Goal: Task Accomplishment & Management: Use online tool/utility

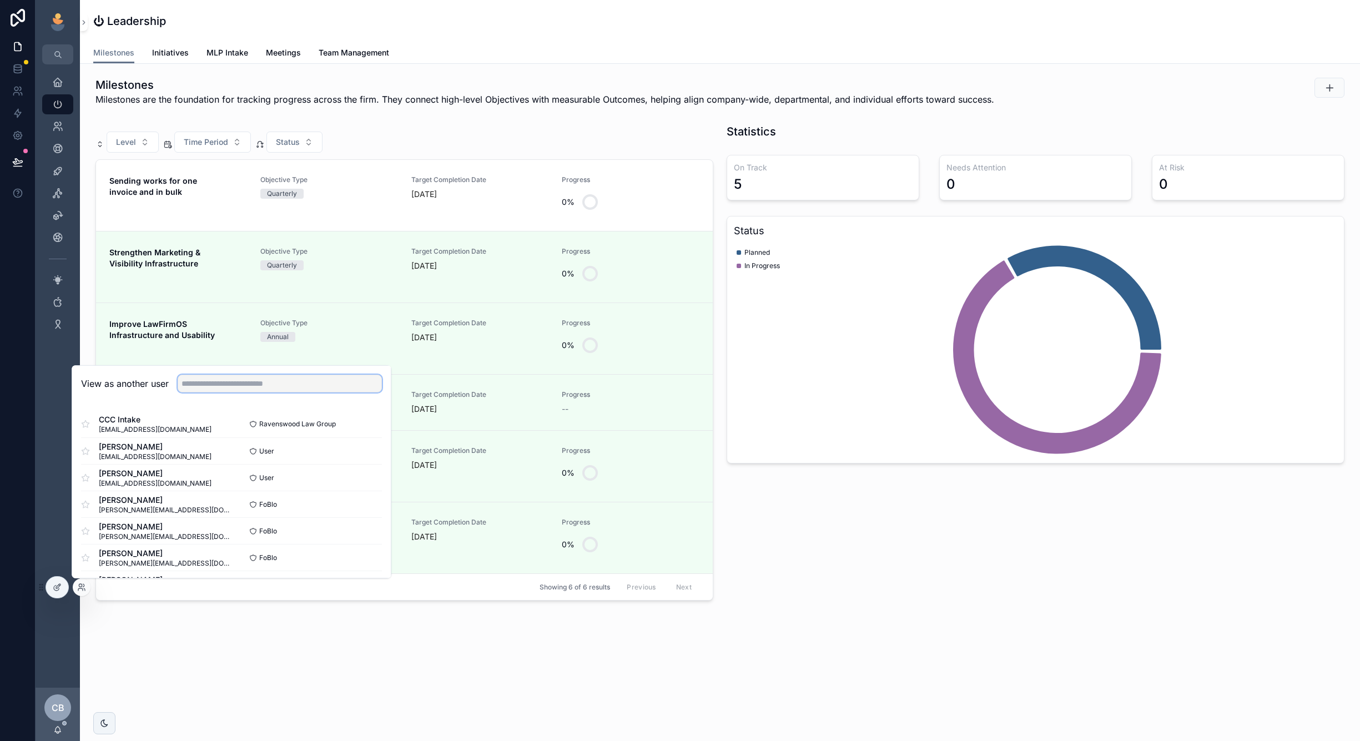
click at [315, 385] on input "text" at bounding box center [280, 384] width 204 height 18
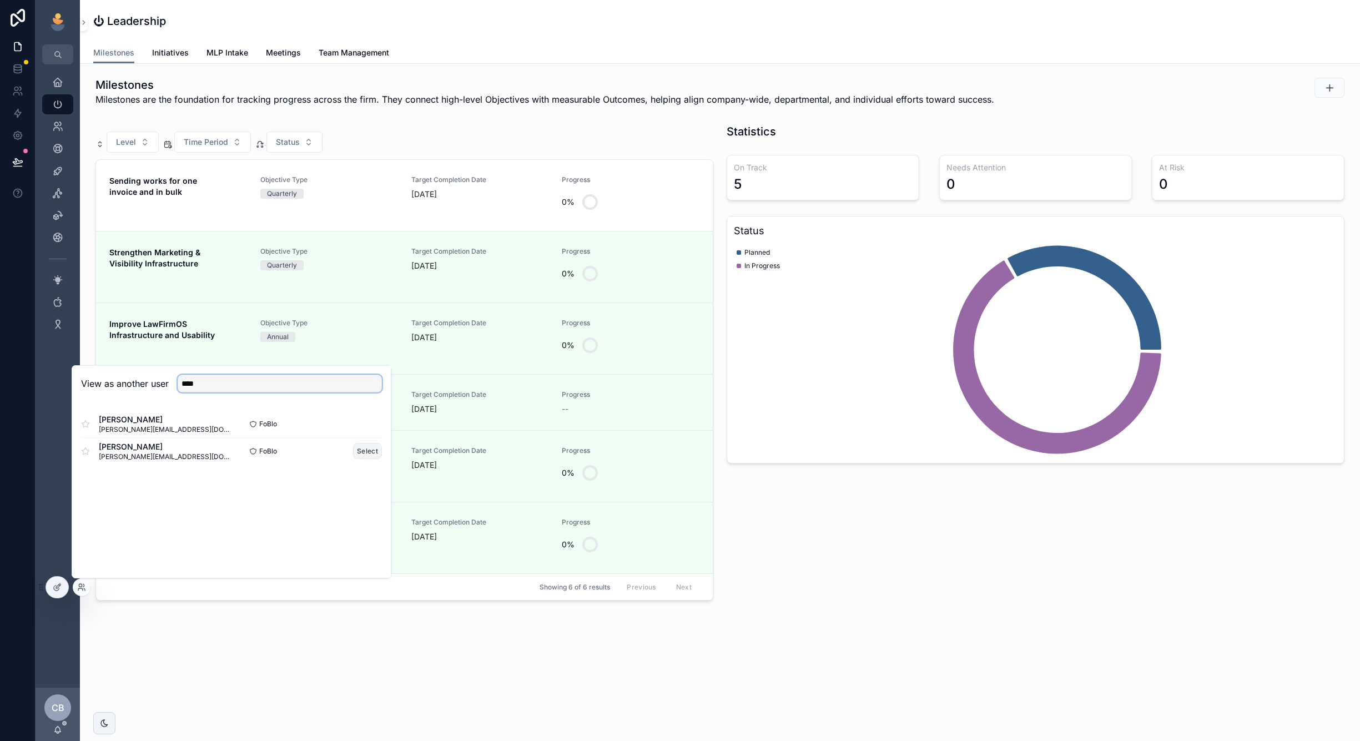
type input "****"
click at [370, 453] on button "Select" at bounding box center [367, 451] width 29 height 16
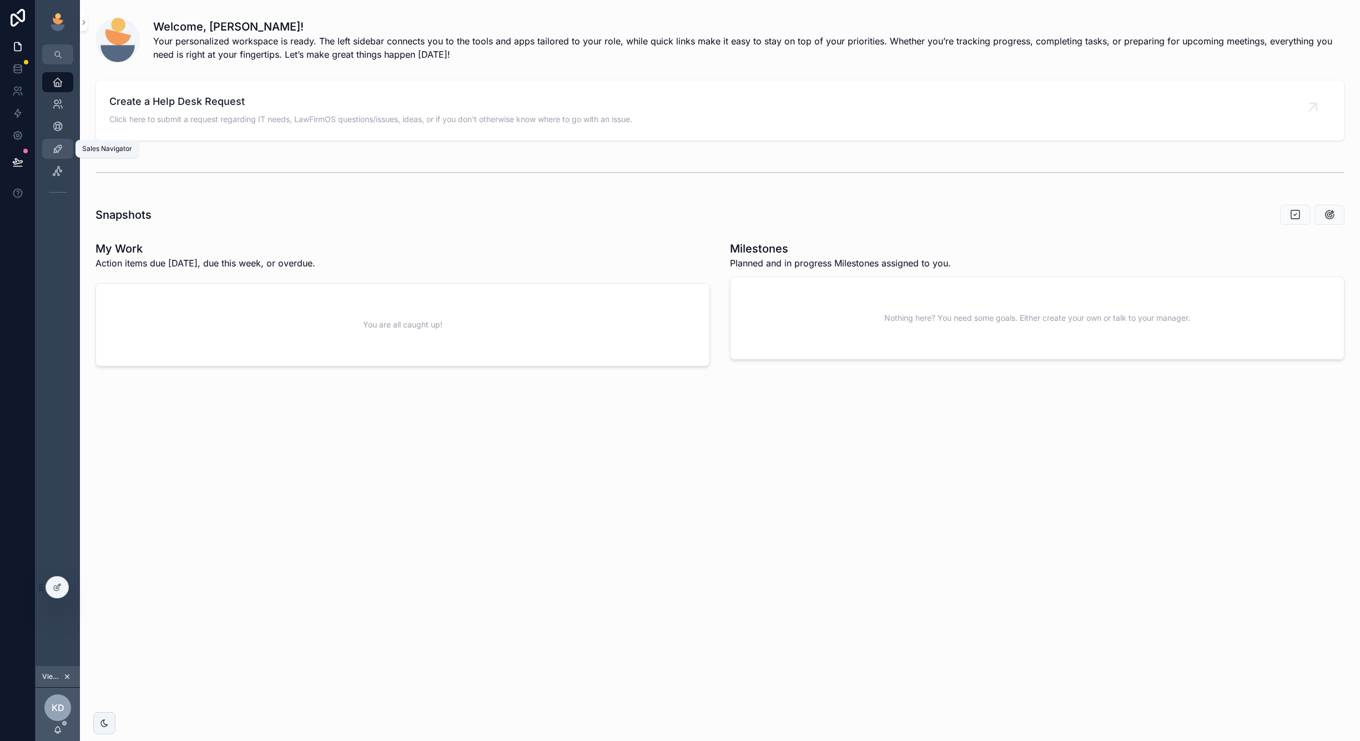
click at [53, 140] on div "Sales Navigator" at bounding box center [58, 149] width 18 height 18
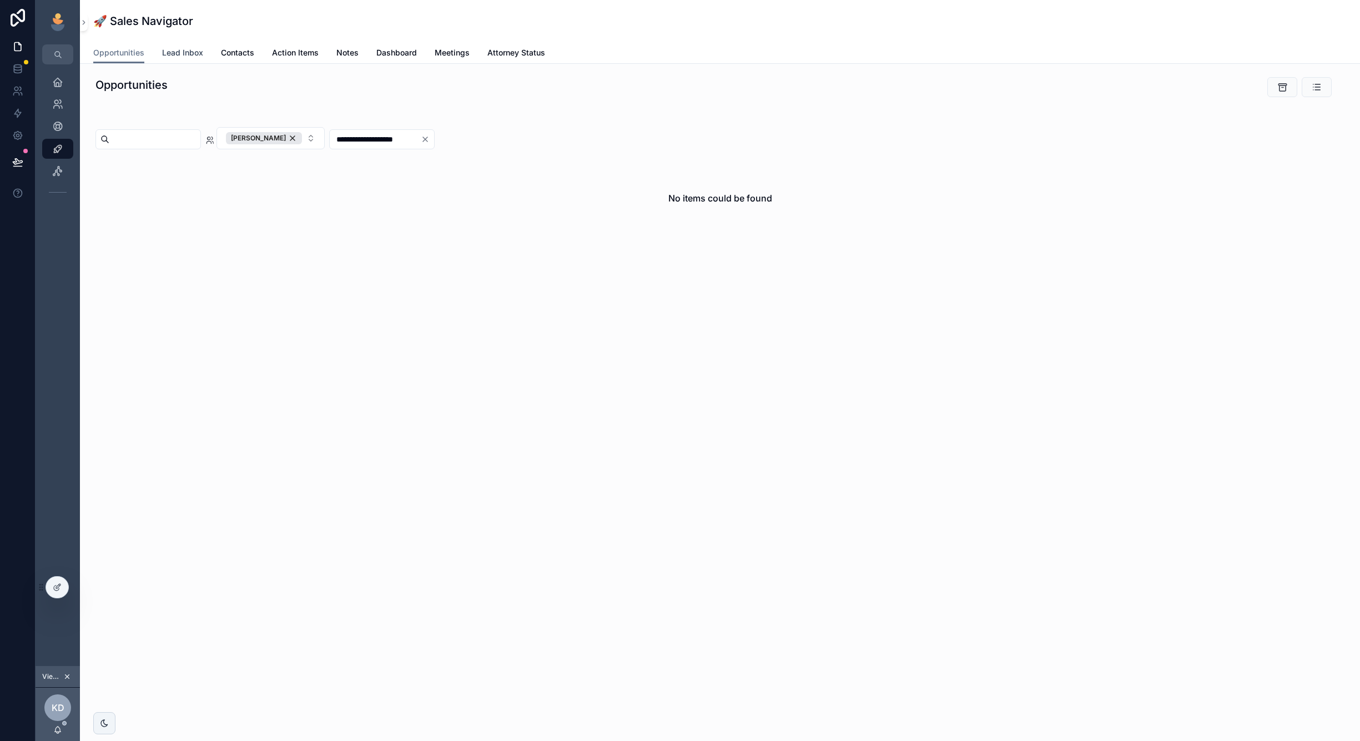
click at [193, 55] on span "Lead Inbox" at bounding box center [182, 52] width 41 height 11
click at [61, 174] on icon "scrollable content" at bounding box center [57, 170] width 11 height 11
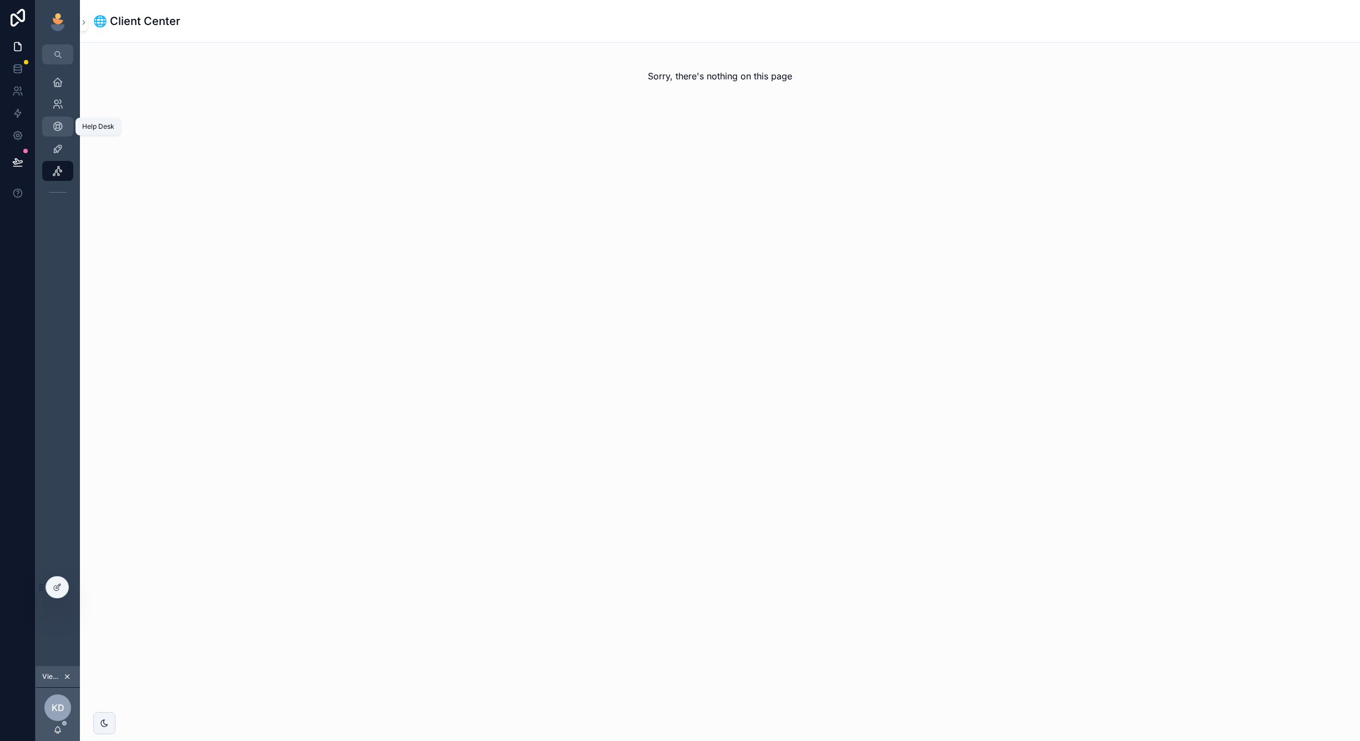
click at [57, 131] on icon "scrollable content" at bounding box center [57, 126] width 11 height 11
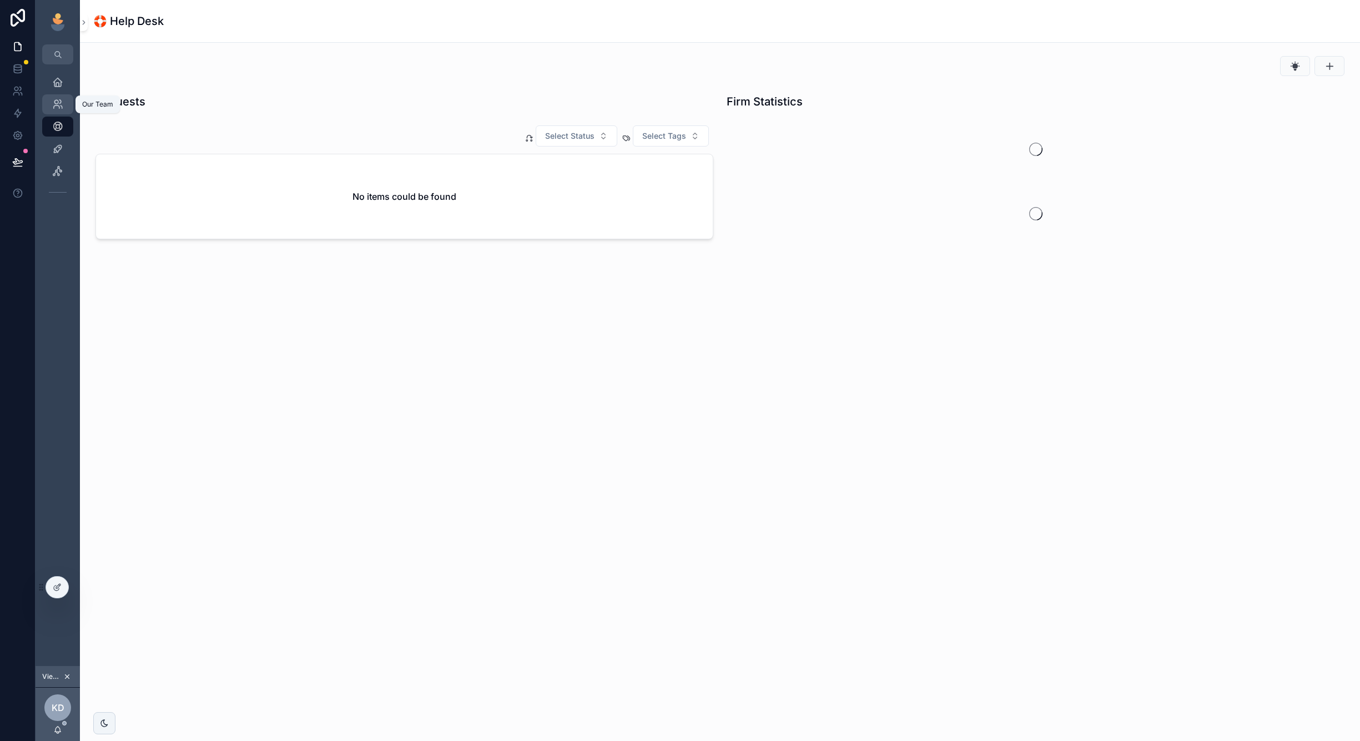
click at [57, 109] on icon "scrollable content" at bounding box center [57, 104] width 11 height 11
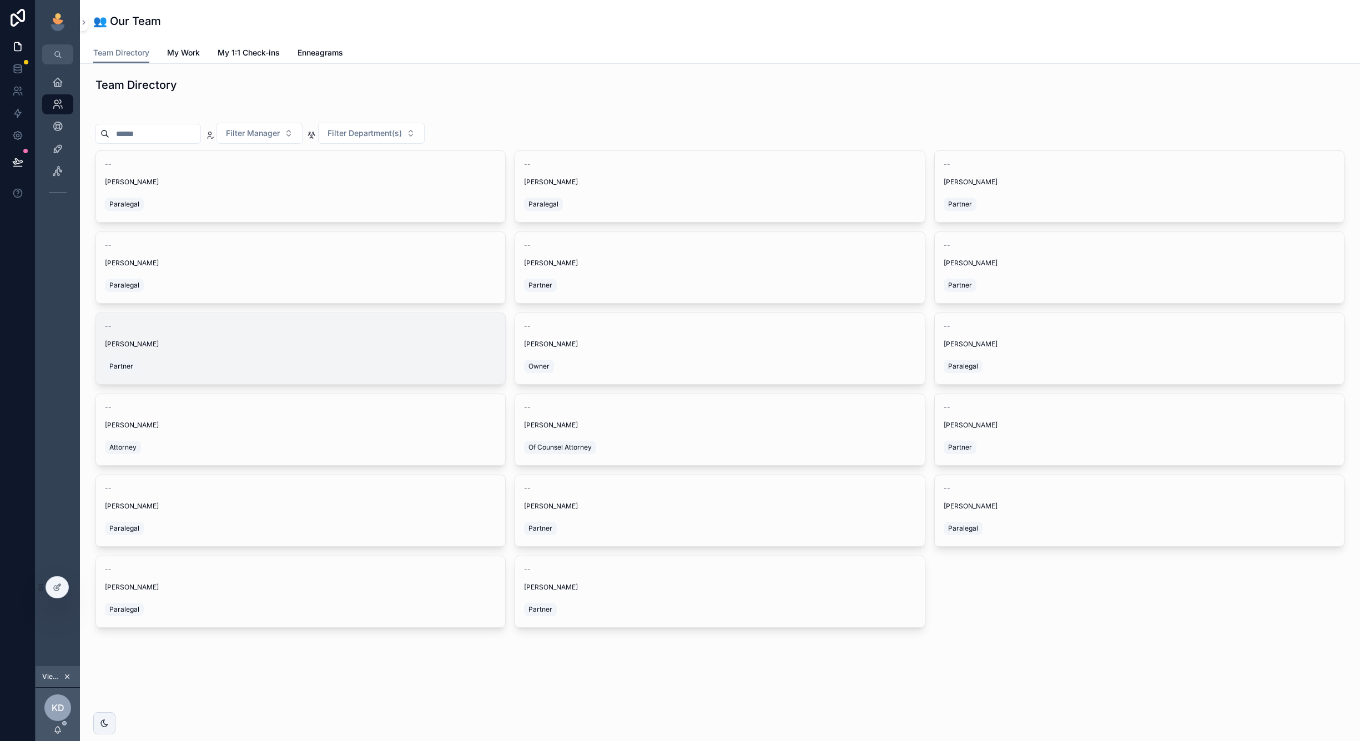
click at [462, 374] on div "Partner" at bounding box center [300, 366] width 391 height 18
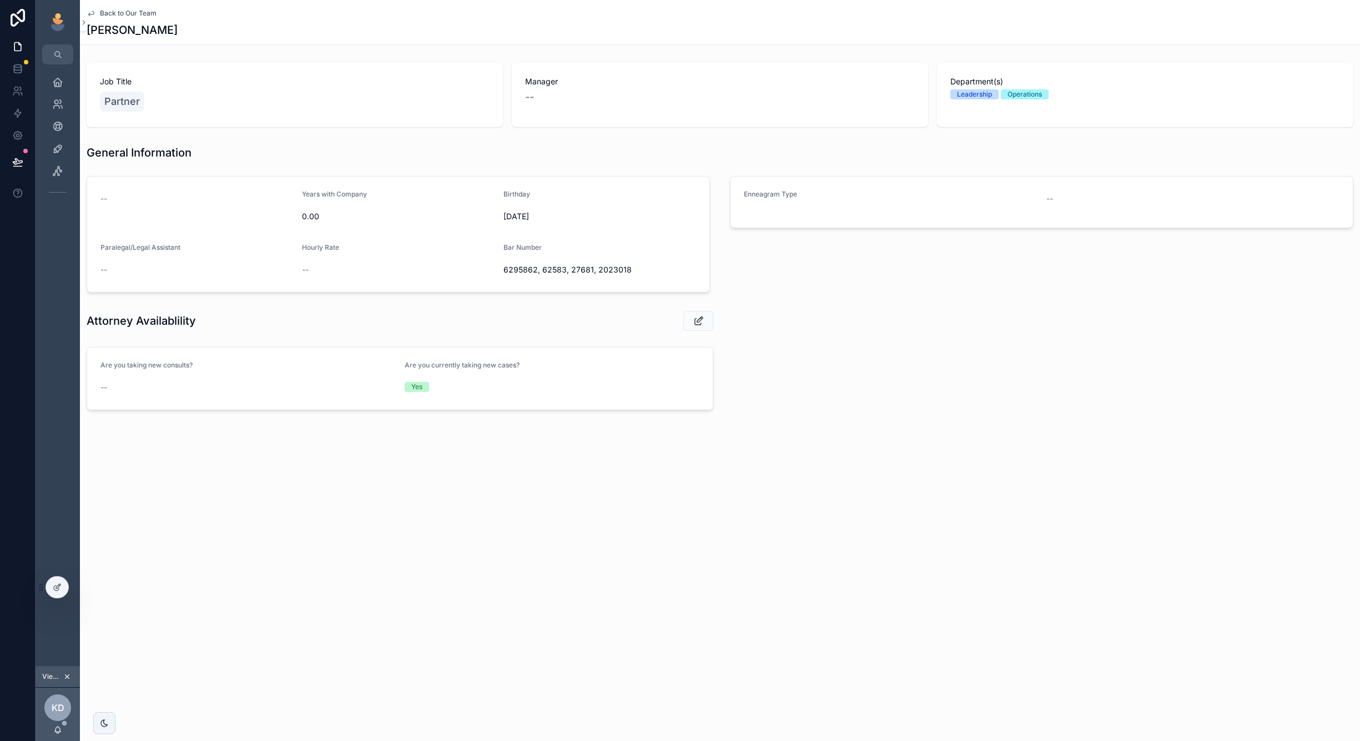
click at [129, 16] on span "Back to Our Team" at bounding box center [128, 13] width 57 height 9
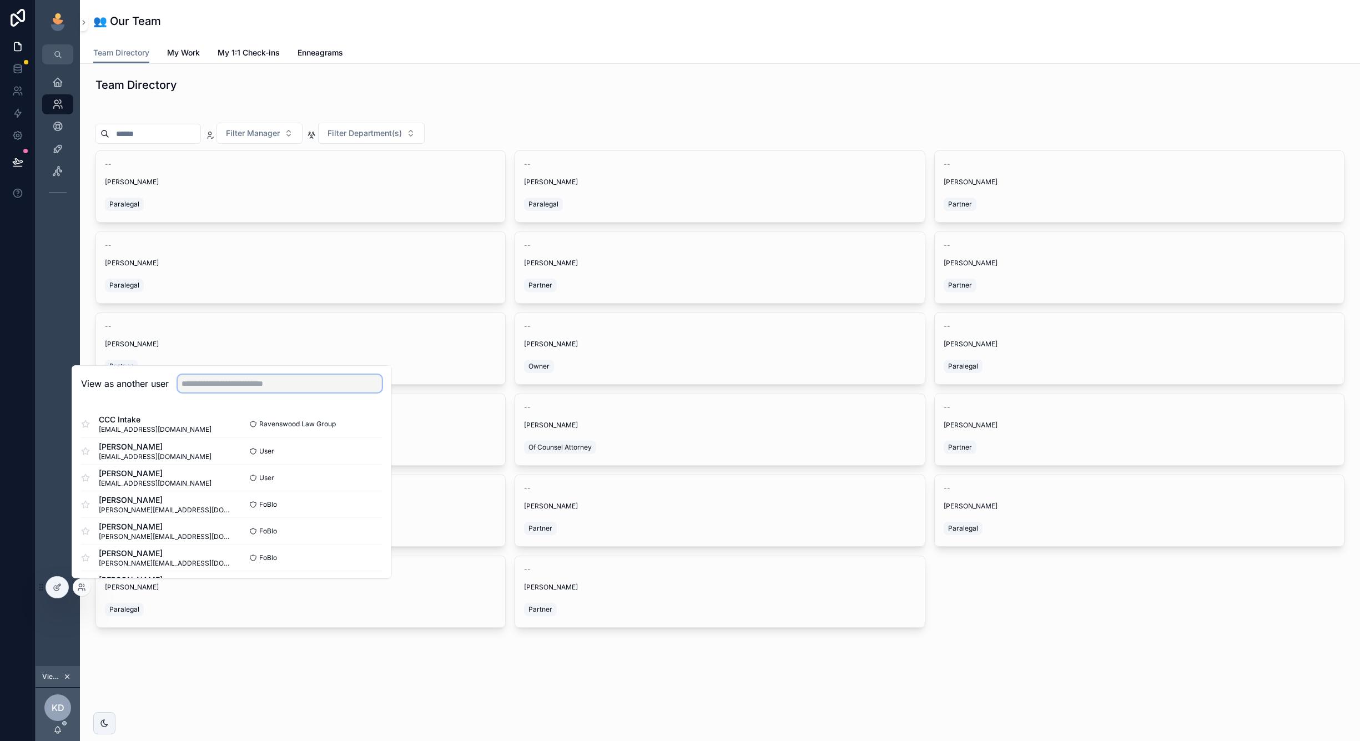
click at [266, 385] on input "text" at bounding box center [280, 384] width 204 height 18
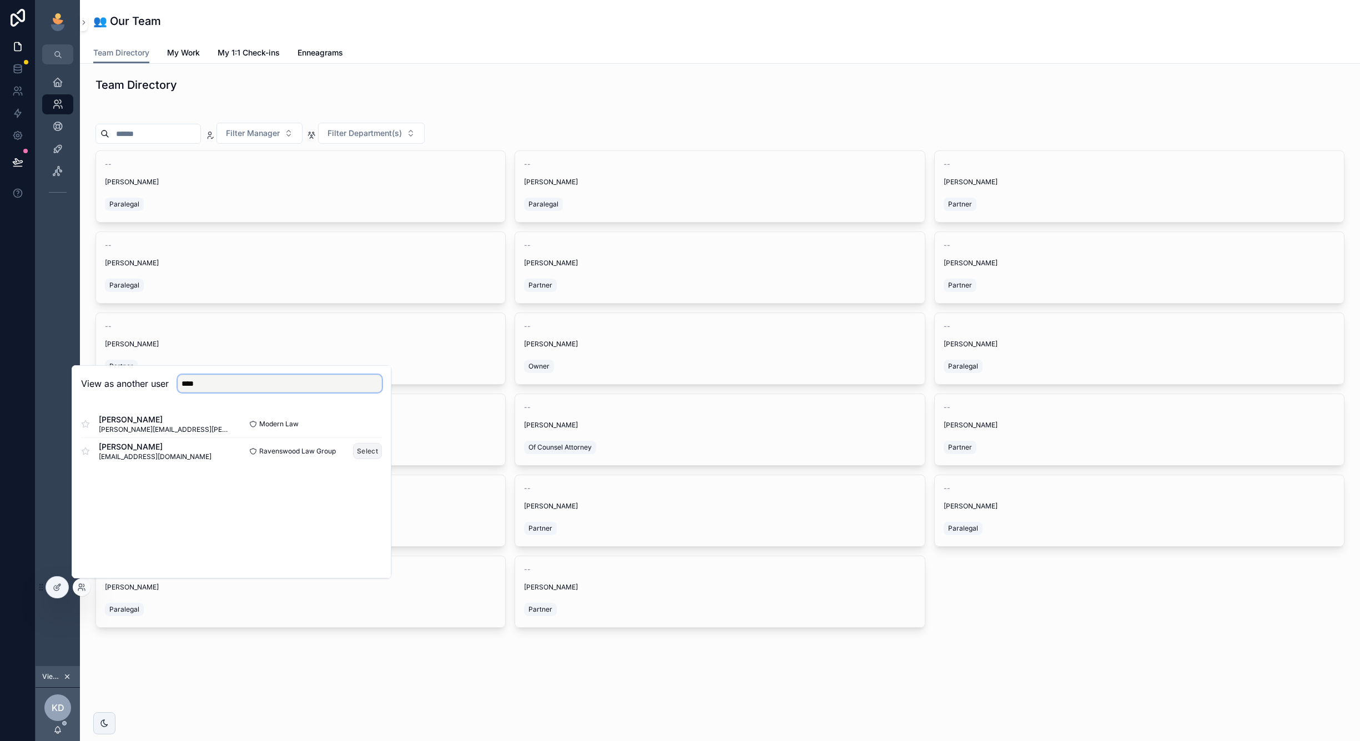
type input "****"
click at [375, 449] on button "Select" at bounding box center [367, 451] width 29 height 16
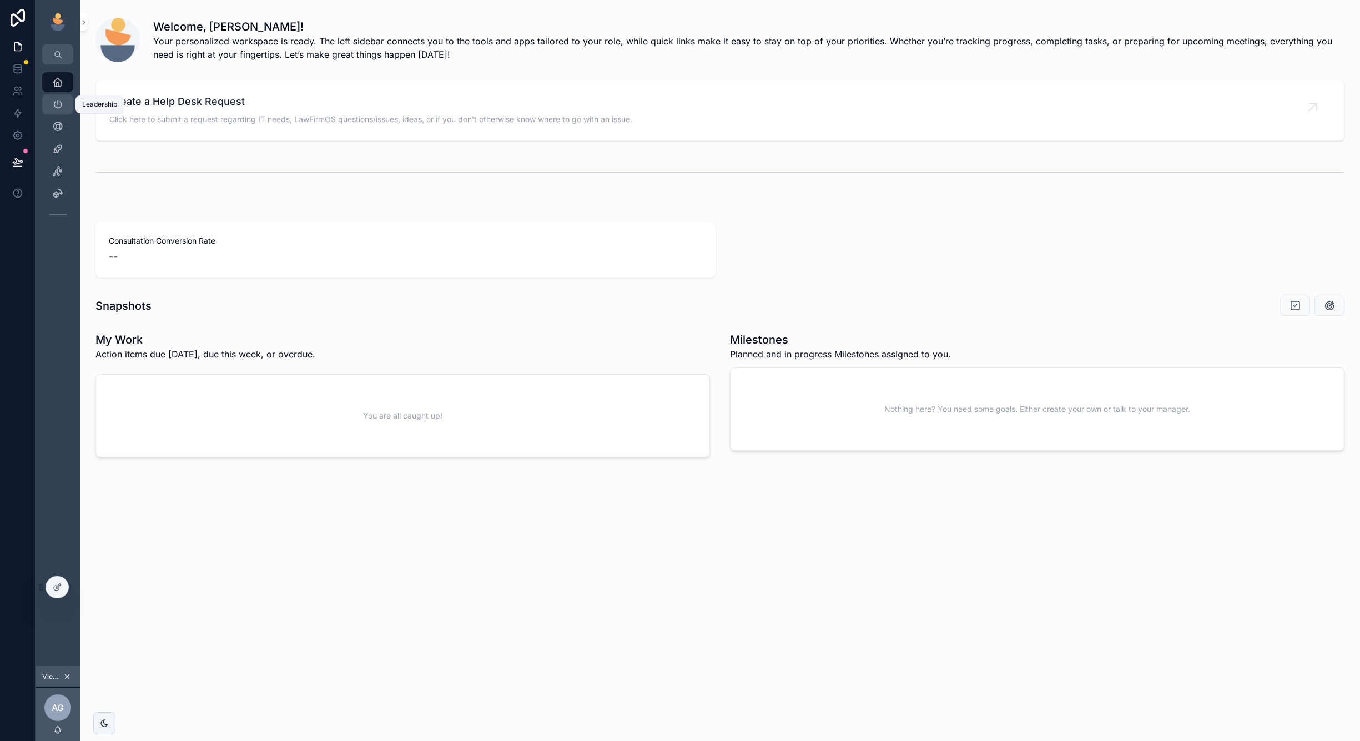
click at [56, 108] on icon "scrollable content" at bounding box center [57, 104] width 11 height 11
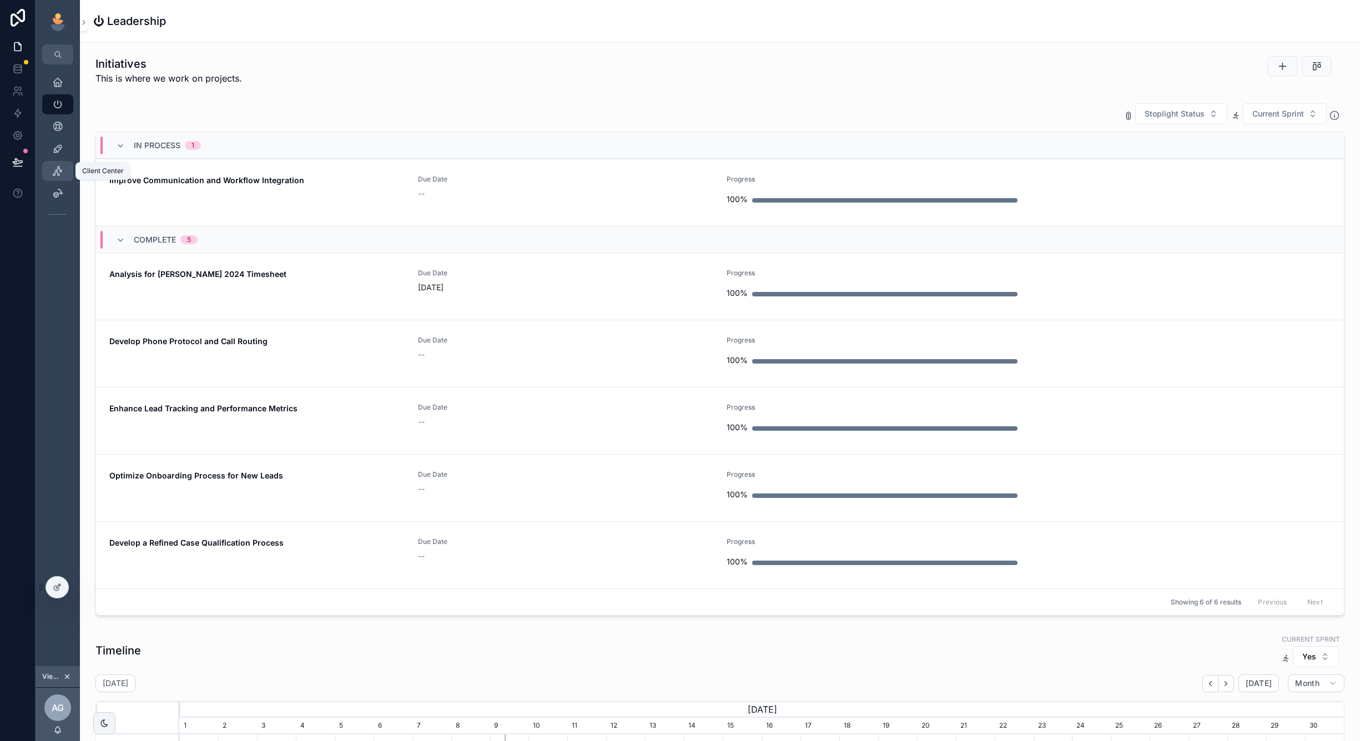
click at [57, 168] on icon "scrollable content" at bounding box center [57, 170] width 11 height 11
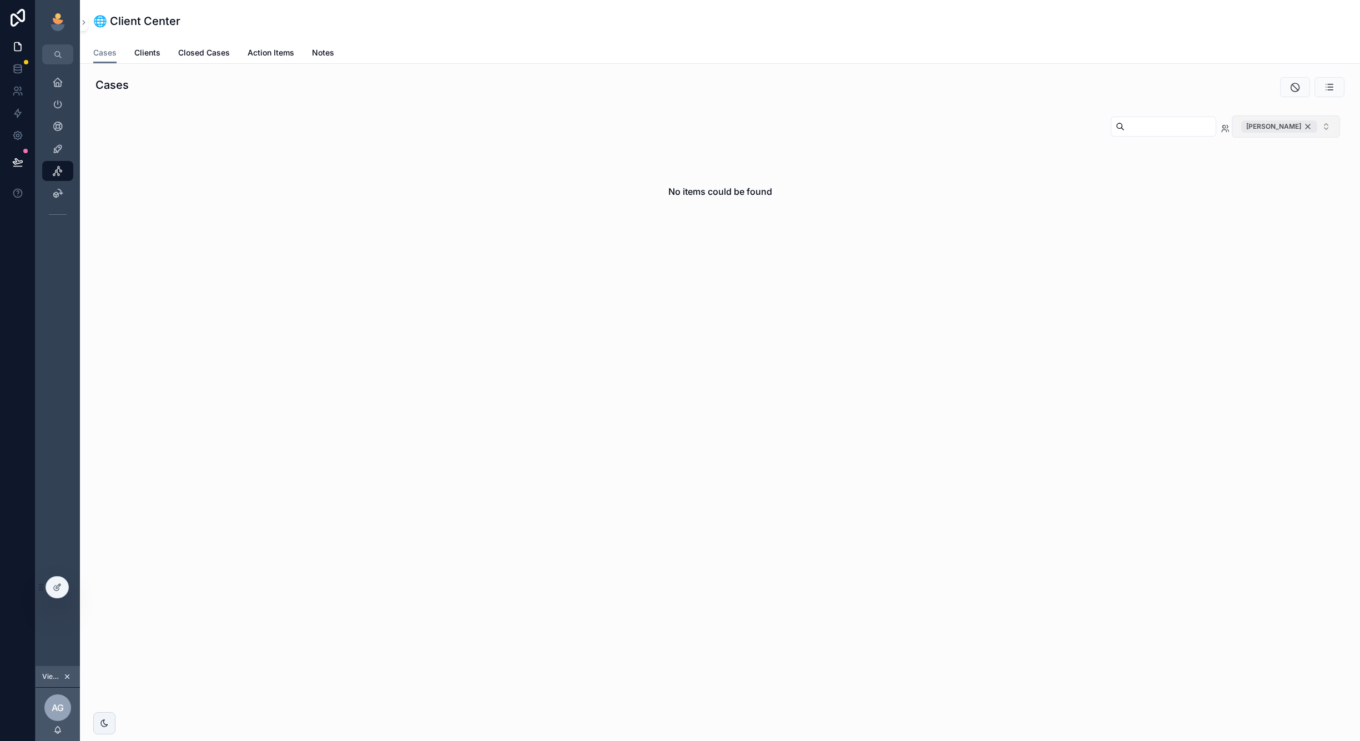
click at [1310, 122] on div "Andy Greene" at bounding box center [1279, 126] width 76 height 12
click at [54, 150] on icon "scrollable content" at bounding box center [57, 148] width 11 height 11
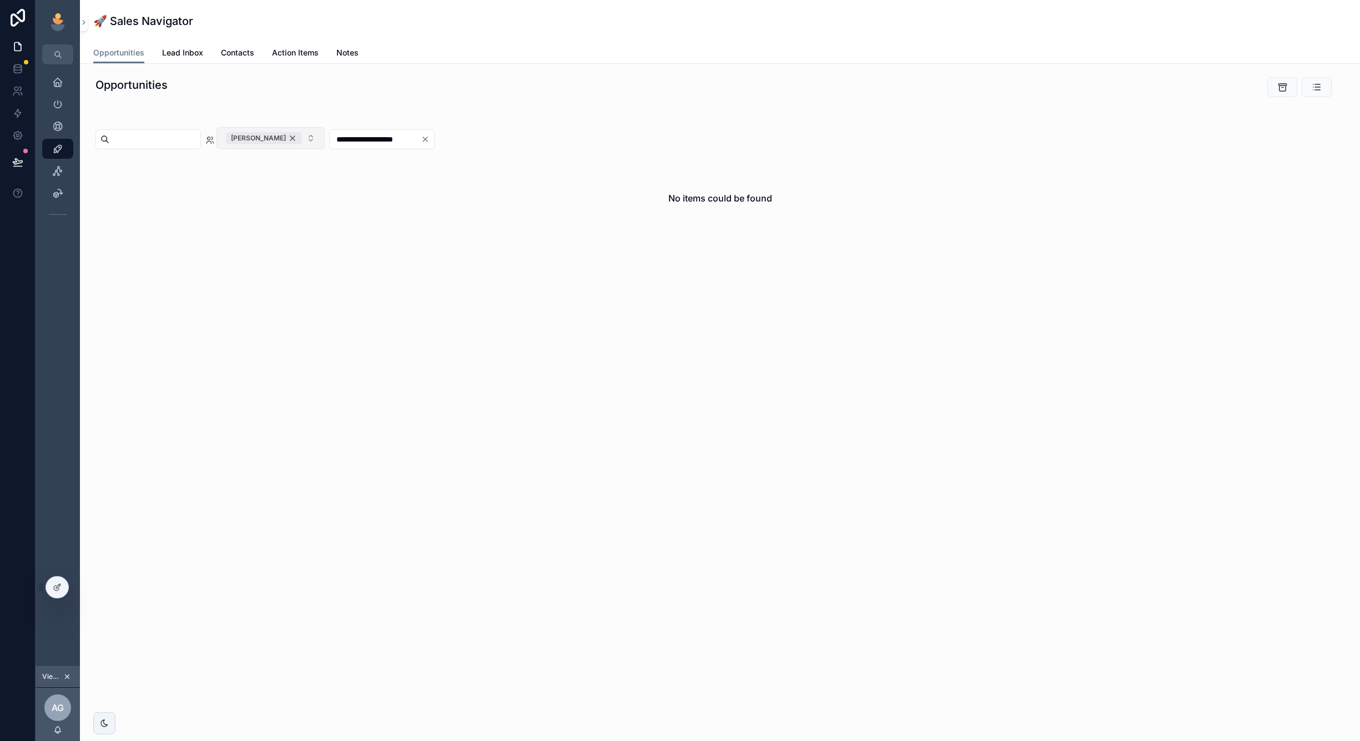
click at [302, 136] on div "Andy Greene" at bounding box center [264, 138] width 76 height 12
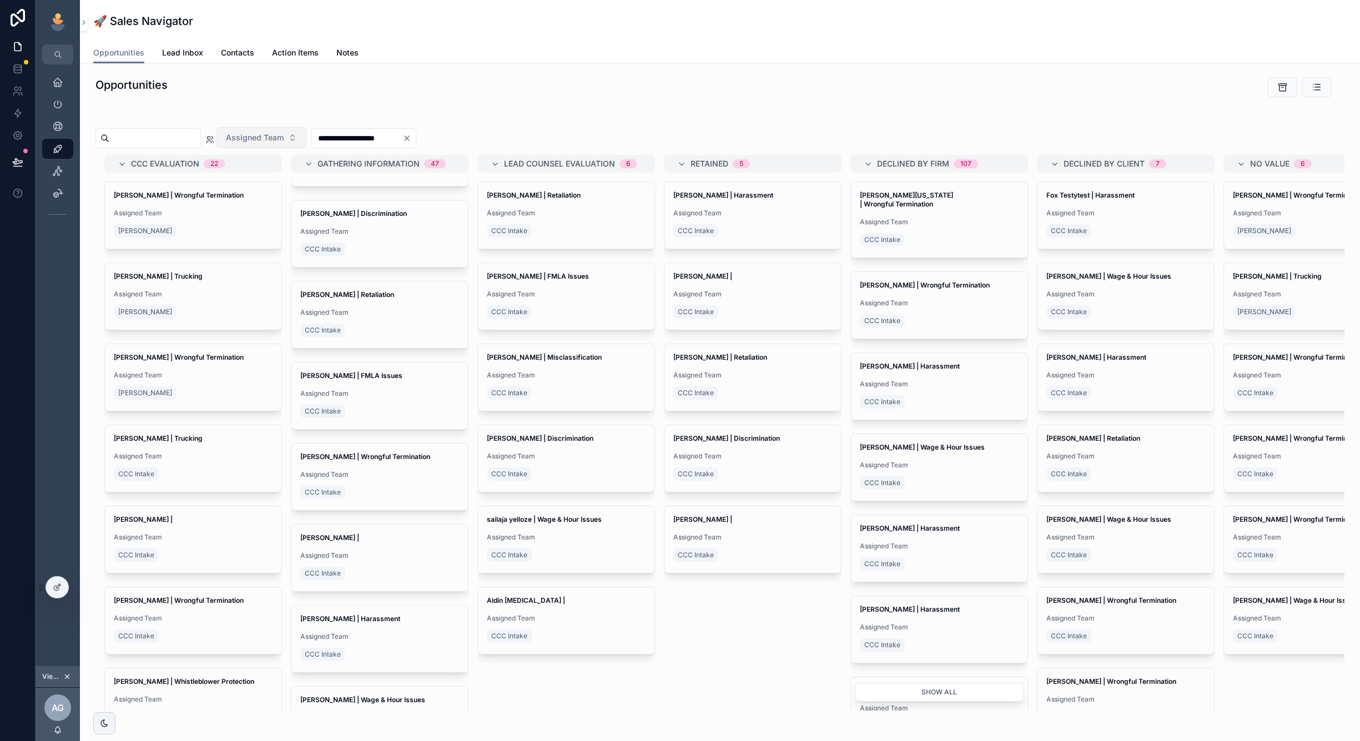
scroll to position [65, 0]
click at [408, 486] on div "CCC Intake" at bounding box center [379, 490] width 159 height 18
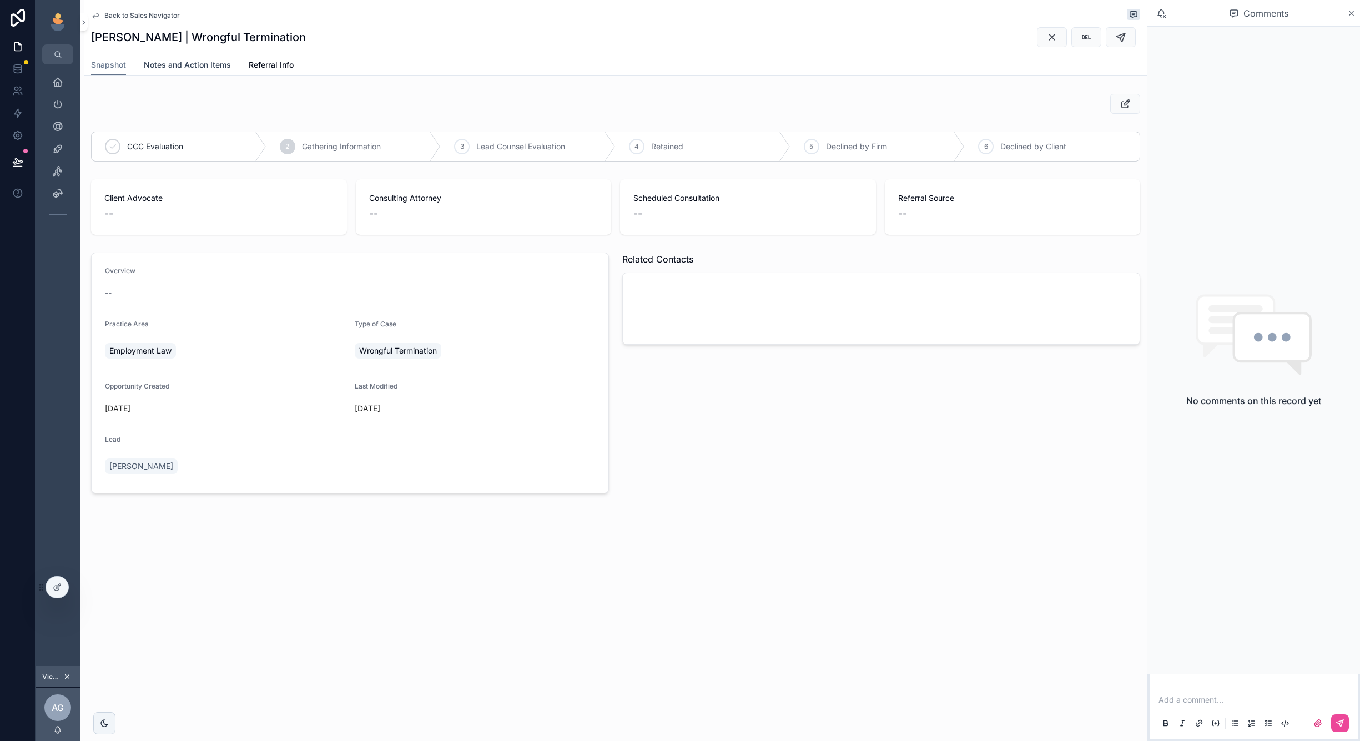
click at [201, 68] on span "Notes and Action Items" at bounding box center [187, 64] width 87 height 11
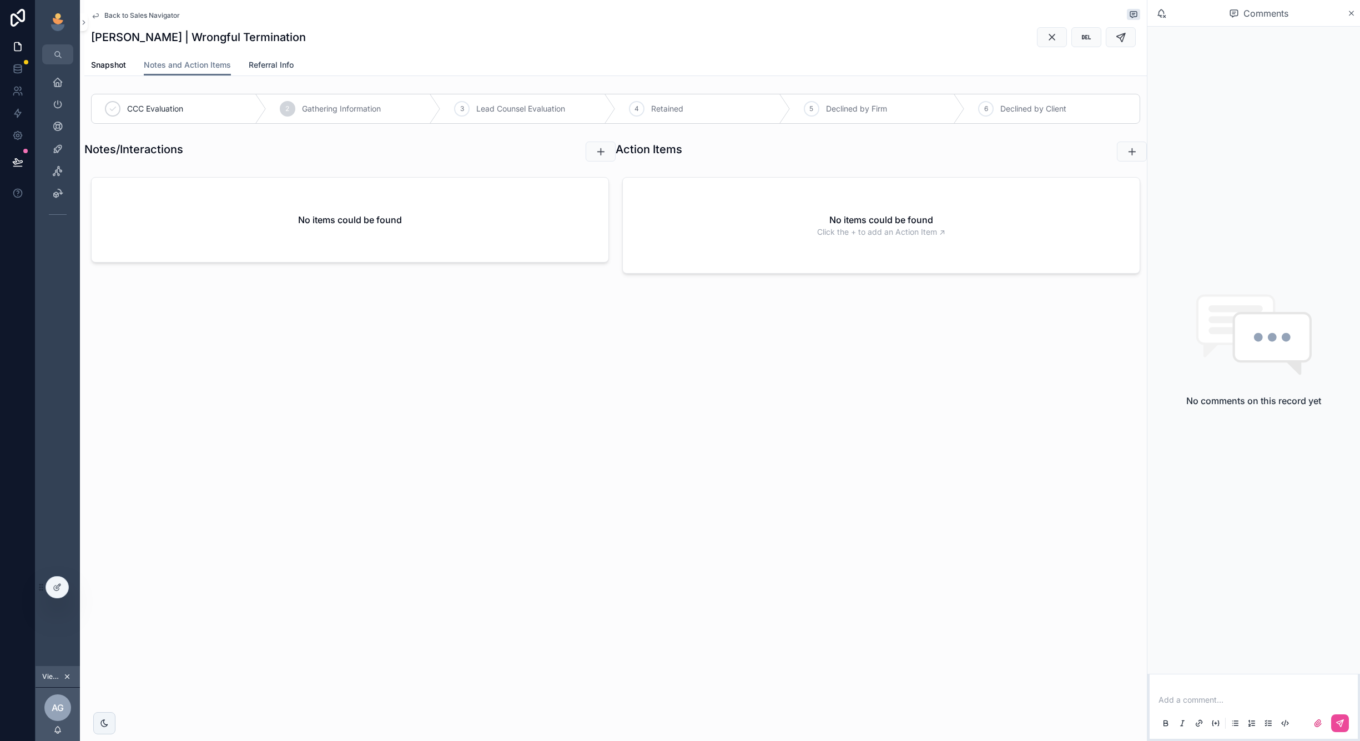
click at [261, 66] on span "Referral Info" at bounding box center [271, 64] width 45 height 11
click at [116, 67] on span "Snapshot" at bounding box center [108, 64] width 35 height 11
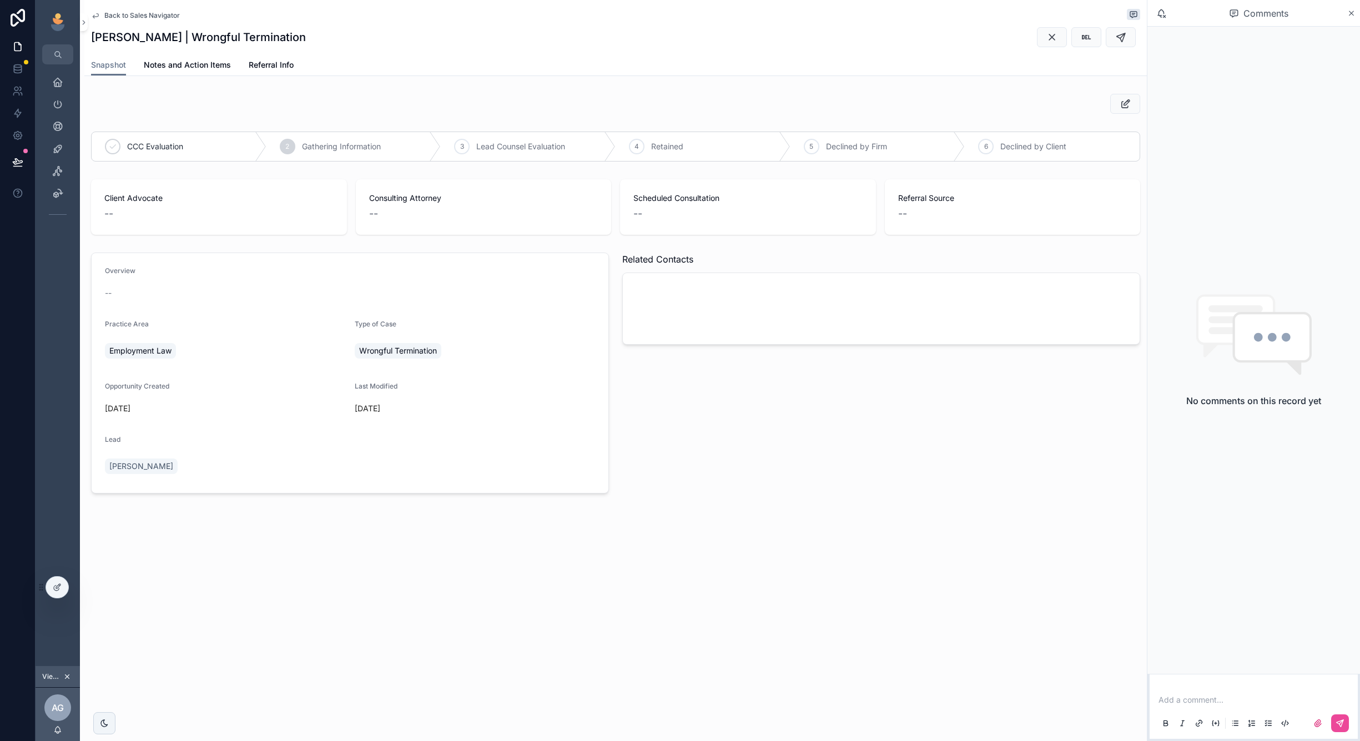
click at [130, 14] on span "Back to Sales Navigator" at bounding box center [141, 15] width 75 height 9
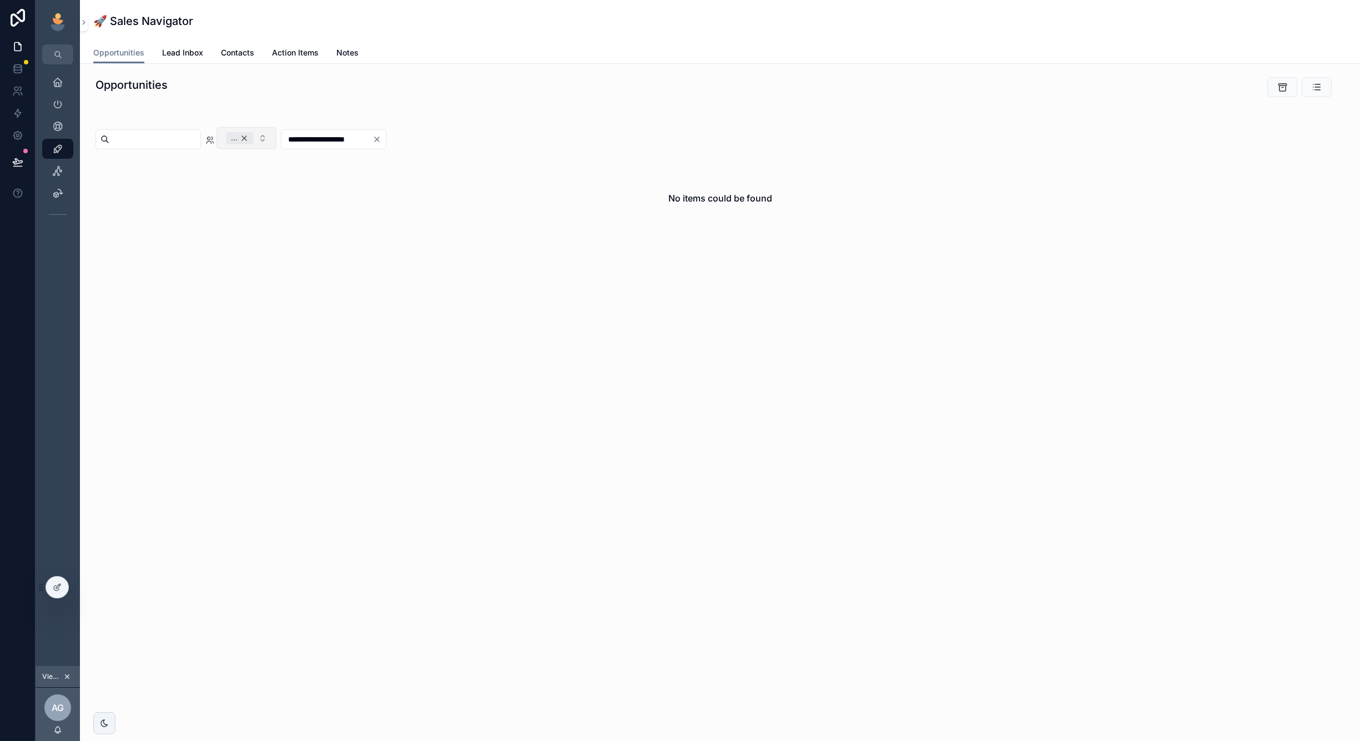
click at [254, 139] on div "..." at bounding box center [240, 138] width 28 height 12
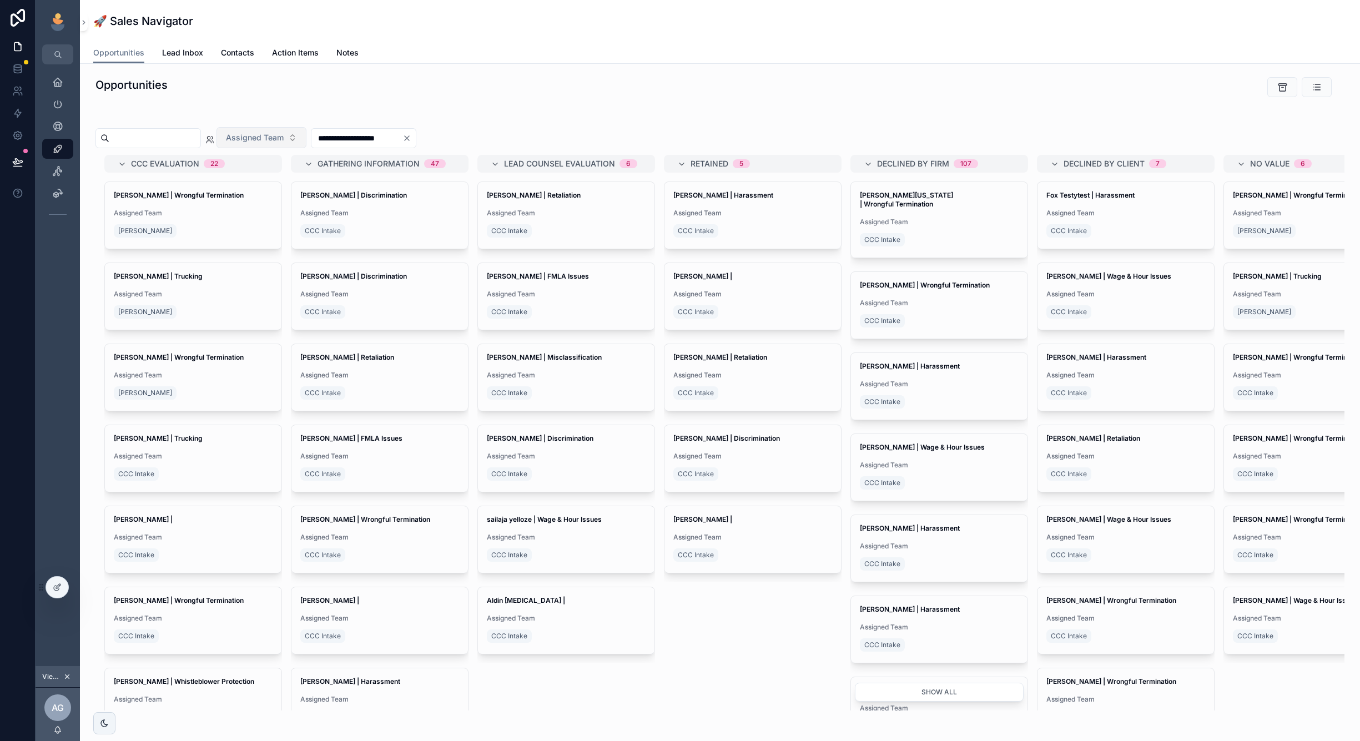
click at [284, 138] on span "Assigned Team" at bounding box center [255, 137] width 58 height 11
click at [628, 125] on div "**********" at bounding box center [719, 413] width 1249 height 596
click at [209, 460] on span "Assigned Team" at bounding box center [193, 456] width 159 height 9
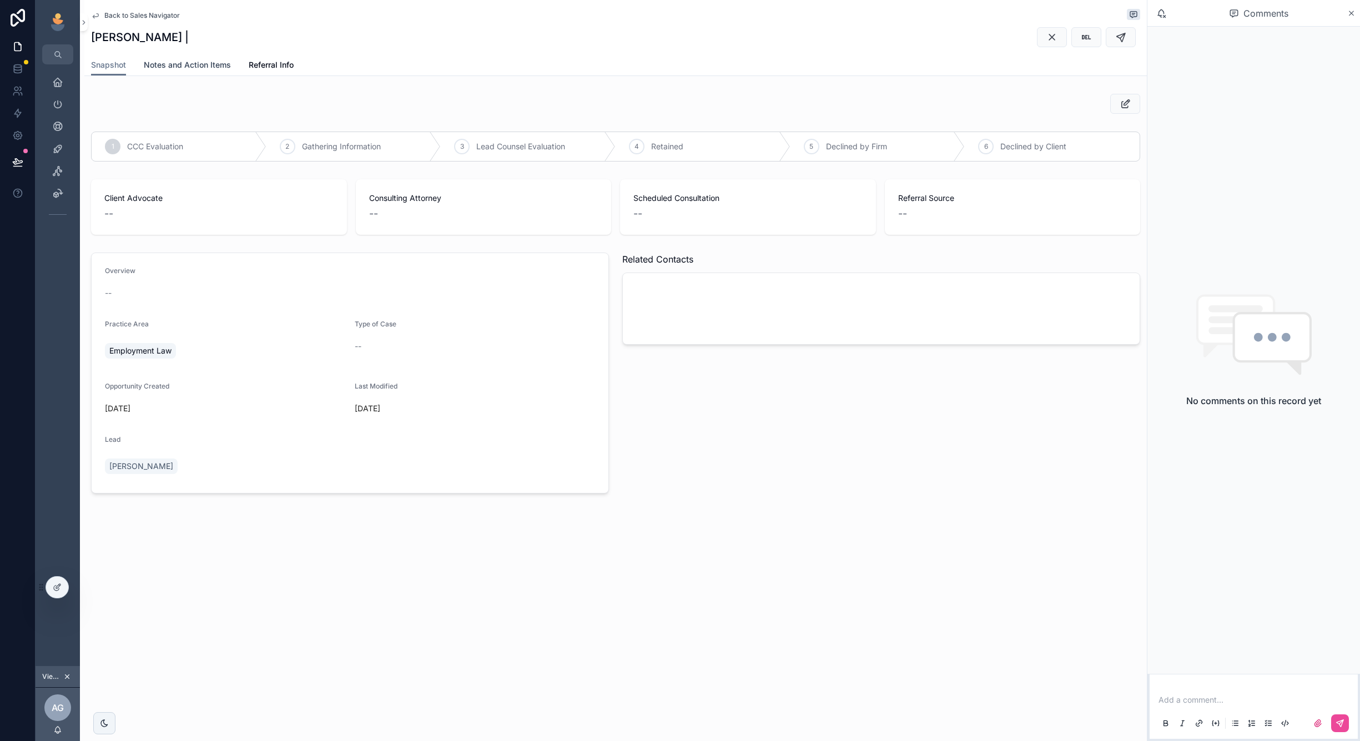
click at [208, 65] on span "Notes and Action Items" at bounding box center [187, 64] width 87 height 11
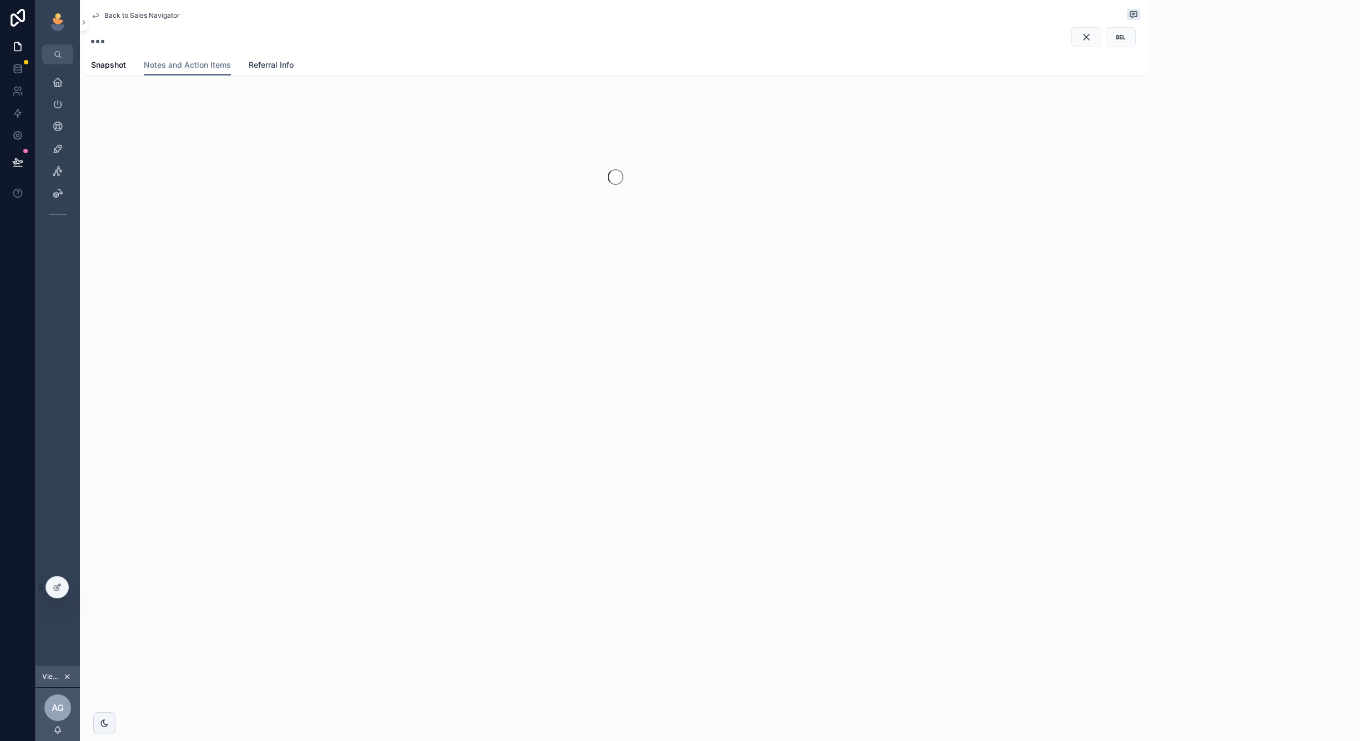
click at [268, 62] on span "Referral Info" at bounding box center [271, 64] width 45 height 11
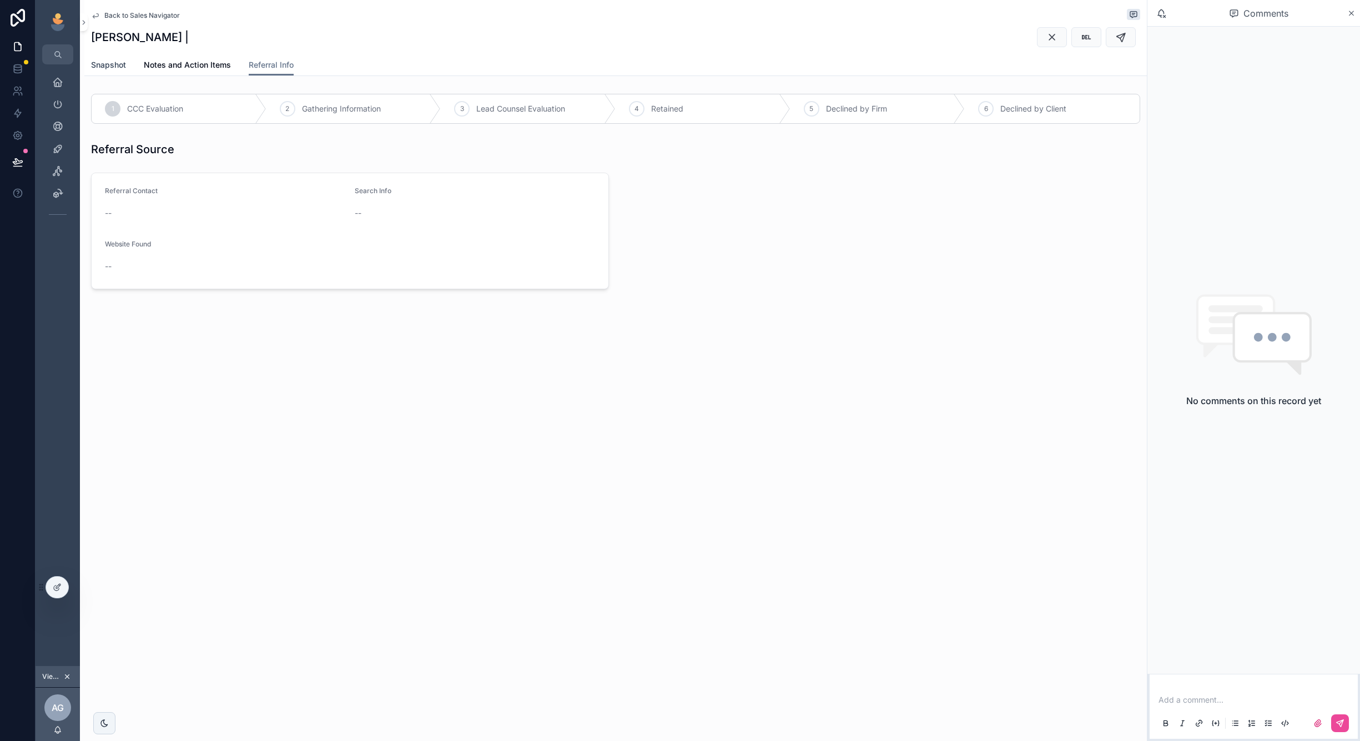
click at [115, 63] on span "Snapshot" at bounding box center [108, 64] width 35 height 11
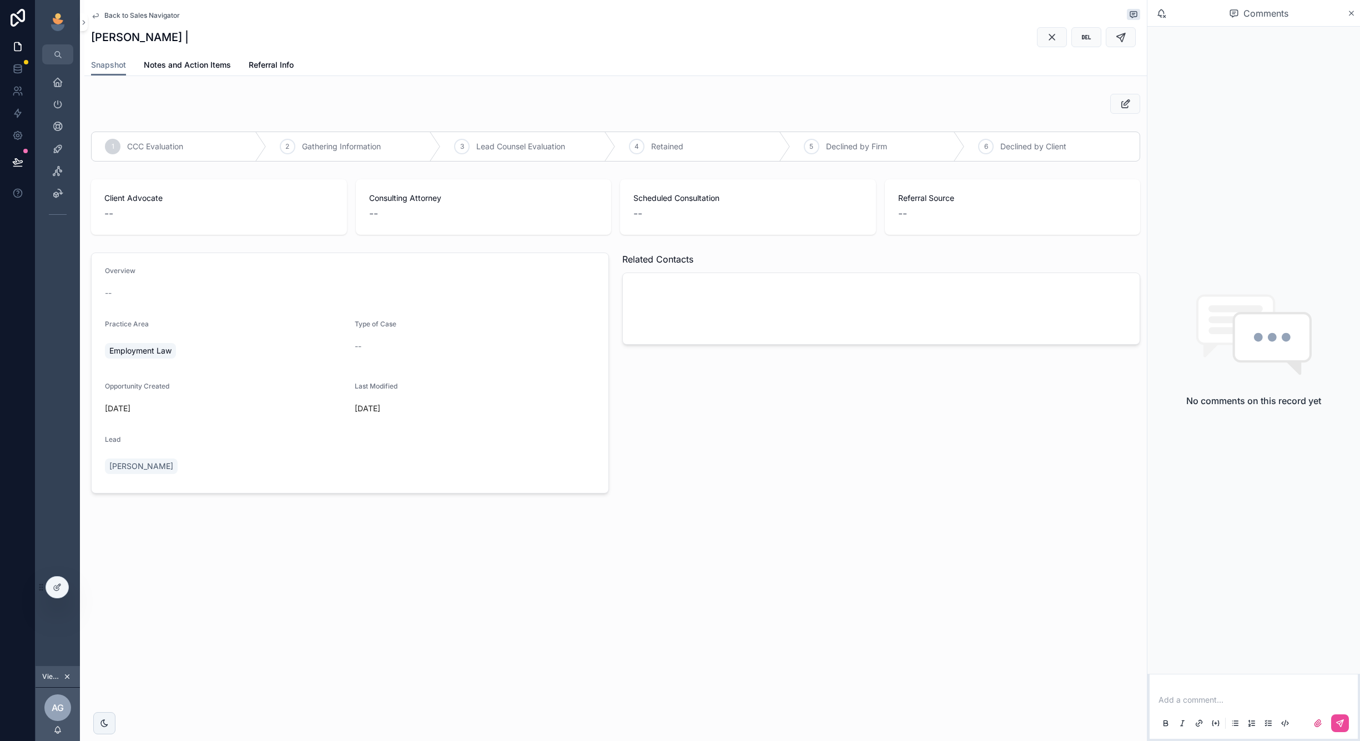
click at [127, 11] on span "Back to Sales Navigator" at bounding box center [141, 15] width 75 height 9
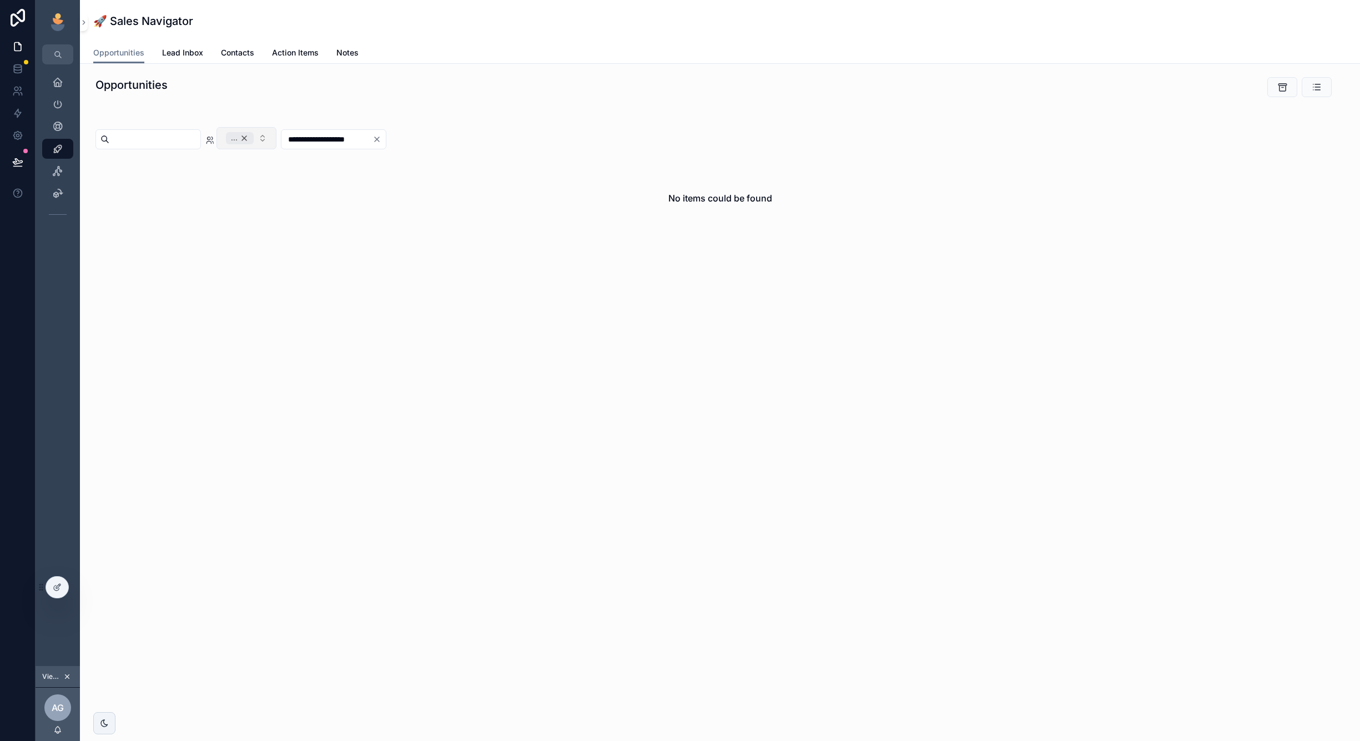
click at [254, 138] on div "..." at bounding box center [240, 138] width 28 height 12
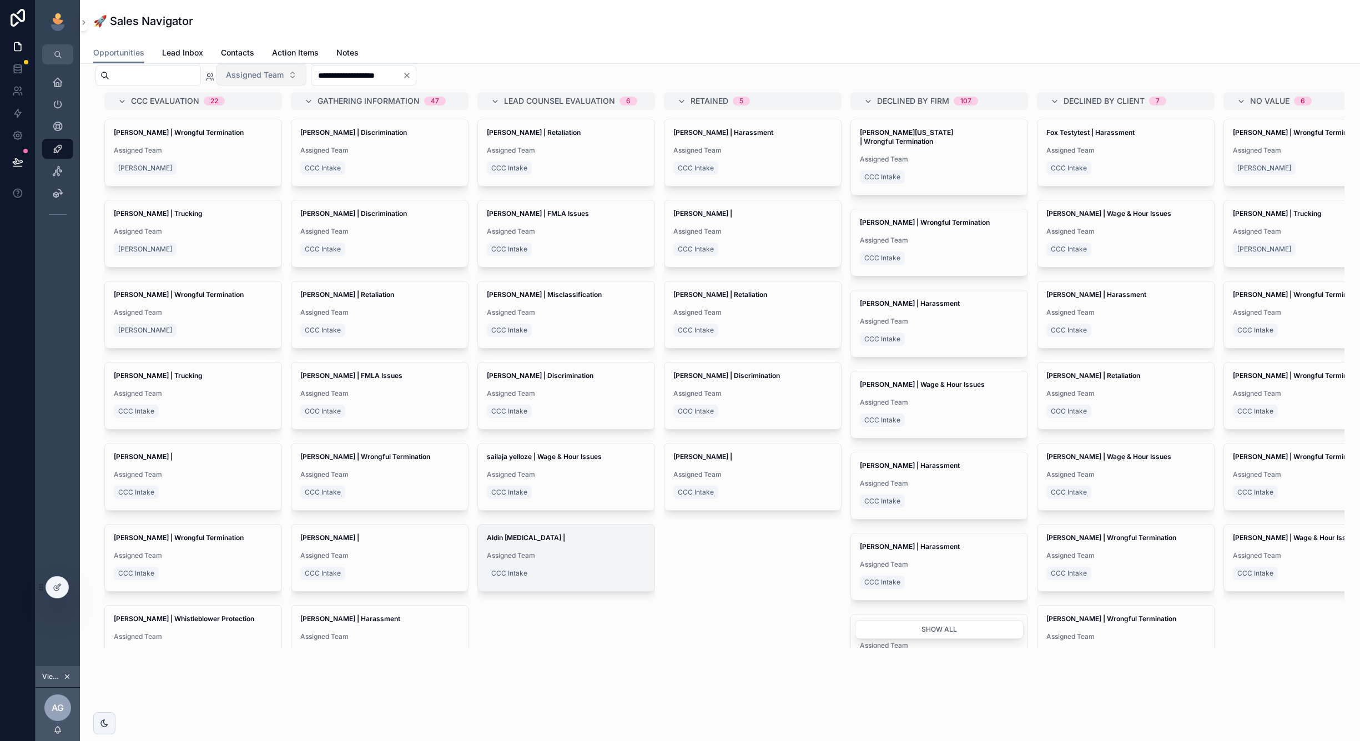
scroll to position [63, 0]
click at [406, 375] on span "Rainnese Butler | FMLA Issues" at bounding box center [379, 375] width 159 height 9
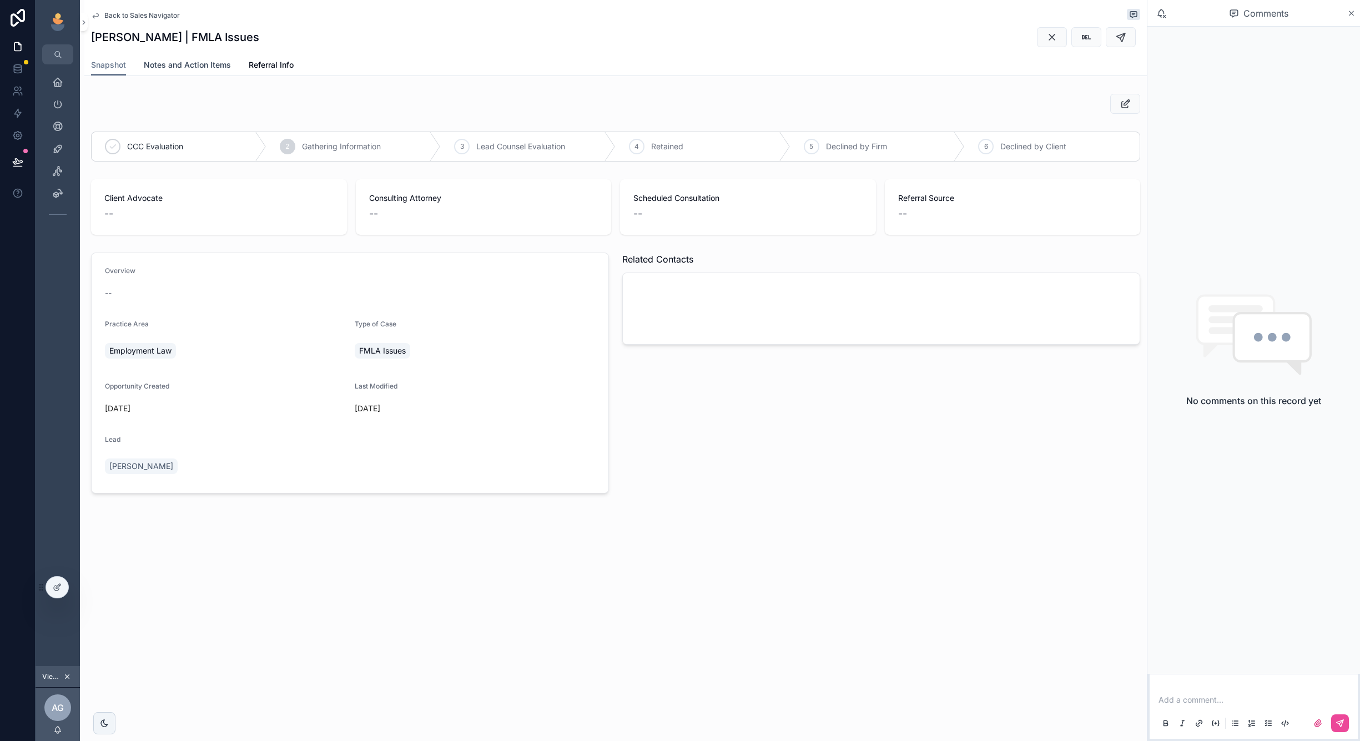
click at [206, 62] on span "Notes and Action Items" at bounding box center [187, 64] width 87 height 11
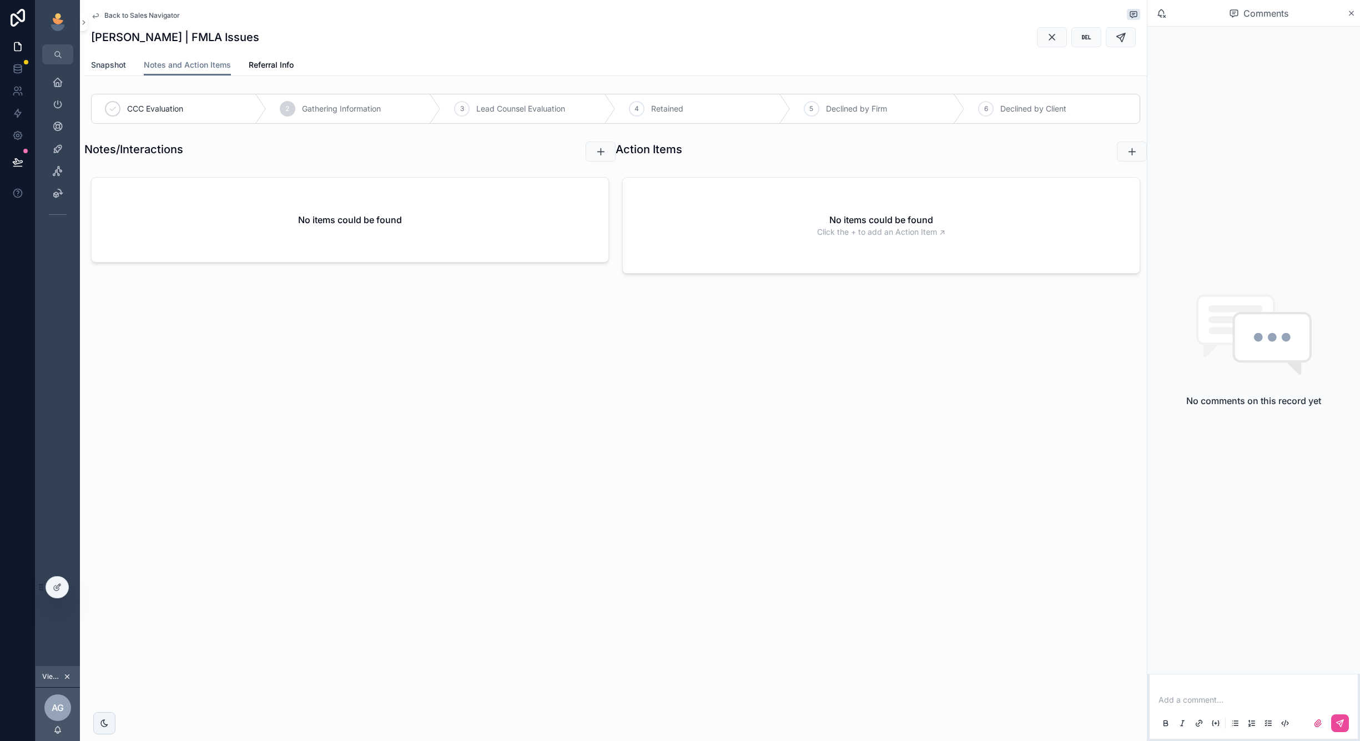
click at [108, 66] on span "Snapshot" at bounding box center [108, 64] width 35 height 11
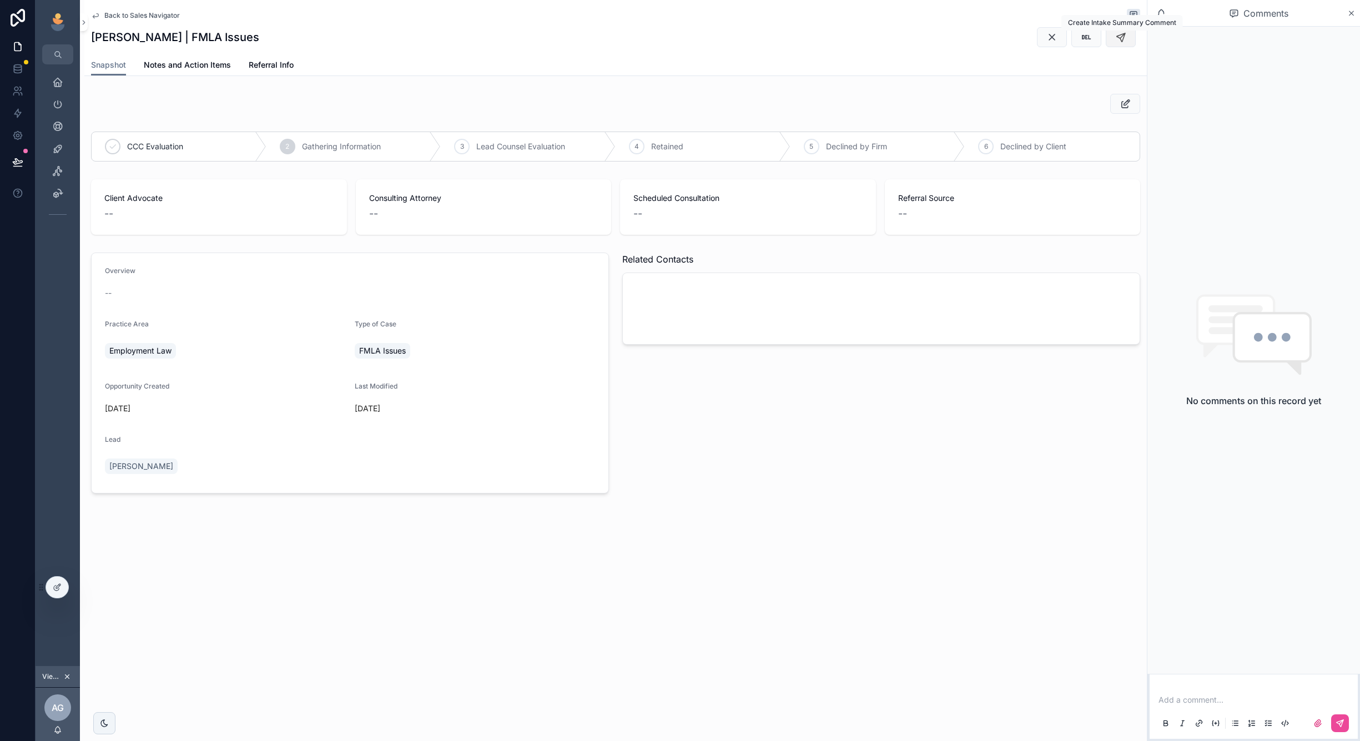
click at [1120, 40] on icon "scrollable content" at bounding box center [1120, 37] width 11 height 11
click at [157, 16] on span "Back to Sales Navigator" at bounding box center [141, 15] width 75 height 9
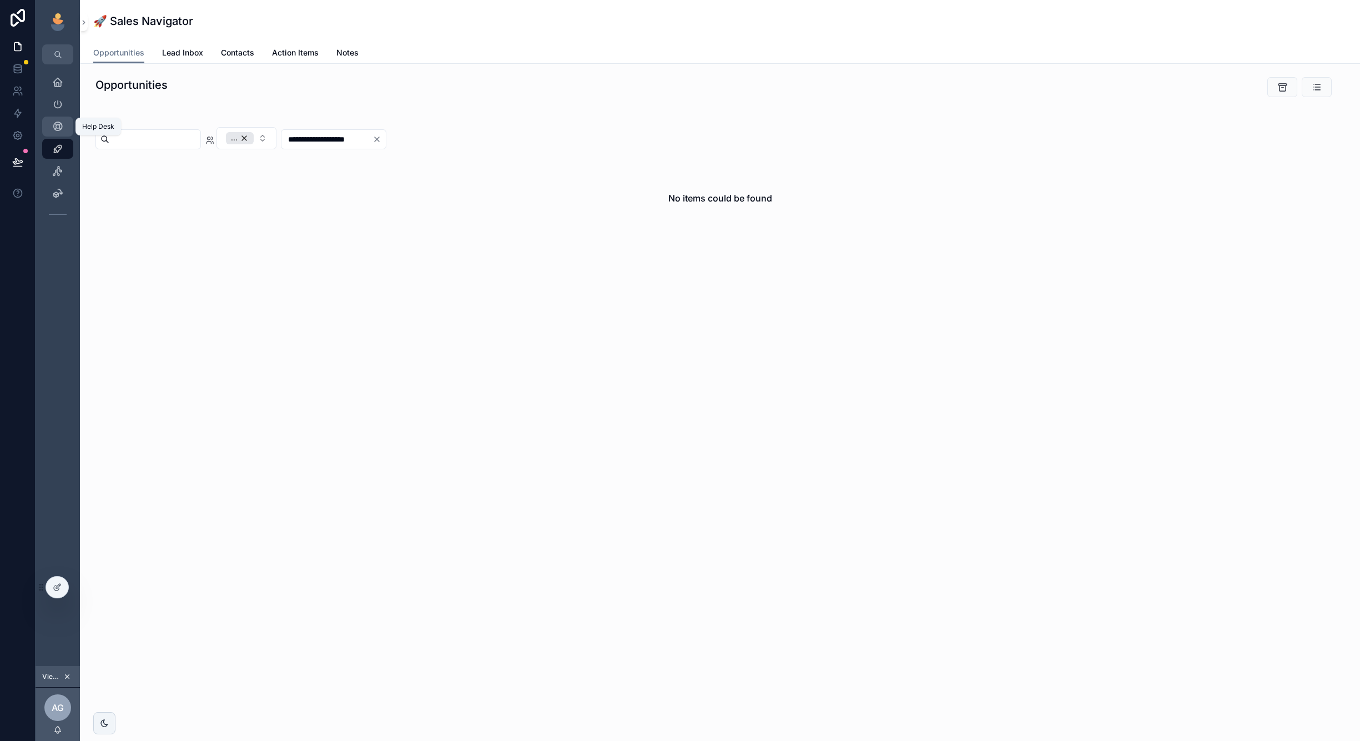
click at [44, 125] on link "Help Desk" at bounding box center [57, 127] width 31 height 20
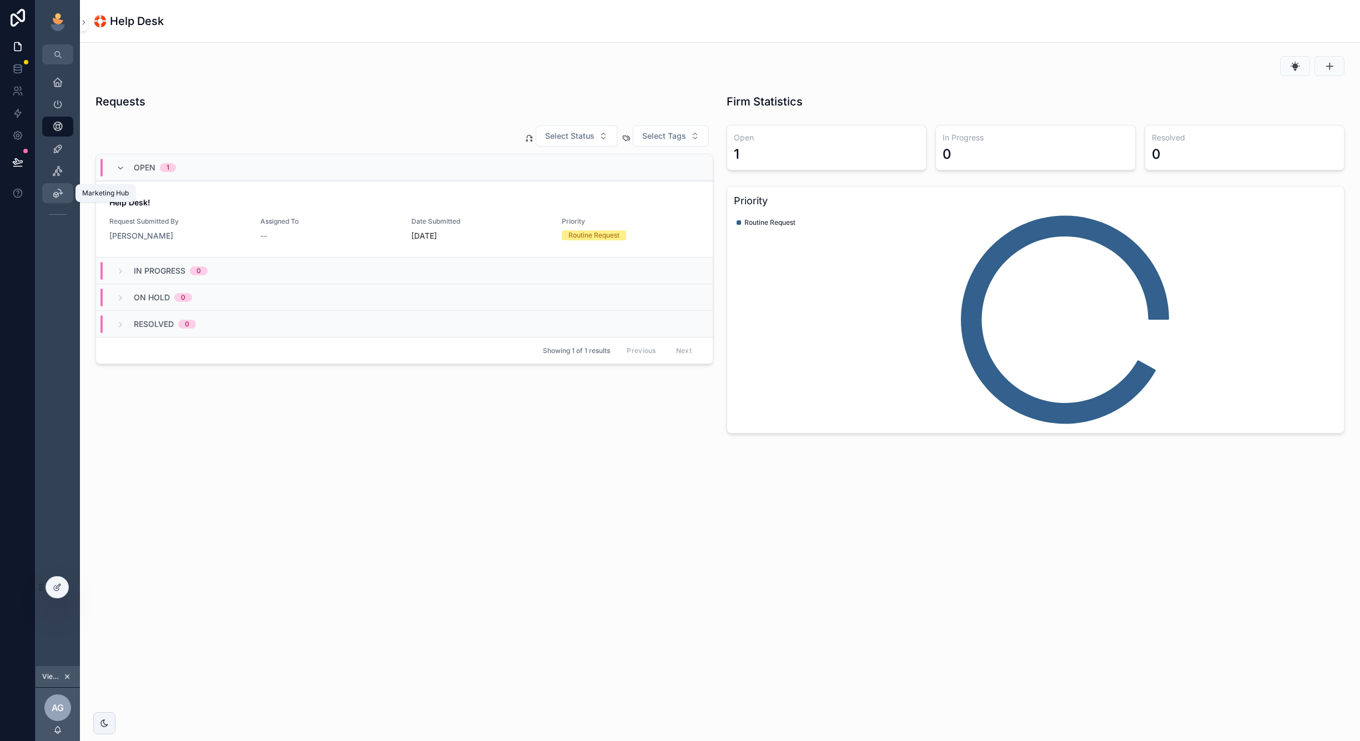
click at [57, 196] on icon "scrollable content" at bounding box center [57, 193] width 11 height 11
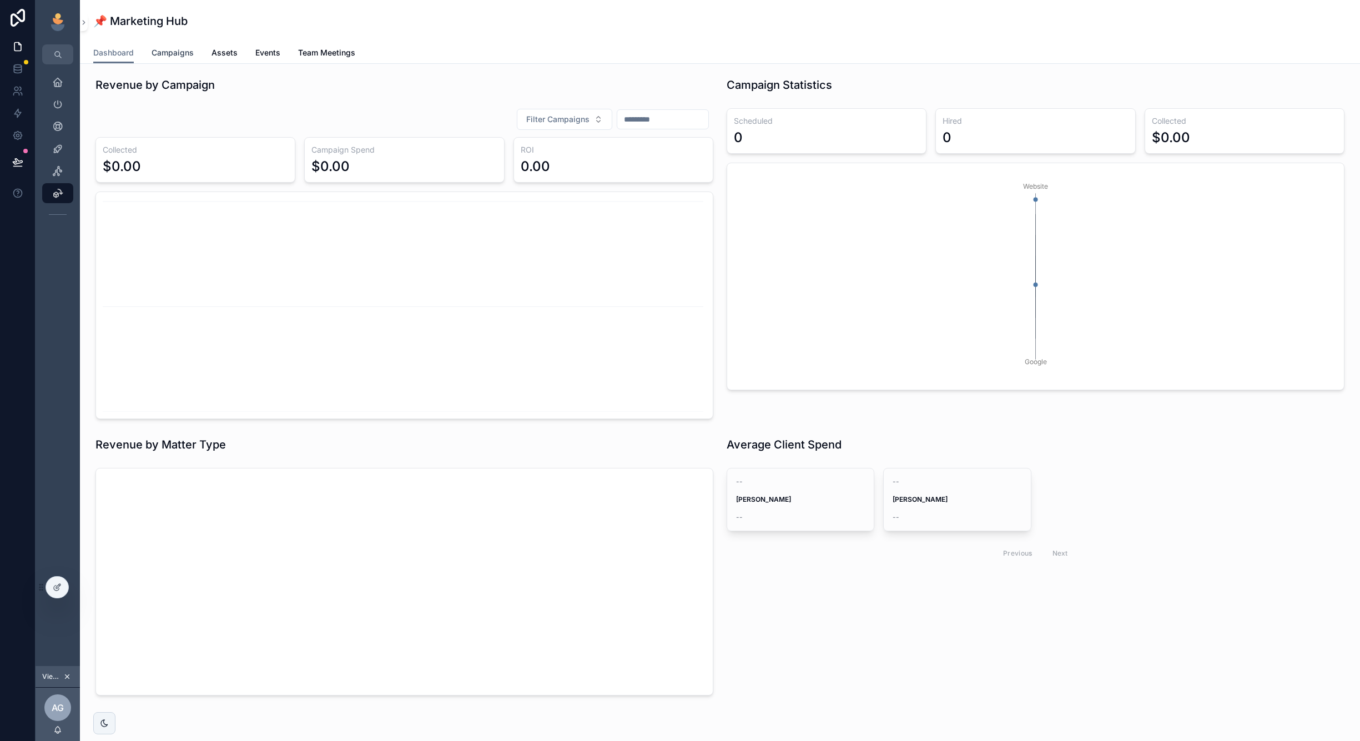
click at [170, 61] on link "Campaigns" at bounding box center [173, 54] width 42 height 22
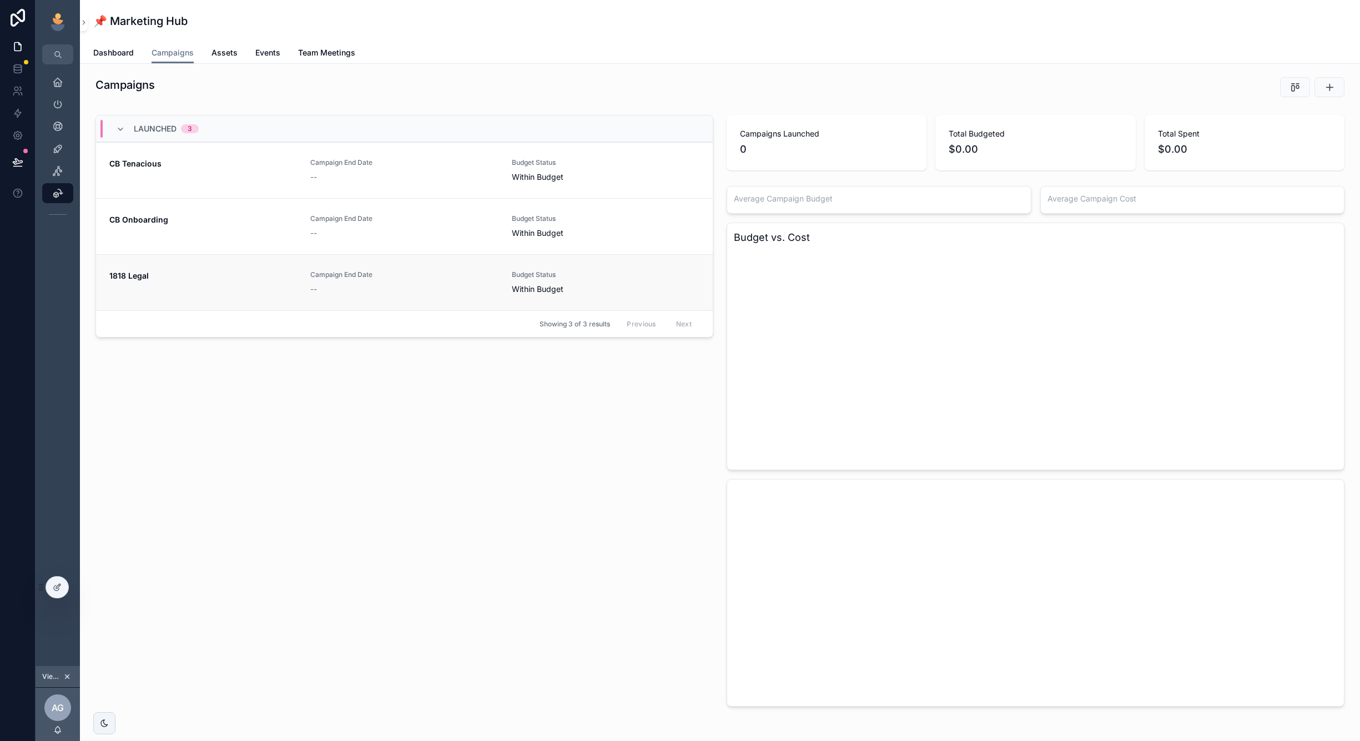
click at [254, 271] on span "1818 Legal" at bounding box center [203, 275] width 188 height 11
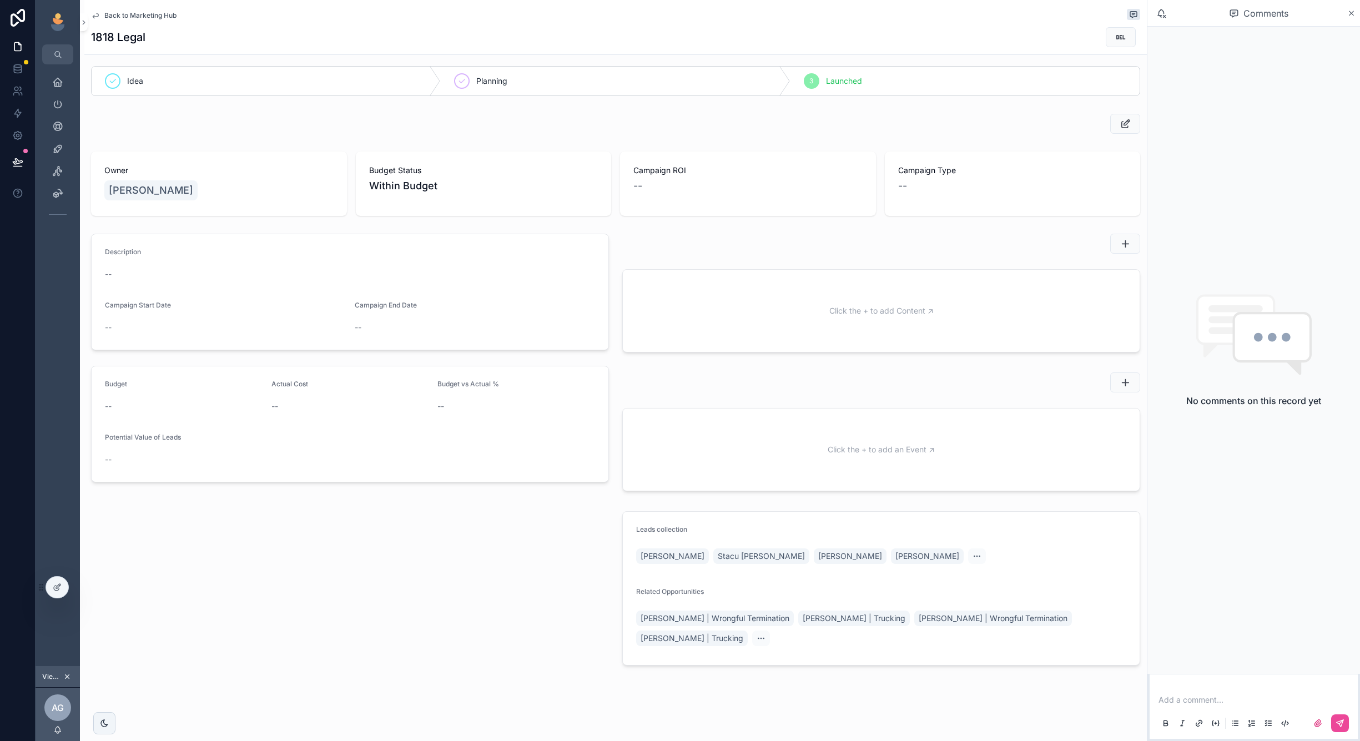
scroll to position [7, 0]
click at [139, 17] on span "Back to Marketing Hub" at bounding box center [140, 15] width 72 height 9
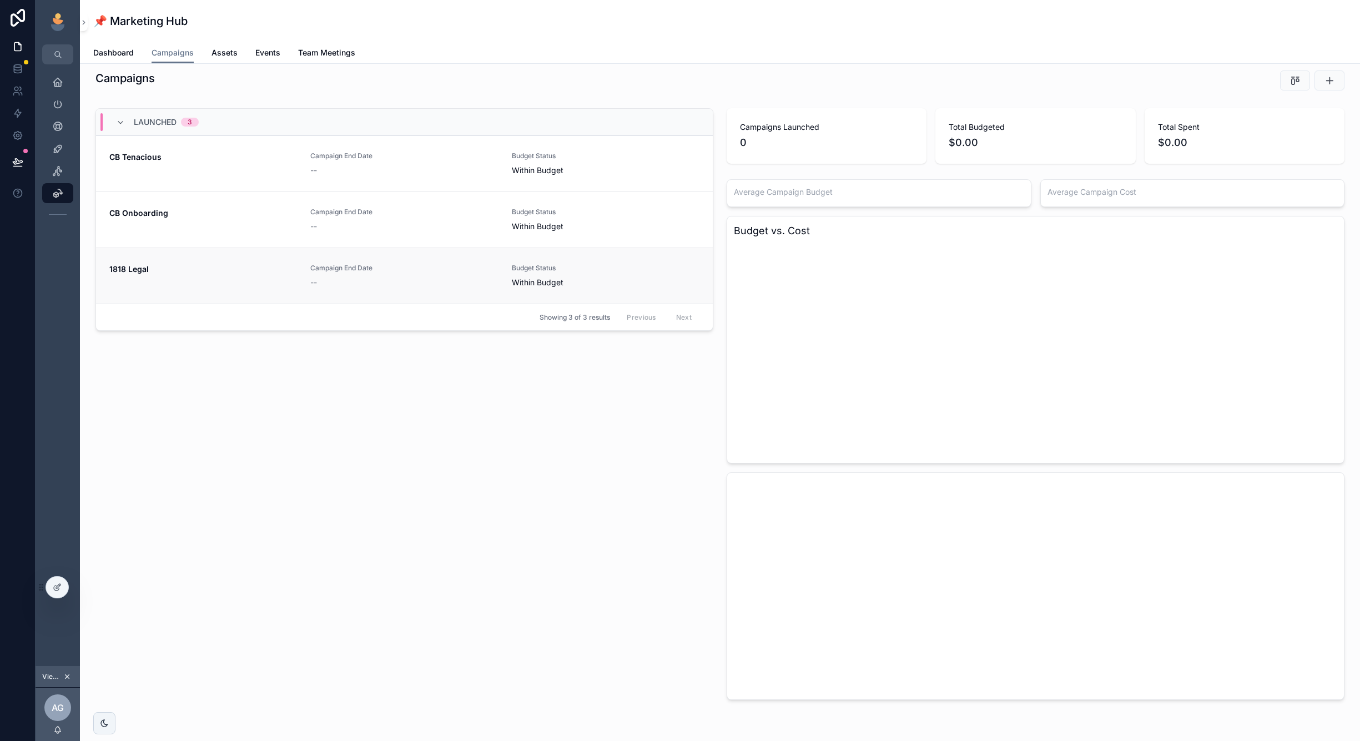
click at [262, 270] on span "1818 Legal" at bounding box center [203, 269] width 188 height 11
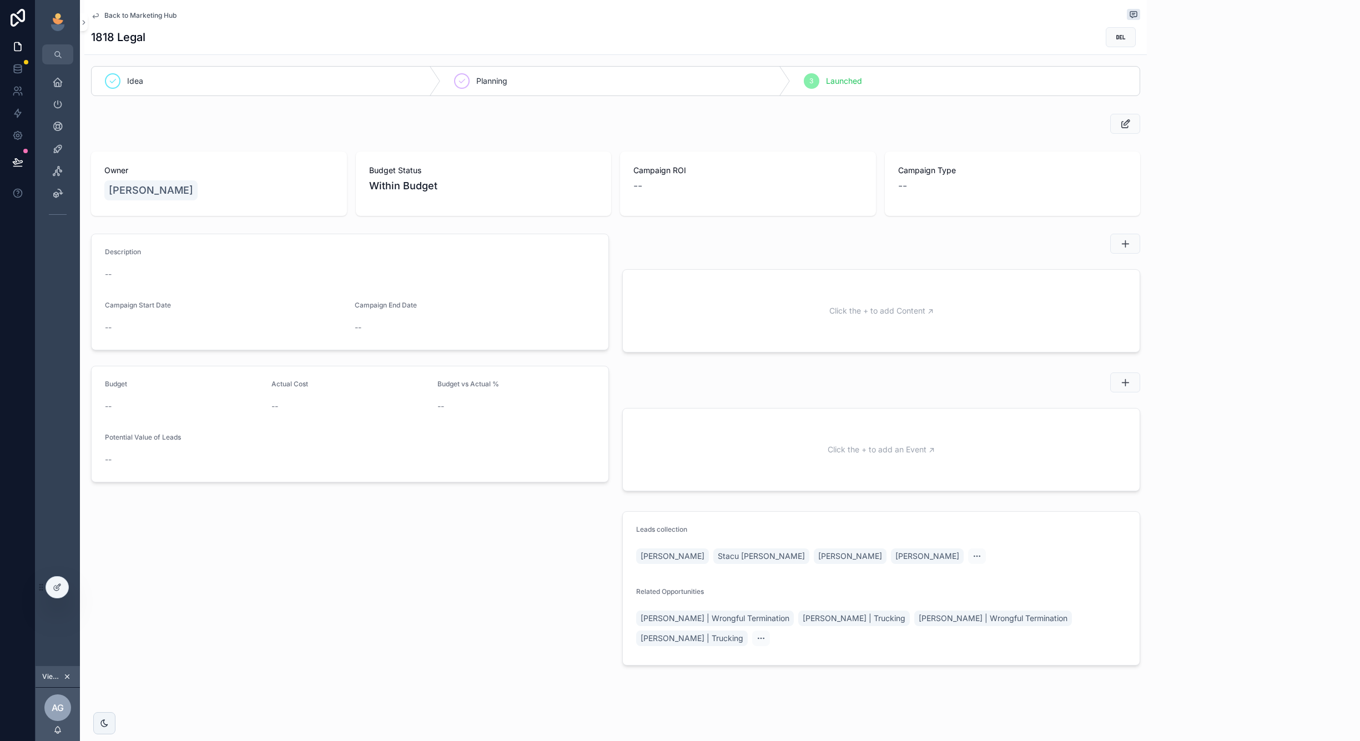
click at [211, 84] on div "Idea" at bounding box center [266, 81] width 349 height 29
click at [222, 50] on div "Back to Marketing Hub 1818 Legal" at bounding box center [615, 27] width 1049 height 54
click at [219, 57] on div "Back to Marketing Hub 1818 Legal 1 Idea 2 Planning 3 Launched Owner Andy Greene…" at bounding box center [615, 368] width 1062 height 748
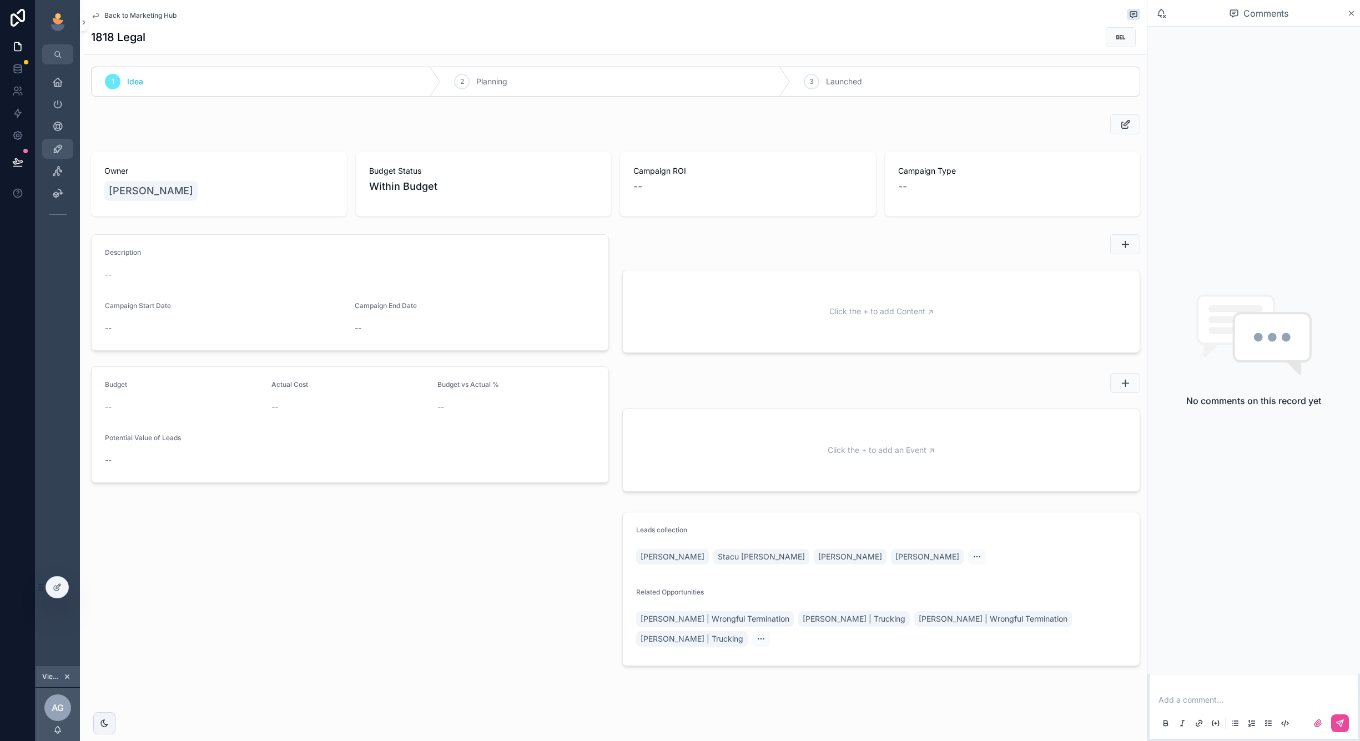
click at [424, 409] on div "--" at bounding box center [350, 406] width 158 height 11
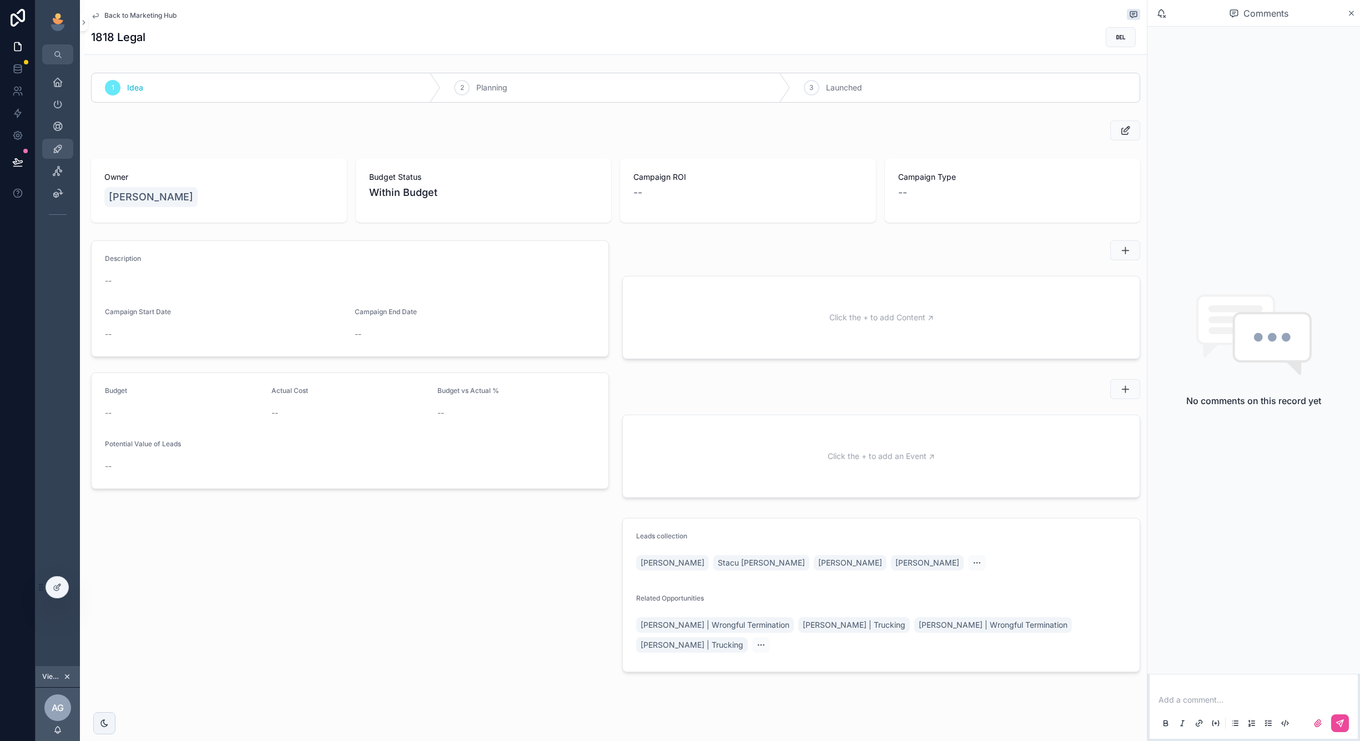
click at [60, 152] on icon "scrollable content" at bounding box center [57, 148] width 11 height 11
click at [55, 147] on icon "scrollable content" at bounding box center [57, 148] width 11 height 11
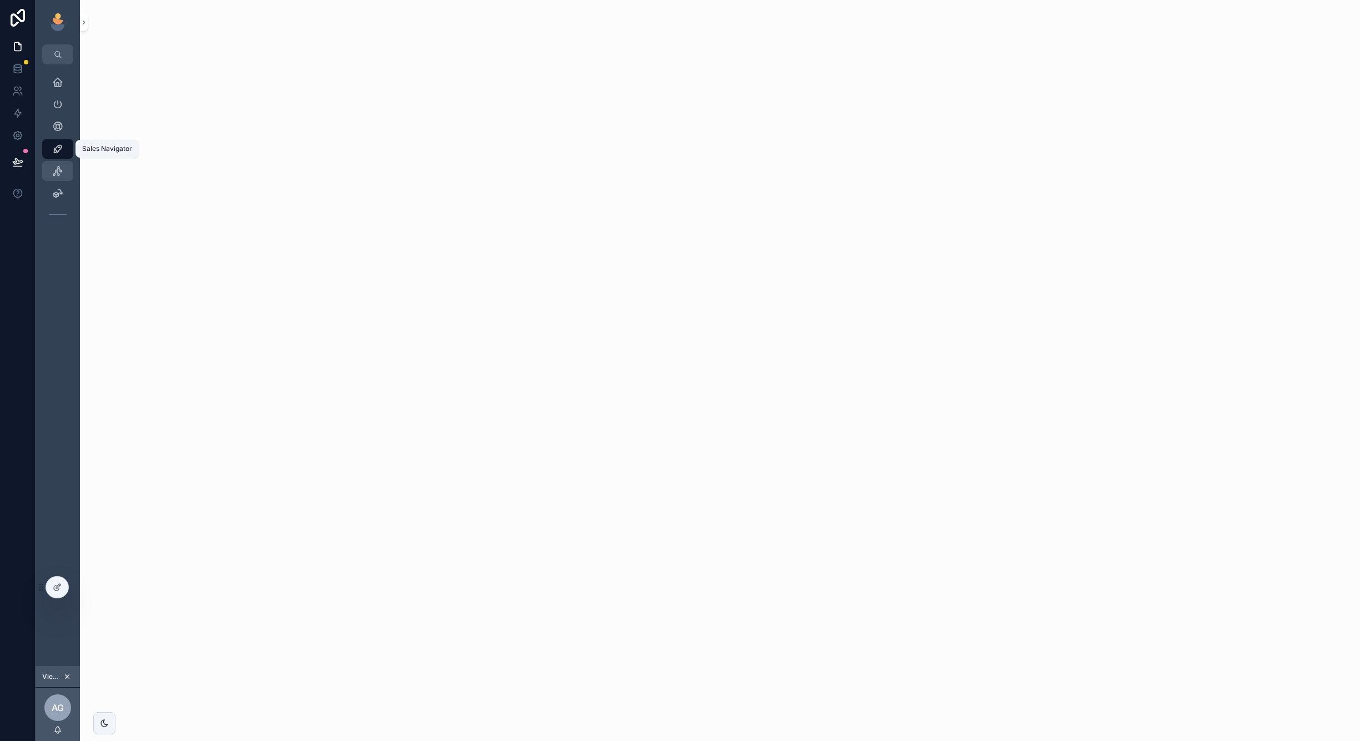
click at [56, 165] on icon "scrollable content" at bounding box center [57, 170] width 11 height 11
click at [58, 173] on icon "scrollable content" at bounding box center [57, 170] width 11 height 11
click at [58, 153] on icon "scrollable content" at bounding box center [57, 148] width 11 height 11
click at [54, 125] on icon "scrollable content" at bounding box center [57, 126] width 11 height 11
click at [55, 101] on icon "scrollable content" at bounding box center [57, 104] width 11 height 11
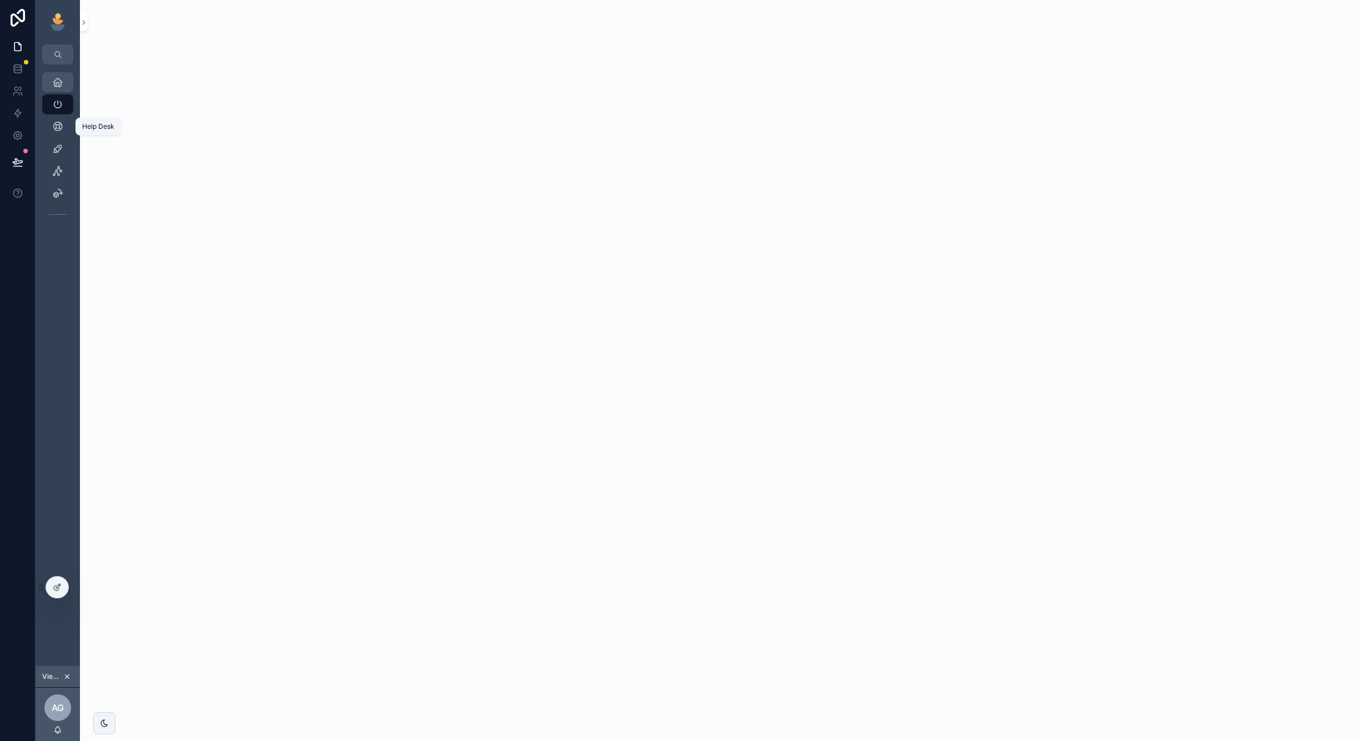
click at [57, 84] on icon "scrollable content" at bounding box center [57, 82] width 11 height 11
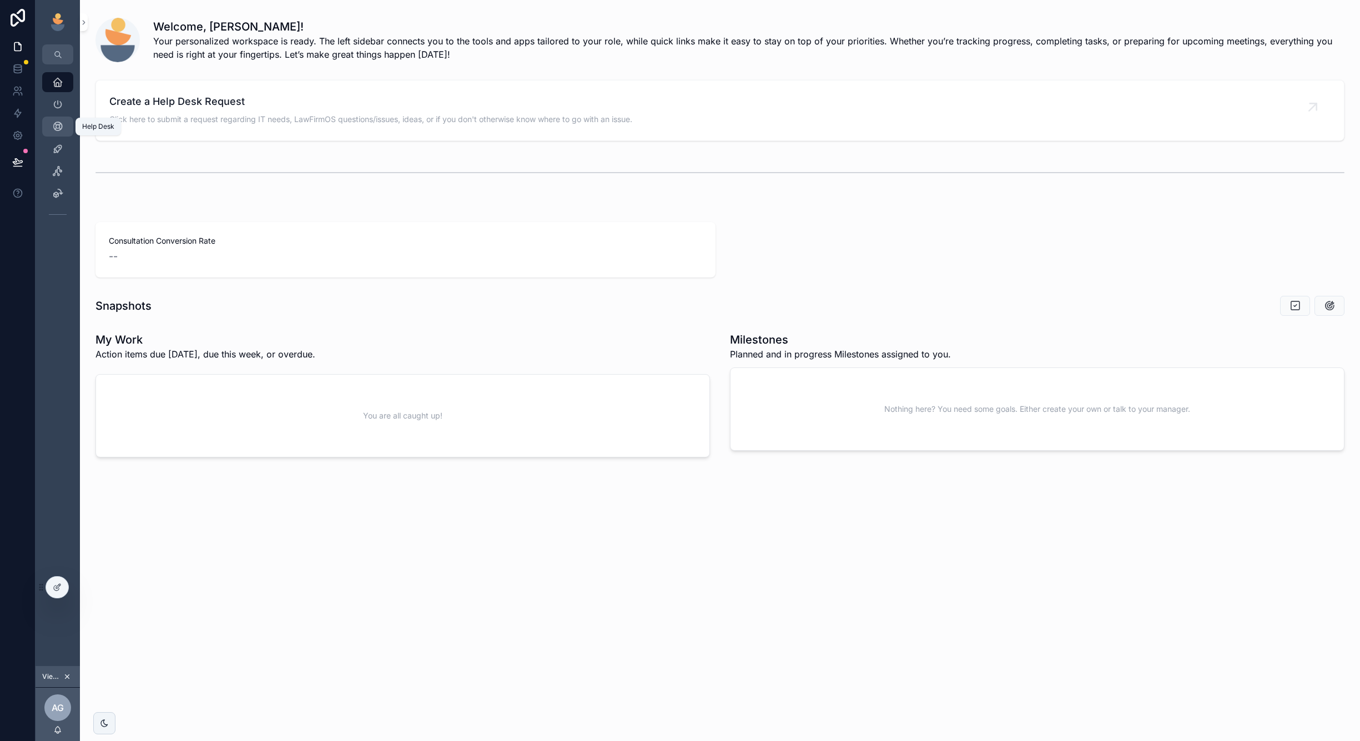
click at [59, 128] on icon "scrollable content" at bounding box center [57, 126] width 11 height 11
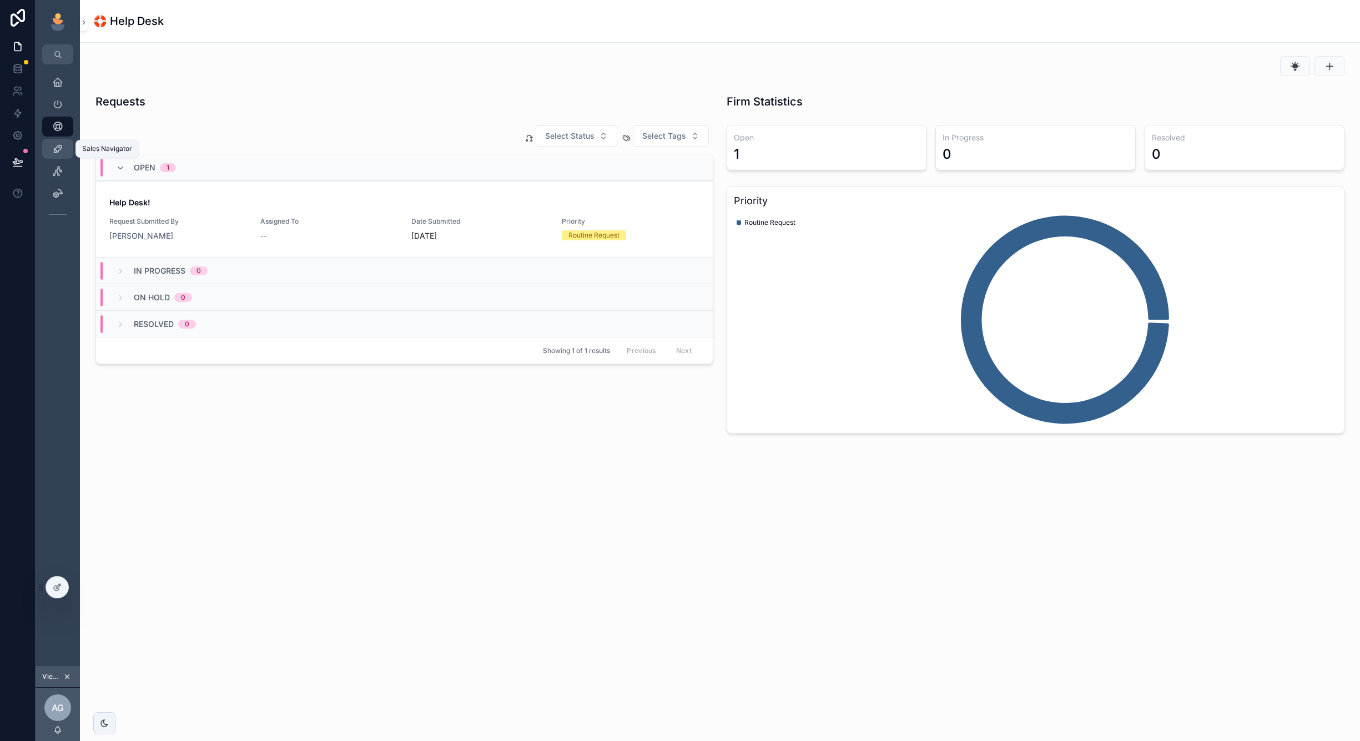
click at [57, 152] on icon "scrollable content" at bounding box center [57, 148] width 11 height 11
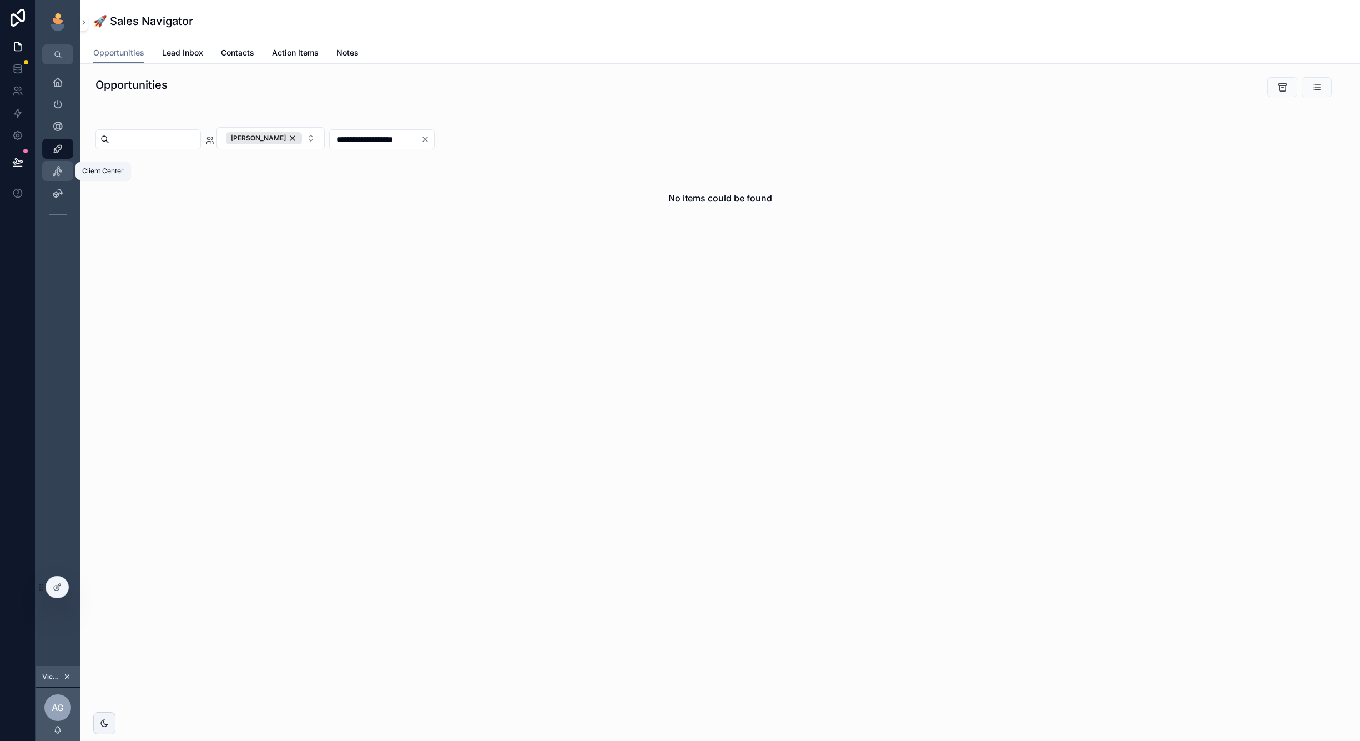
click at [57, 170] on icon "scrollable content" at bounding box center [57, 170] width 11 height 11
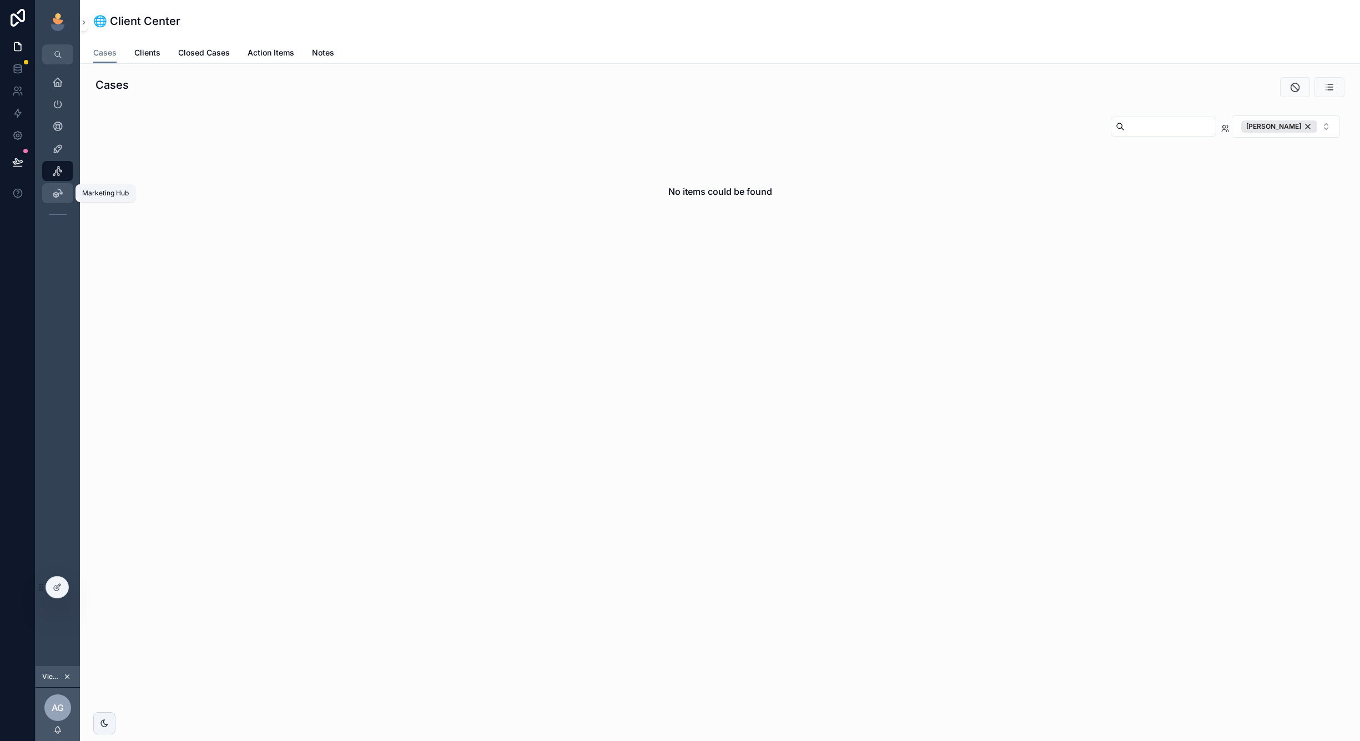
click at [57, 198] on icon "scrollable content" at bounding box center [57, 193] width 11 height 11
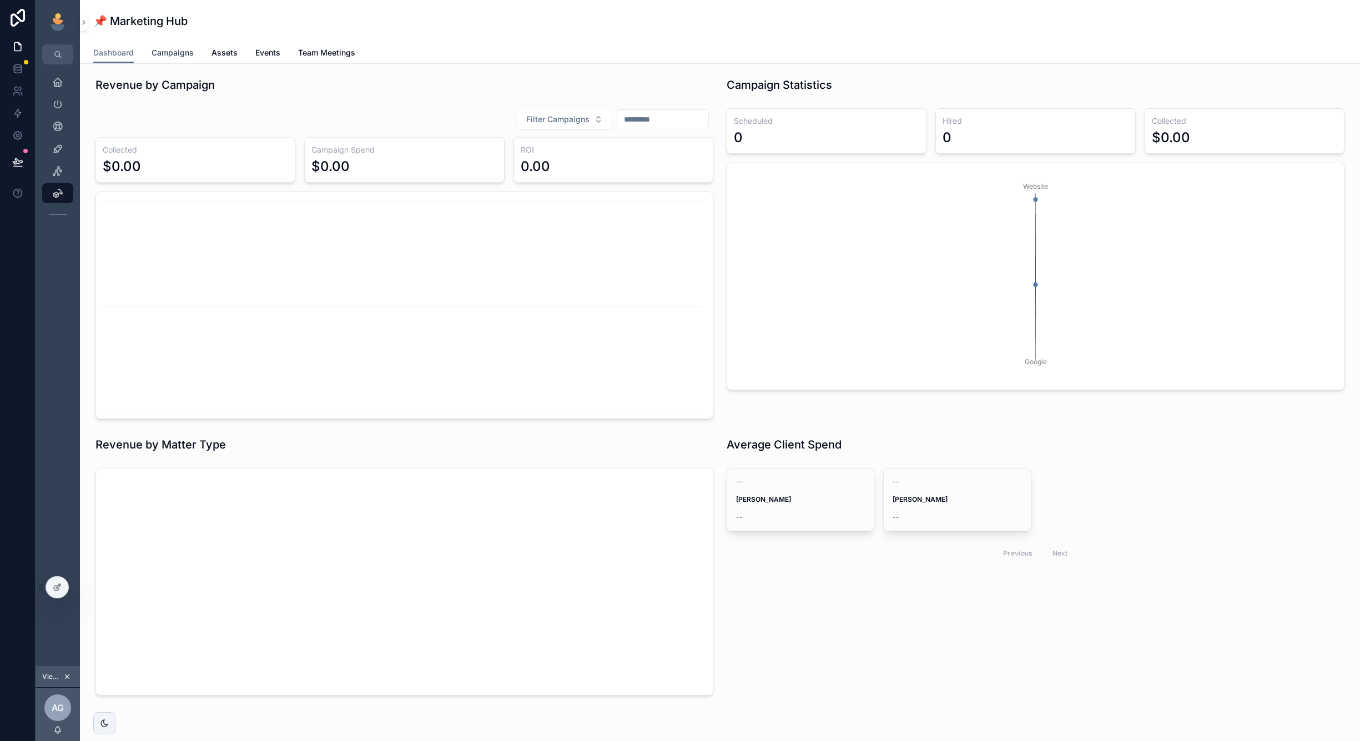
click at [158, 56] on span "Campaigns" at bounding box center [173, 52] width 42 height 11
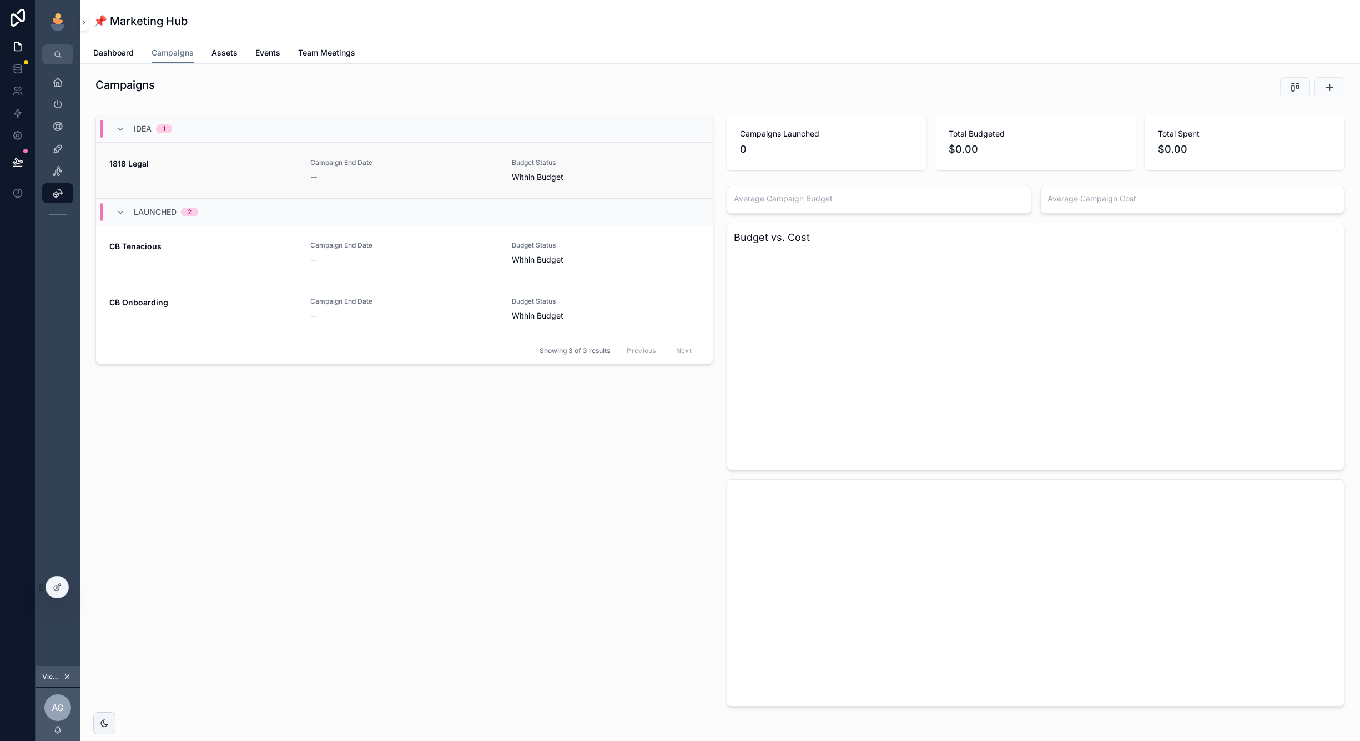
click at [306, 177] on div "1818 Legal Campaign End Date -- Budget Status Within Budget" at bounding box center [404, 170] width 590 height 24
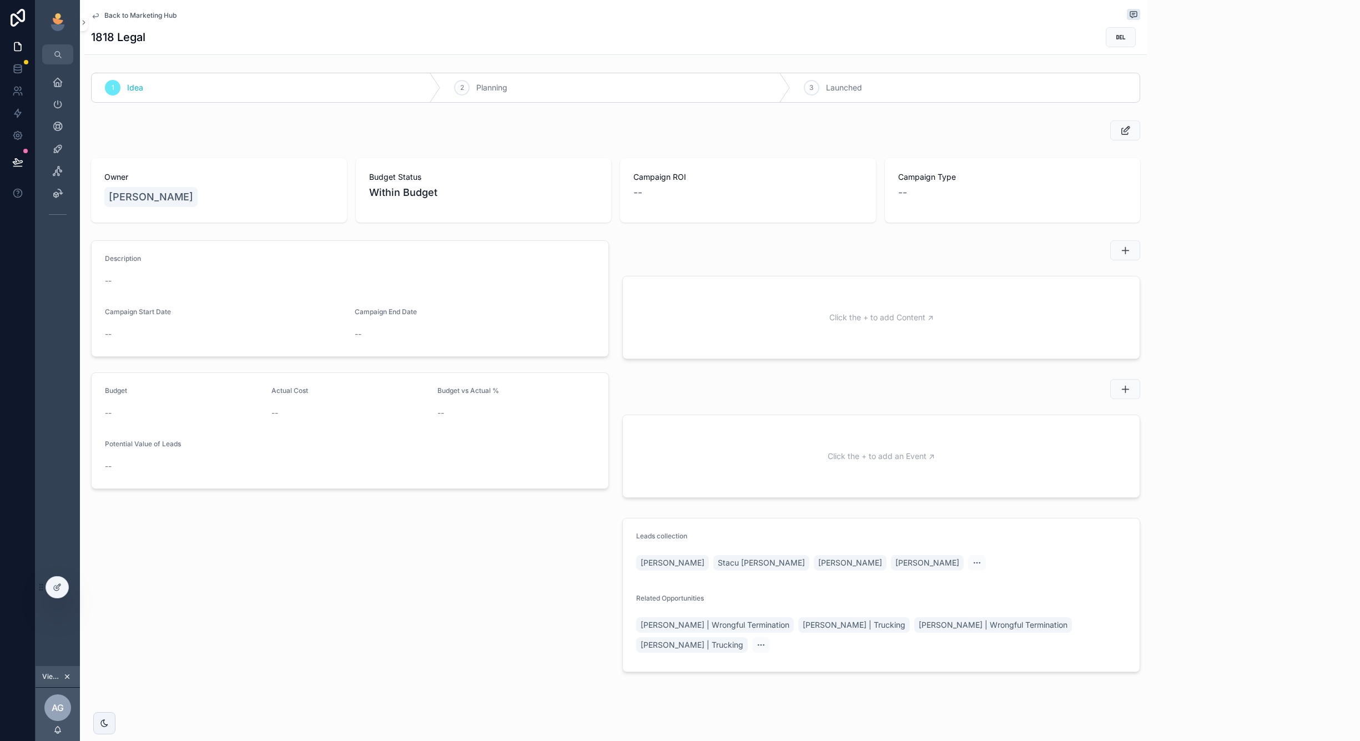
click at [878, 128] on div "scrollable content" at bounding box center [615, 130] width 1049 height 20
click at [707, 245] on div "scrollable content" at bounding box center [881, 250] width 518 height 20
click at [800, 121] on div "scrollable content" at bounding box center [615, 130] width 1049 height 20
click at [0, 0] on icon "scrollable content" at bounding box center [0, 0] width 0 height 0
click at [182, 137] on div "scrollable content" at bounding box center [615, 130] width 1049 height 20
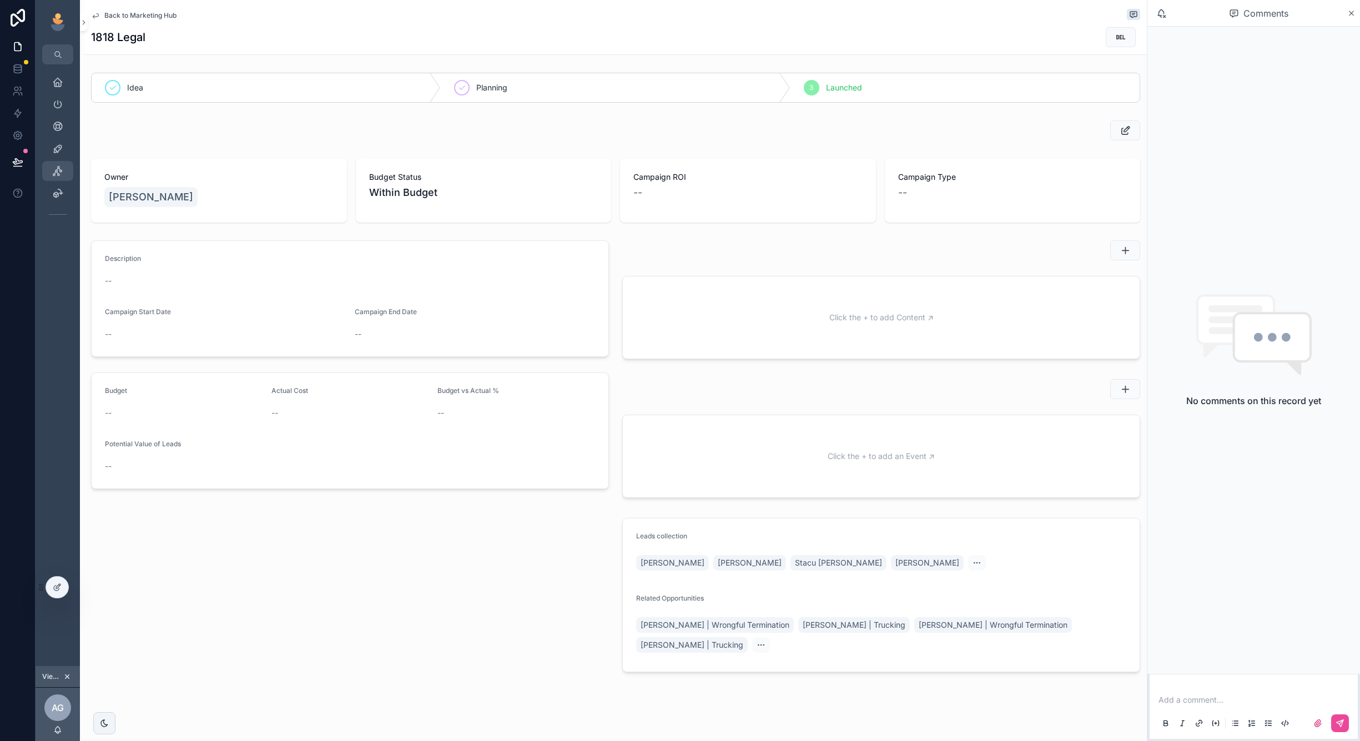
click at [63, 176] on div "Client Center" at bounding box center [58, 171] width 18 height 18
click at [56, 175] on icon "scrollable content" at bounding box center [57, 170] width 11 height 11
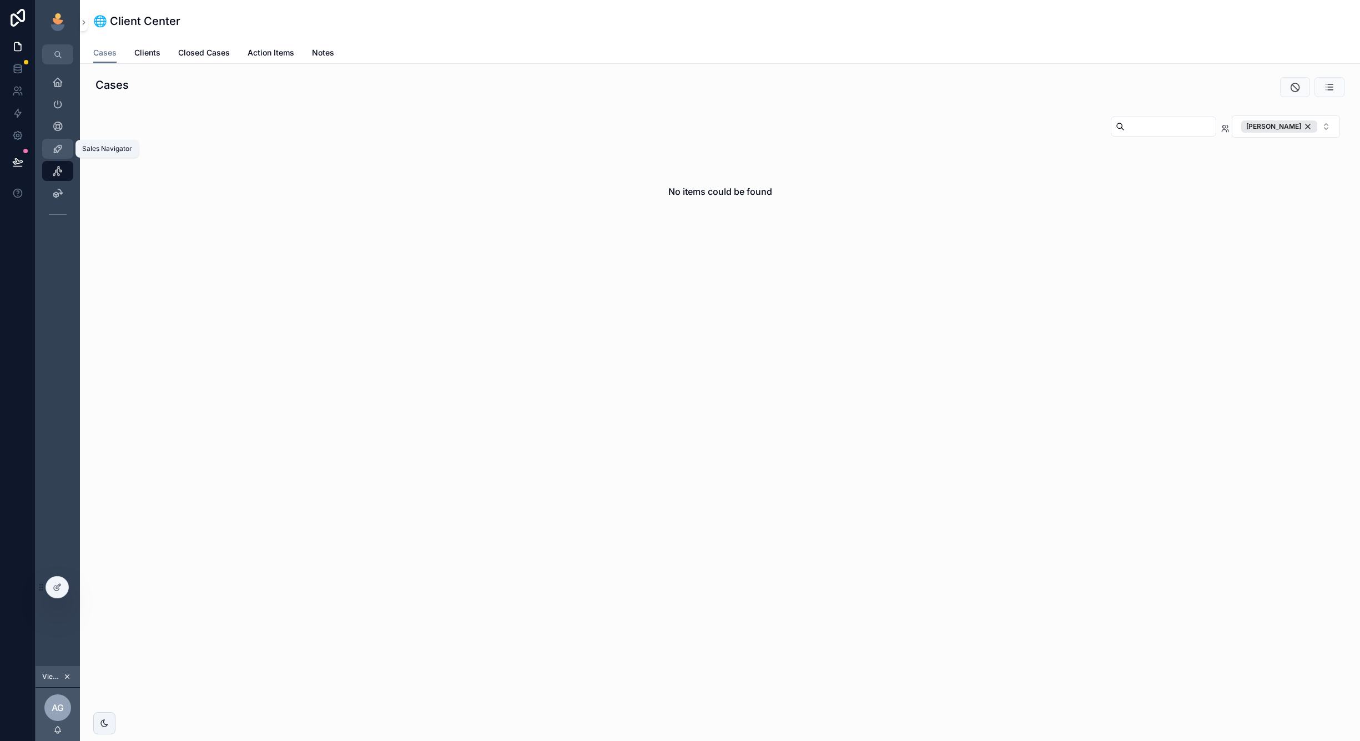
click at [57, 145] on icon "scrollable content" at bounding box center [57, 148] width 11 height 11
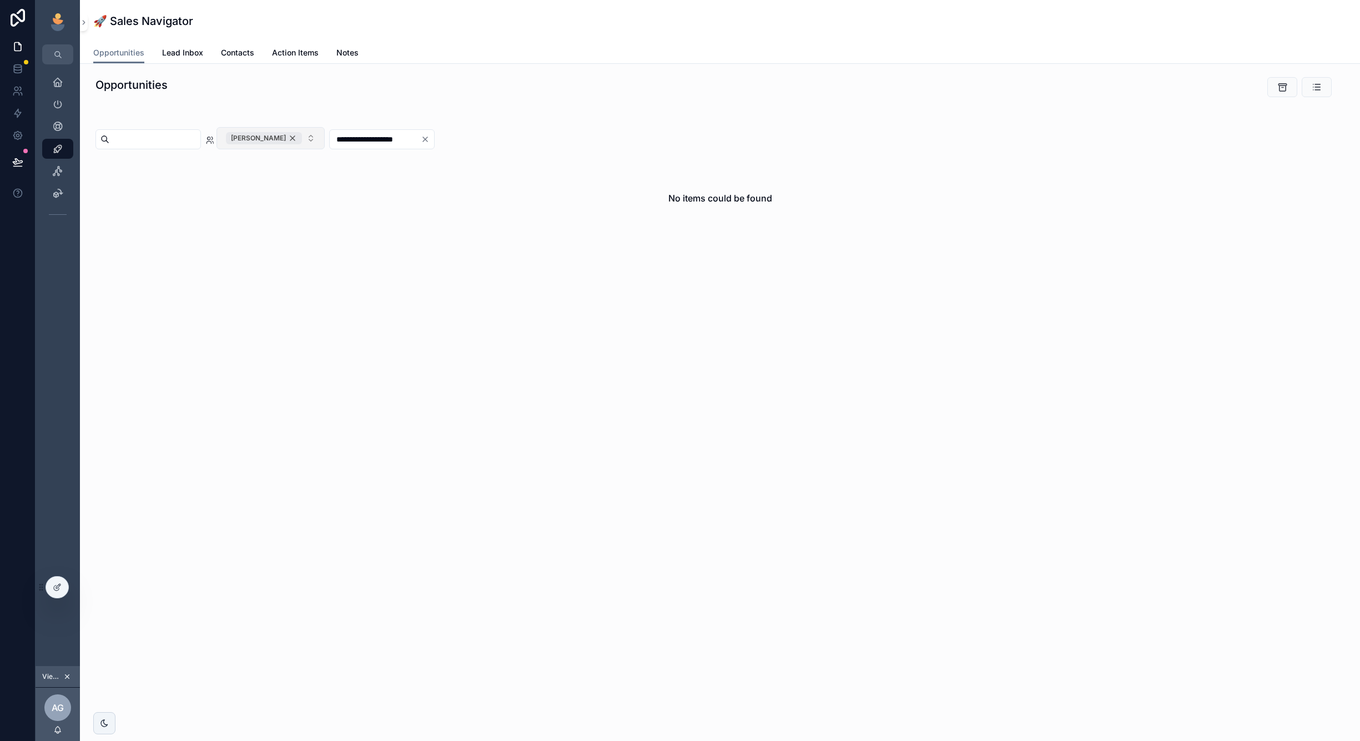
click at [302, 134] on div "Andy Greene" at bounding box center [264, 138] width 76 height 12
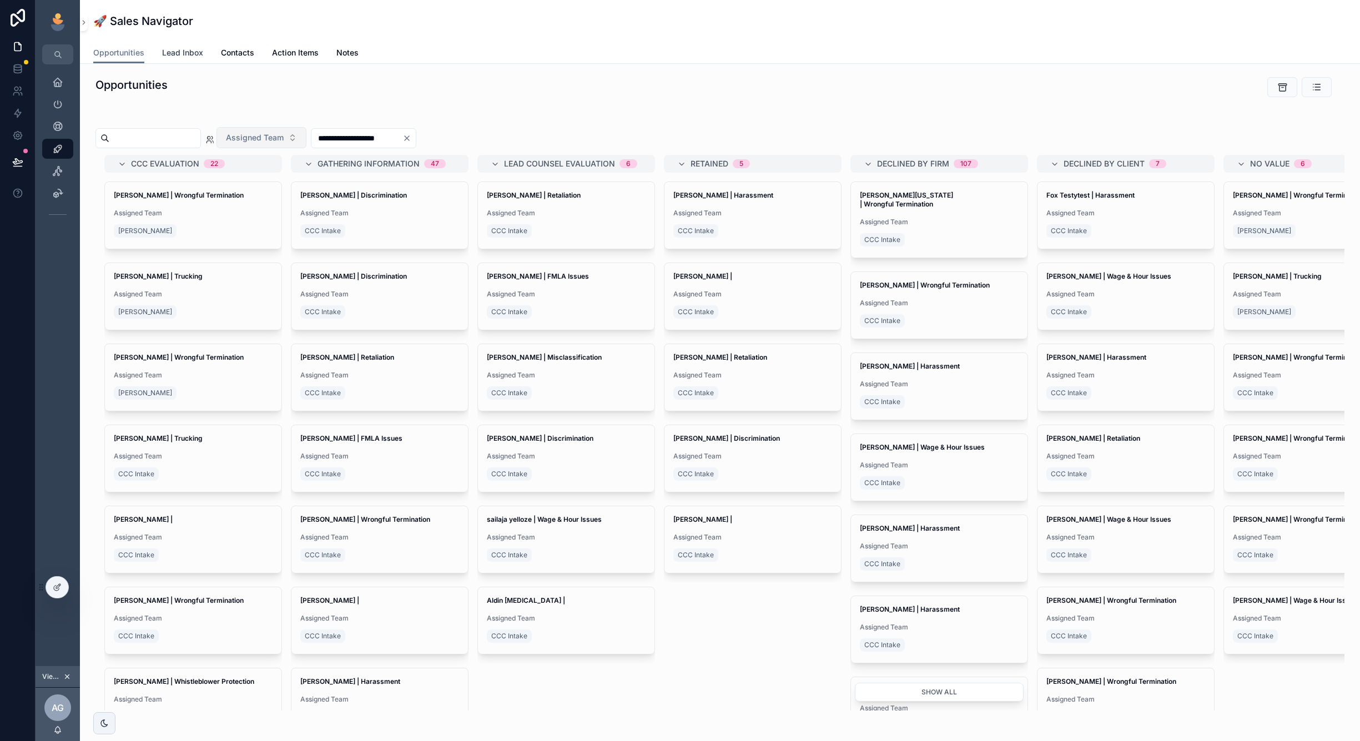
click at [196, 55] on span "Lead Inbox" at bounding box center [182, 52] width 41 height 11
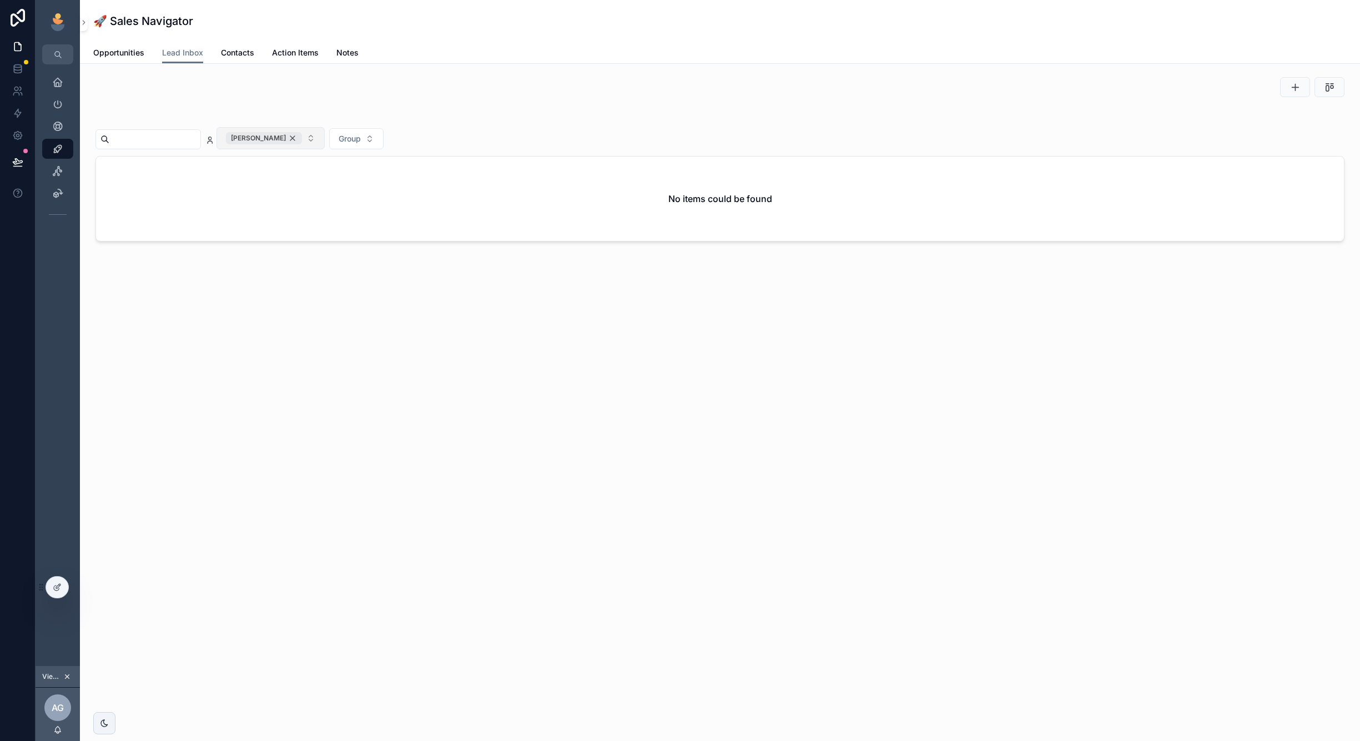
click at [302, 135] on div "Andy Greene" at bounding box center [264, 138] width 76 height 12
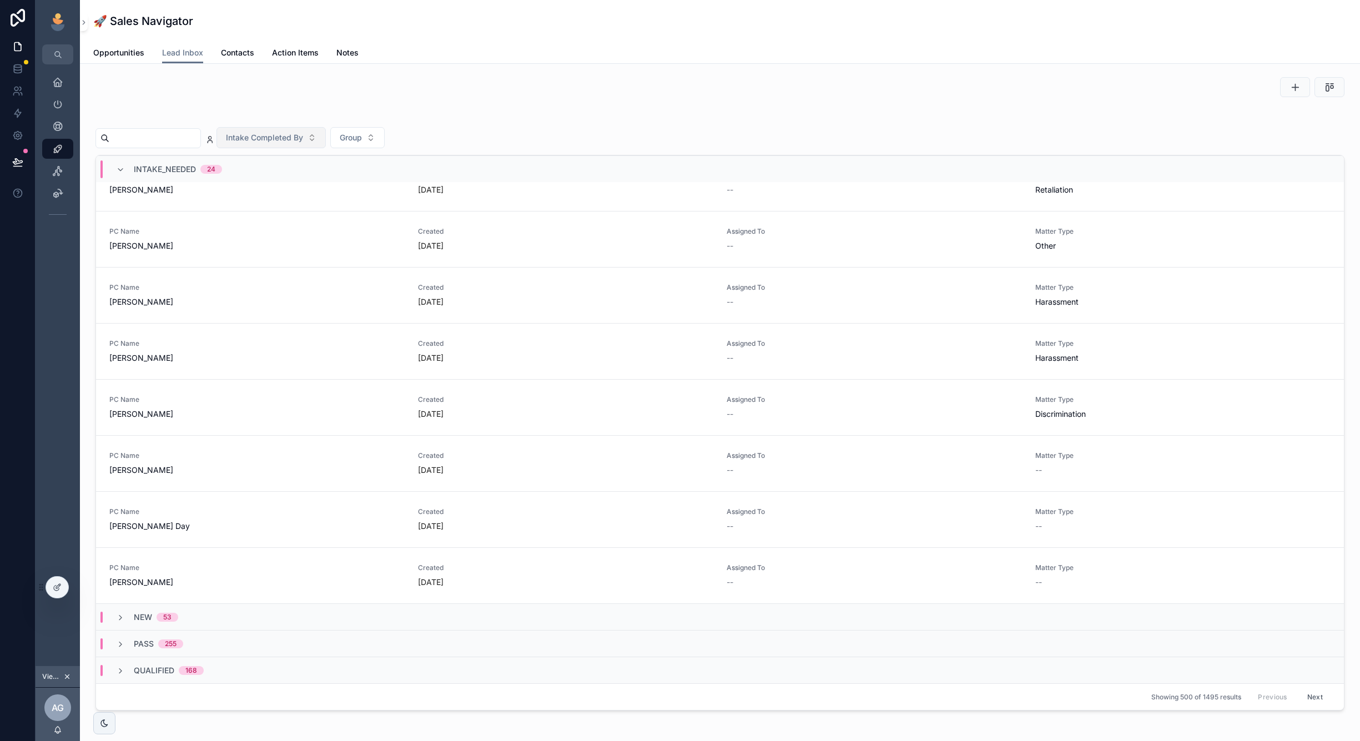
scroll to position [951, 0]
click at [122, 616] on icon "scrollable content" at bounding box center [120, 617] width 9 height 9
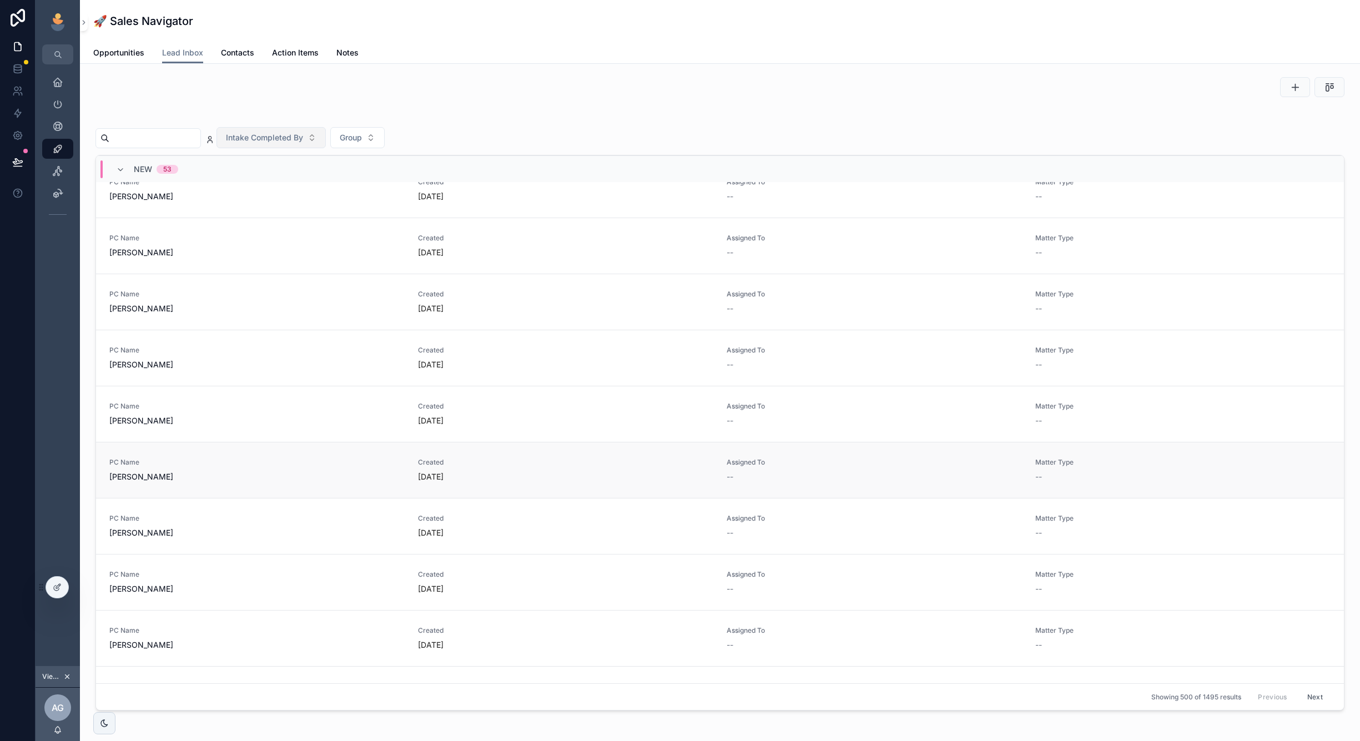
scroll to position [2725, 0]
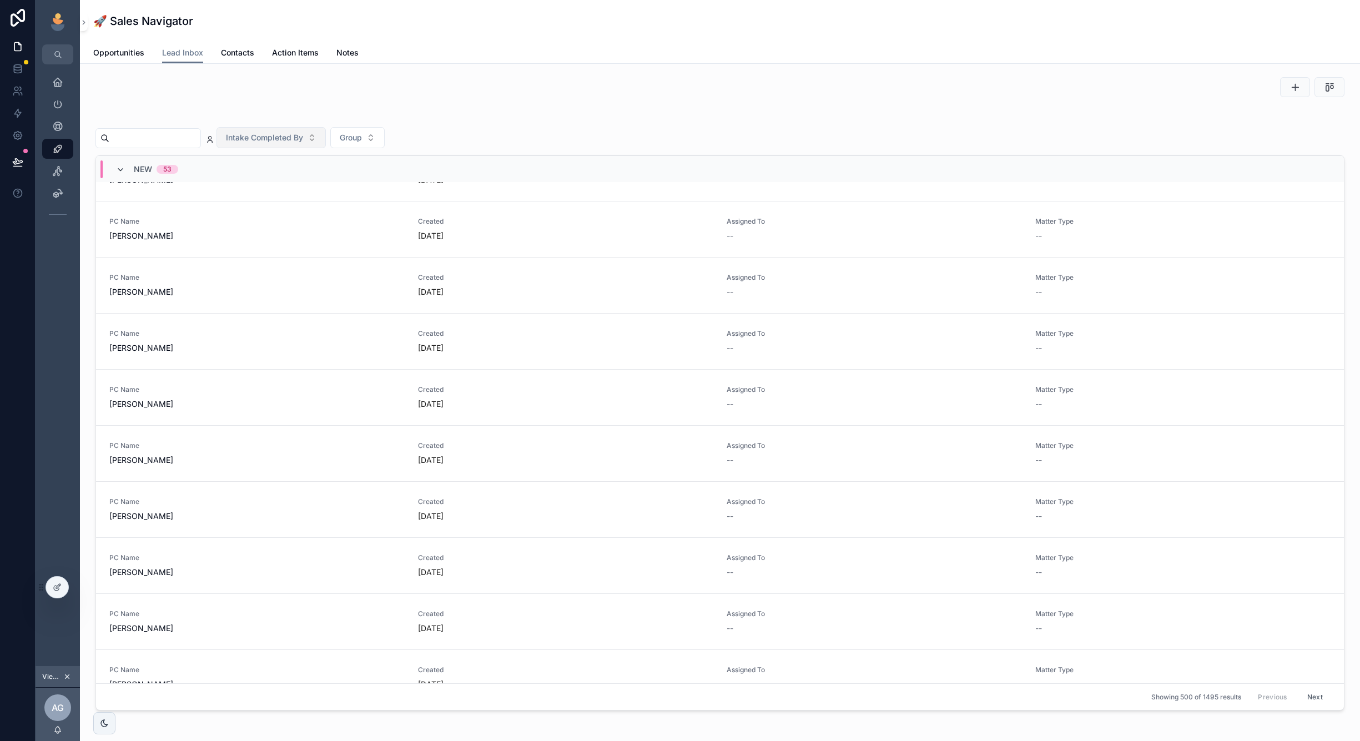
click at [119, 166] on icon "scrollable content" at bounding box center [120, 169] width 9 height 9
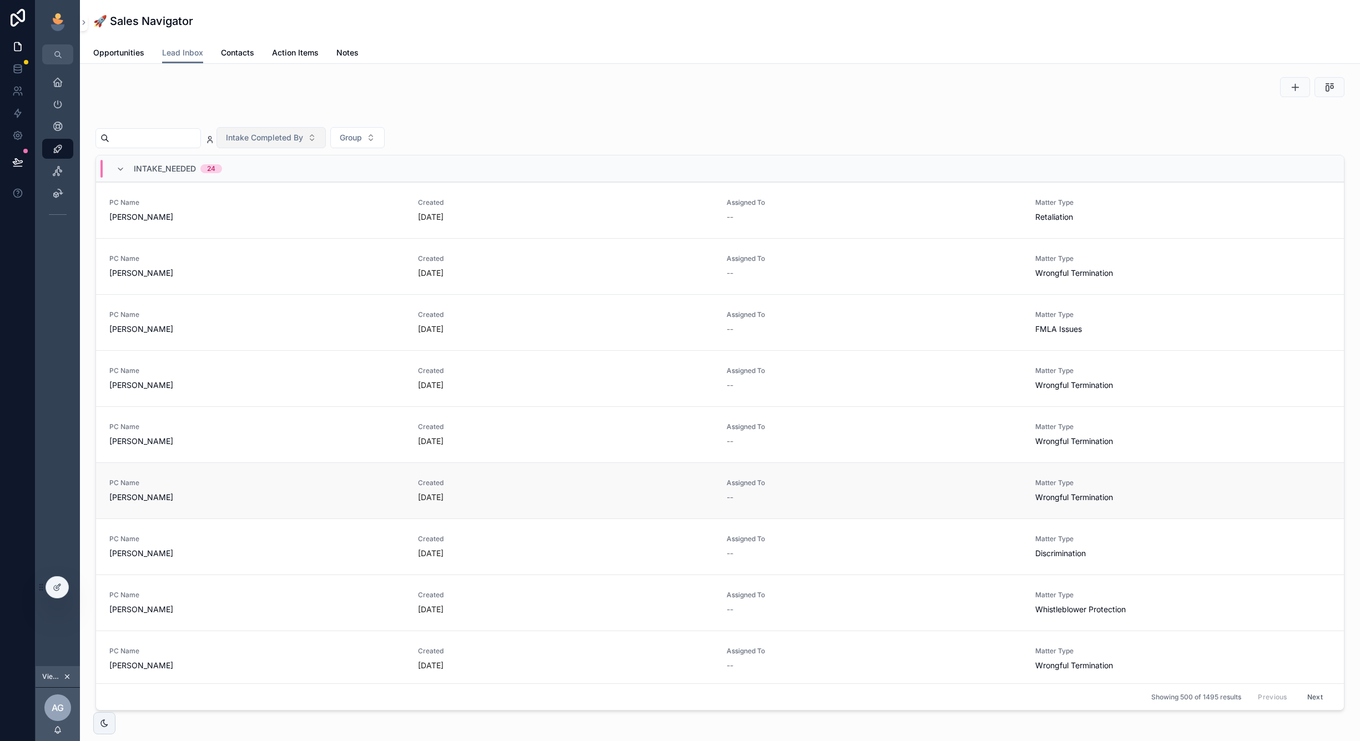
scroll to position [0, 0]
click at [218, 271] on span "Brandon Teague" at bounding box center [256, 273] width 295 height 11
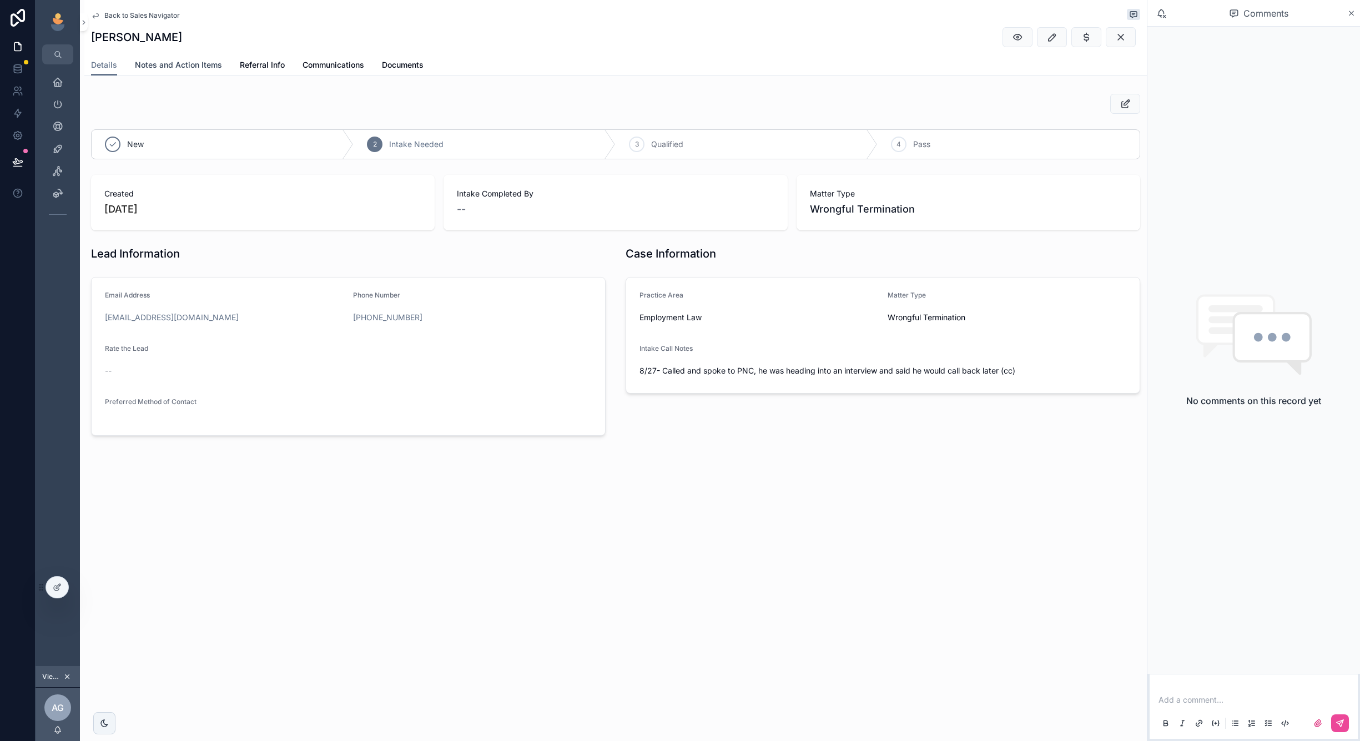
click at [191, 70] on span "Notes and Action Items" at bounding box center [178, 64] width 87 height 11
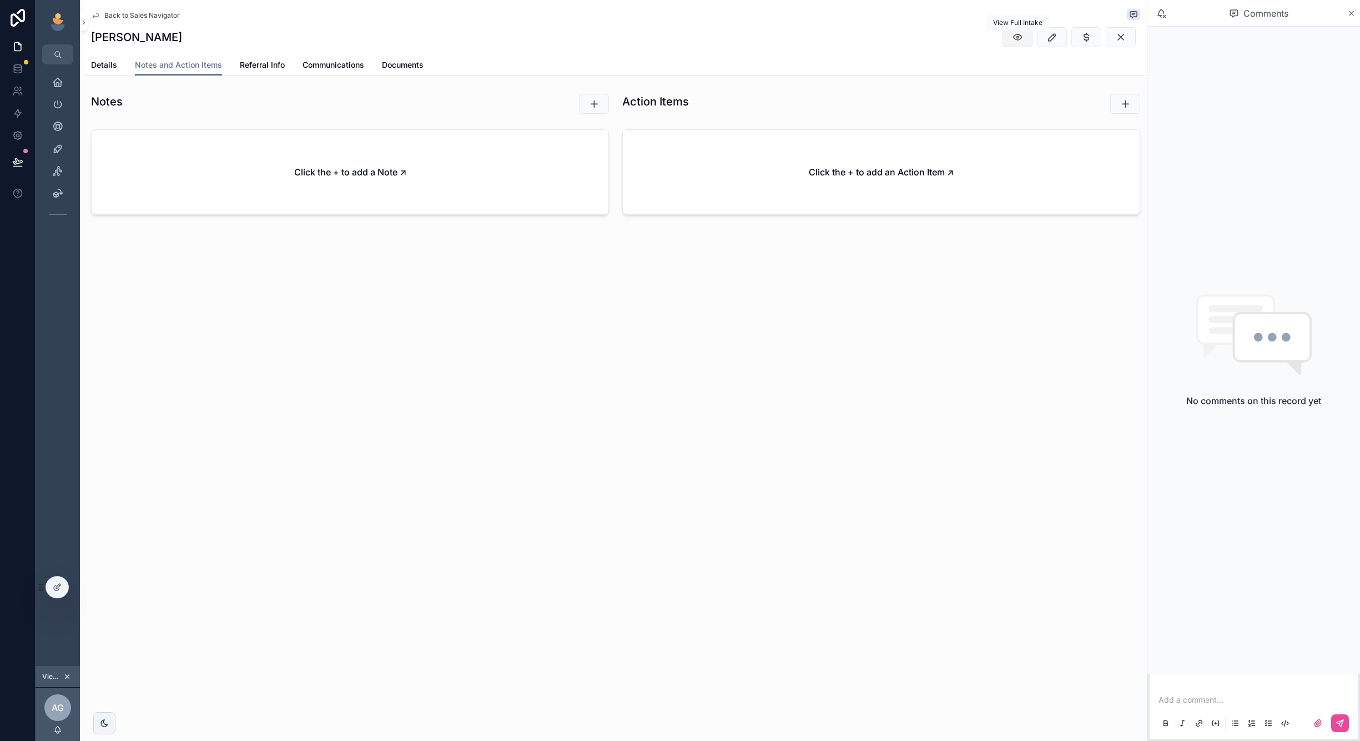
click at [1016, 39] on icon "scrollable content" at bounding box center [1017, 37] width 11 height 11
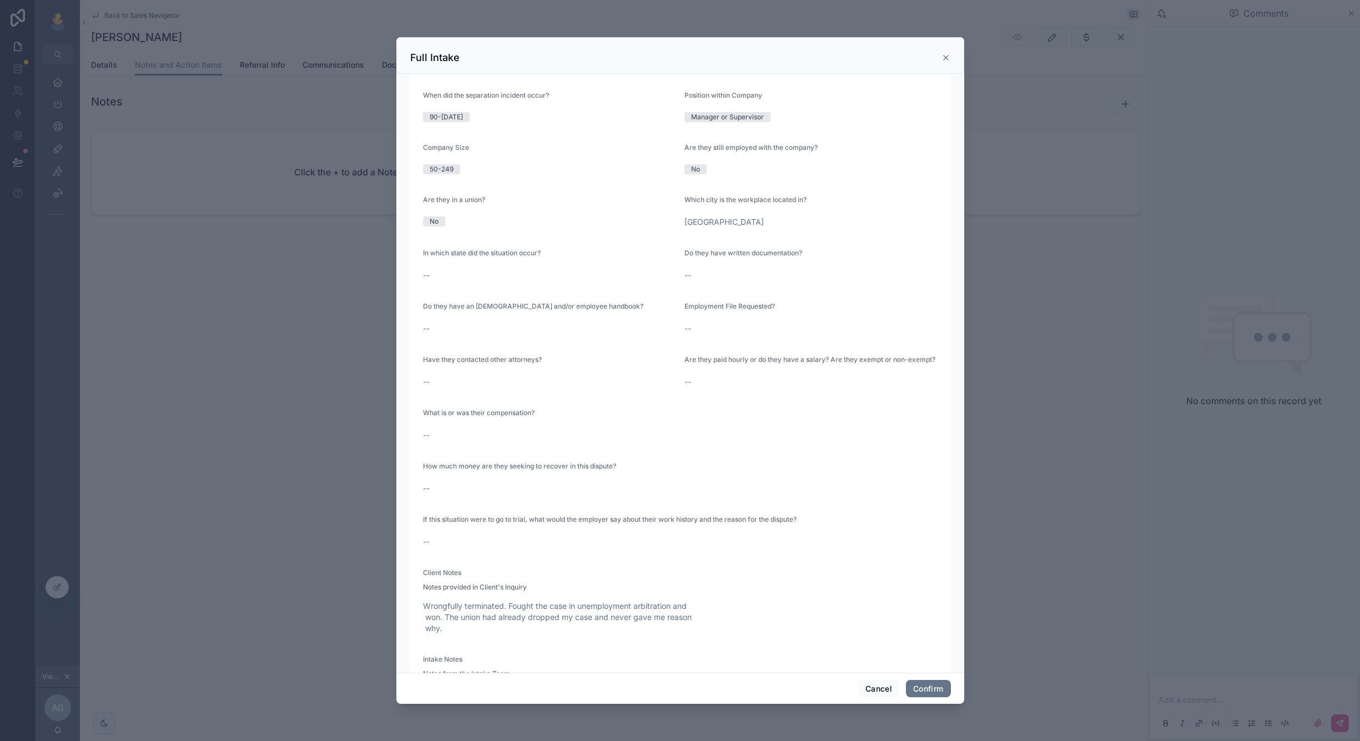
scroll to position [163, 0]
click at [692, 162] on div "No" at bounding box center [695, 166] width 9 height 10
click at [945, 60] on icon at bounding box center [945, 57] width 9 height 9
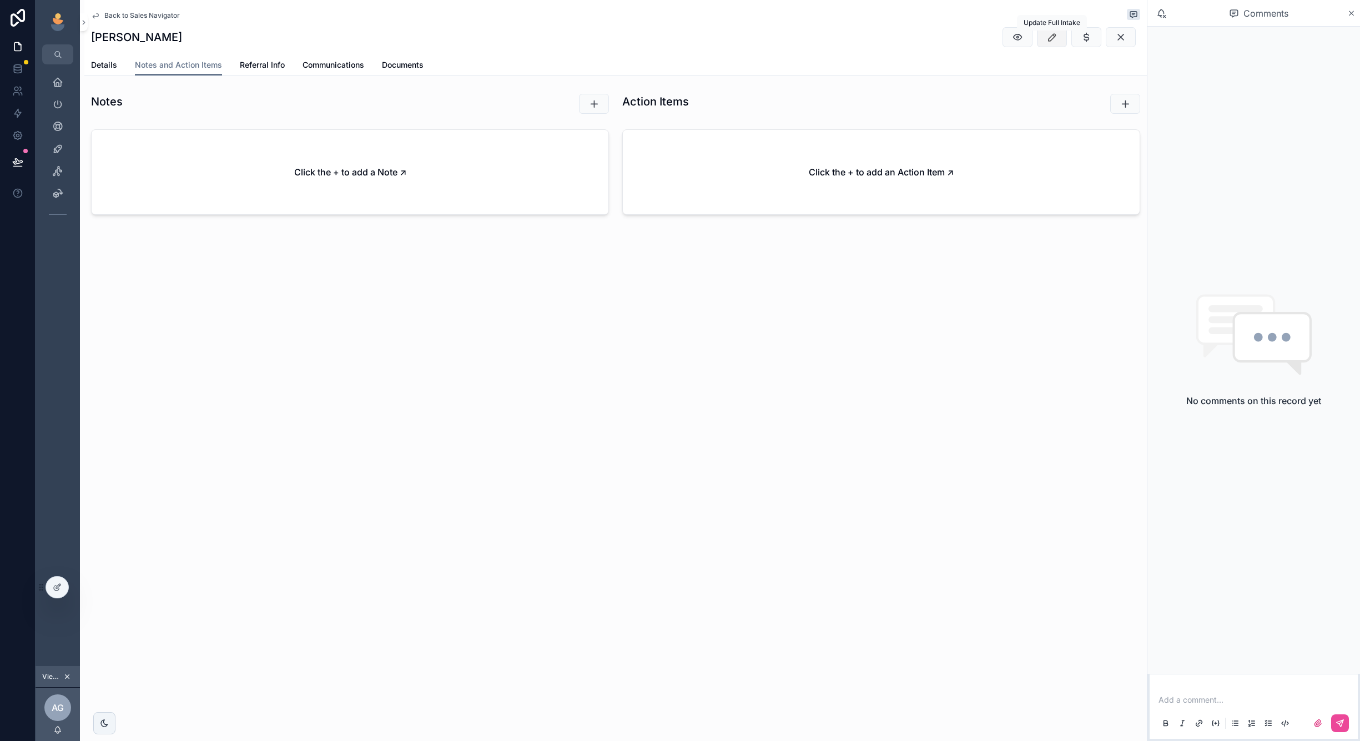
click at [1054, 34] on icon "scrollable content" at bounding box center [1051, 37] width 11 height 11
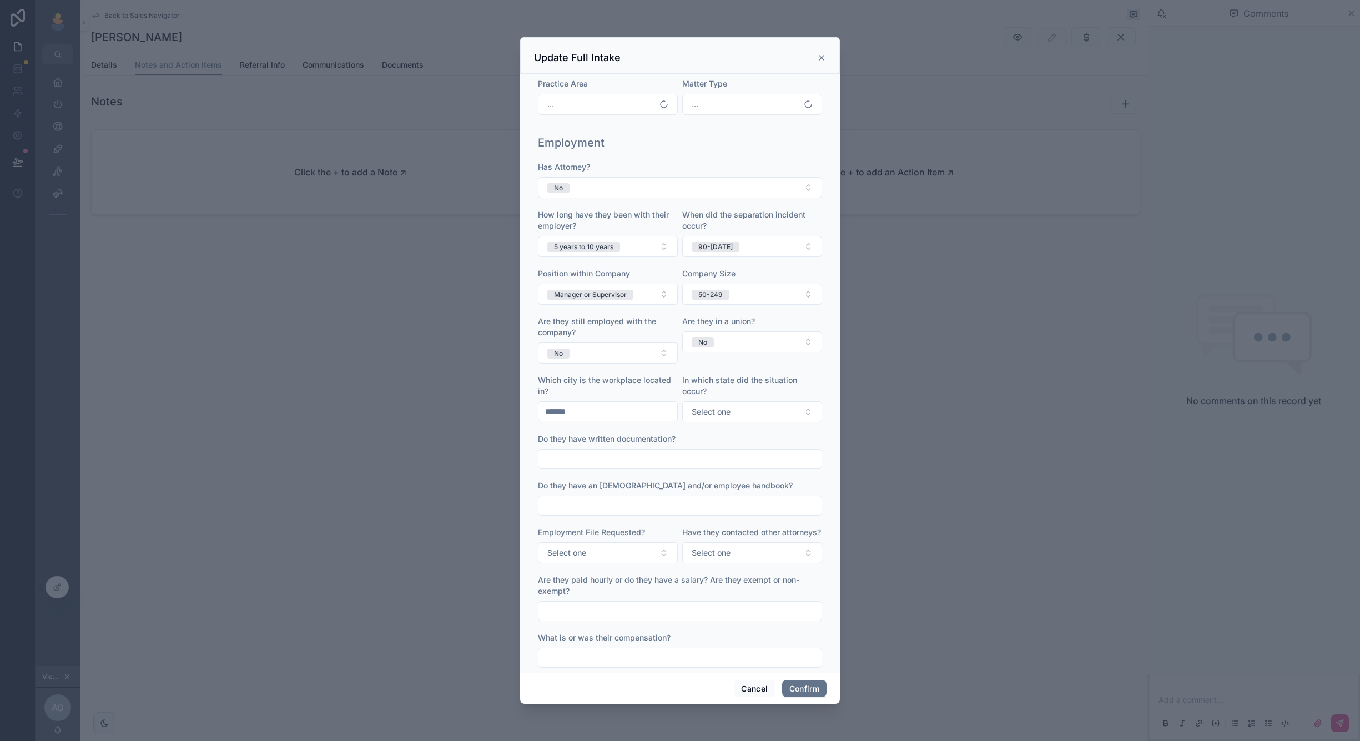
scroll to position [280, 0]
click at [824, 57] on icon at bounding box center [821, 57] width 9 height 9
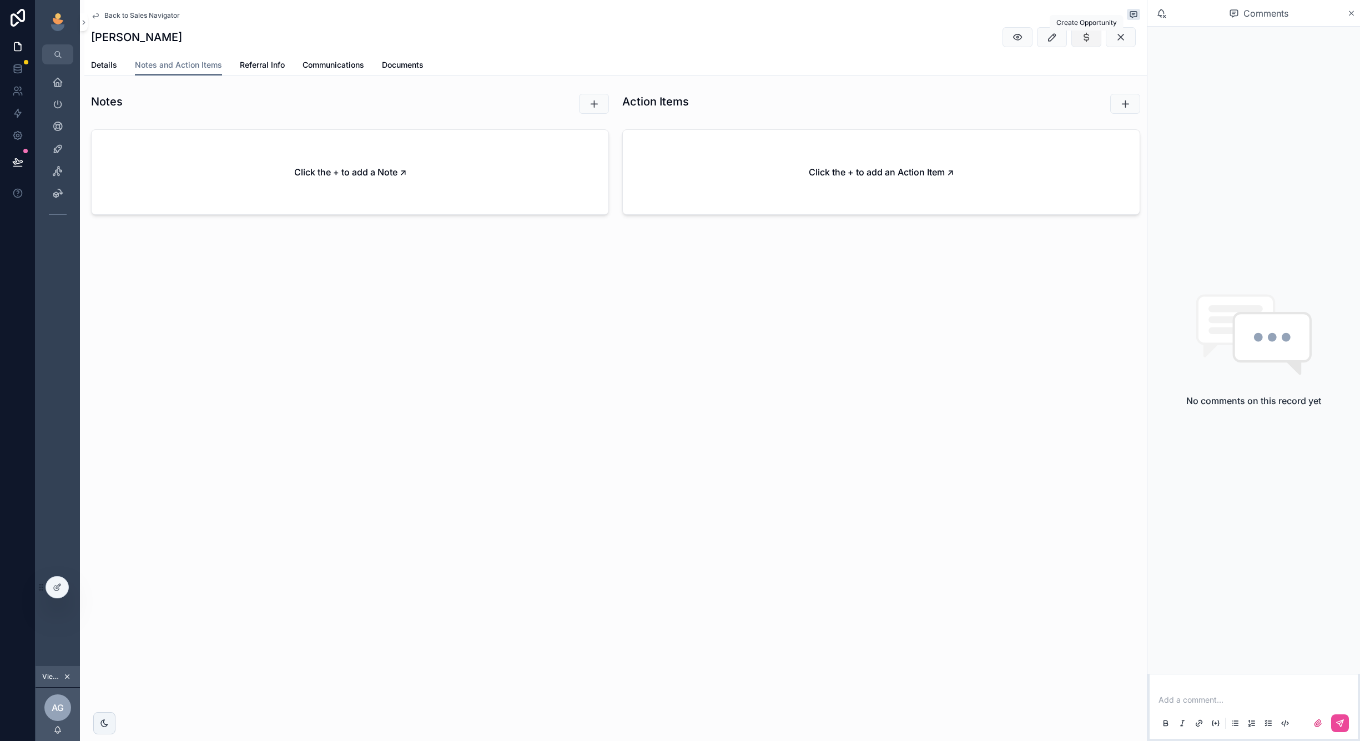
click at [1098, 35] on button "scrollable content" at bounding box center [1086, 37] width 30 height 20
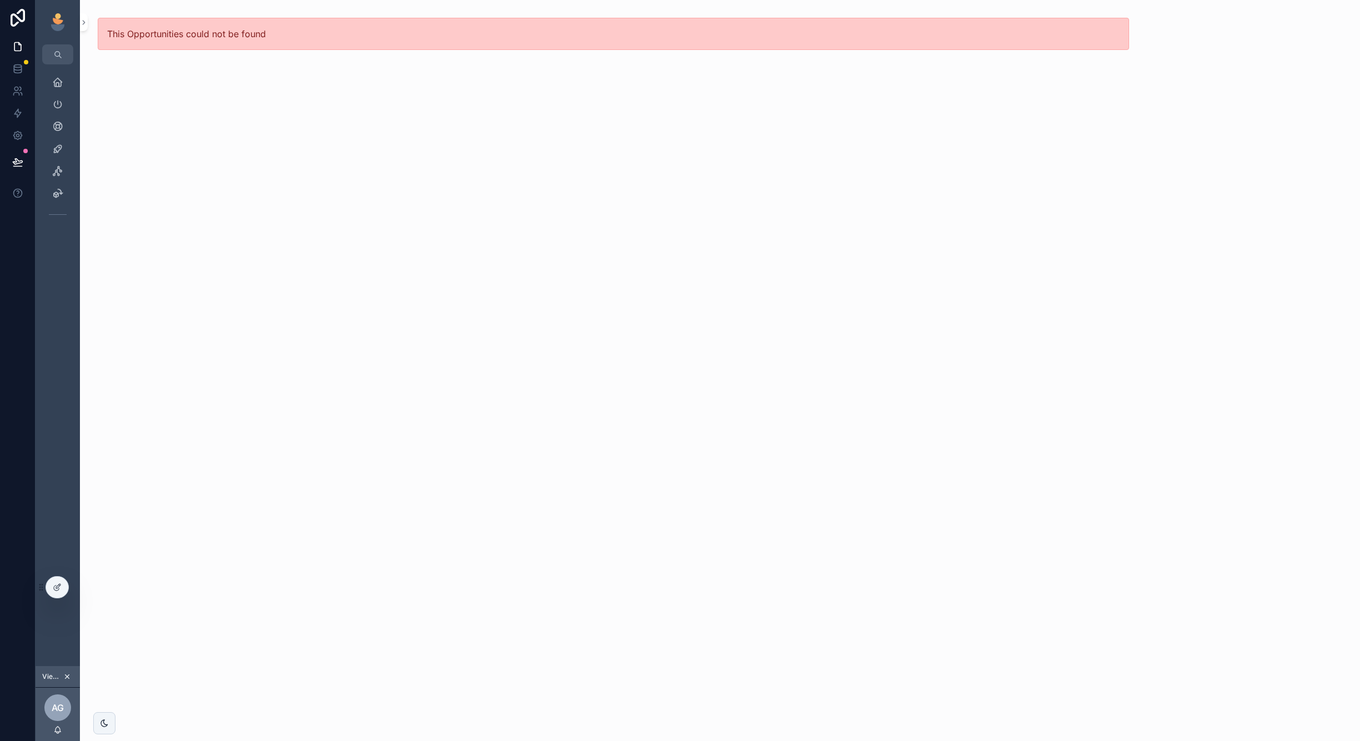
click at [96, 64] on div "This Opportunities could not be found" at bounding box center [613, 34] width 1067 height 68
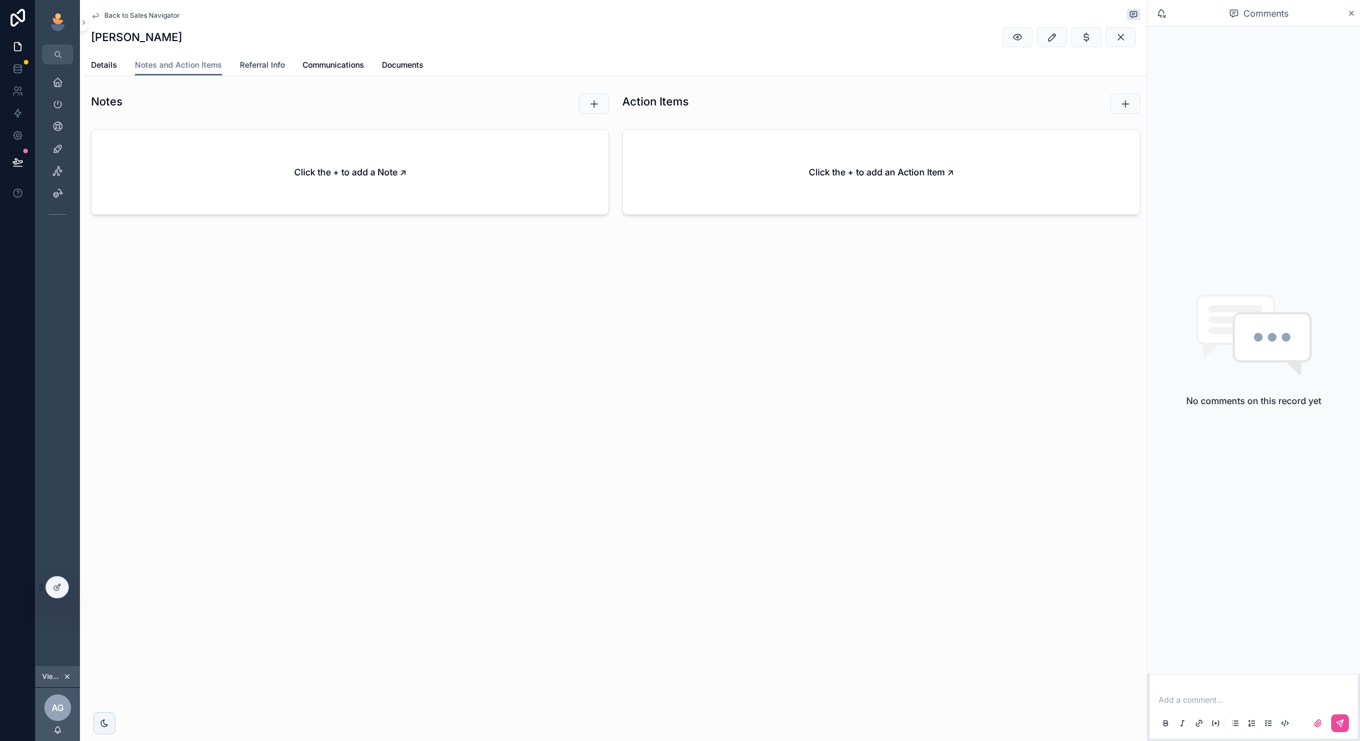
click at [250, 66] on span "Referral Info" at bounding box center [262, 64] width 45 height 11
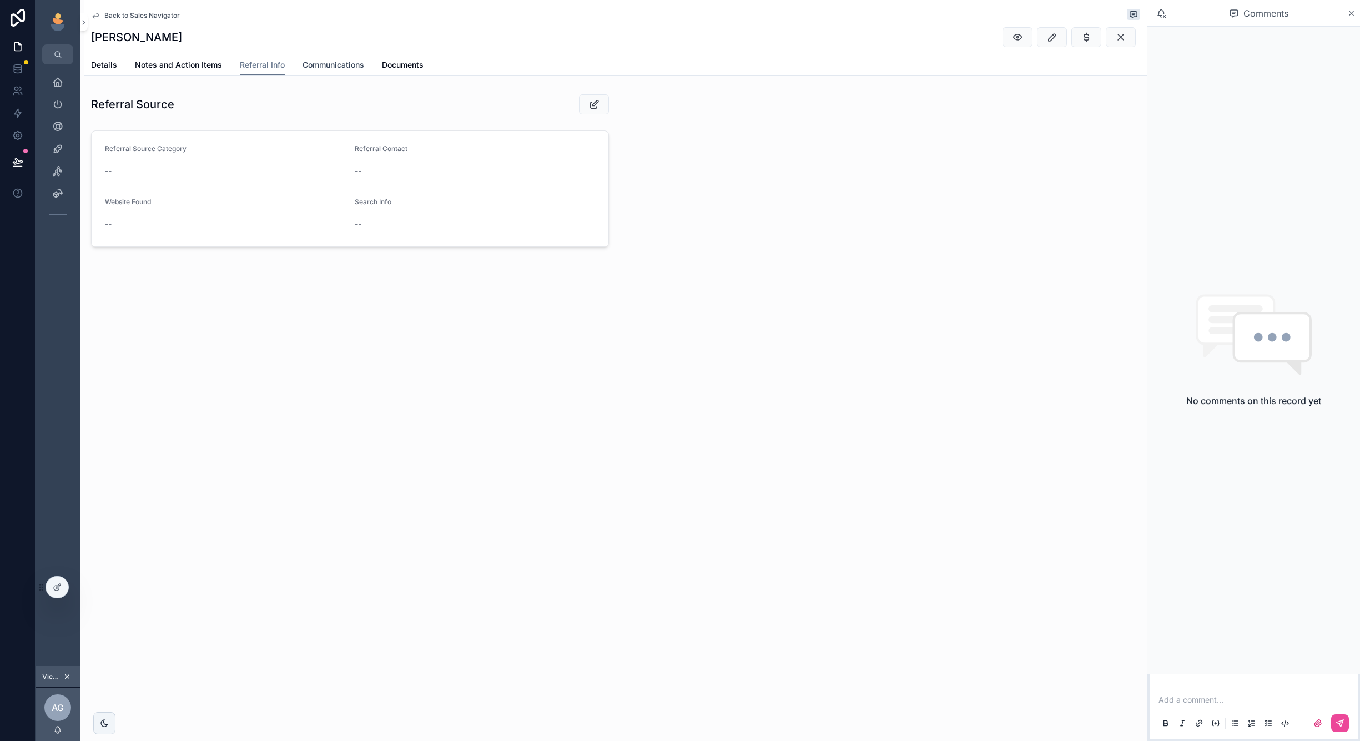
click at [333, 65] on span "Communications" at bounding box center [334, 64] width 62 height 11
click at [386, 65] on span "Documents" at bounding box center [403, 64] width 42 height 11
click at [314, 65] on span "Communications" at bounding box center [334, 64] width 62 height 11
click at [550, 112] on button "scrollable content" at bounding box center [560, 104] width 30 height 20
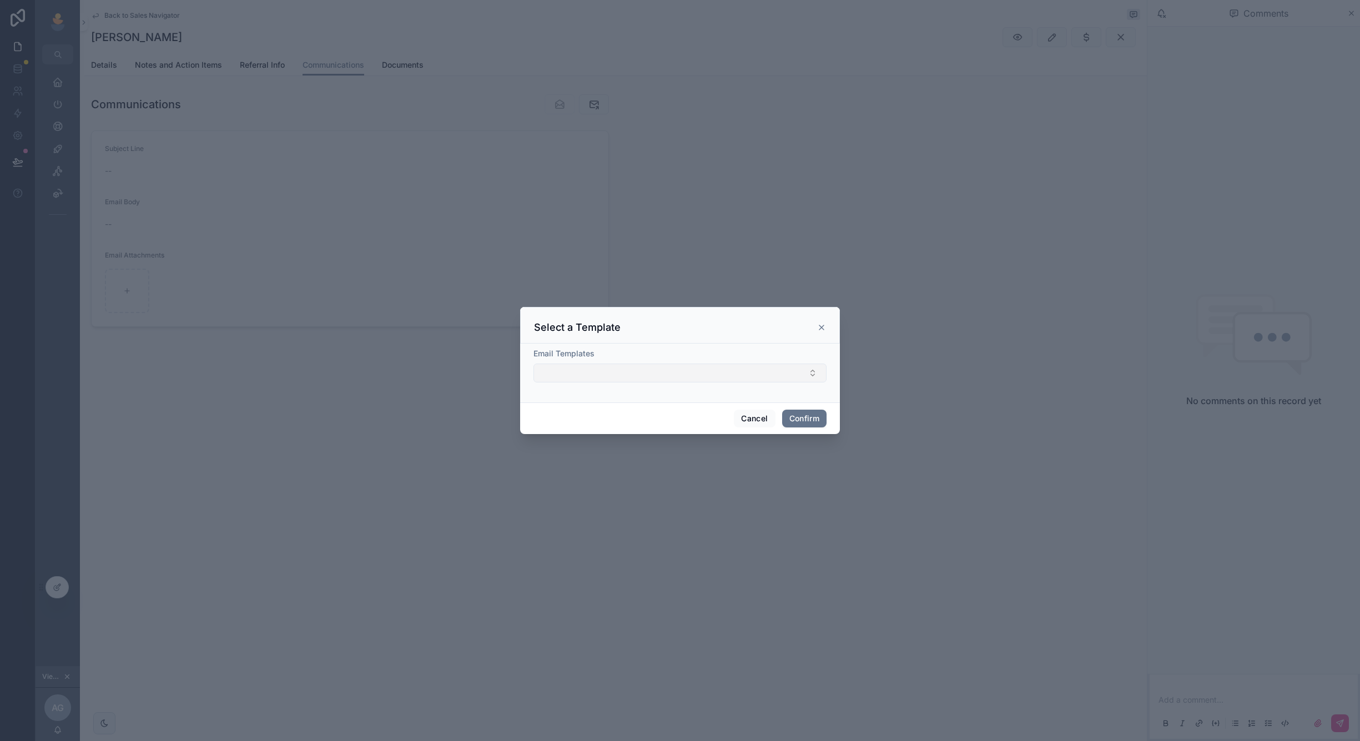
click at [626, 372] on button "Select Button" at bounding box center [679, 373] width 293 height 19
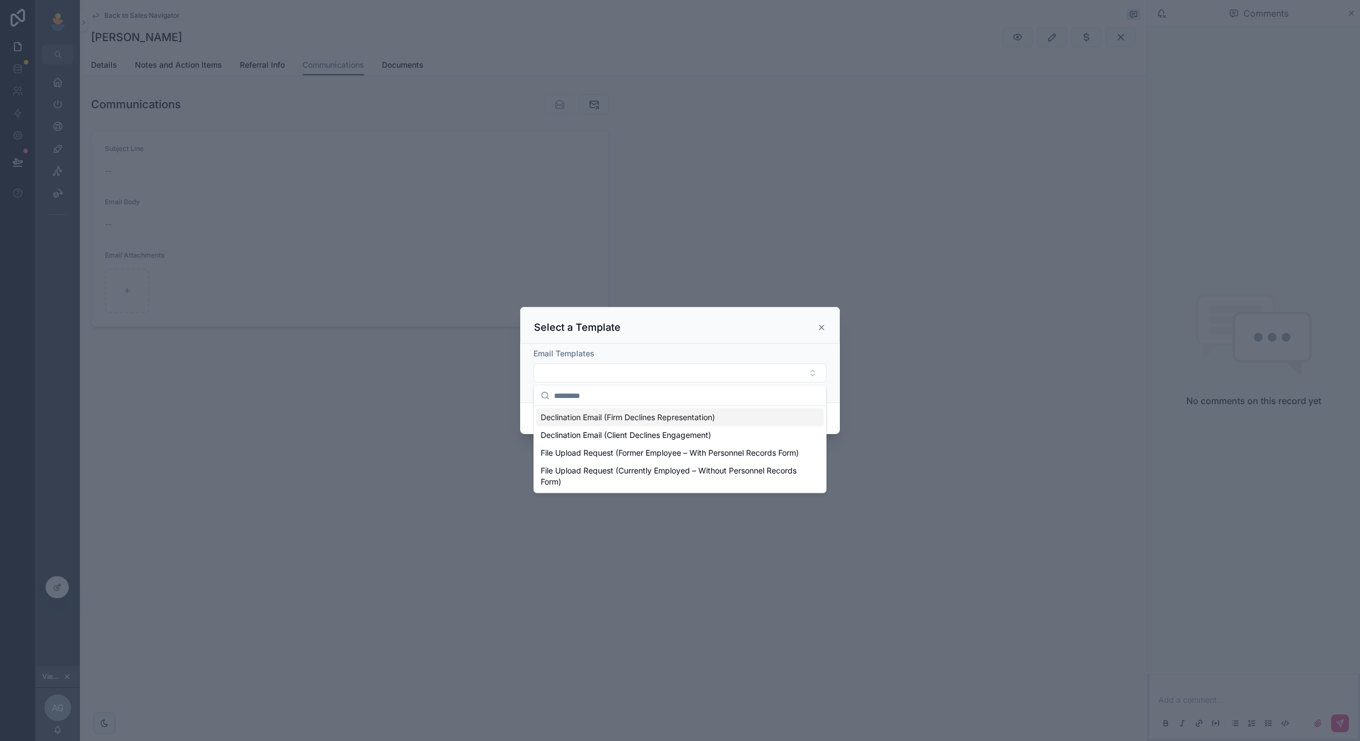
click at [666, 341] on div "Select a Template" at bounding box center [680, 325] width 320 height 37
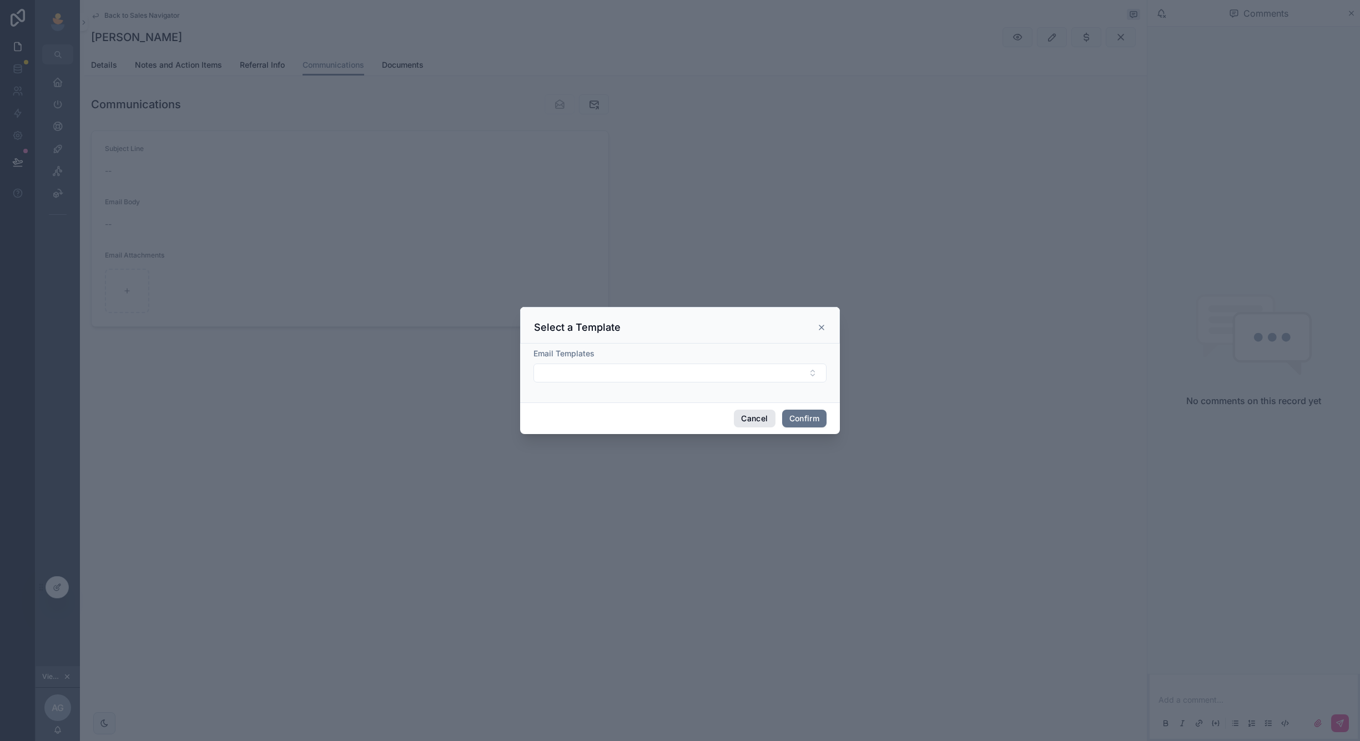
click at [742, 420] on button "Cancel" at bounding box center [754, 419] width 41 height 18
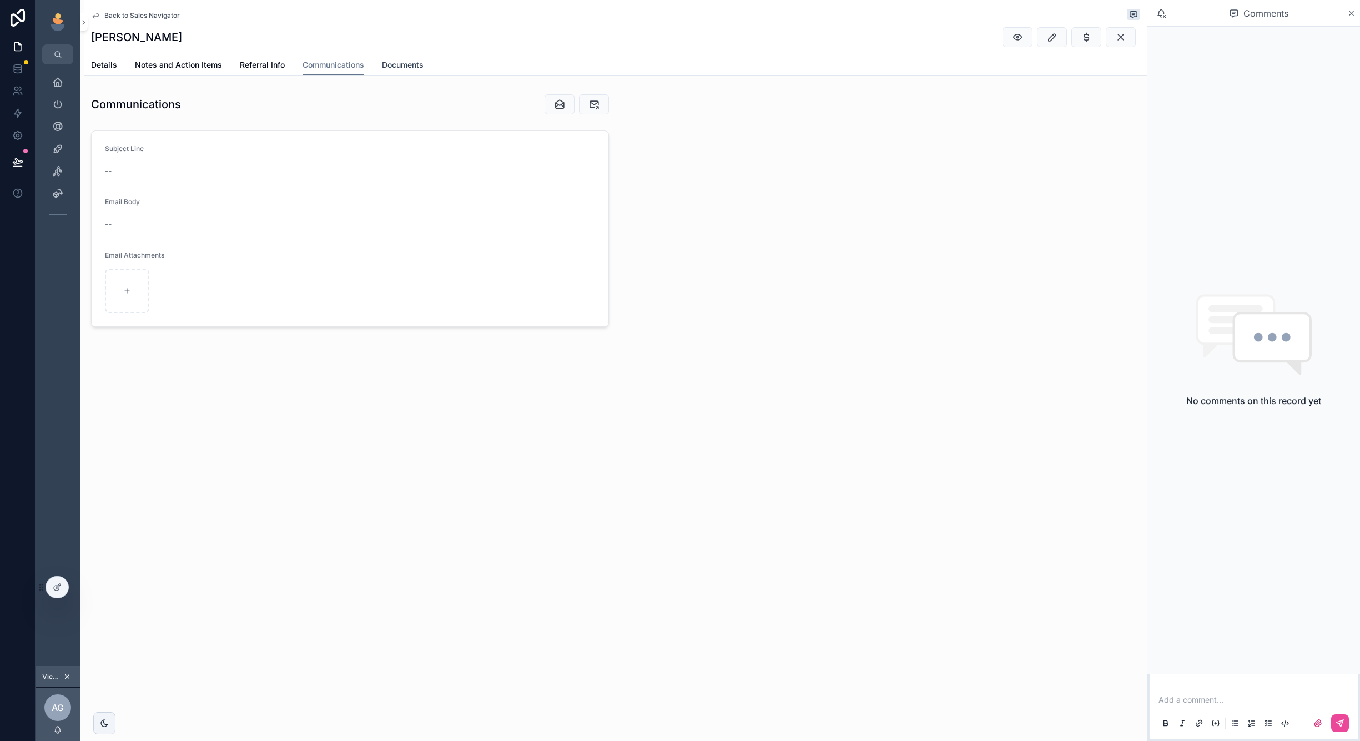
click at [402, 61] on span "Documents" at bounding box center [403, 64] width 42 height 11
click at [1121, 102] on icon "scrollable content" at bounding box center [1125, 103] width 11 height 11
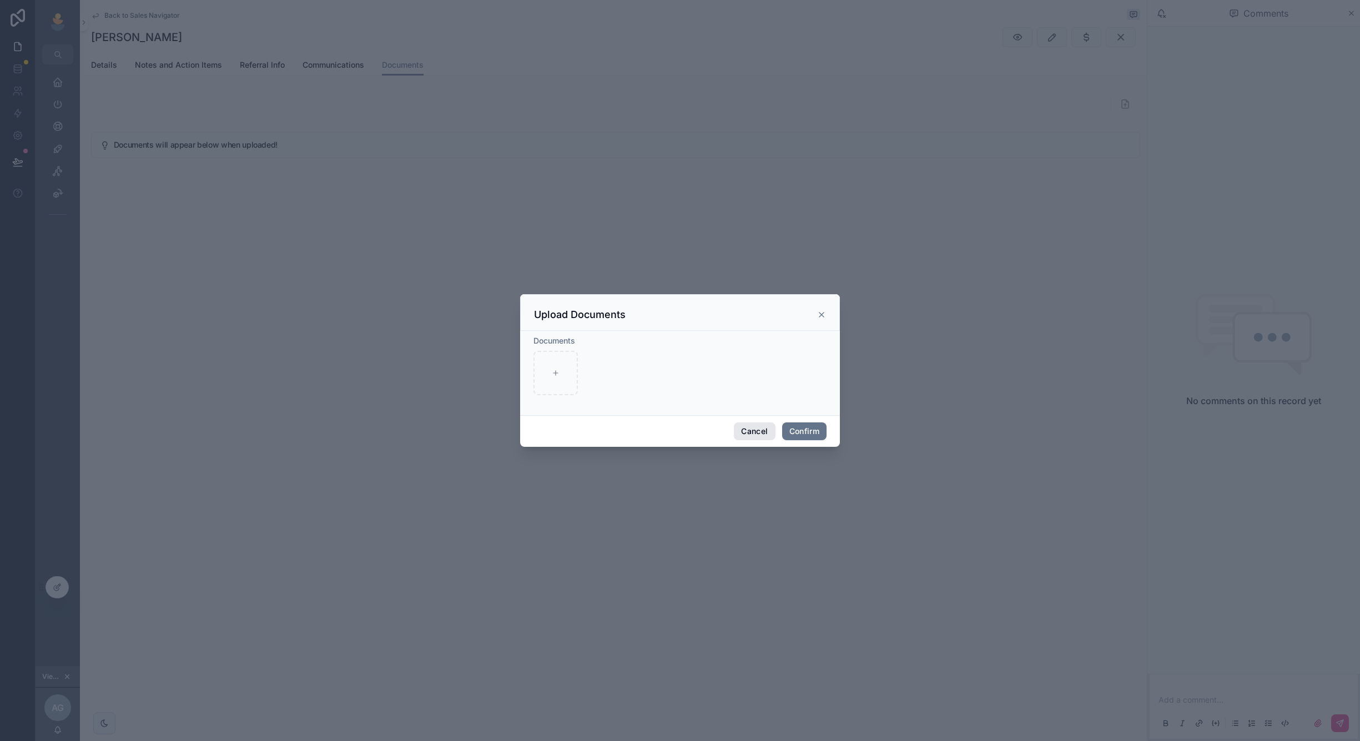
click at [740, 435] on button "Cancel" at bounding box center [754, 431] width 41 height 18
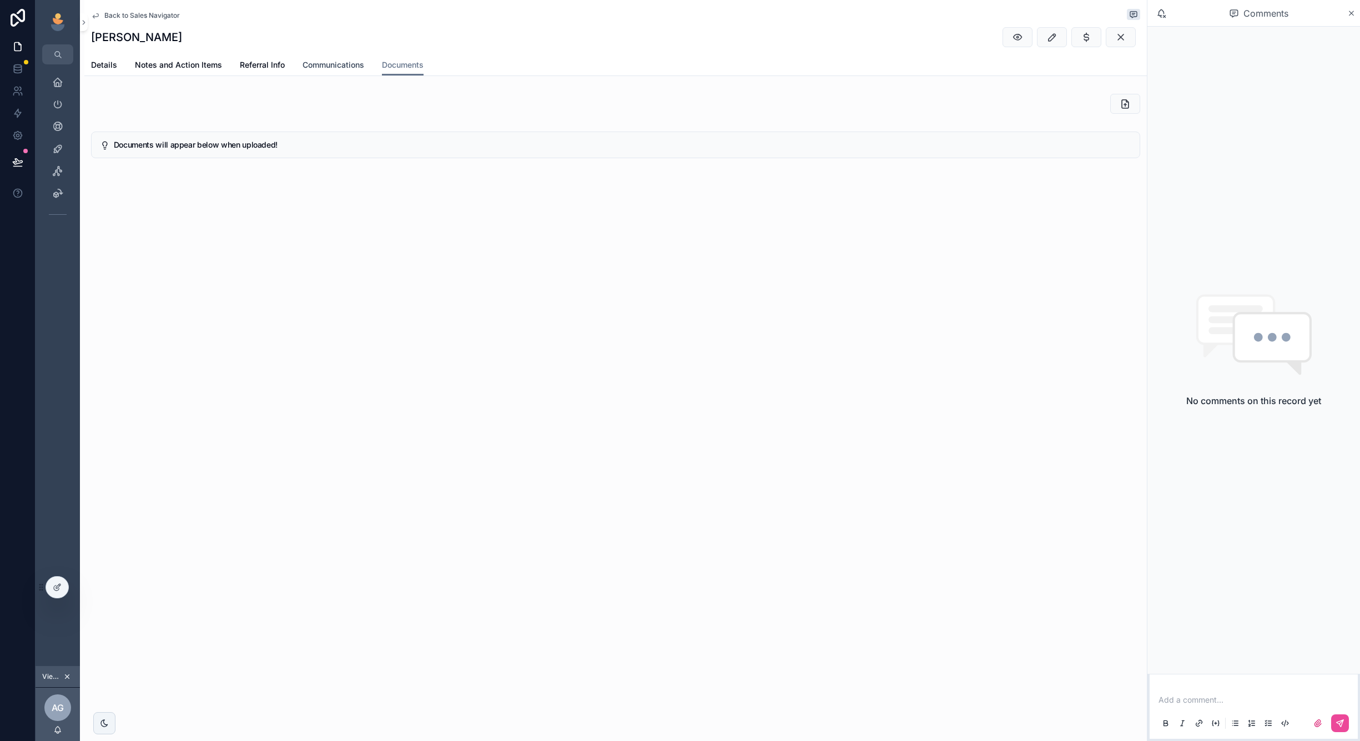
click at [329, 70] on span "Communications" at bounding box center [334, 64] width 62 height 11
click at [510, 113] on div "Communications" at bounding box center [350, 104] width 518 height 21
click at [424, 65] on span "Documents" at bounding box center [403, 64] width 42 height 11
click at [421, 142] on h5 "Documents will appear below when uploaded!" at bounding box center [622, 145] width 1017 height 8
click at [51, 145] on div "Sales Navigator" at bounding box center [58, 149] width 18 height 18
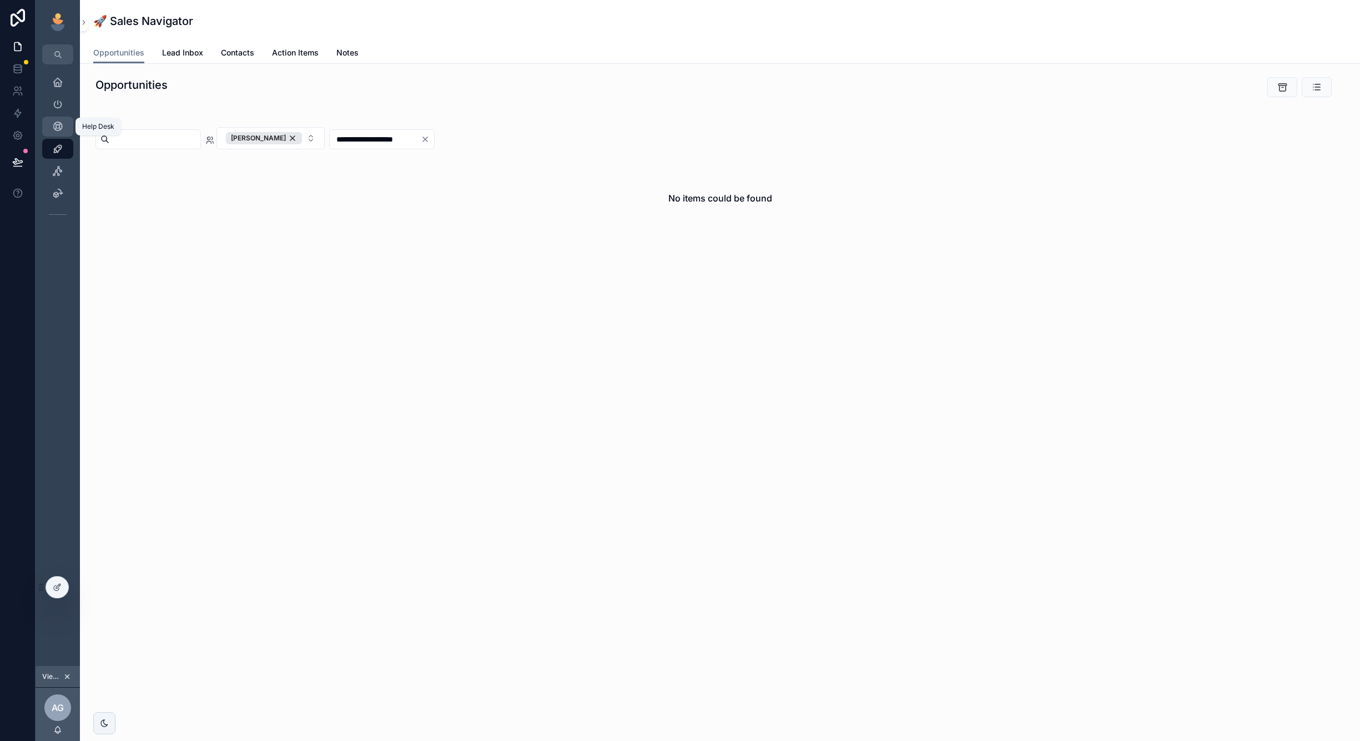
click at [67, 127] on link "Help Desk" at bounding box center [57, 127] width 31 height 20
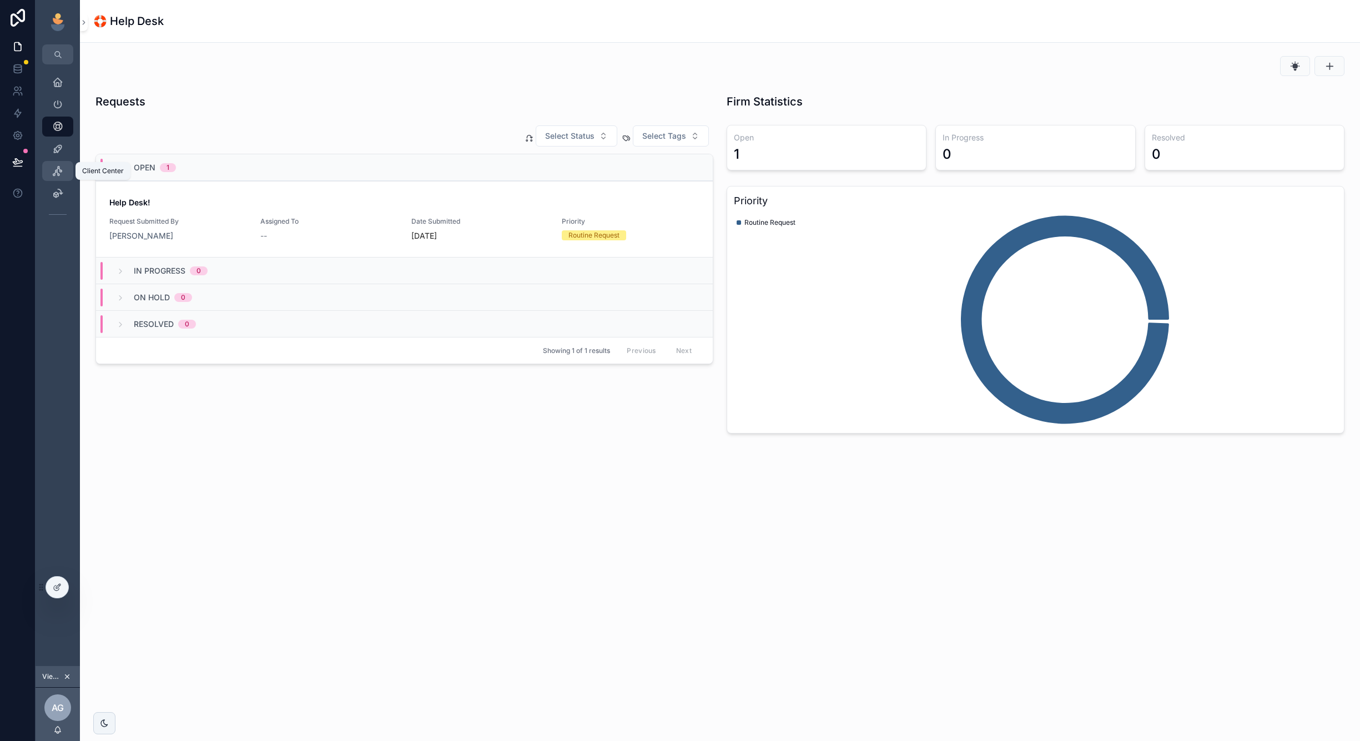
click at [64, 172] on div "Client Center" at bounding box center [58, 171] width 18 height 18
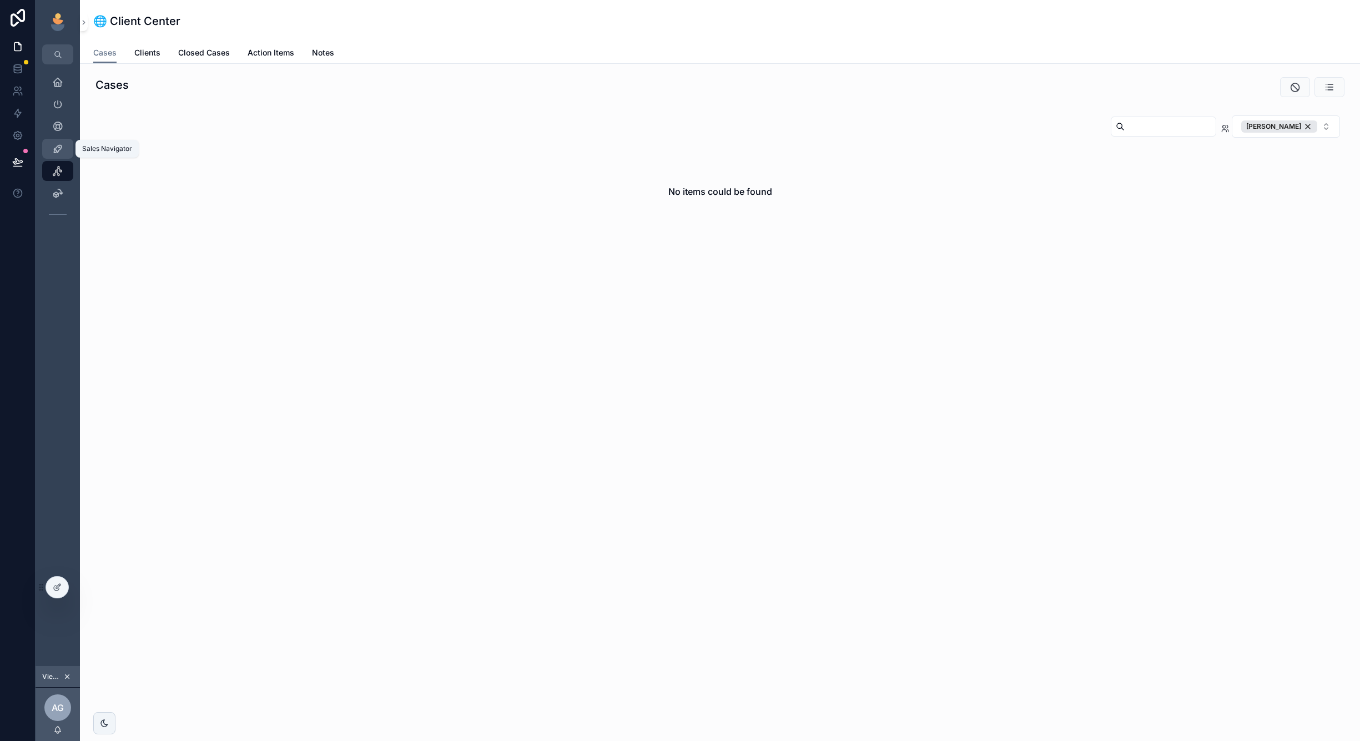
click at [57, 143] on icon "scrollable content" at bounding box center [57, 148] width 11 height 11
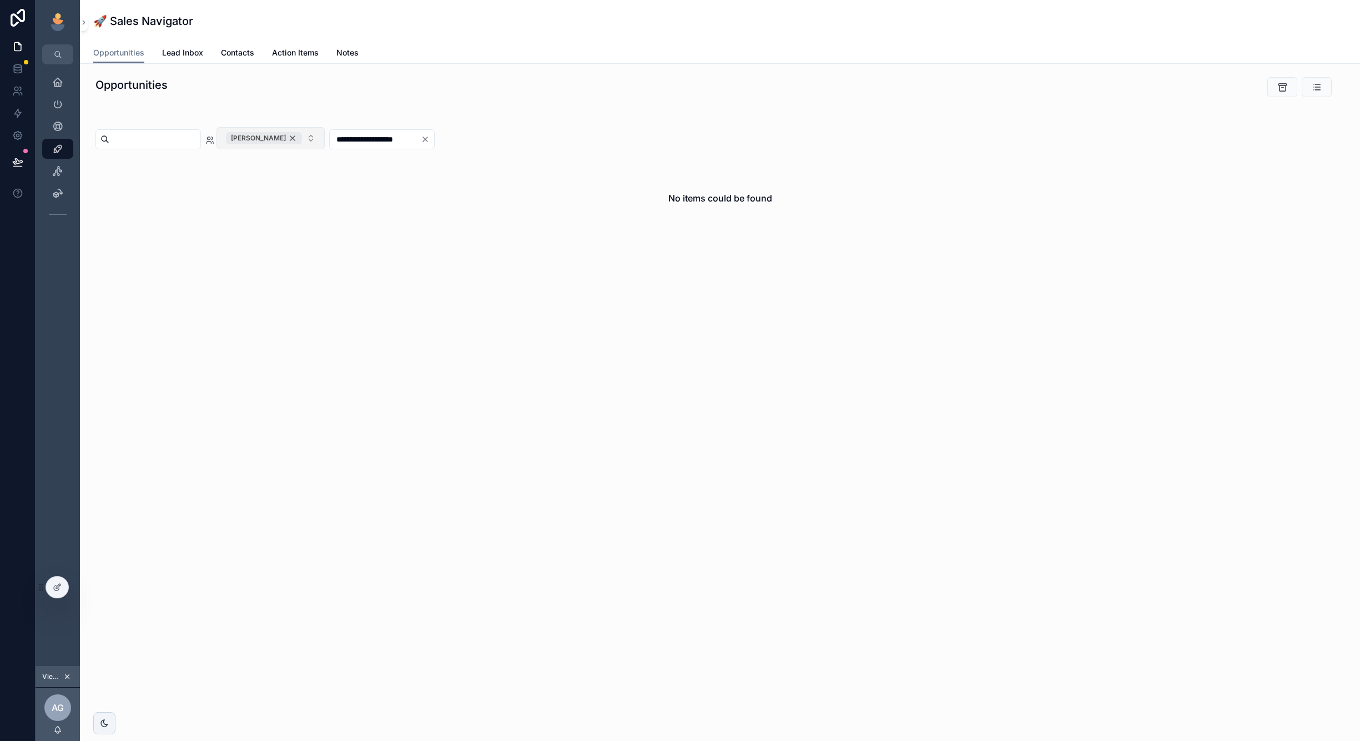
click at [302, 139] on div "Andy Greene" at bounding box center [264, 138] width 76 height 12
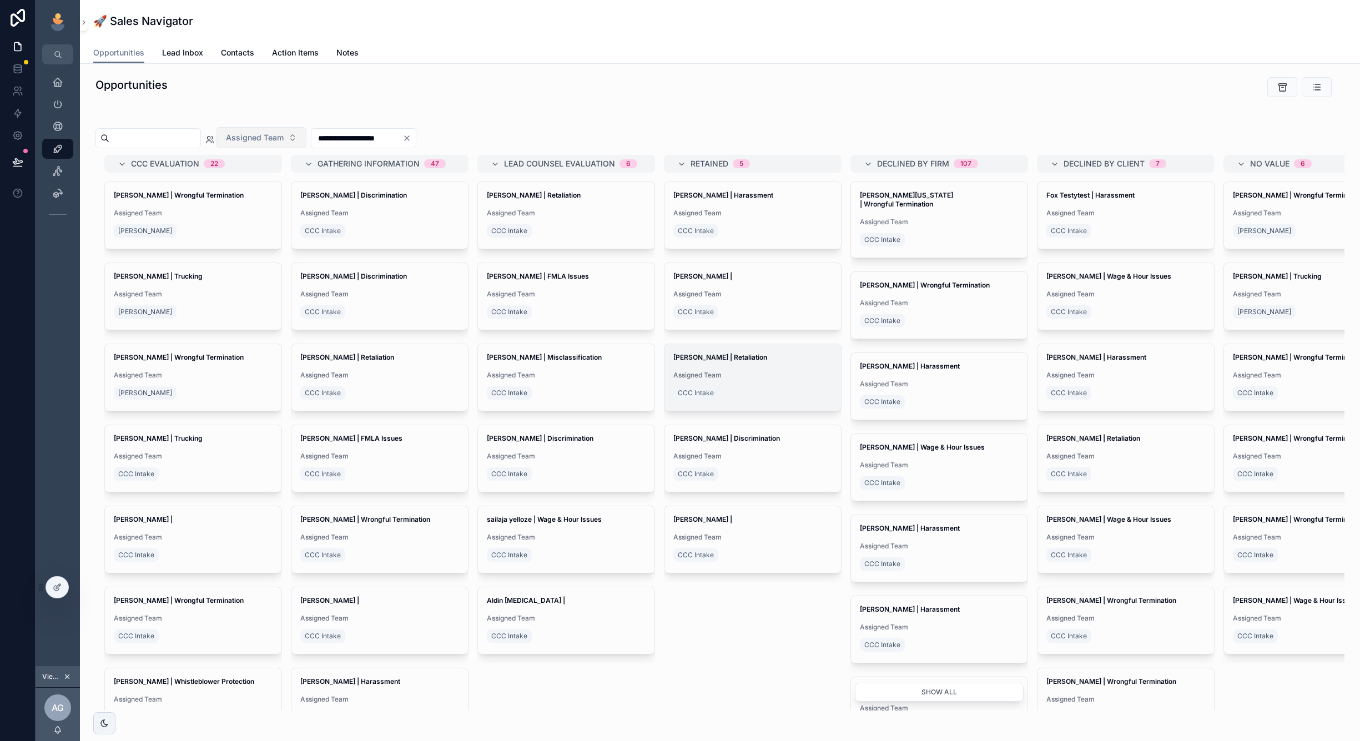
click at [788, 376] on span "Assigned Team" at bounding box center [752, 375] width 159 height 9
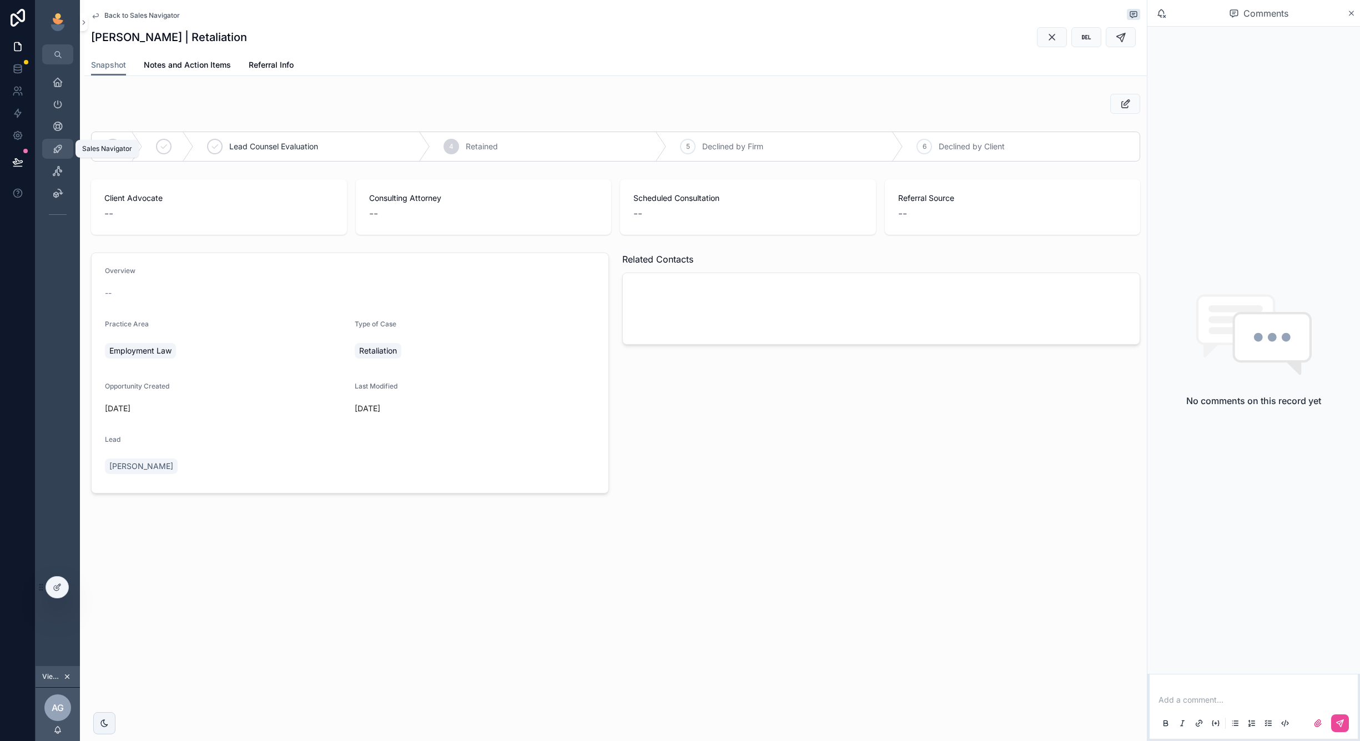
click at [58, 146] on icon "scrollable content" at bounding box center [57, 148] width 11 height 11
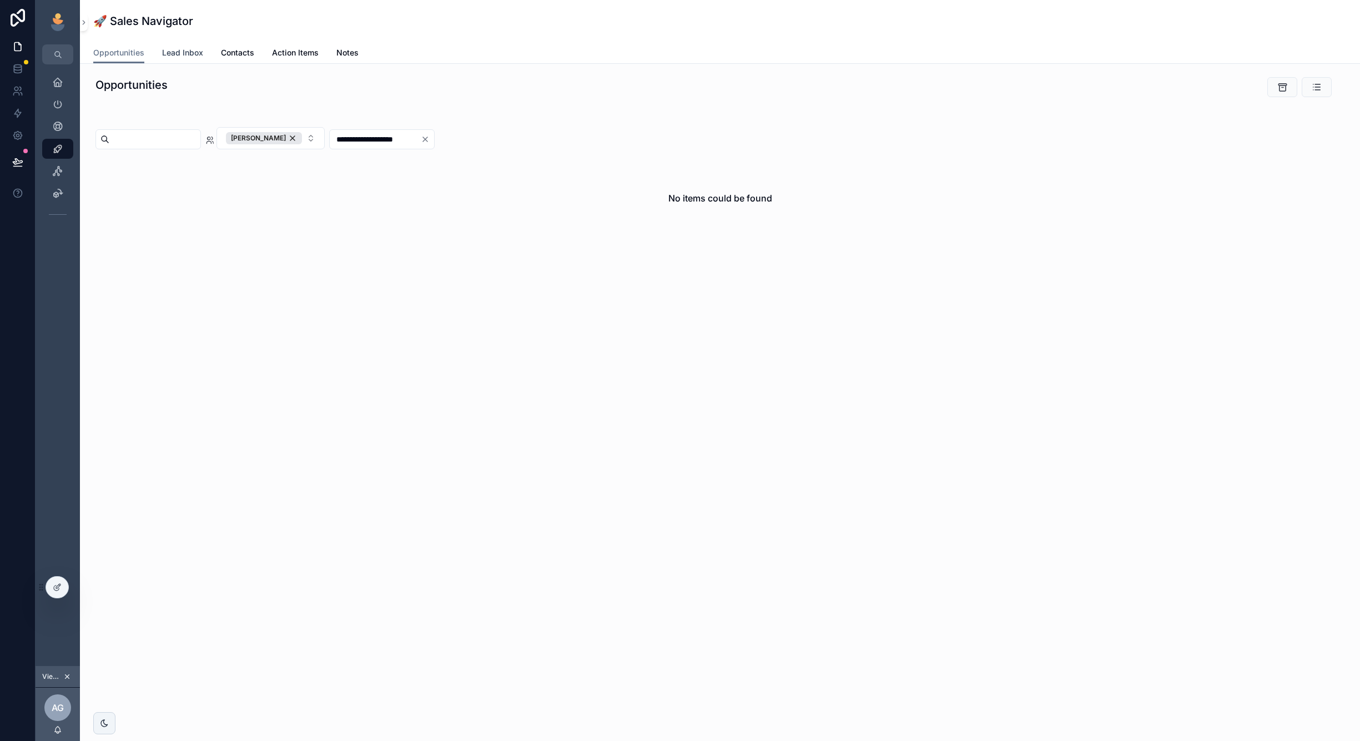
click at [182, 54] on span "Lead Inbox" at bounding box center [182, 52] width 41 height 11
click at [302, 136] on div "Andy Greene" at bounding box center [264, 138] width 76 height 12
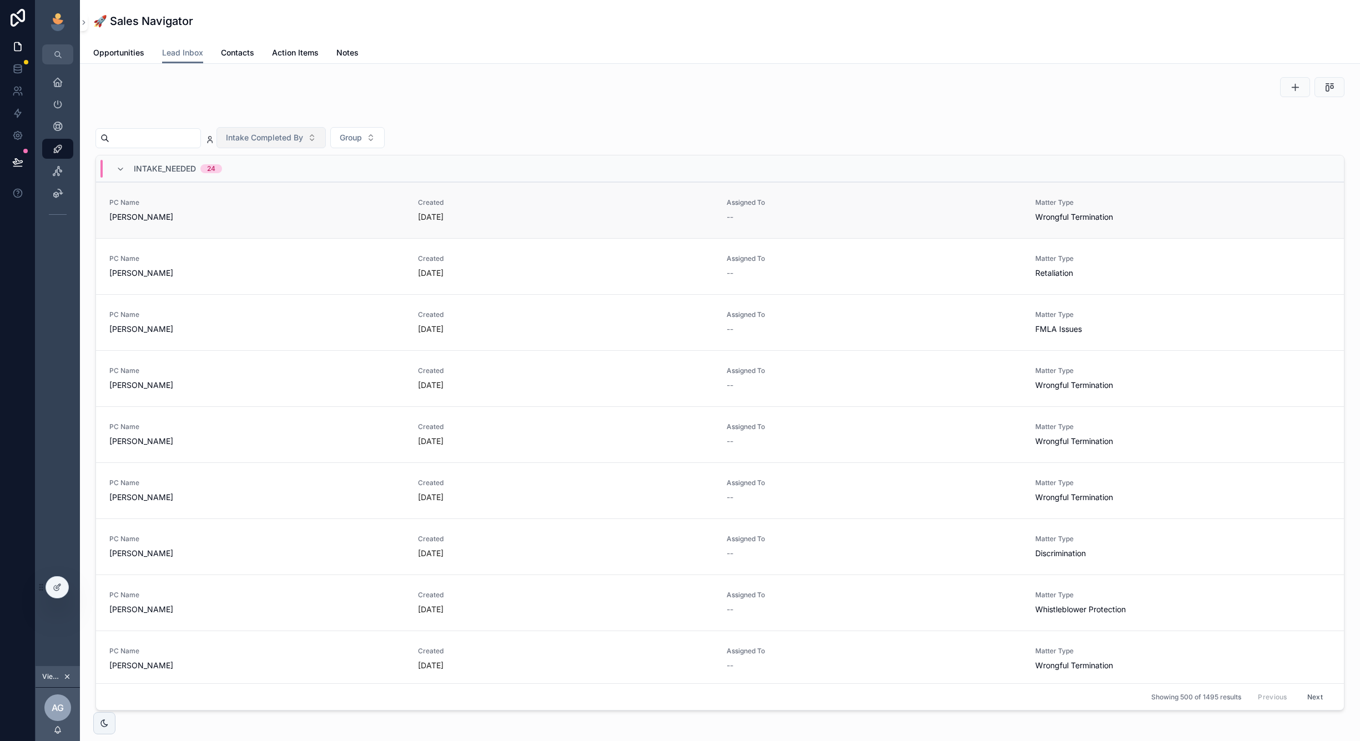
click at [321, 193] on link "PC Name Brandon Teague Created 11 days ago Assigned To -- Matter Type Wrongful …" at bounding box center [720, 210] width 1248 height 56
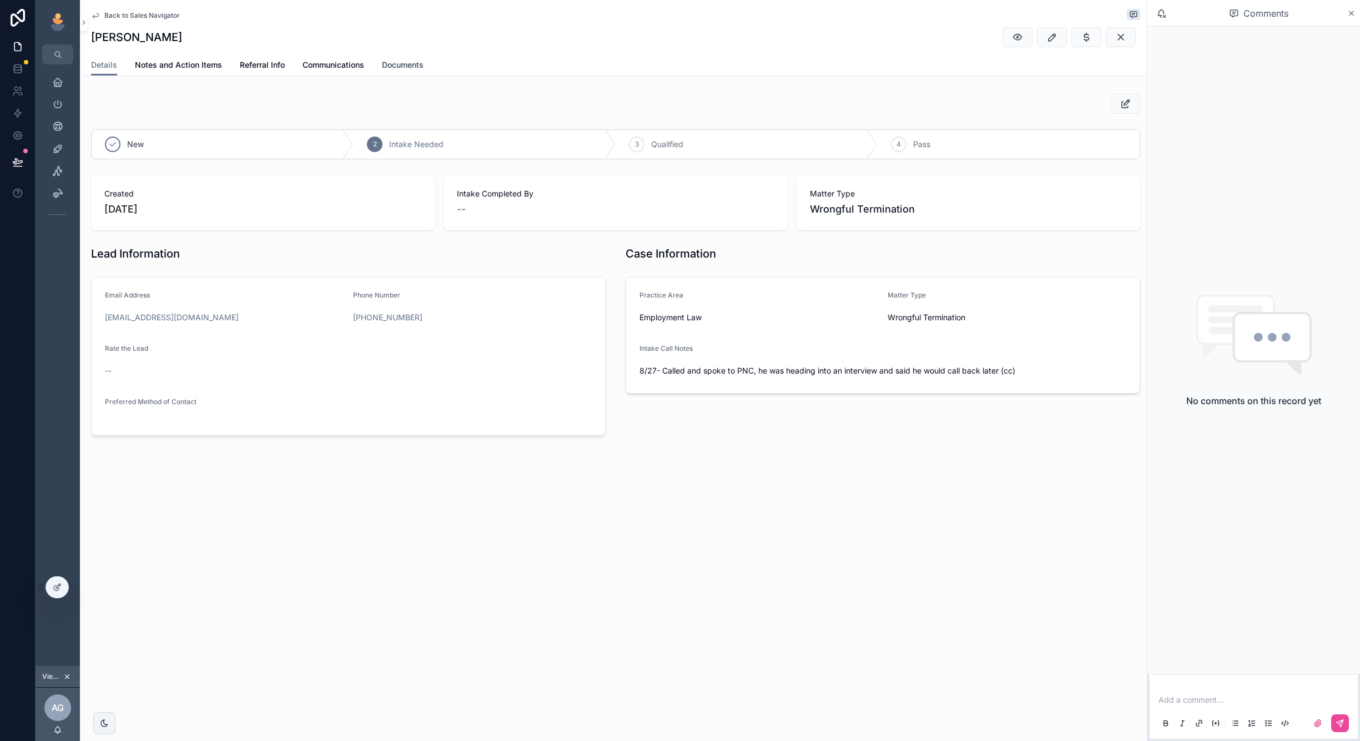
click at [406, 63] on span "Documents" at bounding box center [403, 64] width 42 height 11
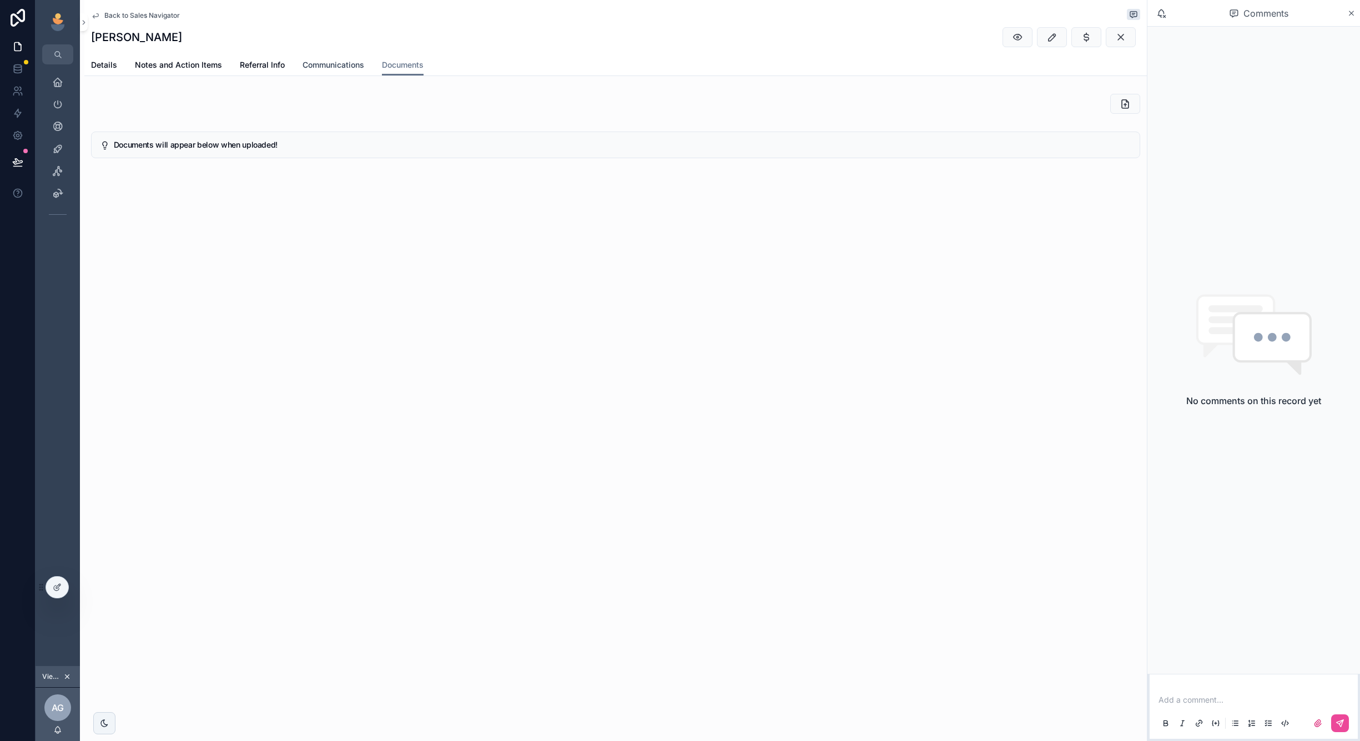
click at [349, 63] on span "Communications" at bounding box center [334, 64] width 62 height 11
click at [560, 107] on icon "scrollable content" at bounding box center [559, 104] width 11 height 11
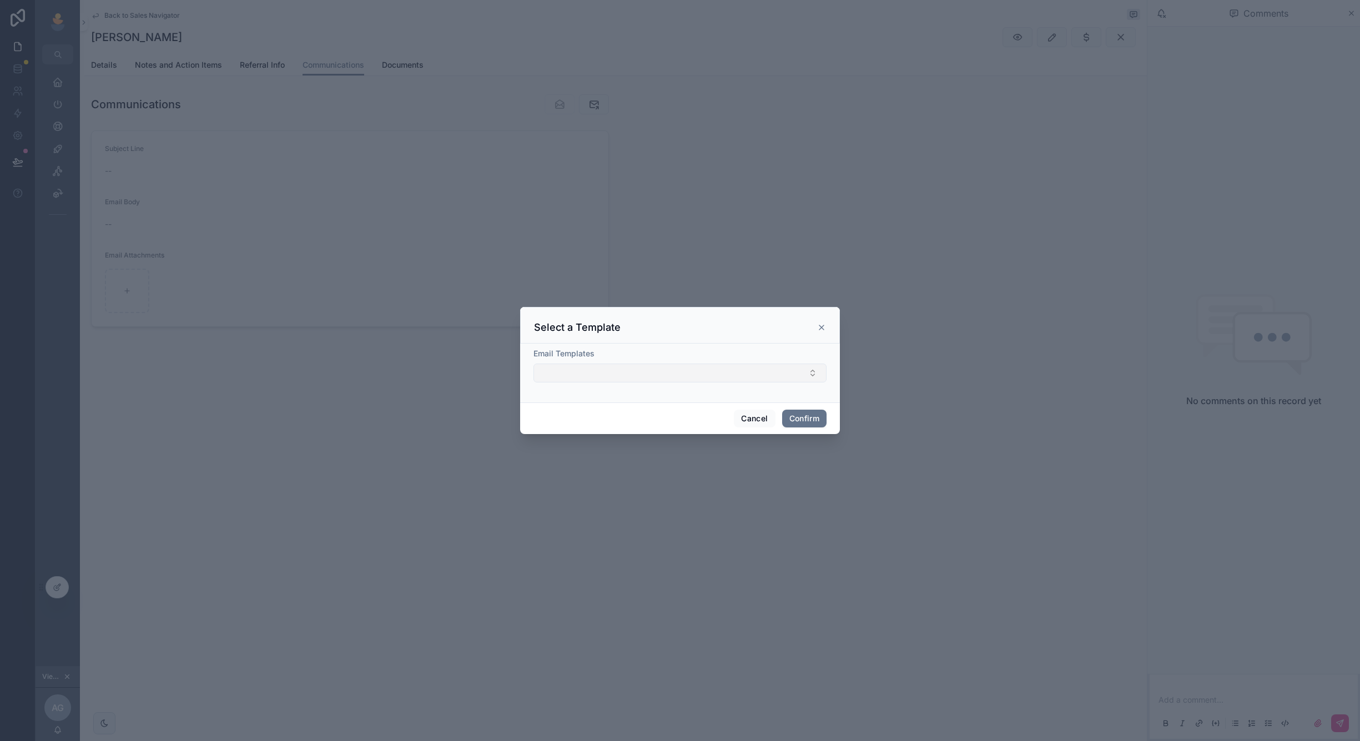
click at [742, 380] on button "Select Button" at bounding box center [679, 373] width 293 height 19
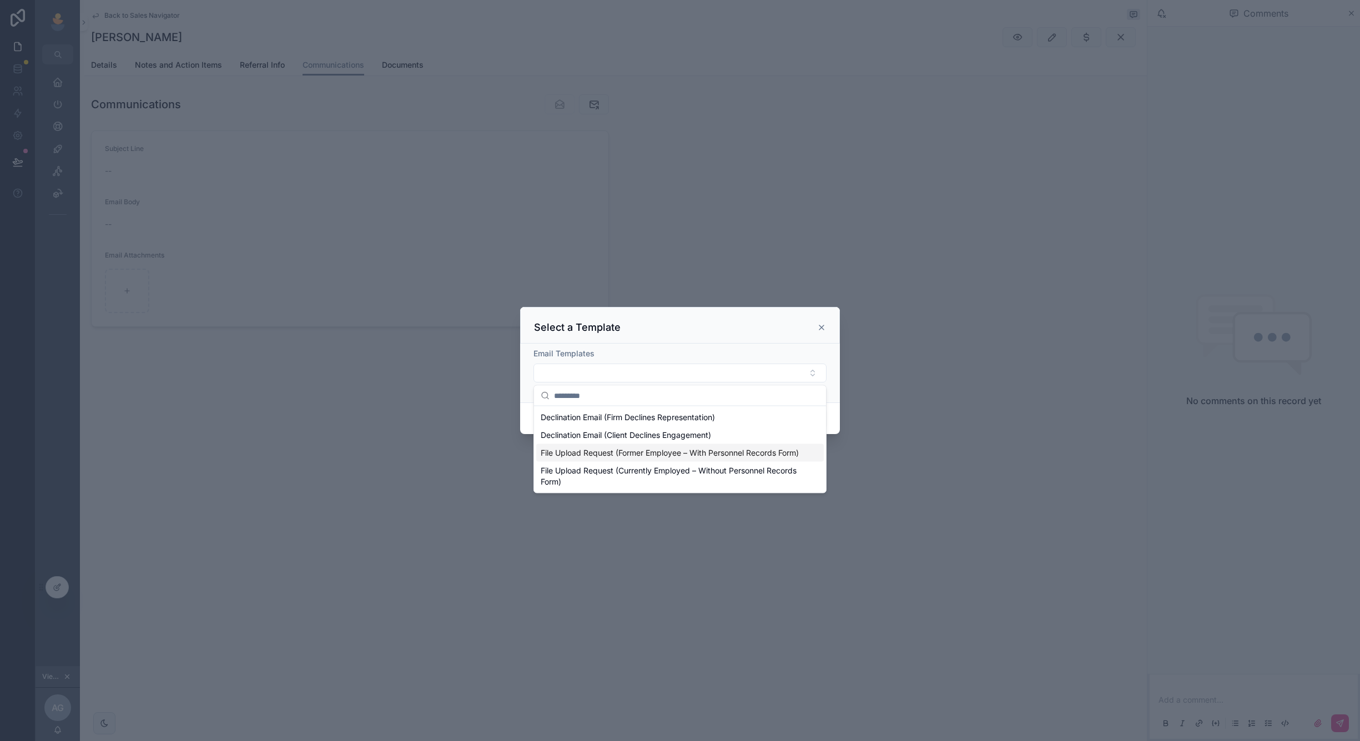
click at [673, 450] on span "File Upload Request (Former Employee – With Personnel Records Form)" at bounding box center [670, 452] width 258 height 11
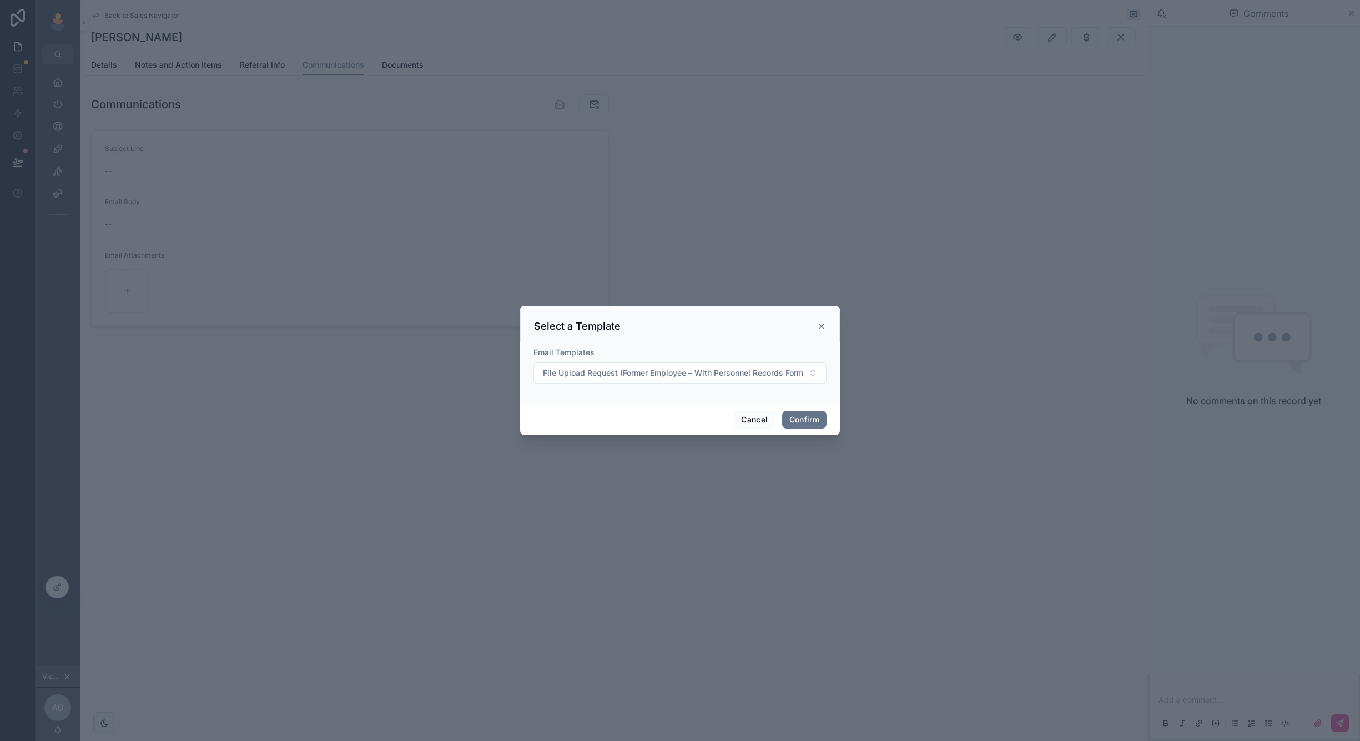
click at [830, 417] on div "Cancel Confirm" at bounding box center [680, 420] width 320 height 32
click at [813, 420] on button "Confirm" at bounding box center [804, 420] width 44 height 18
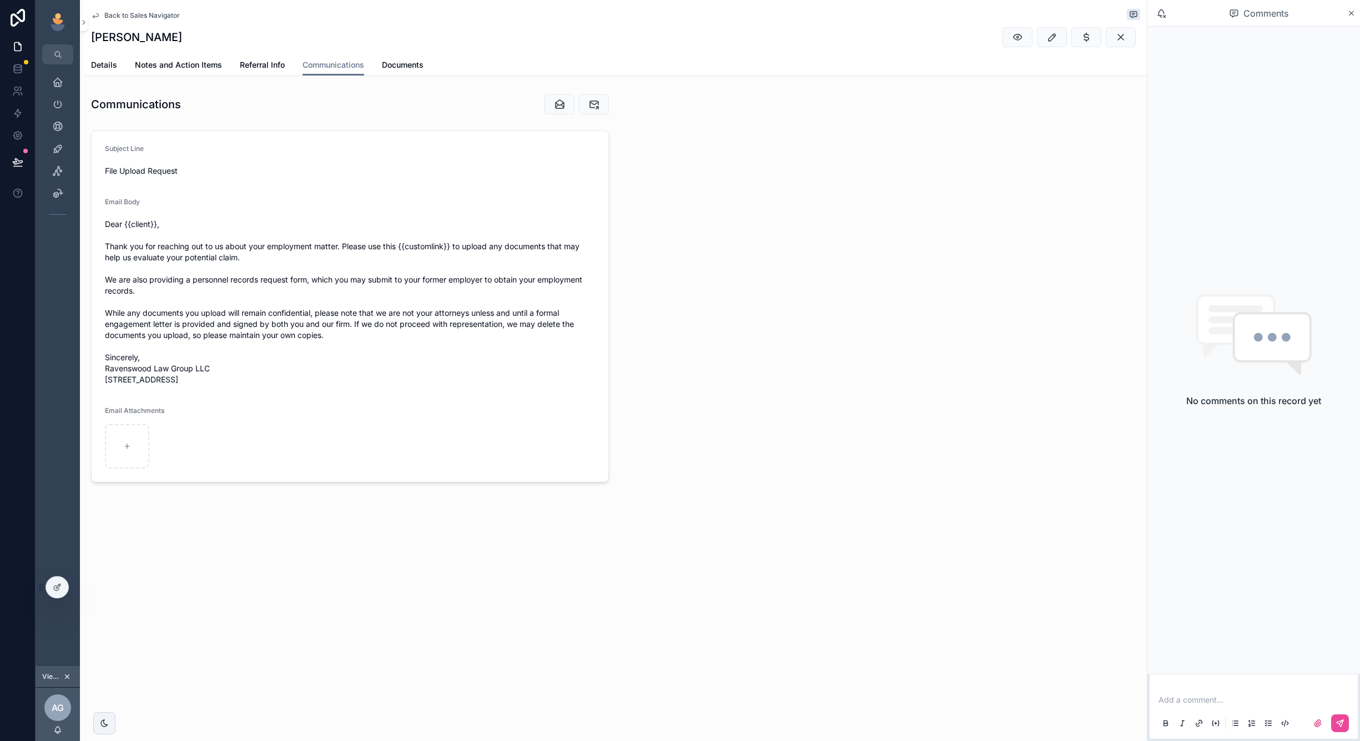
click at [245, 201] on div "Email Body" at bounding box center [350, 204] width 490 height 13
click at [241, 253] on span "Dear {{client}}, Thank you for reaching out to us about your employment matter.…" at bounding box center [350, 302] width 490 height 167
click at [221, 324] on span "Dear {{client}}, Thank you for reaching out to us about your employment matter.…" at bounding box center [350, 302] width 490 height 167
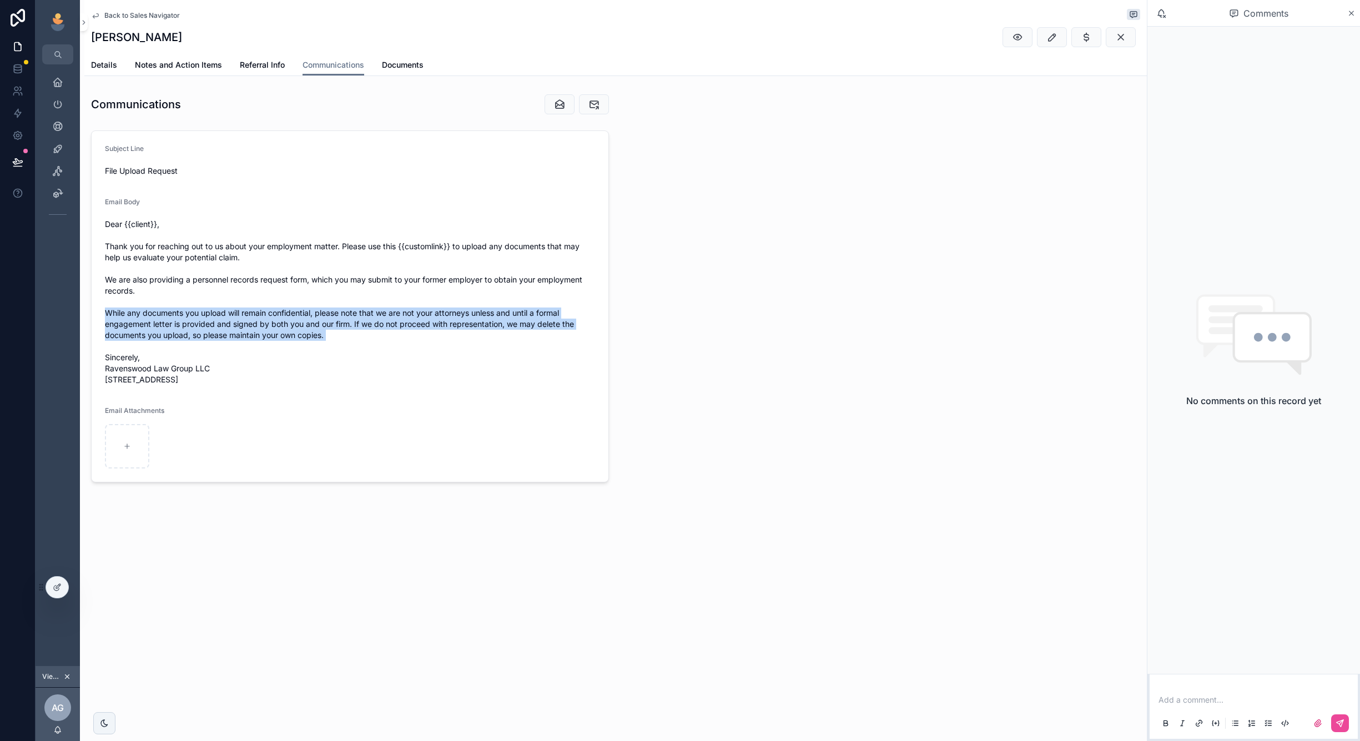
click at [221, 324] on span "Dear {{client}}, Thank you for reaching out to us about your employment matter.…" at bounding box center [350, 302] width 490 height 167
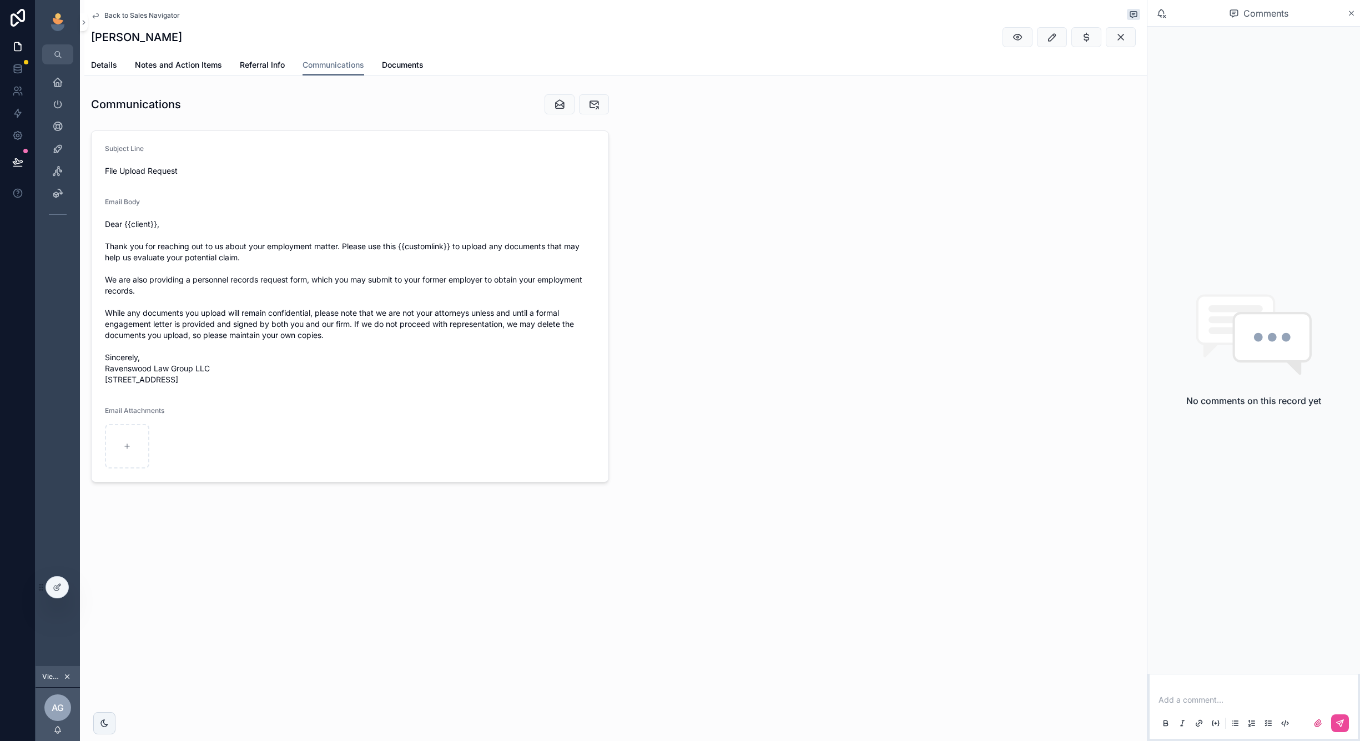
click at [221, 324] on span "Dear {{client}}, Thank you for reaching out to us about your employment matter.…" at bounding box center [350, 302] width 490 height 167
click at [222, 325] on span "Dear {{client}}, Thank you for reaching out to us about your employment matter.…" at bounding box center [350, 302] width 490 height 167
click at [596, 104] on icon "scrollable content" at bounding box center [593, 104] width 11 height 11
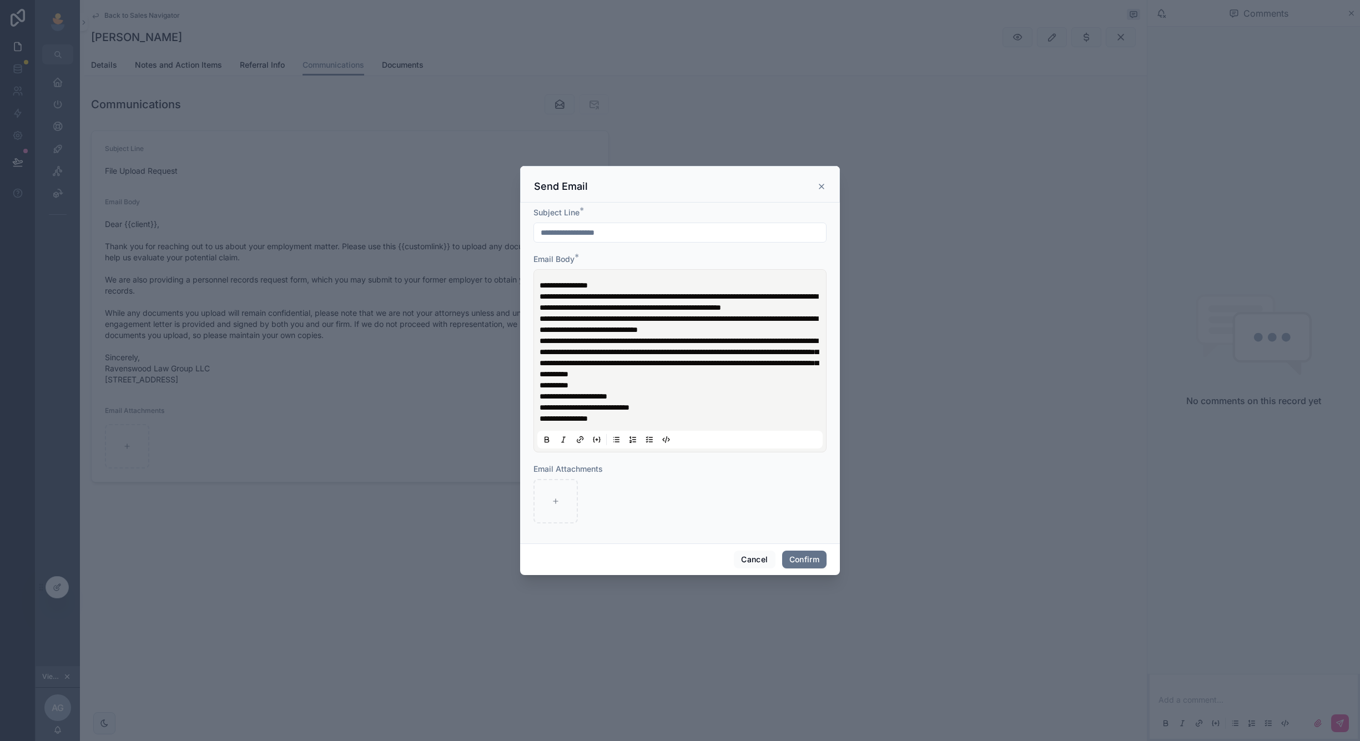
click at [591, 330] on span "**********" at bounding box center [679, 324] width 278 height 19
click at [612, 424] on p "**********" at bounding box center [682, 402] width 285 height 44
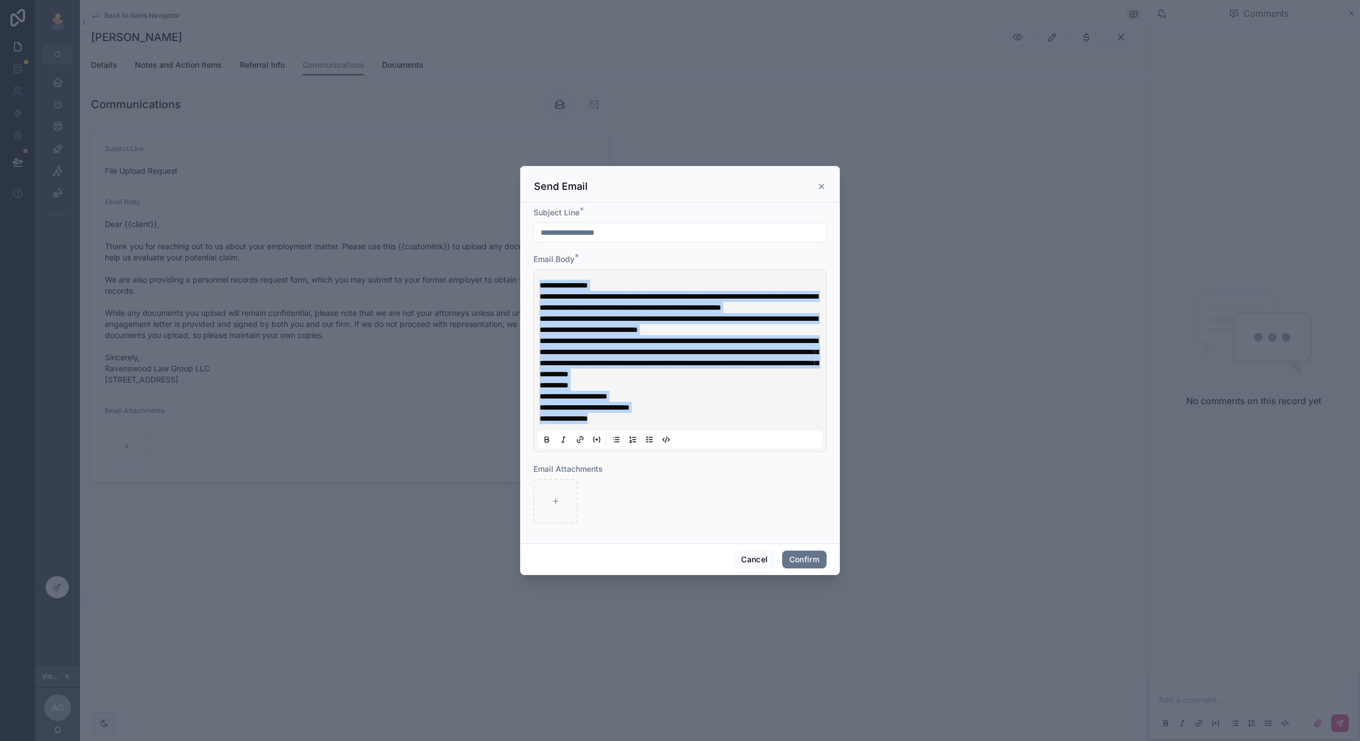
drag, startPoint x: 612, startPoint y: 426, endPoint x: 505, endPoint y: 249, distance: 207.2
click at [505, 249] on div "**********" at bounding box center [680, 370] width 1360 height 741
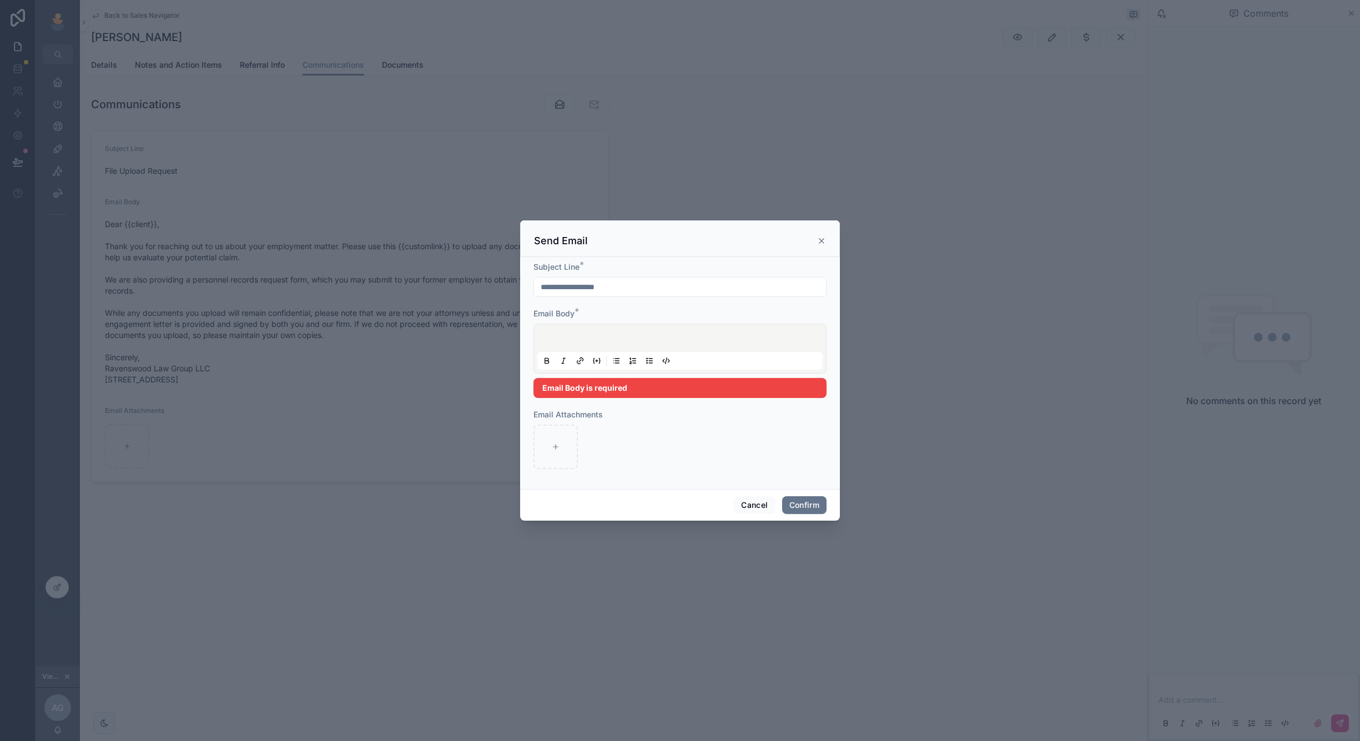
drag, startPoint x: 688, startPoint y: 283, endPoint x: 515, endPoint y: 273, distance: 173.5
click at [516, 273] on div "**********" at bounding box center [680, 370] width 1360 height 741
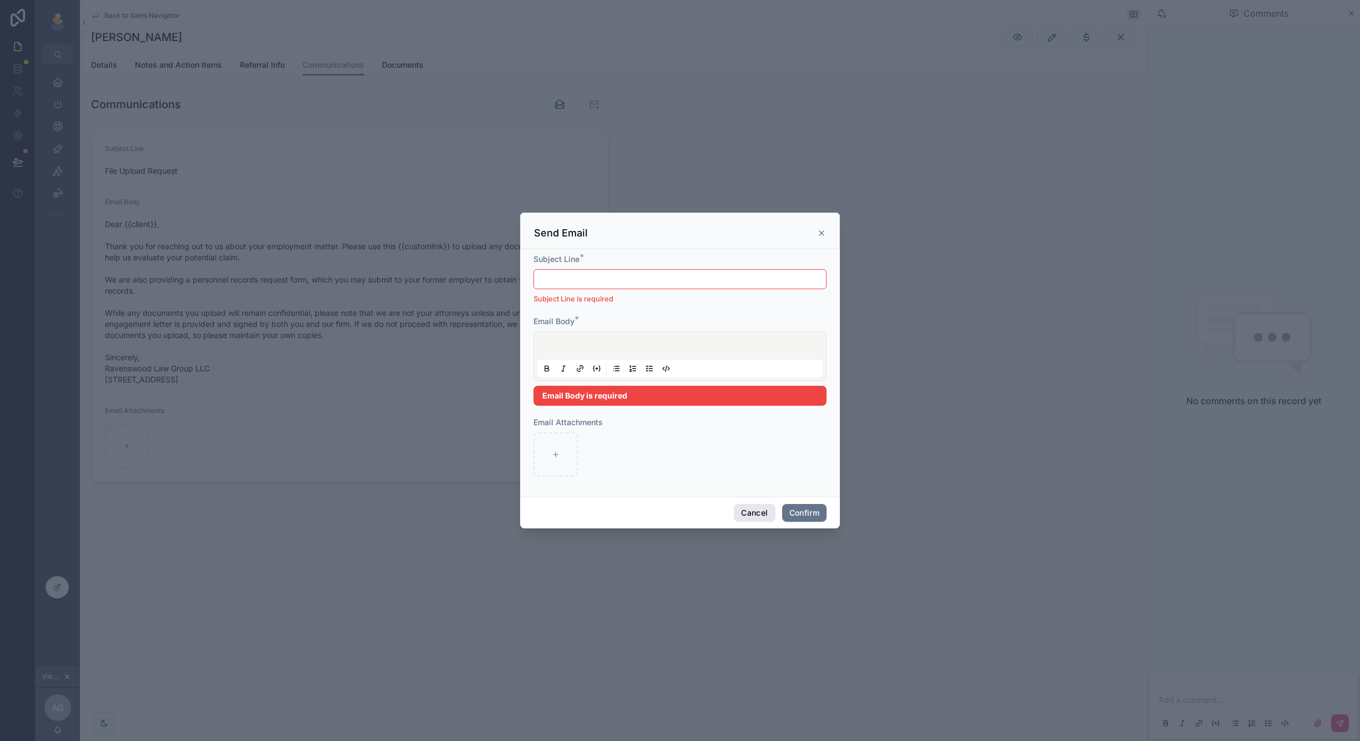
click at [750, 516] on button "Cancel" at bounding box center [754, 513] width 41 height 18
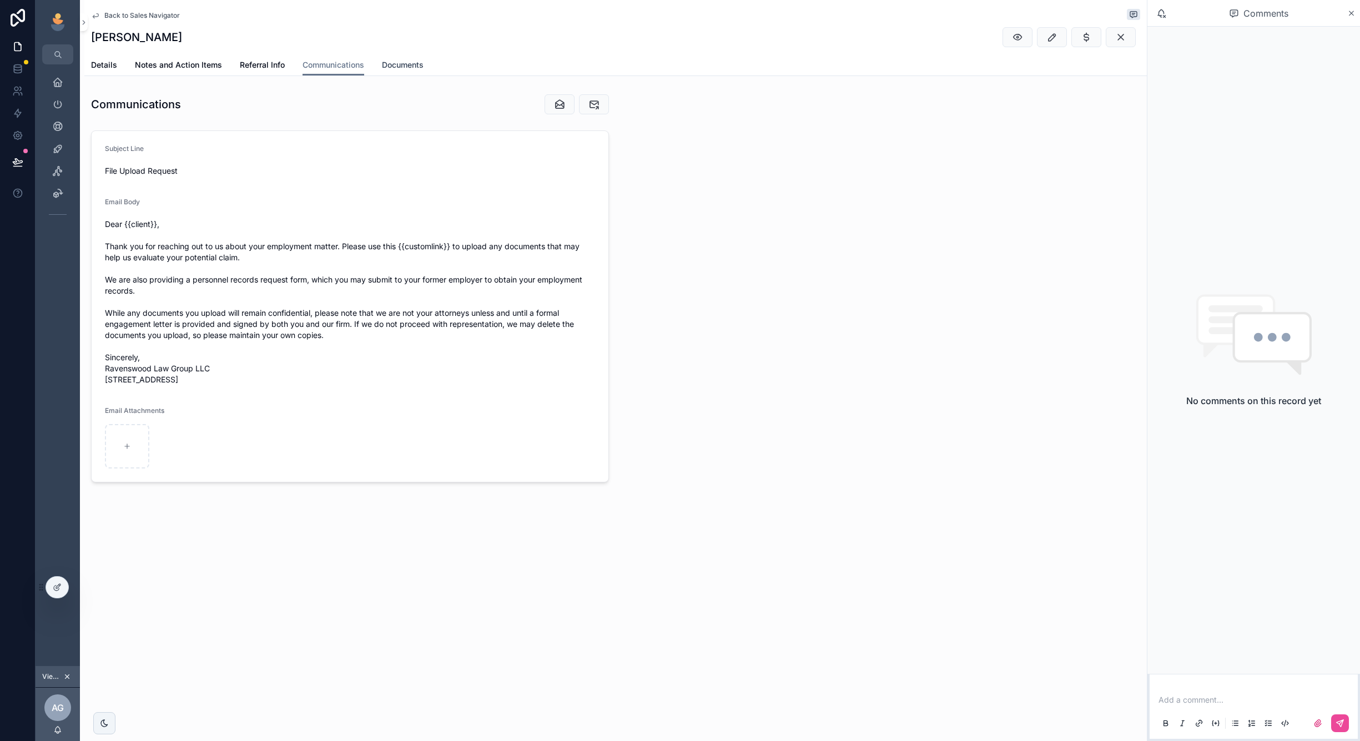
click at [402, 65] on span "Documents" at bounding box center [403, 64] width 42 height 11
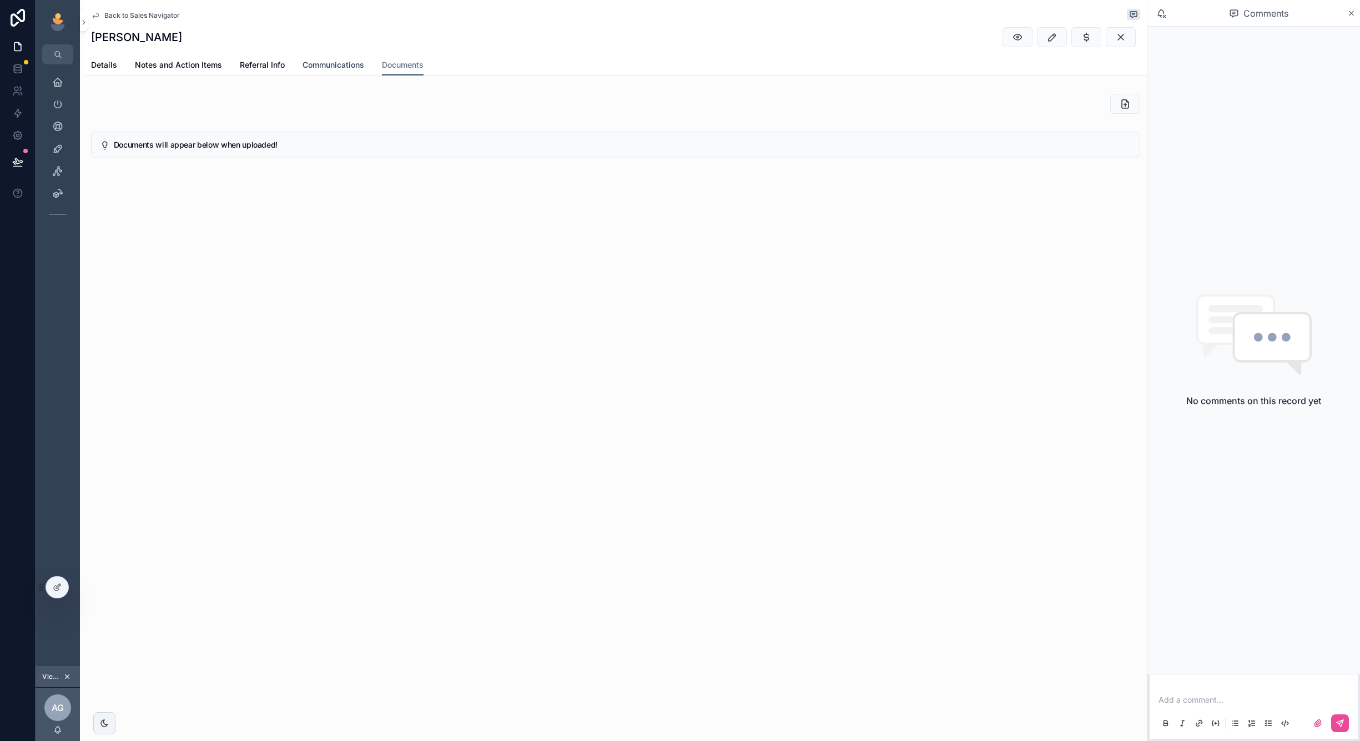
click at [349, 68] on span "Communications" at bounding box center [334, 64] width 62 height 11
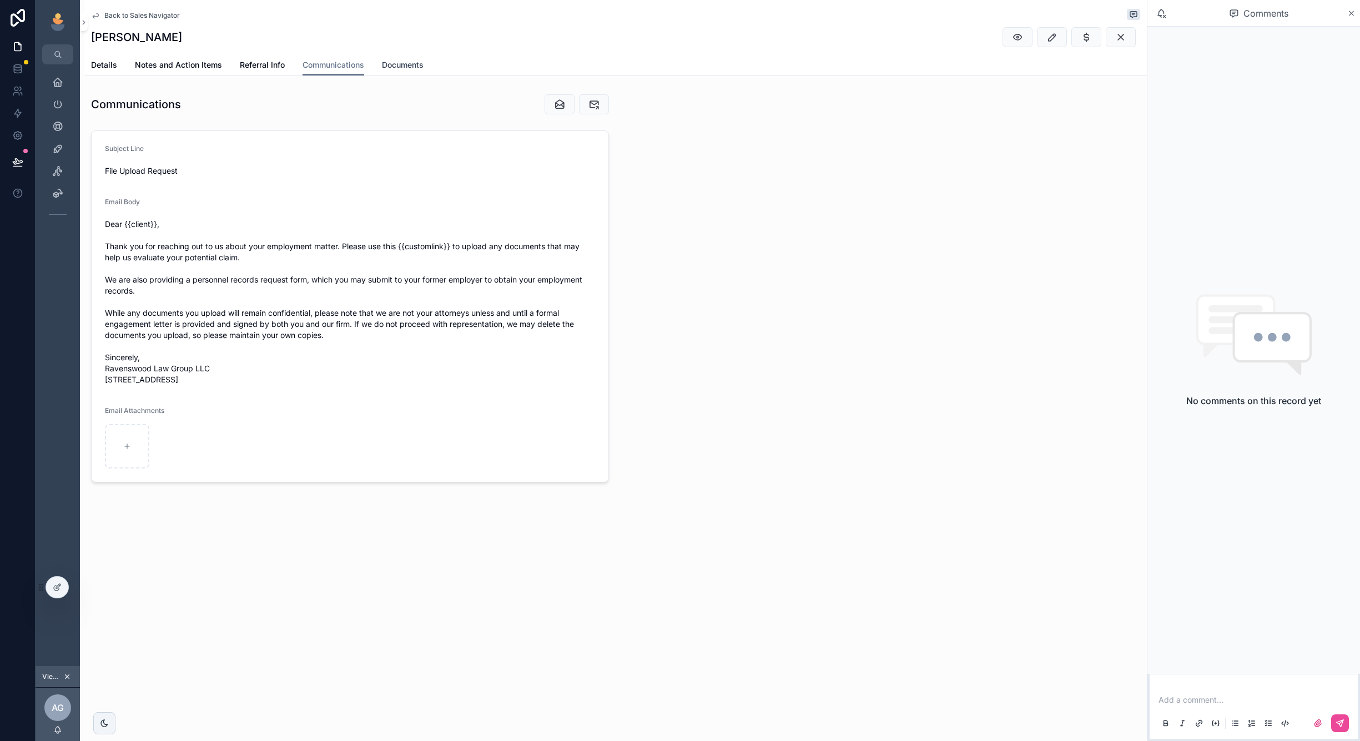
click at [404, 67] on span "Documents" at bounding box center [403, 64] width 42 height 11
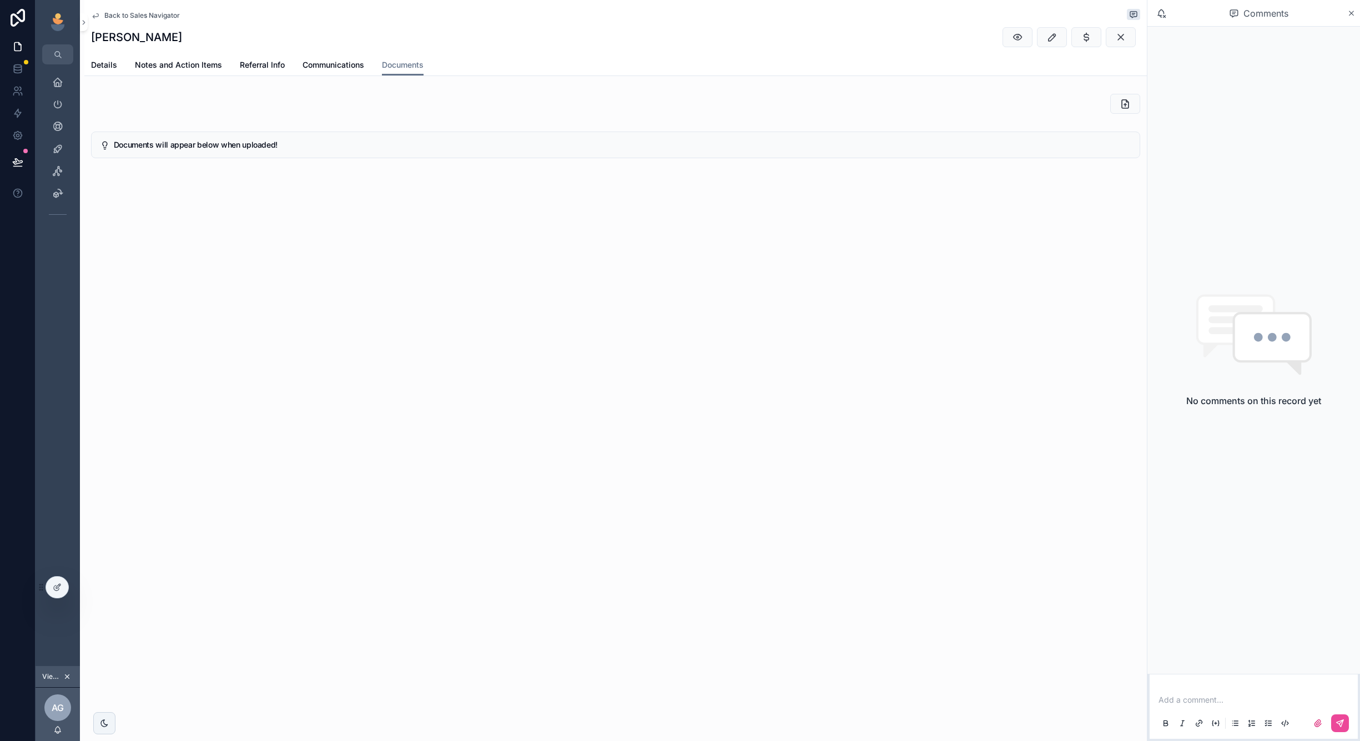
click at [147, 12] on span "Back to Sales Navigator" at bounding box center [141, 15] width 75 height 9
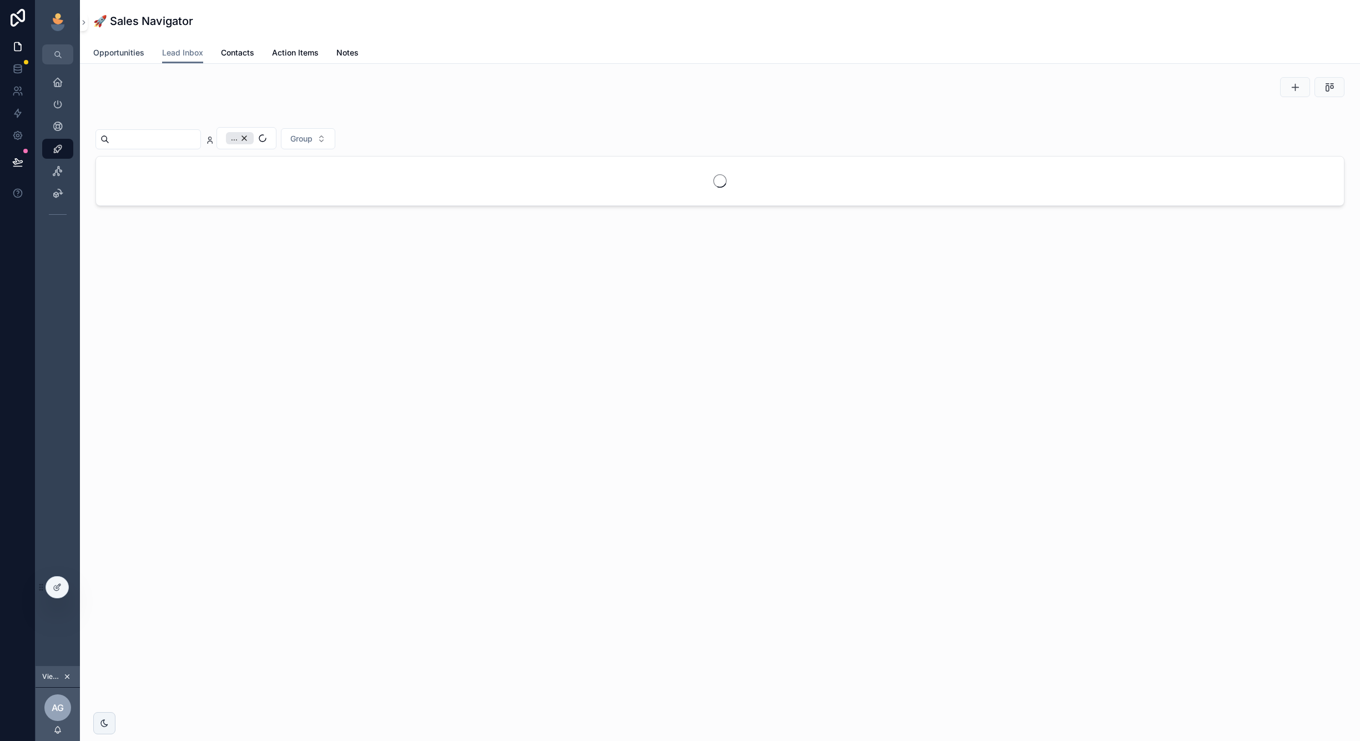
click at [132, 52] on span "Opportunities" at bounding box center [118, 52] width 51 height 11
click at [302, 134] on div "Andy Greene" at bounding box center [264, 138] width 76 height 12
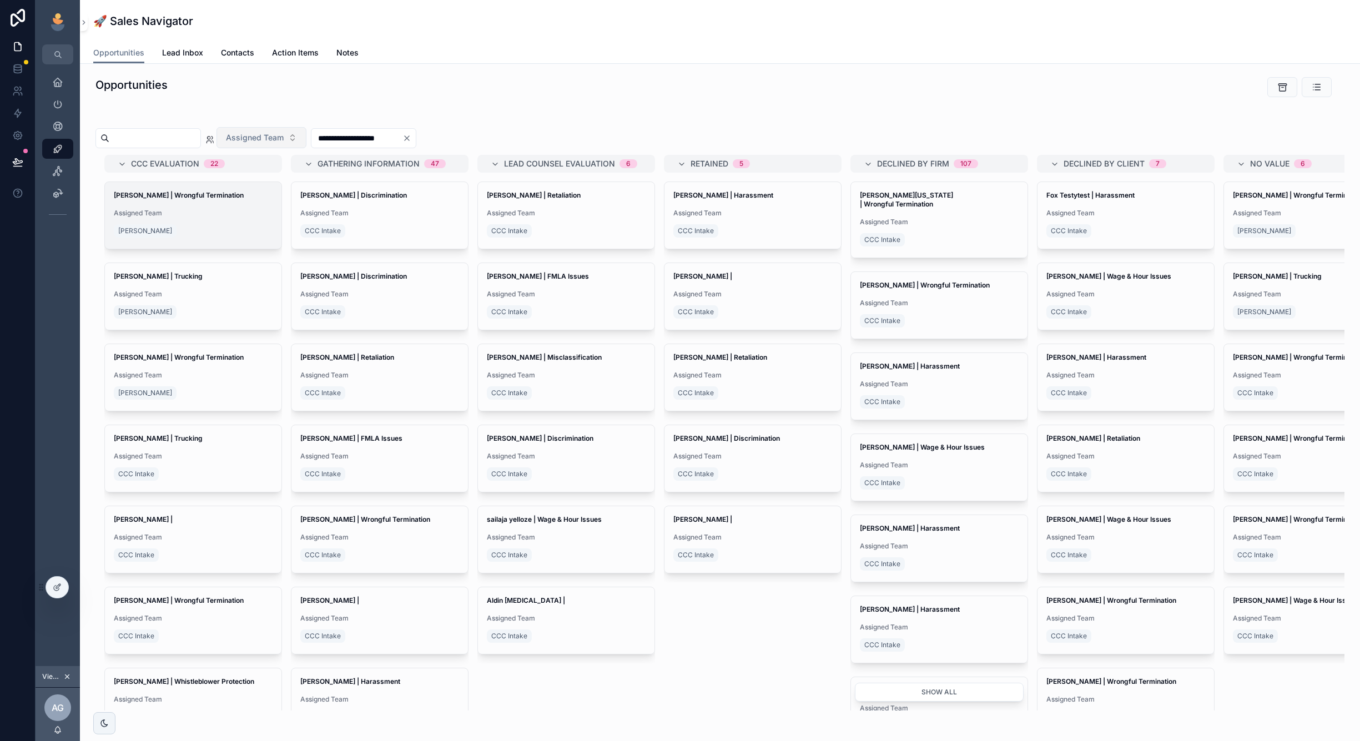
click at [205, 227] on div "[PERSON_NAME]" at bounding box center [193, 231] width 159 height 18
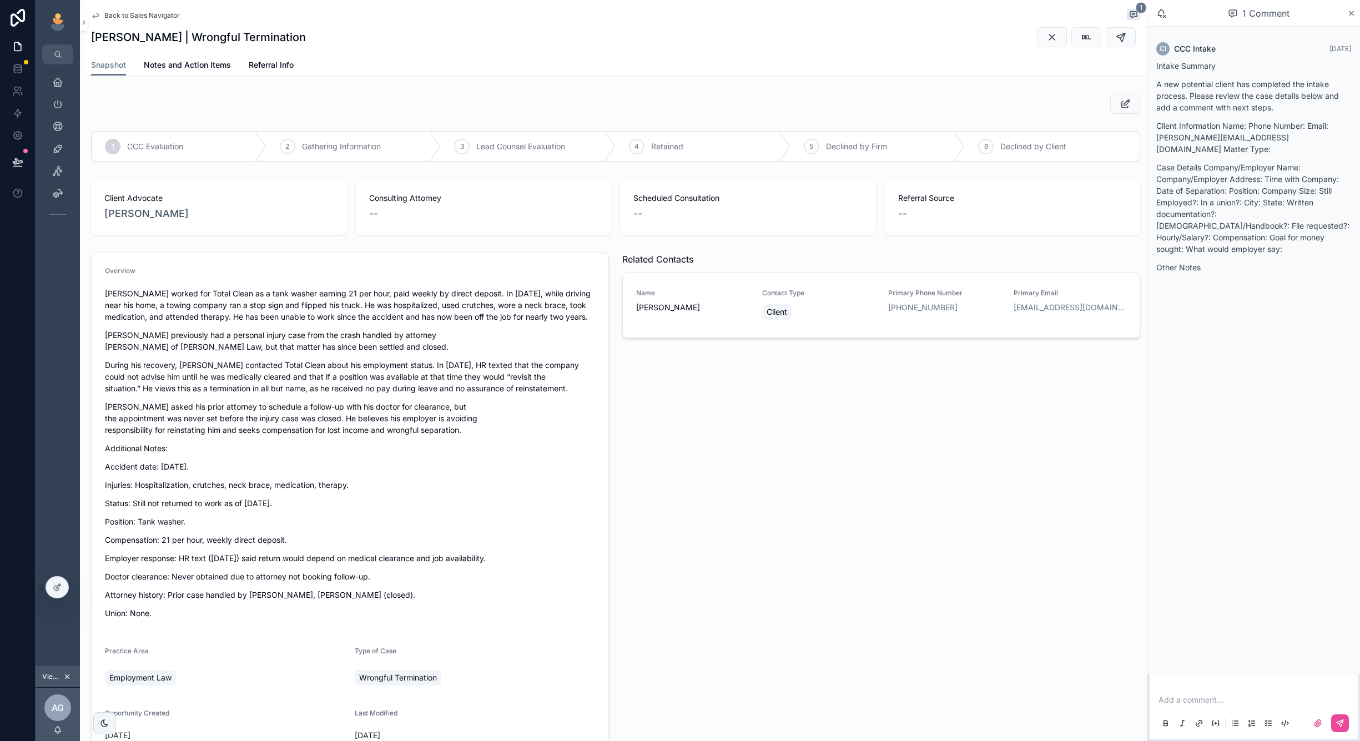
click at [1183, 268] on div "CI CCC Intake 4 days ago Intake Summary A new potential client has completed th…" at bounding box center [1253, 161] width 213 height 269
click at [198, 69] on span "Notes and Action Items" at bounding box center [187, 64] width 87 height 11
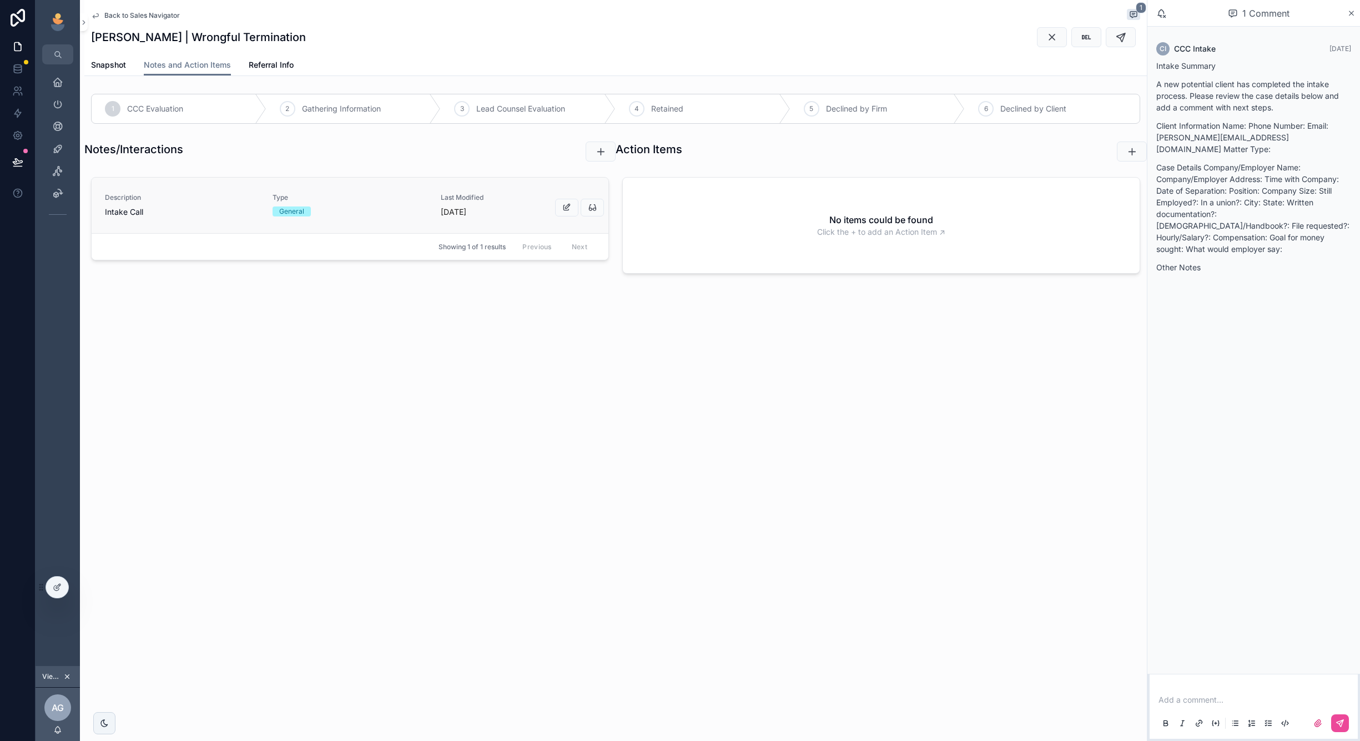
click at [350, 203] on div "Type General" at bounding box center [350, 204] width 154 height 23
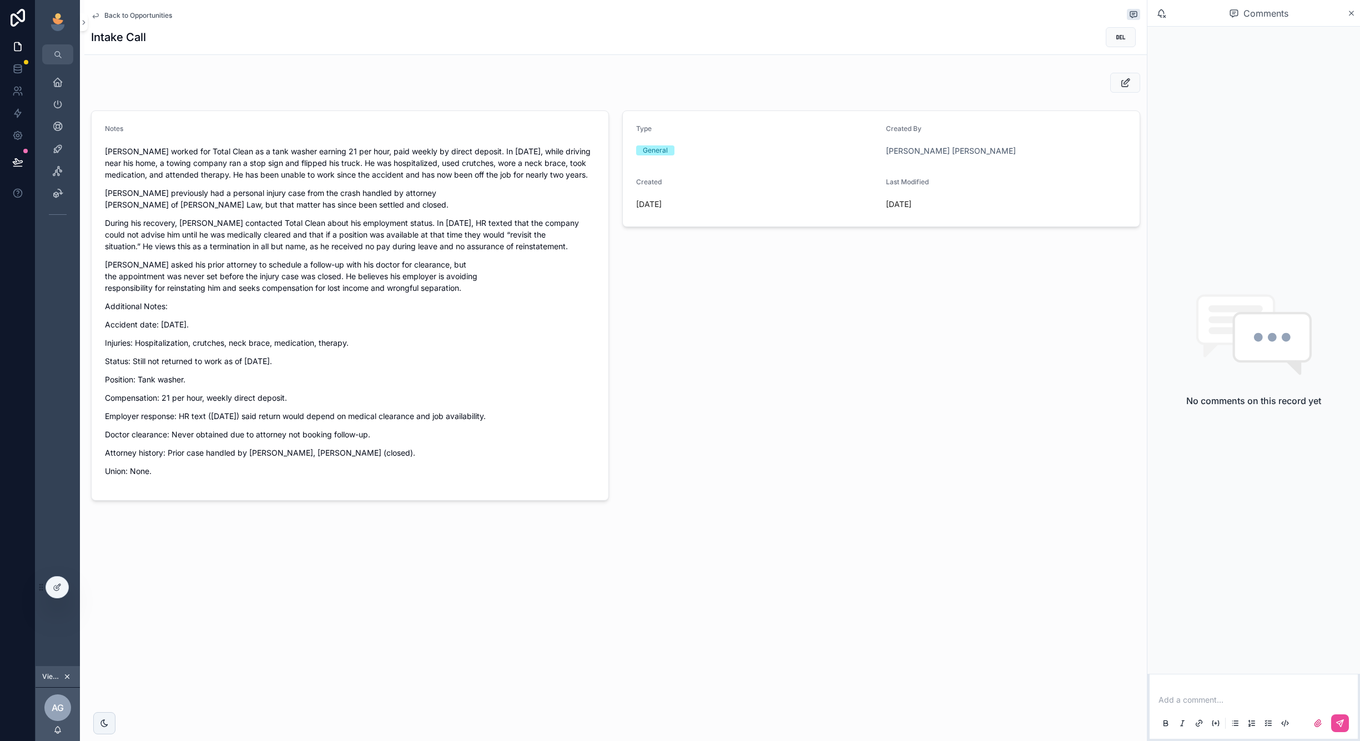
click at [133, 15] on span "Back to Opportunities" at bounding box center [138, 15] width 68 height 9
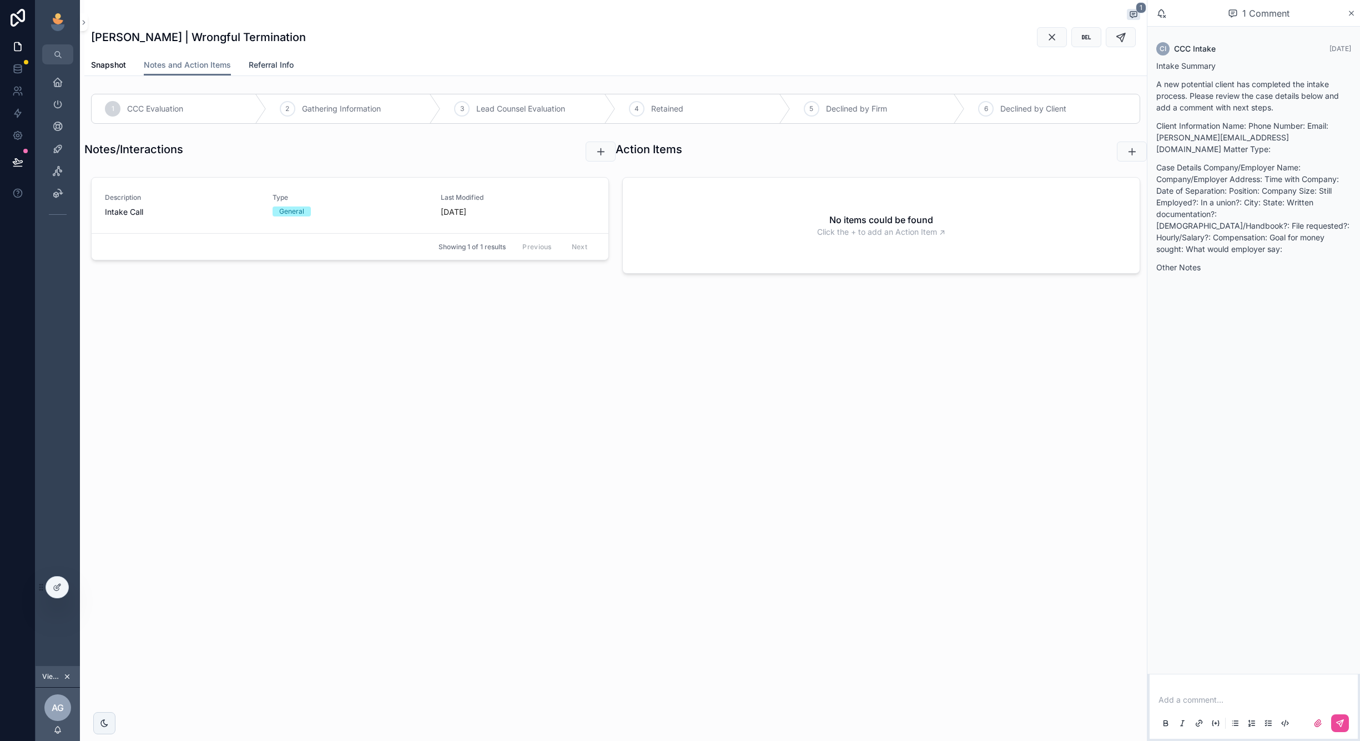
click at [263, 63] on span "Referral Info" at bounding box center [271, 64] width 45 height 11
click at [99, 69] on span "Snapshot" at bounding box center [108, 64] width 35 height 11
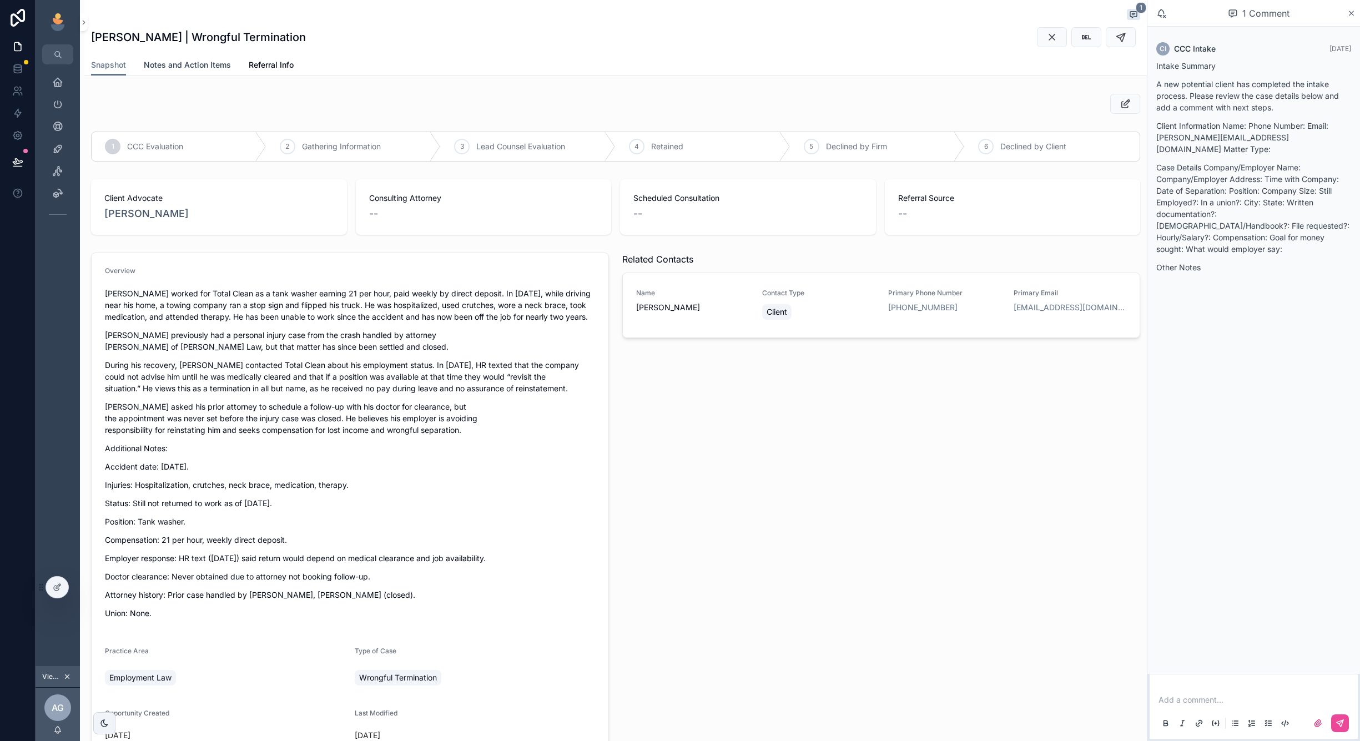
click at [182, 70] on span "Notes and Action Items" at bounding box center [187, 64] width 87 height 11
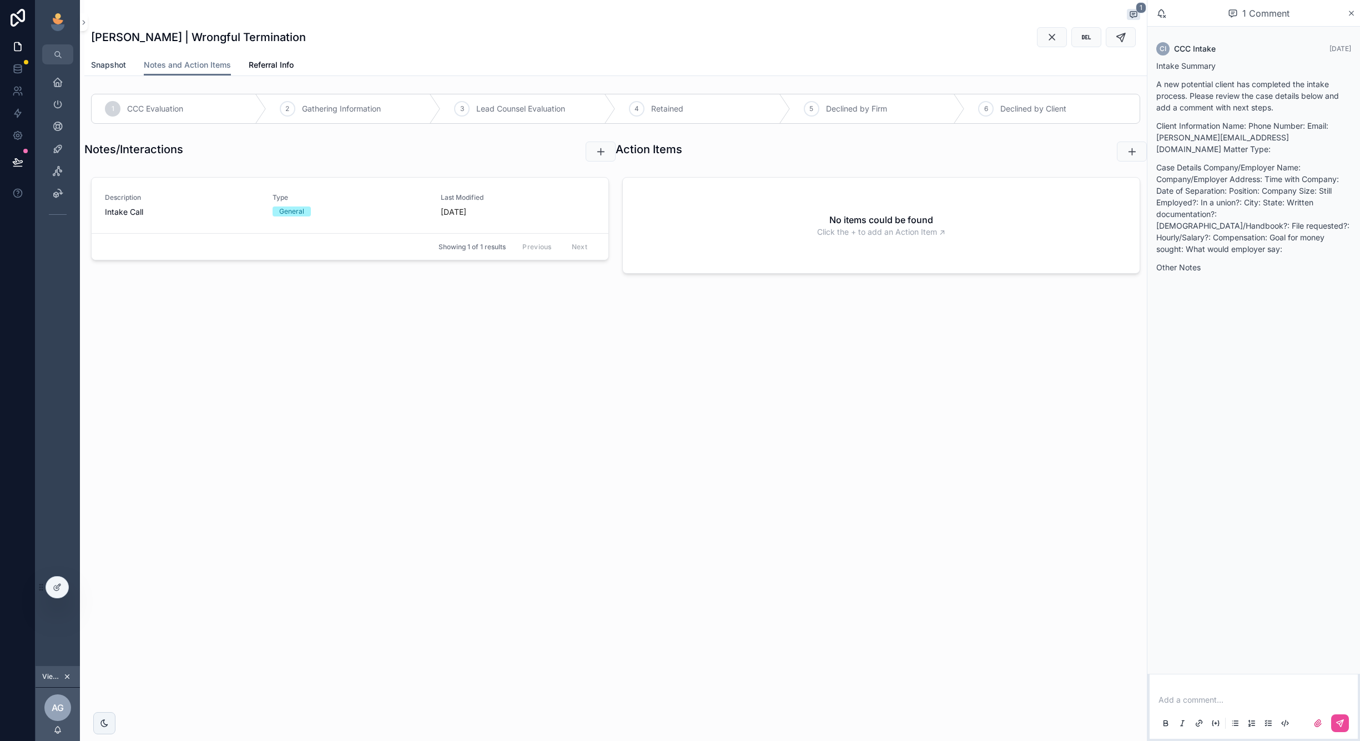
click at [118, 66] on span "Snapshot" at bounding box center [108, 64] width 35 height 11
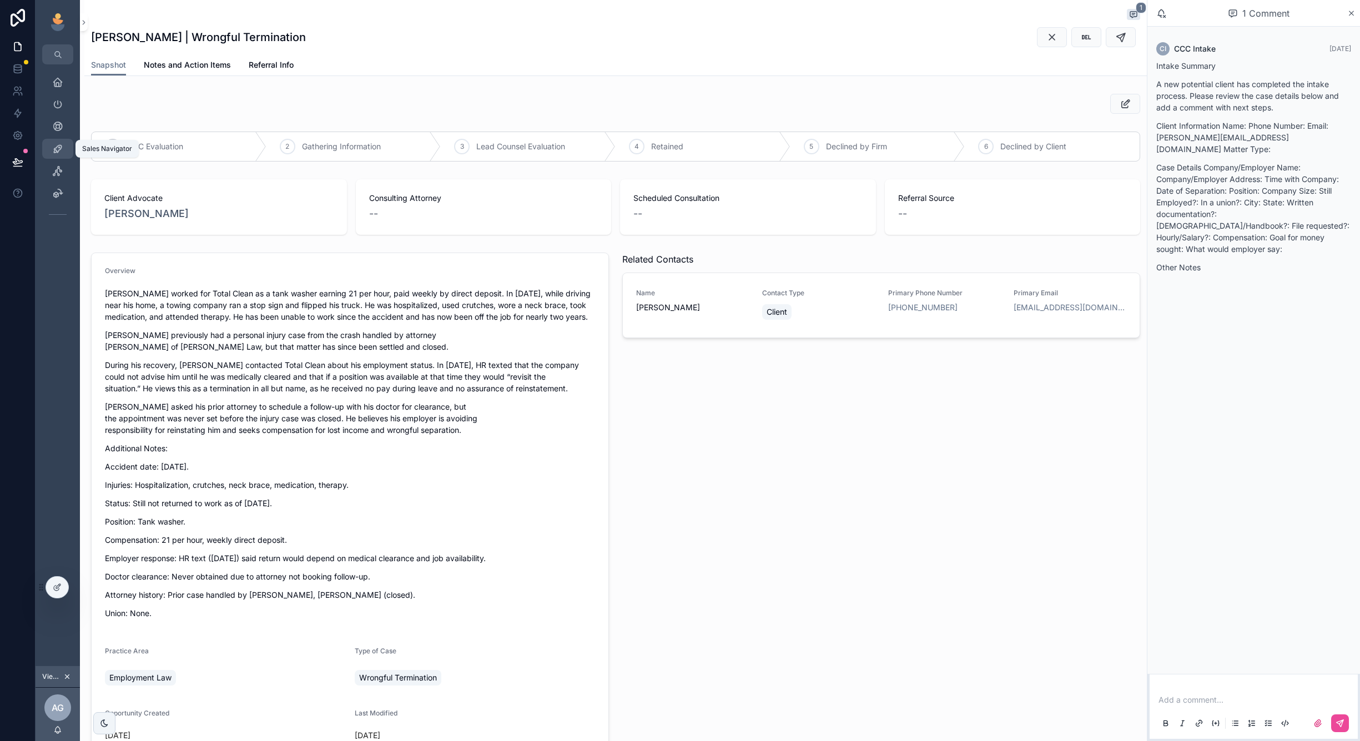
click at [62, 148] on icon "scrollable content" at bounding box center [57, 148] width 11 height 11
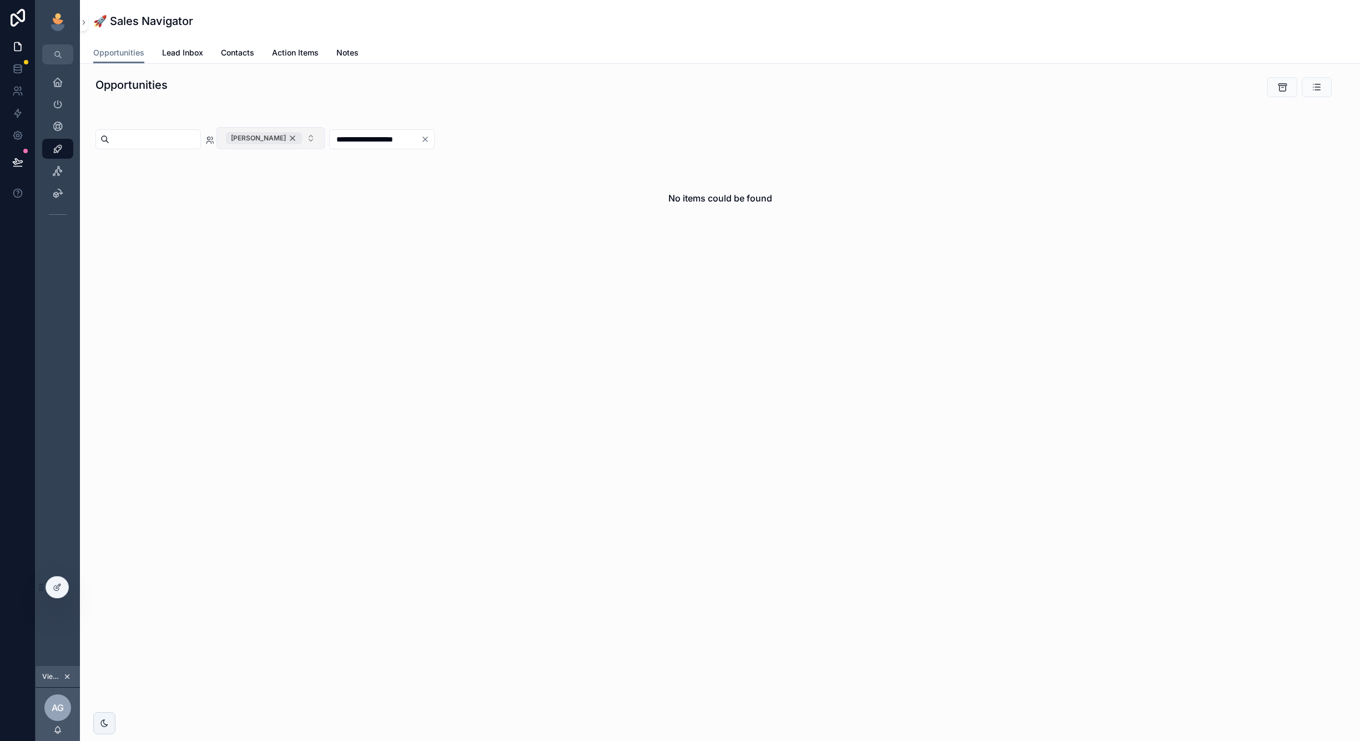
click at [302, 137] on div "Andy Greene" at bounding box center [264, 138] width 76 height 12
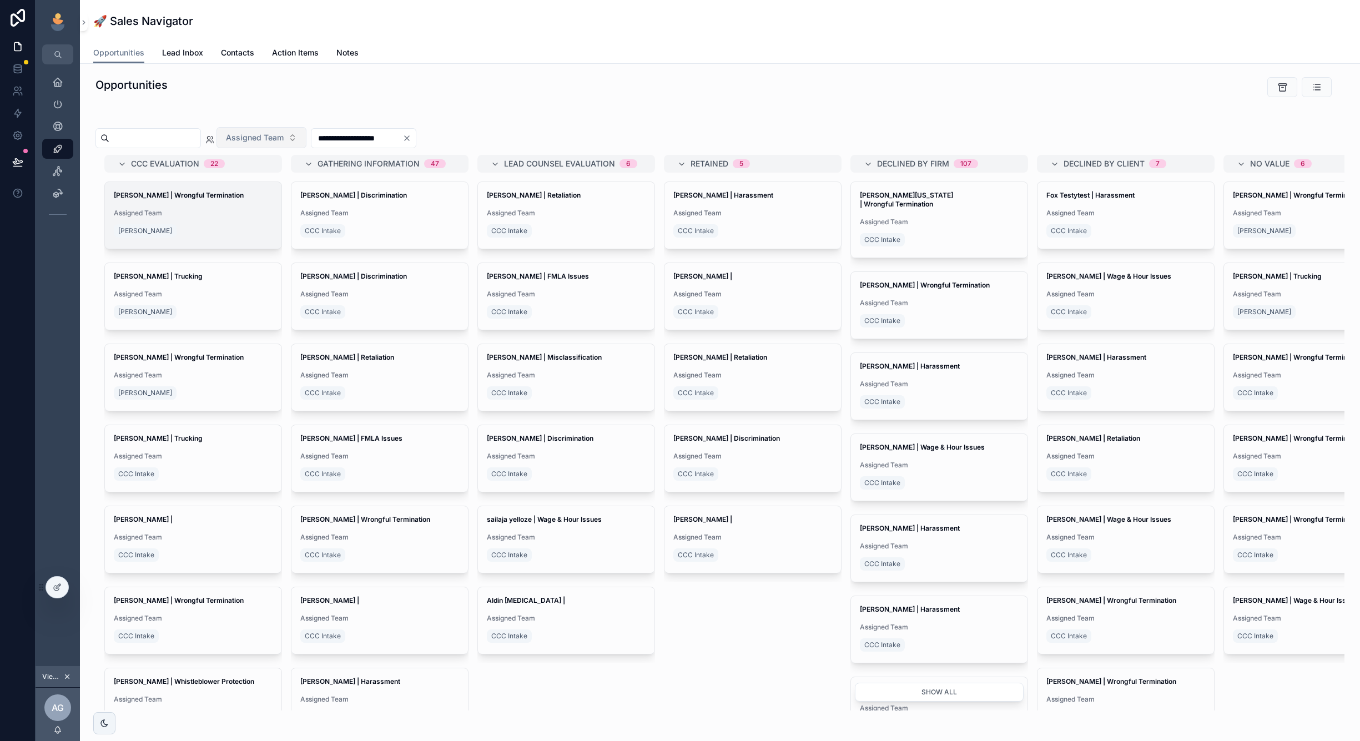
click at [259, 235] on div "[PERSON_NAME]" at bounding box center [193, 231] width 159 height 18
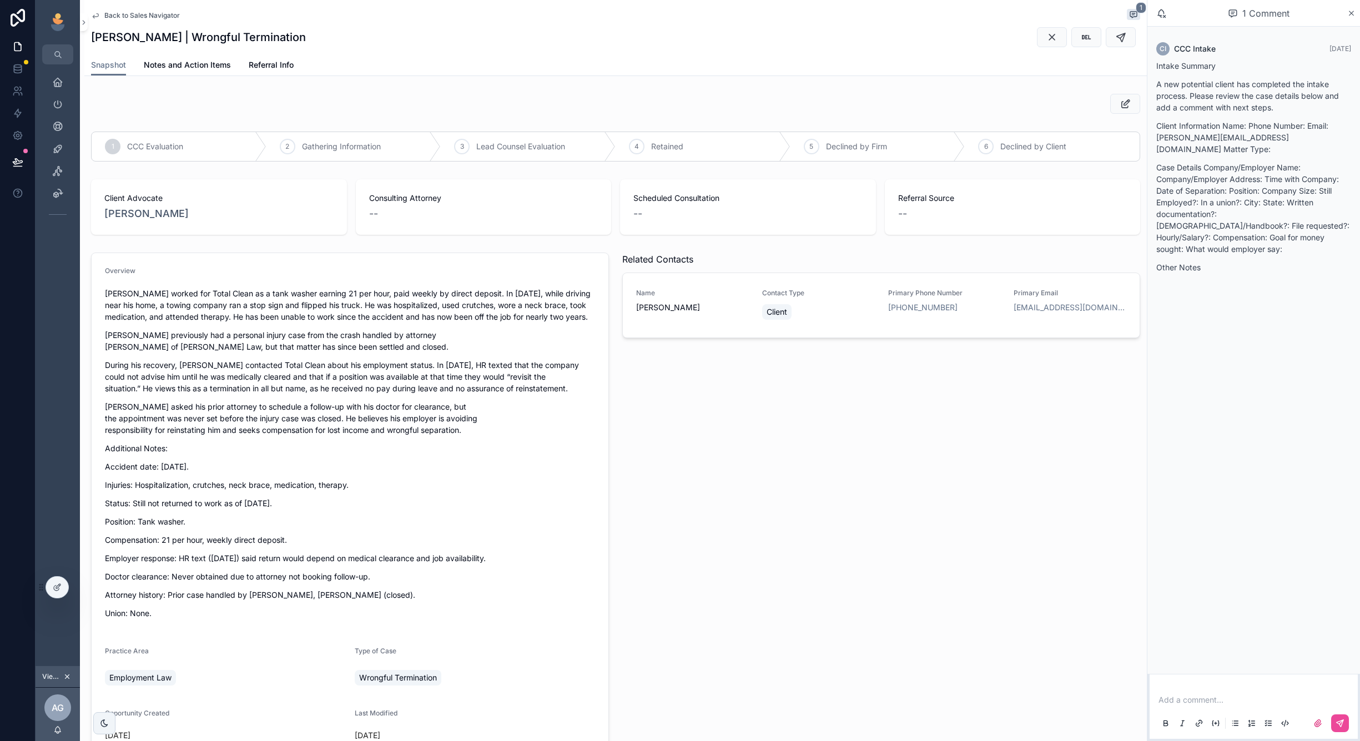
click at [299, 168] on div "1 CCC Evaluation 2 Gathering Information 3 Lead Counsel Evaluation 4 Retained 5…" at bounding box center [615, 456] width 1062 height 735
click at [1127, 114] on div "scrollable content" at bounding box center [615, 103] width 1062 height 29
click at [1132, 103] on button "scrollable content" at bounding box center [1125, 104] width 30 height 20
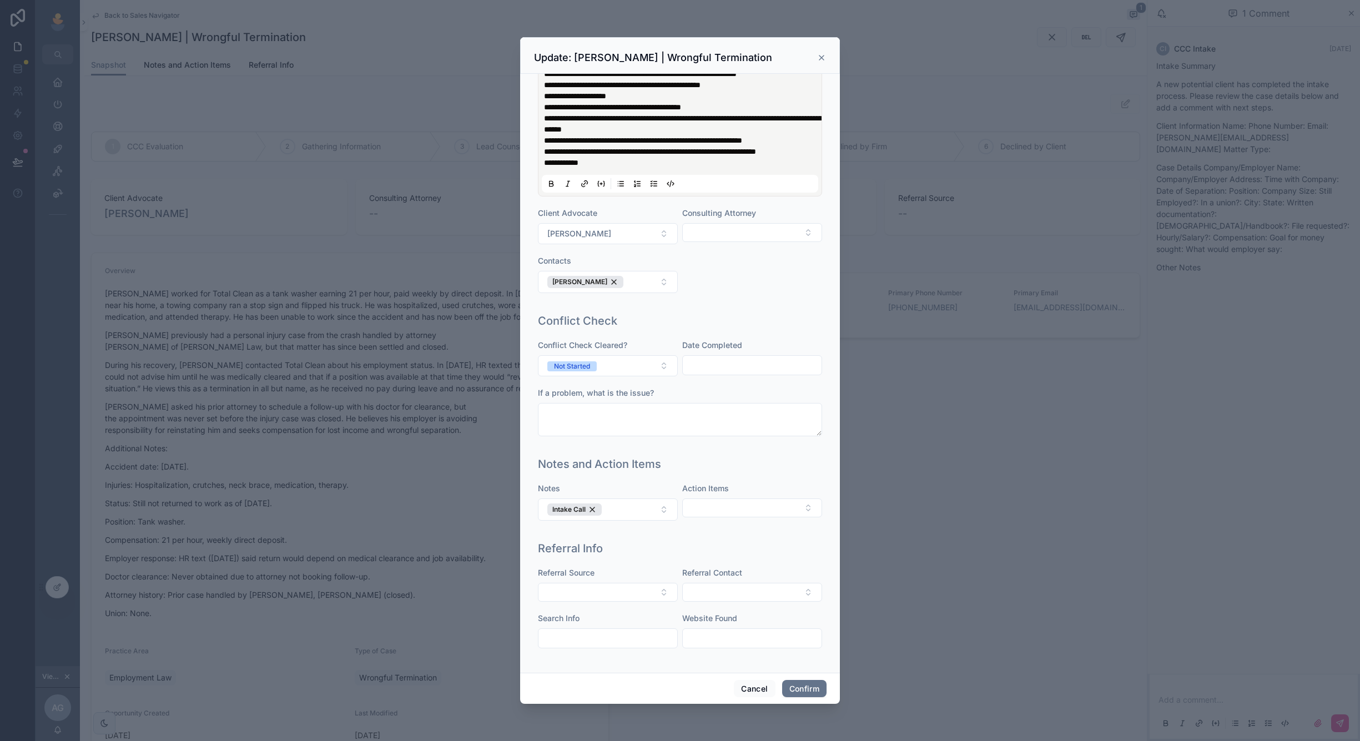
scroll to position [322, 0]
click at [824, 54] on icon at bounding box center [821, 57] width 9 height 9
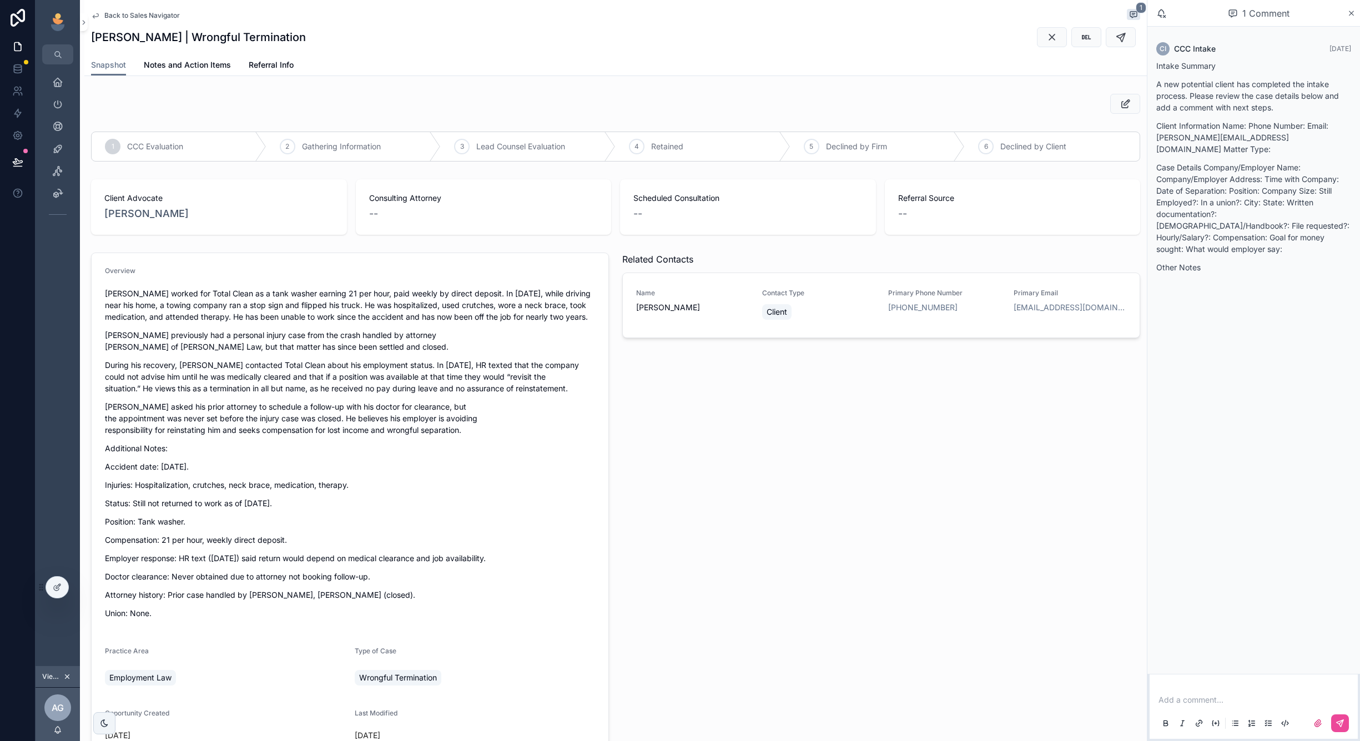
click at [158, 13] on span "Back to Sales Navigator" at bounding box center [141, 15] width 75 height 9
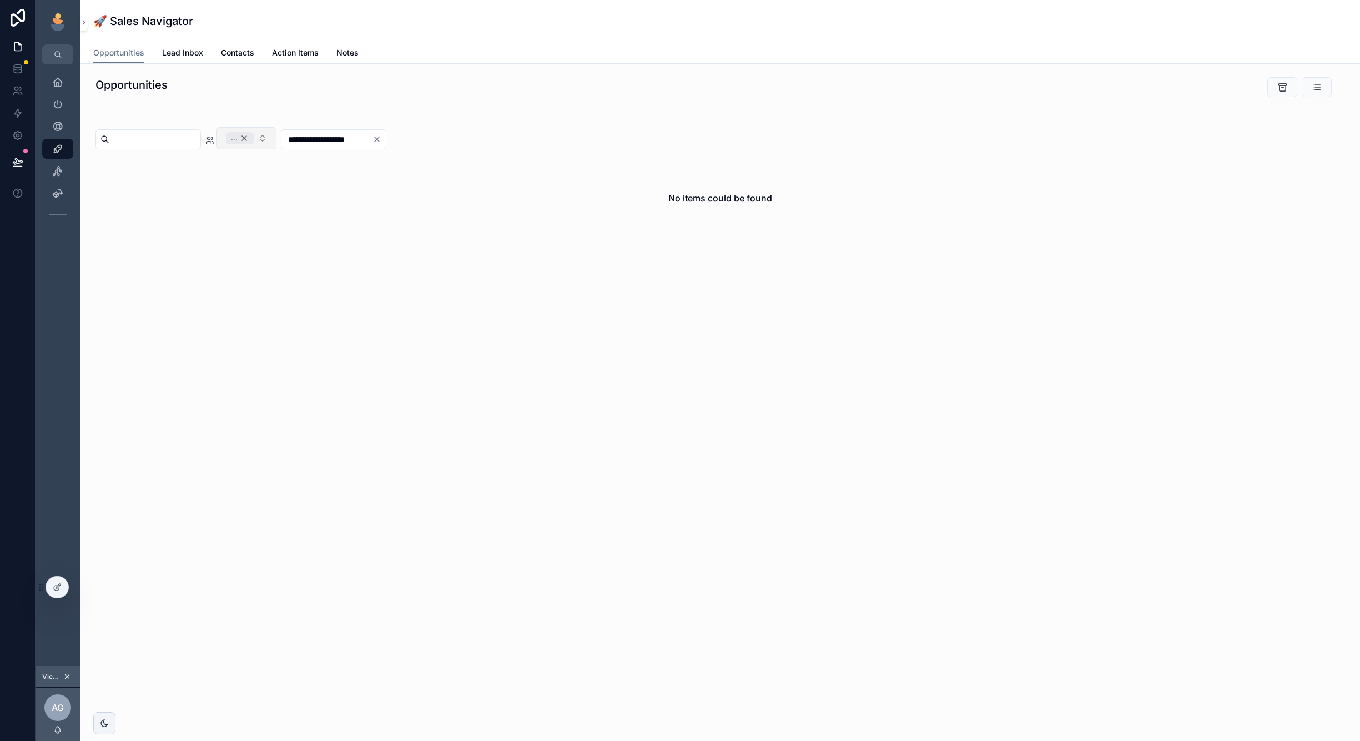
click at [254, 138] on div "..." at bounding box center [240, 138] width 28 height 12
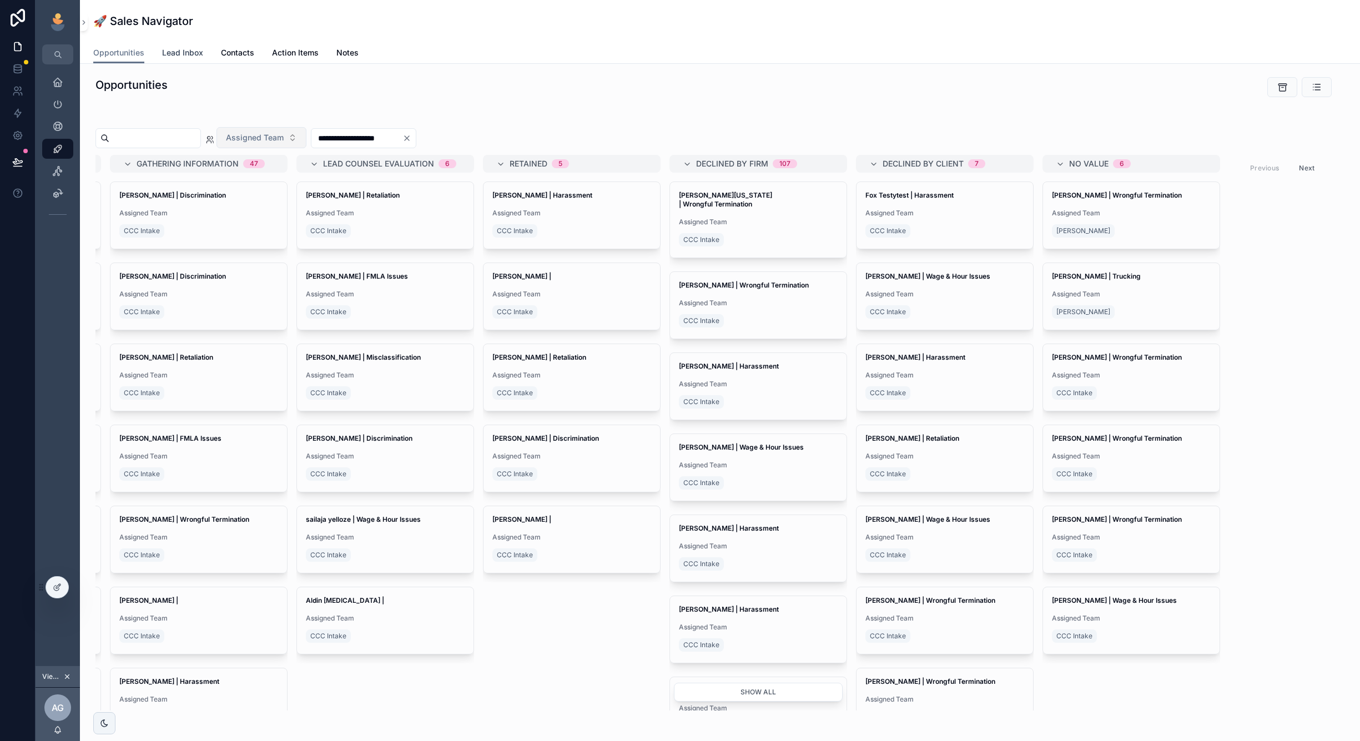
click at [190, 49] on span "Lead Inbox" at bounding box center [182, 52] width 41 height 11
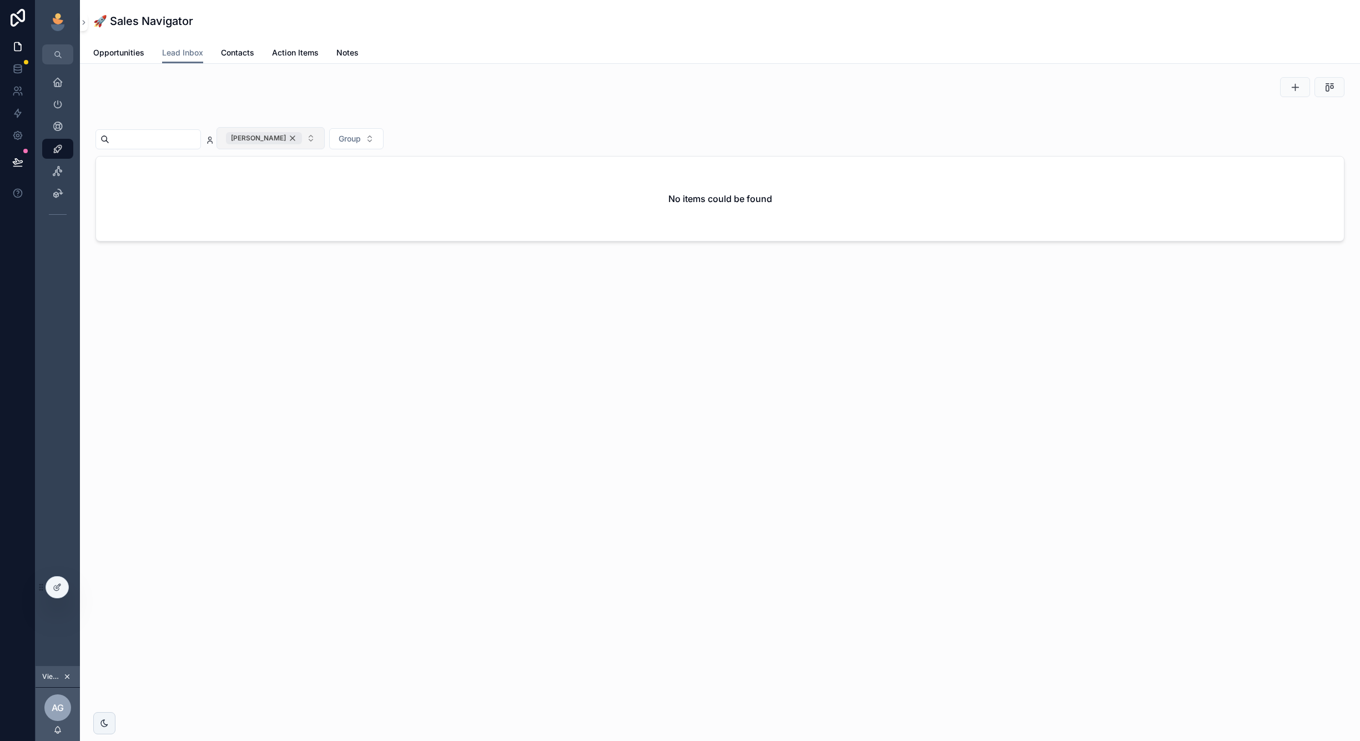
click at [302, 140] on div "Andy Greene" at bounding box center [264, 138] width 76 height 12
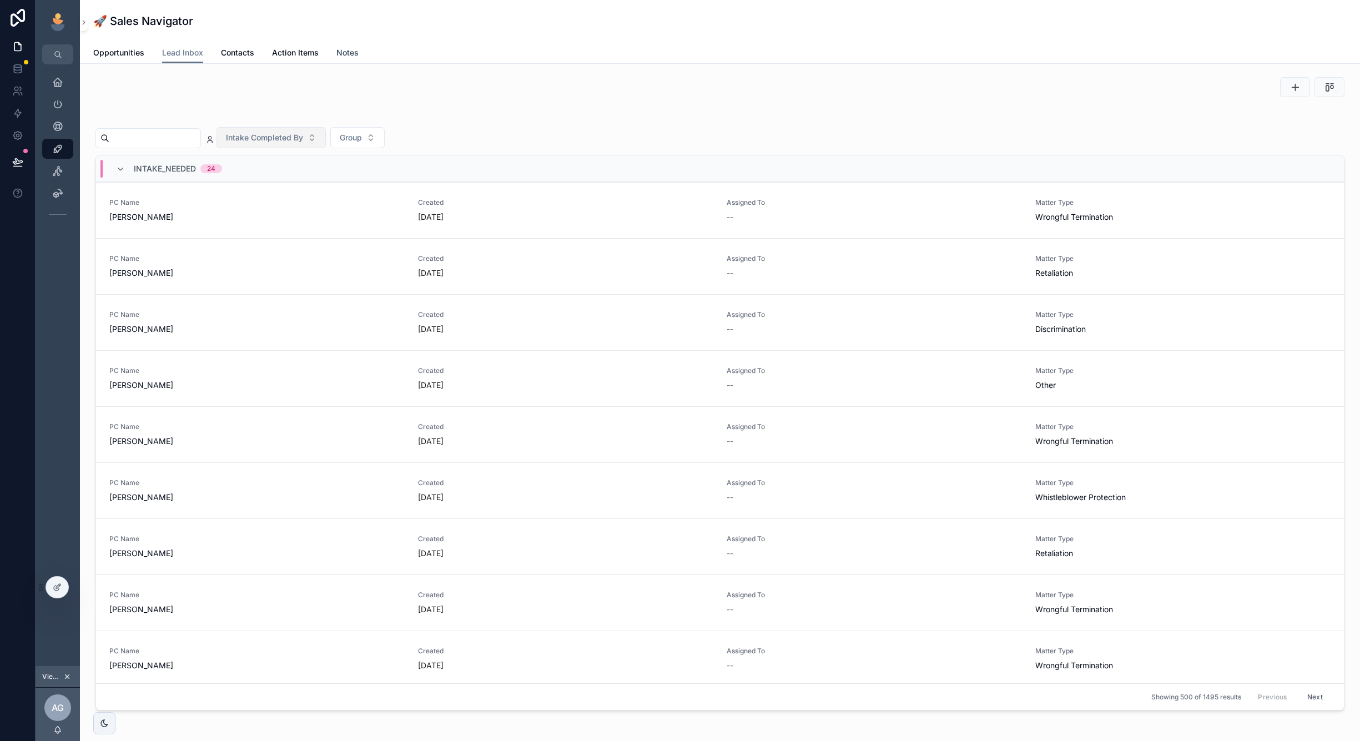
click at [342, 57] on span "Notes" at bounding box center [347, 52] width 22 height 11
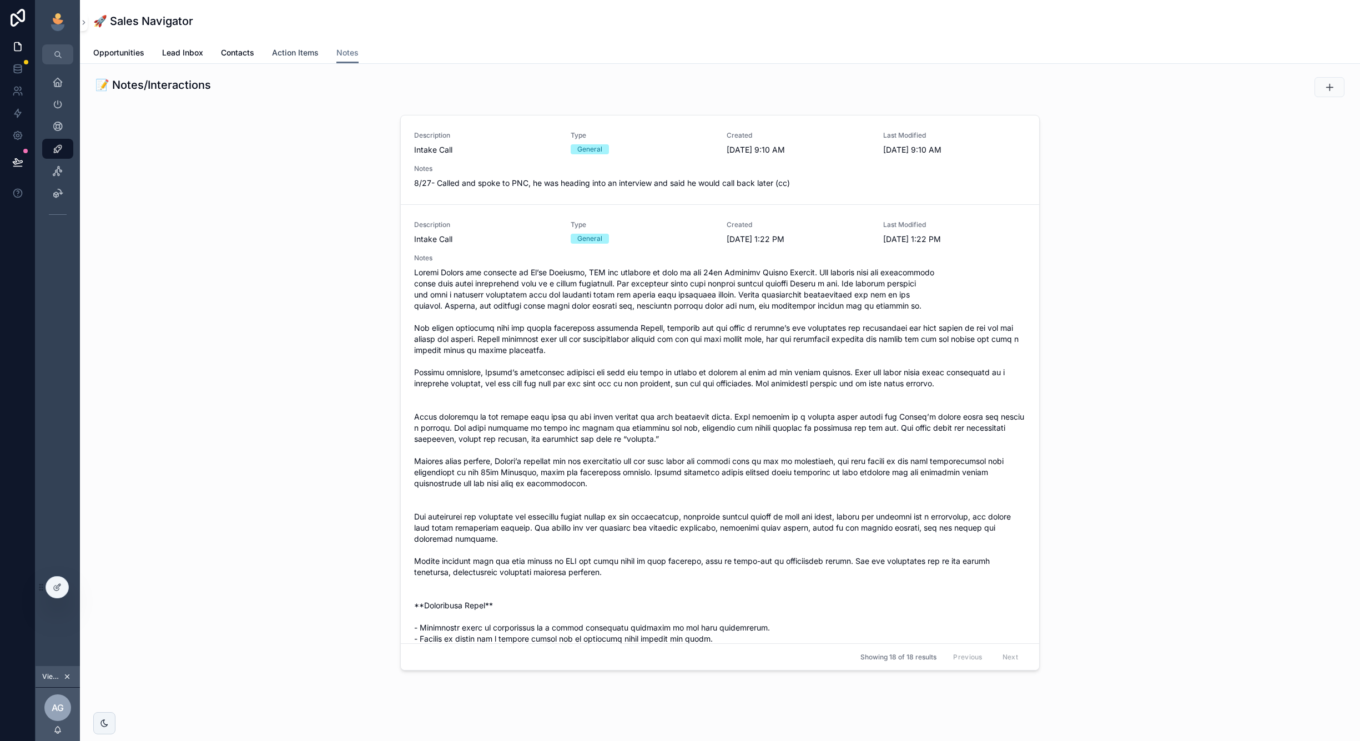
click at [297, 56] on span "Action Items" at bounding box center [295, 52] width 47 height 11
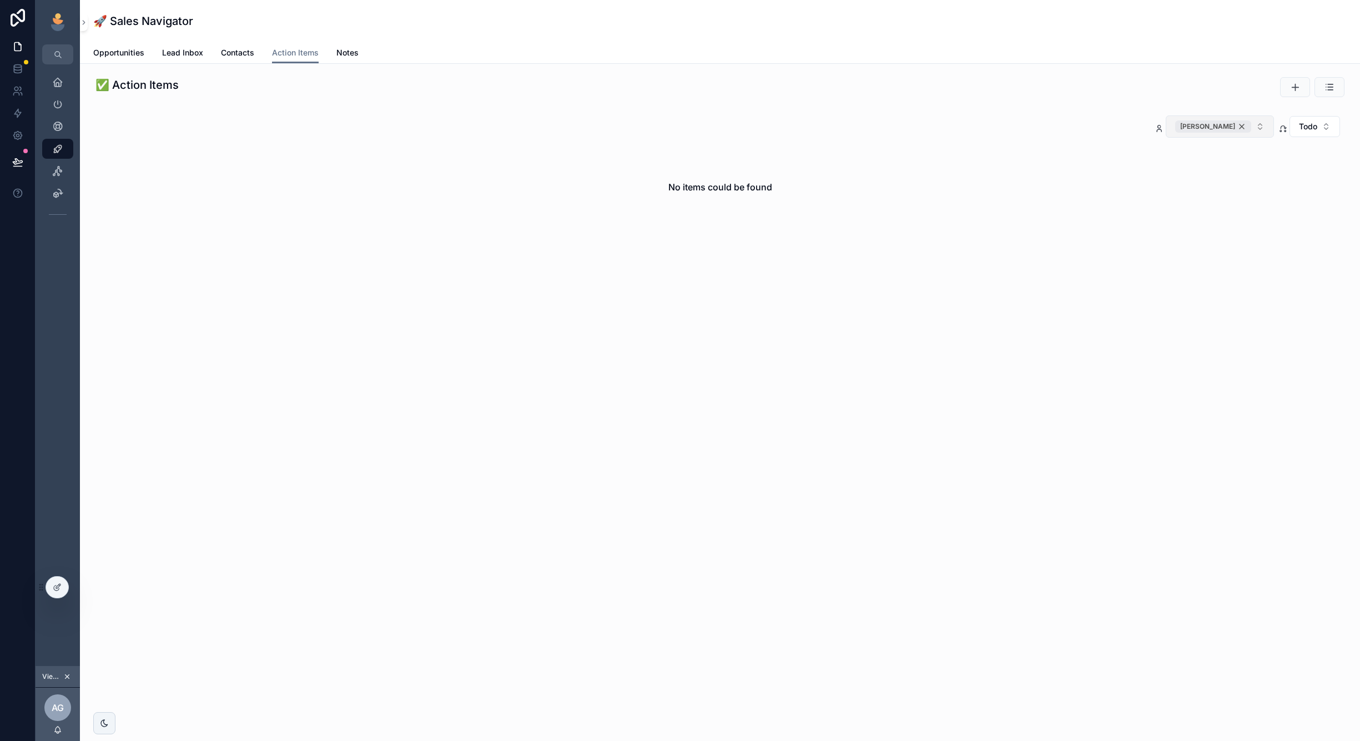
click at [1242, 129] on div "Andy Greene" at bounding box center [1213, 126] width 76 height 12
click at [57, 169] on icon "scrollable content" at bounding box center [57, 170] width 11 height 11
click at [58, 149] on icon "scrollable content" at bounding box center [57, 148] width 11 height 11
click at [302, 138] on div "Andy Greene" at bounding box center [264, 138] width 76 height 12
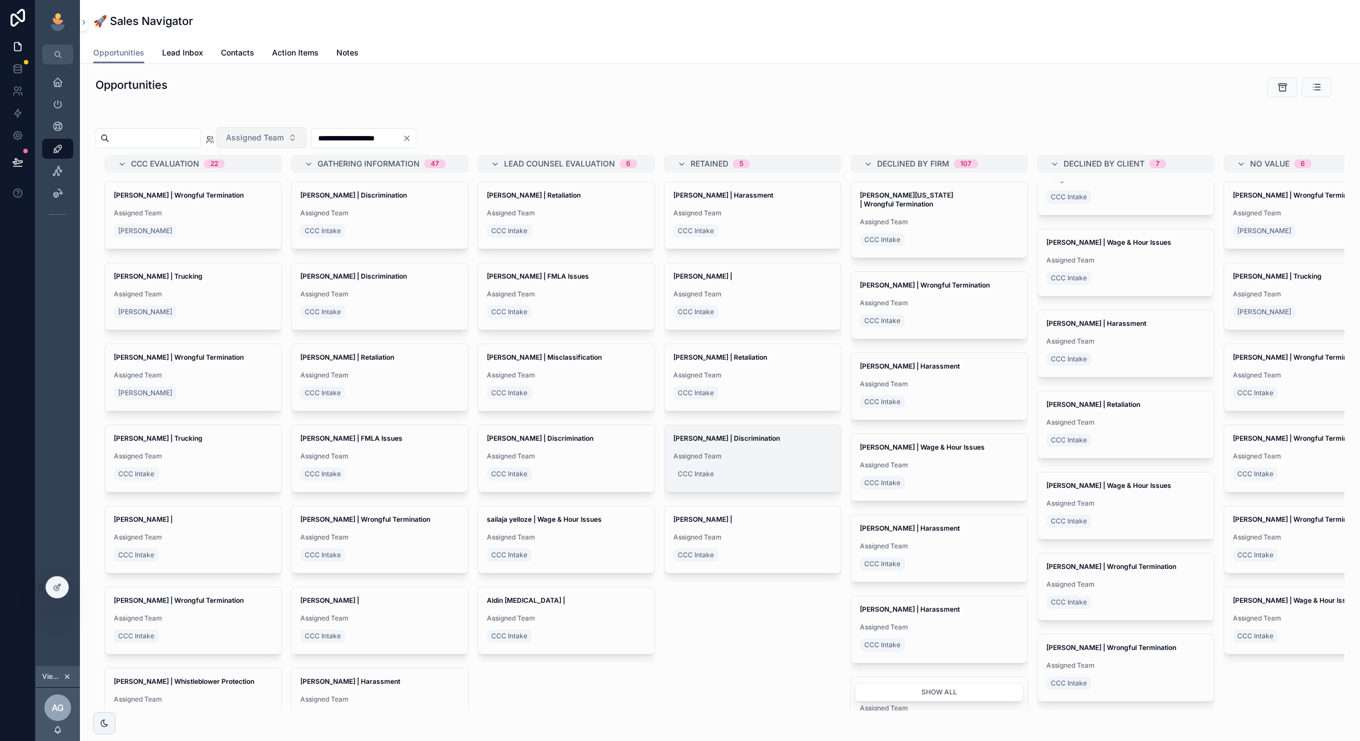
click at [743, 460] on span "Assigned Team" at bounding box center [752, 456] width 159 height 9
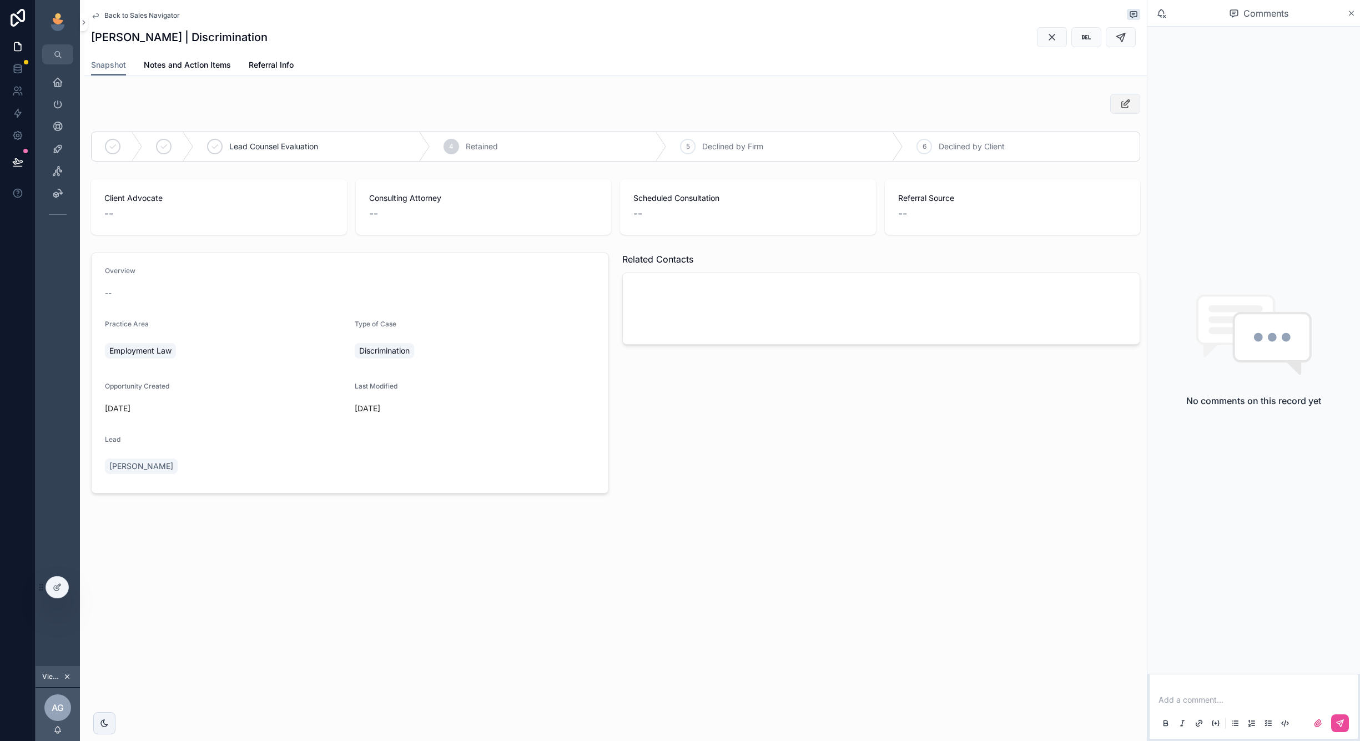
click at [1120, 104] on icon "scrollable content" at bounding box center [1126, 103] width 12 height 11
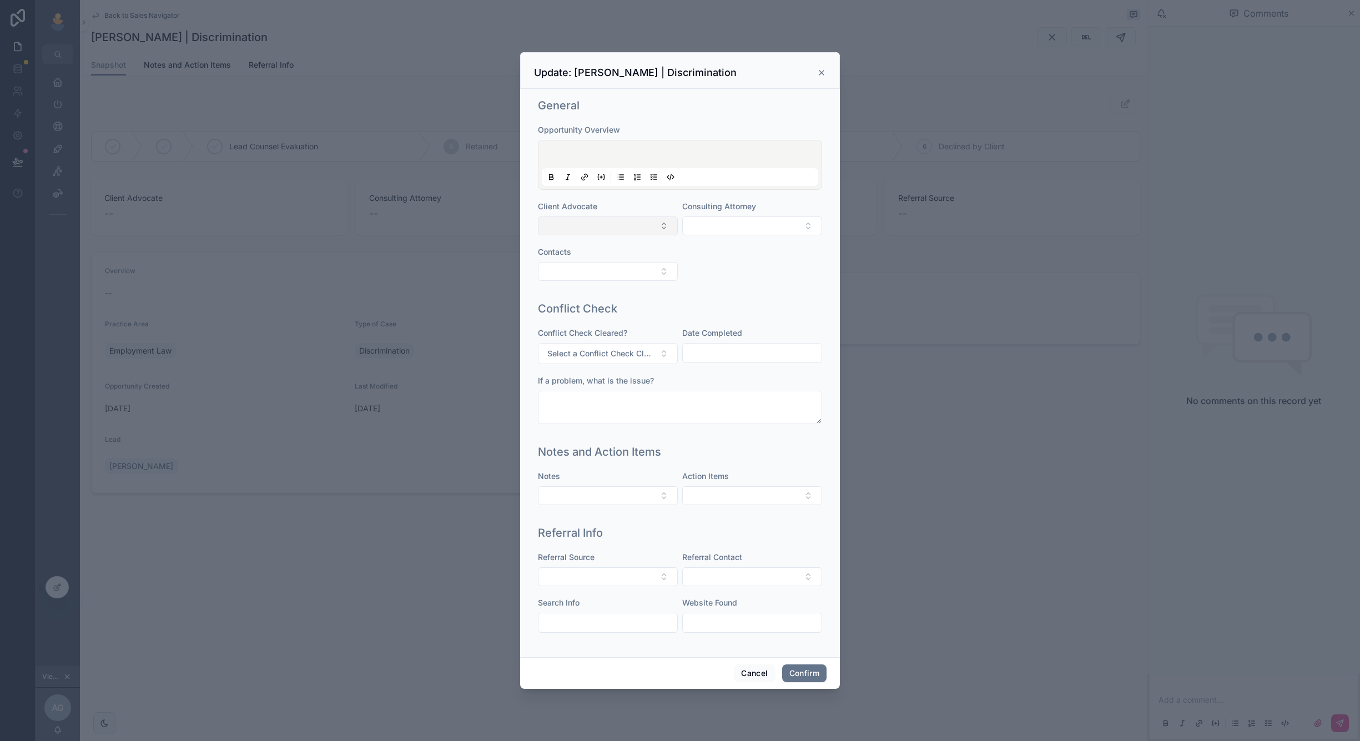
click at [666, 226] on button "Select Button" at bounding box center [608, 225] width 140 height 19
click at [769, 230] on button "Select Button" at bounding box center [752, 225] width 140 height 19
click at [664, 302] on div "Conflict Check" at bounding box center [680, 309] width 284 height 16
click at [649, 225] on button "Select Button" at bounding box center [608, 225] width 140 height 19
click at [590, 204] on span "Client Advocate" at bounding box center [567, 205] width 59 height 9
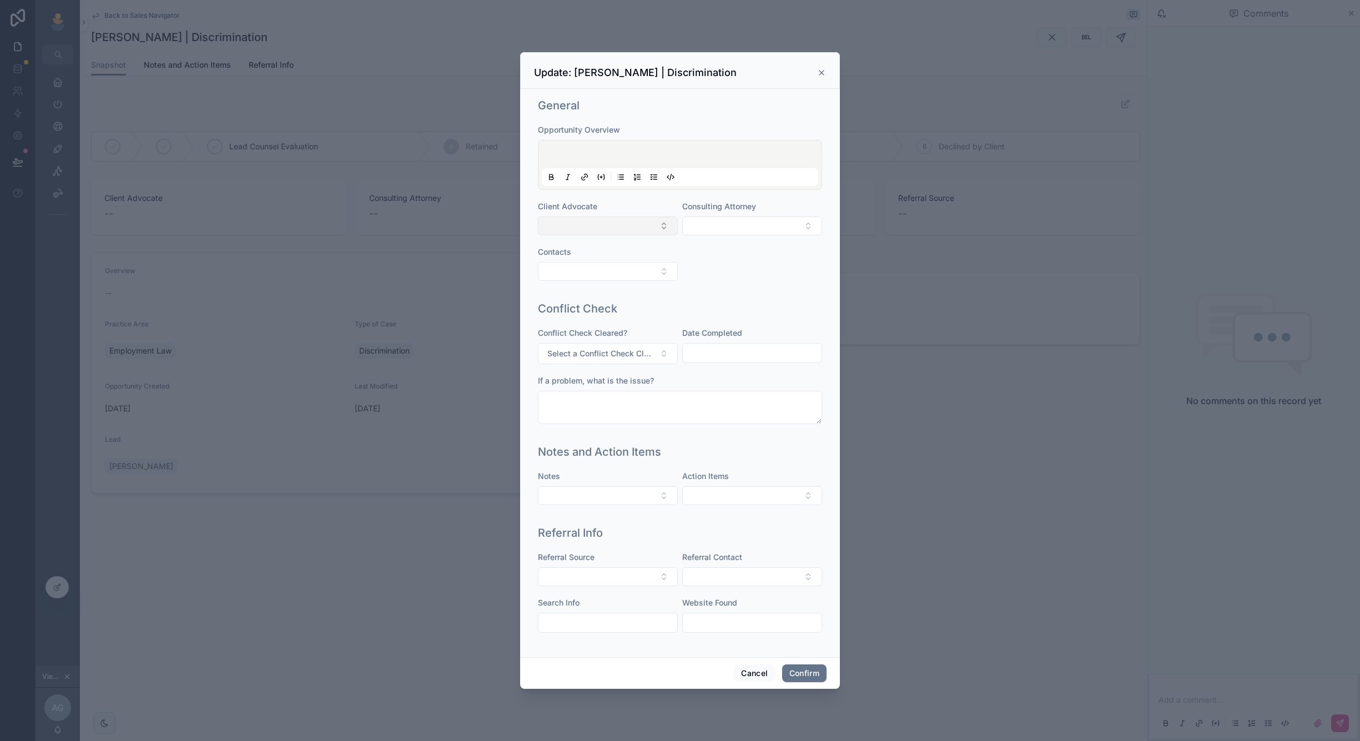
click at [604, 228] on button "Select Button" at bounding box center [608, 225] width 140 height 19
click at [799, 97] on div "General Opportunity Overview Client Advocate Consulting Attorney Contacts" at bounding box center [679, 194] width 293 height 203
click at [821, 69] on icon at bounding box center [821, 72] width 9 height 9
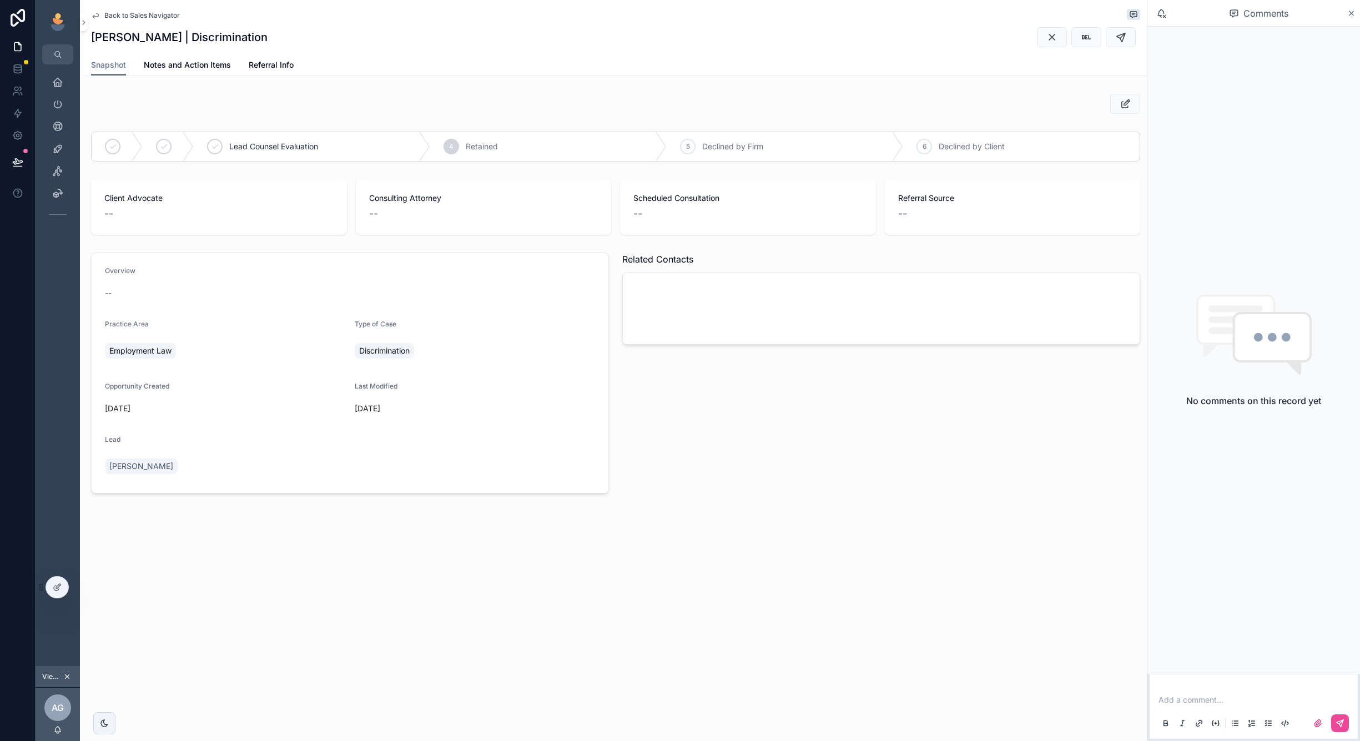
click at [126, 17] on span "Back to Sales Navigator" at bounding box center [141, 15] width 75 height 9
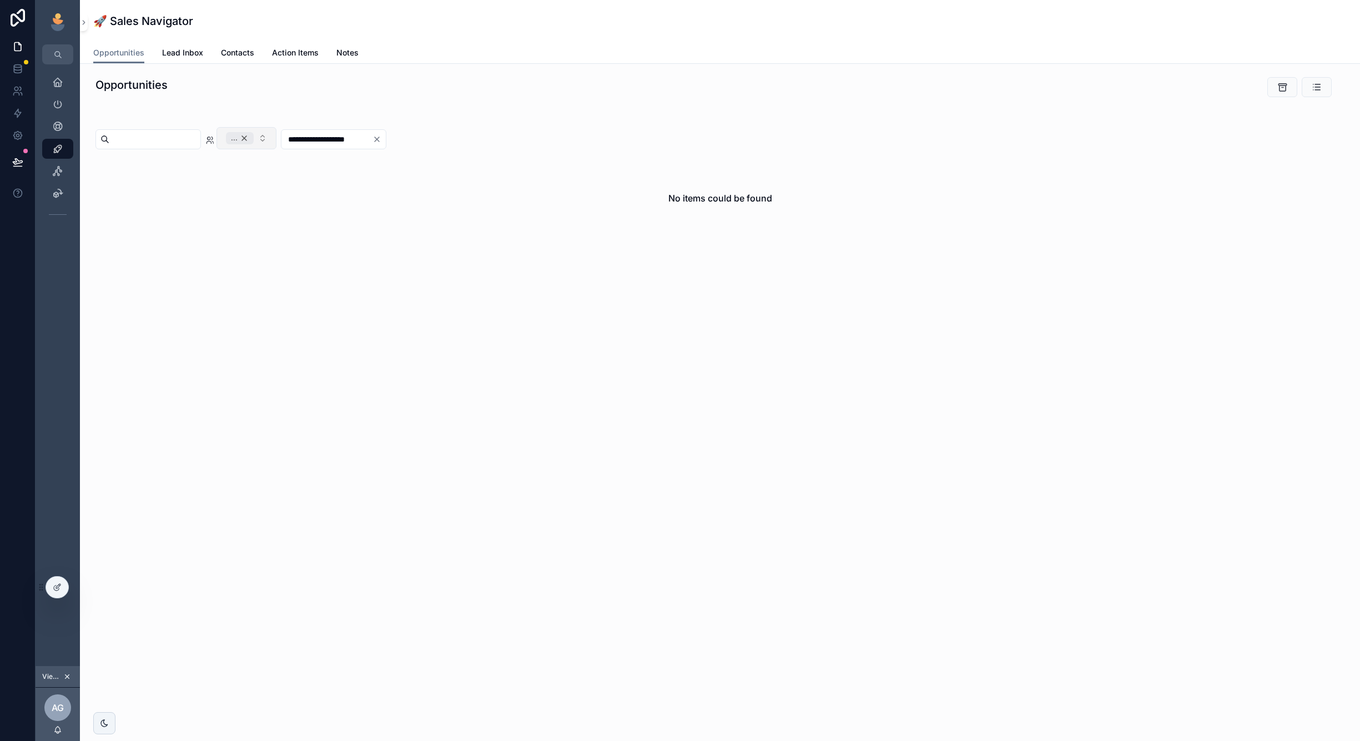
click at [254, 133] on div "..." at bounding box center [240, 138] width 28 height 12
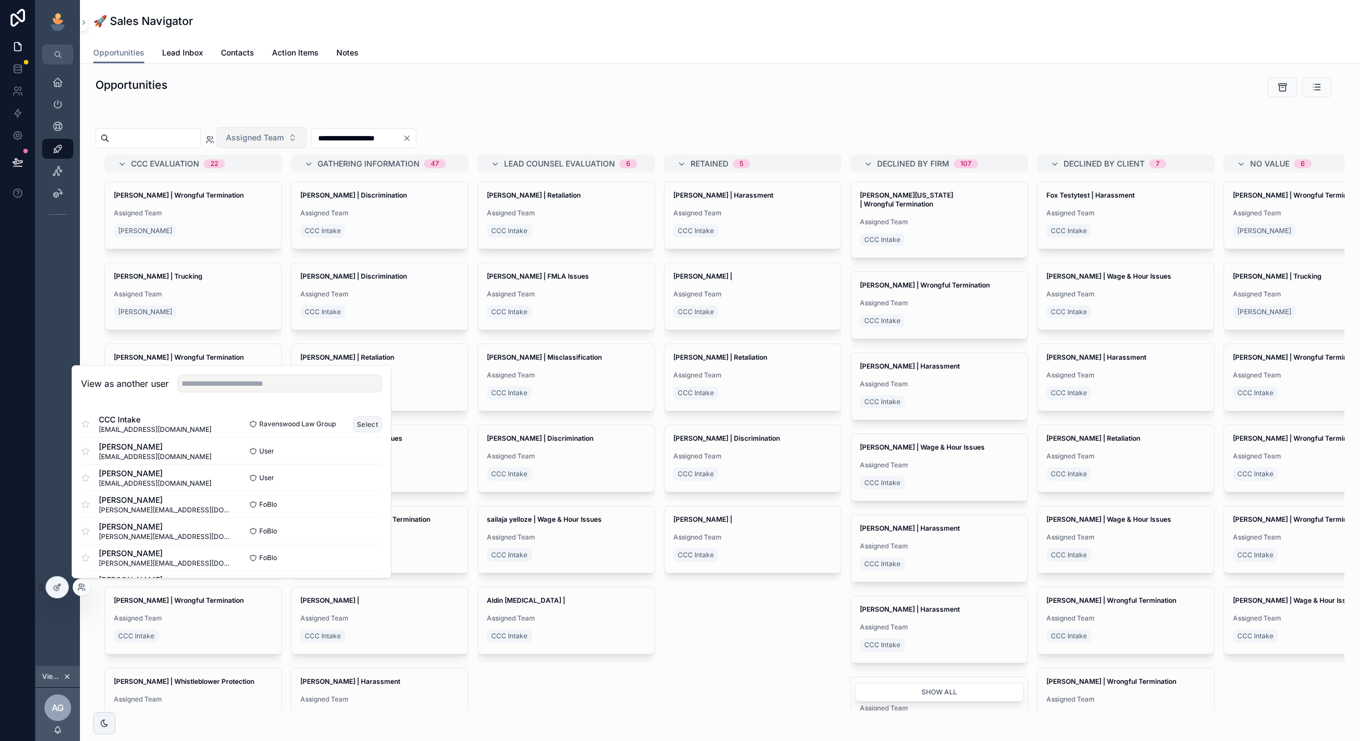
click at [367, 425] on button "Select" at bounding box center [367, 424] width 29 height 16
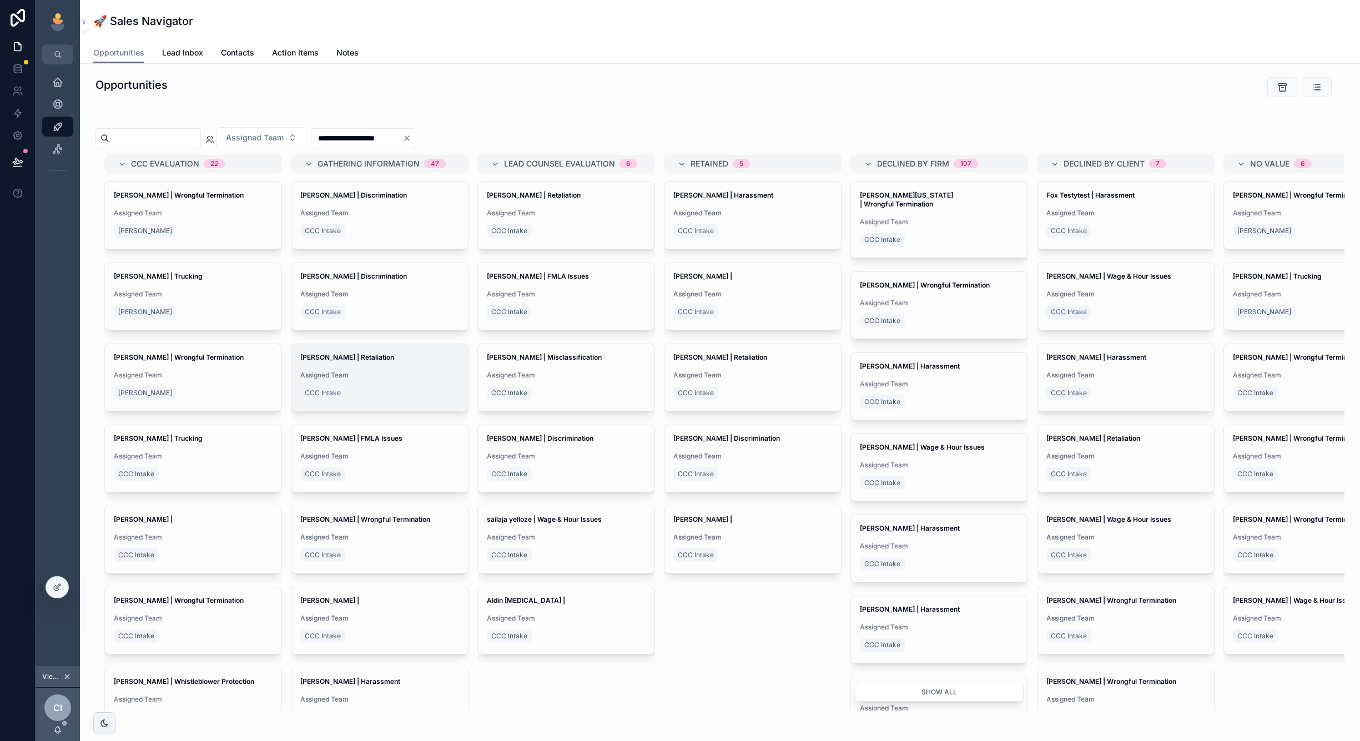
click at [387, 385] on div "CCC Intake" at bounding box center [379, 393] width 159 height 18
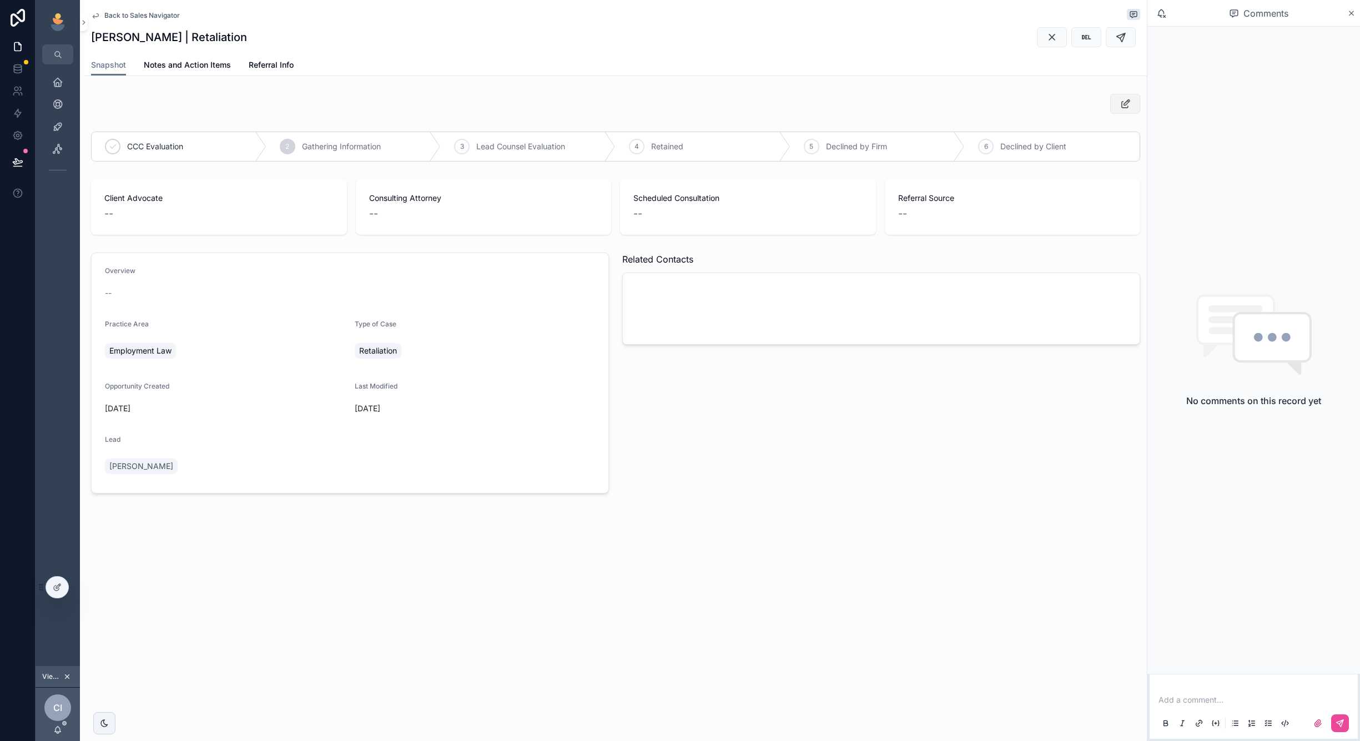
click at [1131, 98] on button "scrollable content" at bounding box center [1125, 104] width 30 height 20
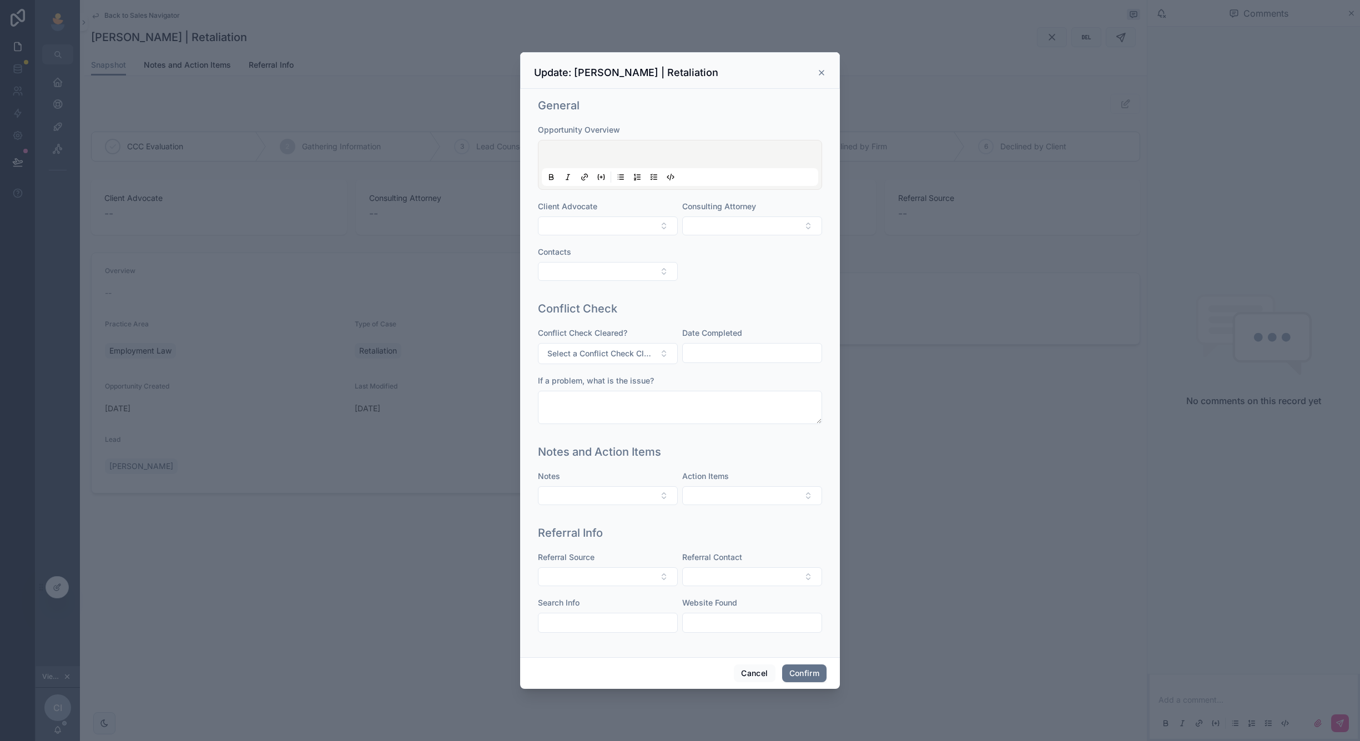
click at [643, 236] on div "Opportunity Overview Client Advocate Consulting Attorney Contacts" at bounding box center [680, 208] width 284 height 168
click at [643, 229] on button "Select Button" at bounding box center [608, 225] width 140 height 19
click at [705, 294] on div "General Opportunity Overview Client Advocate Consulting Attorney Contacts" at bounding box center [679, 194] width 293 height 203
click at [718, 228] on button "Select Button" at bounding box center [752, 225] width 140 height 19
click at [658, 307] on div "Conflict Check" at bounding box center [680, 309] width 284 height 16
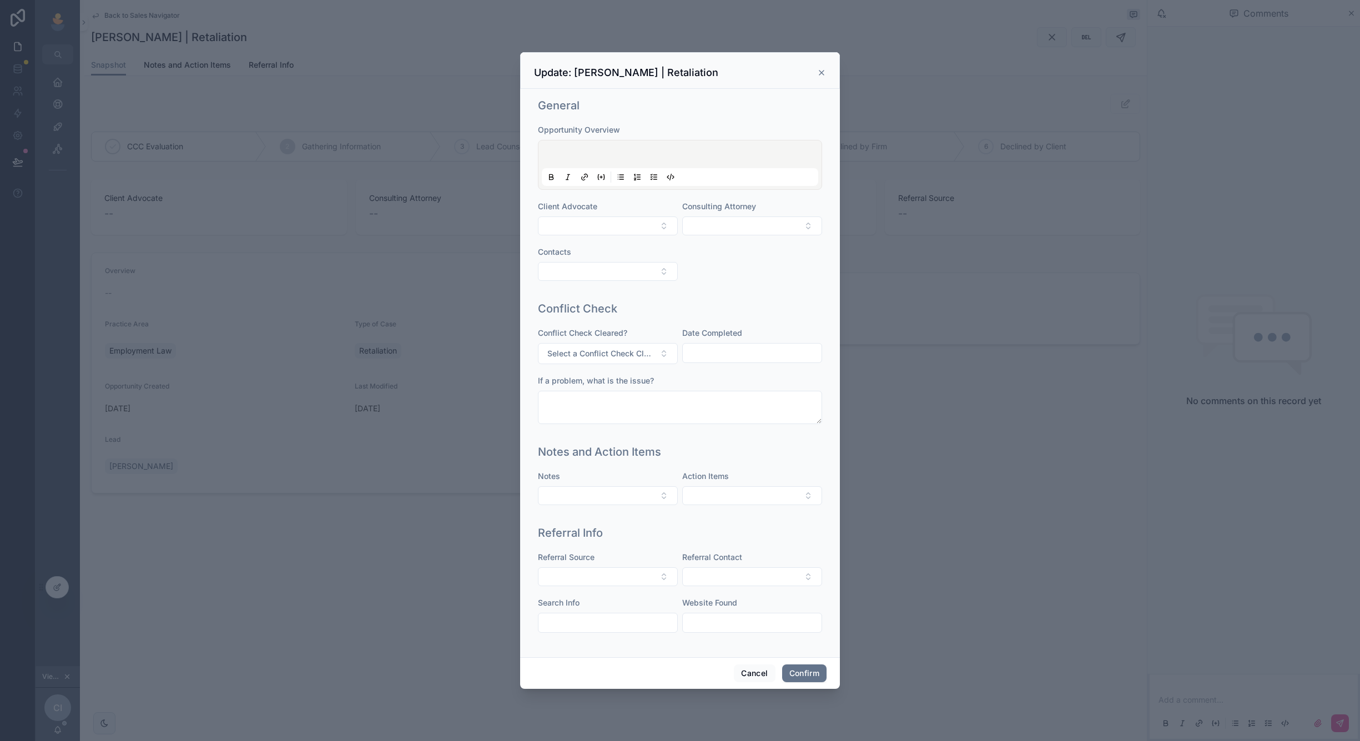
click at [674, 242] on div "Opportunity Overview Client Advocate Consulting Attorney Contacts" at bounding box center [680, 208] width 284 height 168
click at [679, 294] on div "General Opportunity Overview Client Advocate Consulting Attorney Contacts" at bounding box center [679, 194] width 293 height 203
click at [820, 69] on icon at bounding box center [821, 72] width 9 height 9
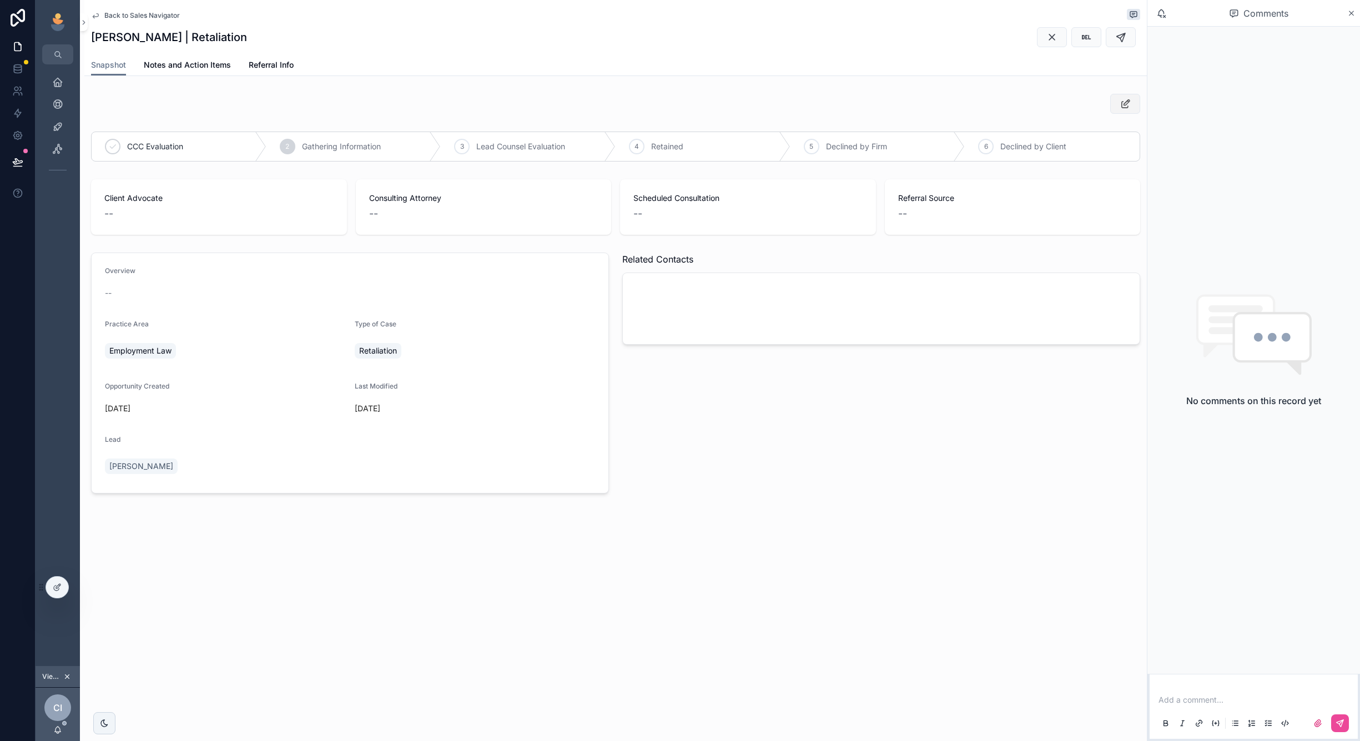
click at [1130, 103] on icon "scrollable content" at bounding box center [1126, 103] width 12 height 11
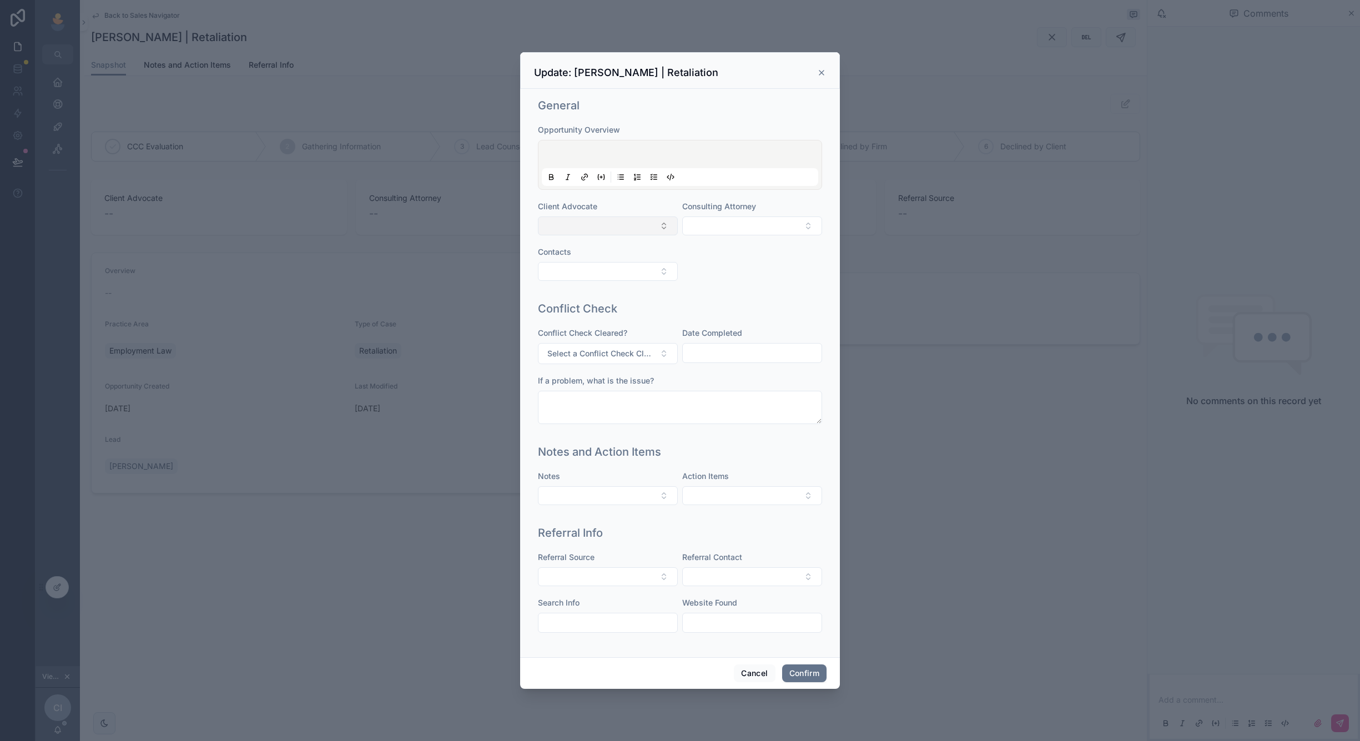
click at [633, 228] on button "Select Button" at bounding box center [608, 225] width 140 height 19
click at [821, 71] on icon at bounding box center [821, 72] width 9 height 9
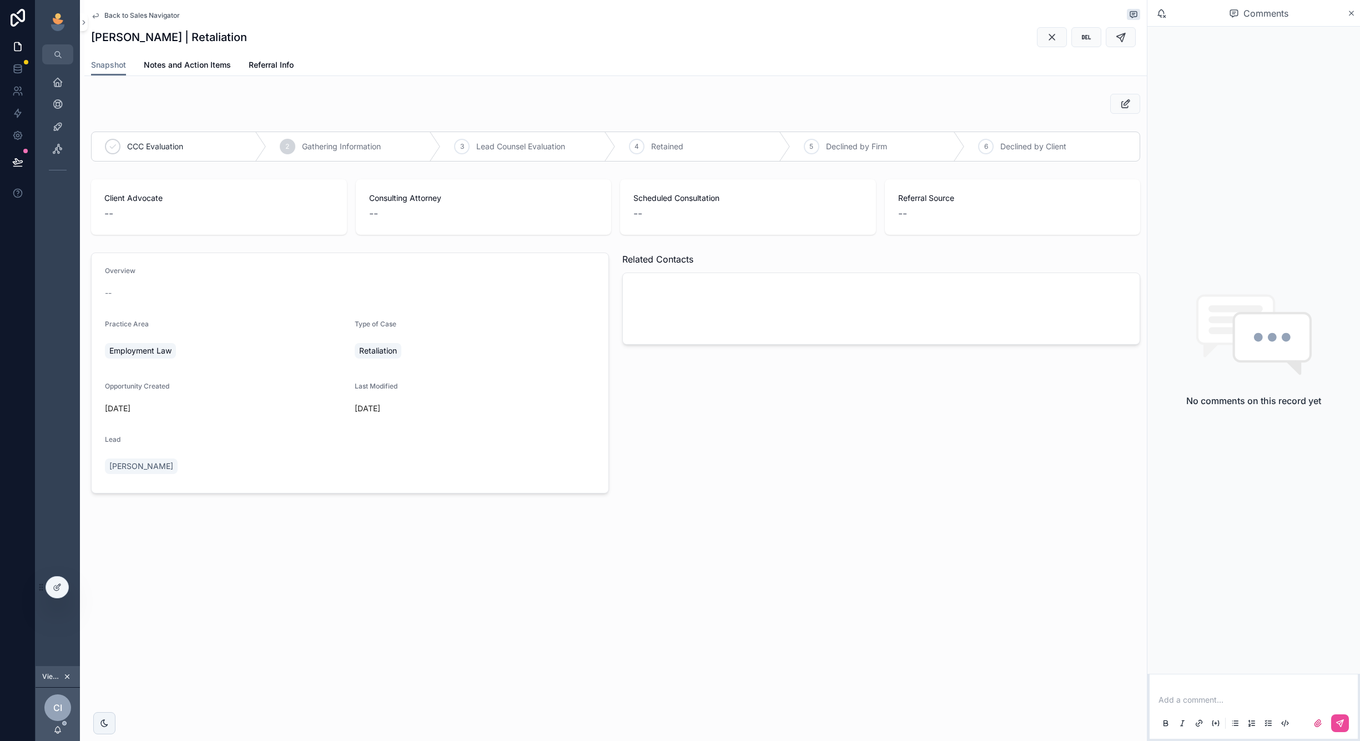
click at [151, 16] on span "Back to Sales Navigator" at bounding box center [141, 15] width 75 height 9
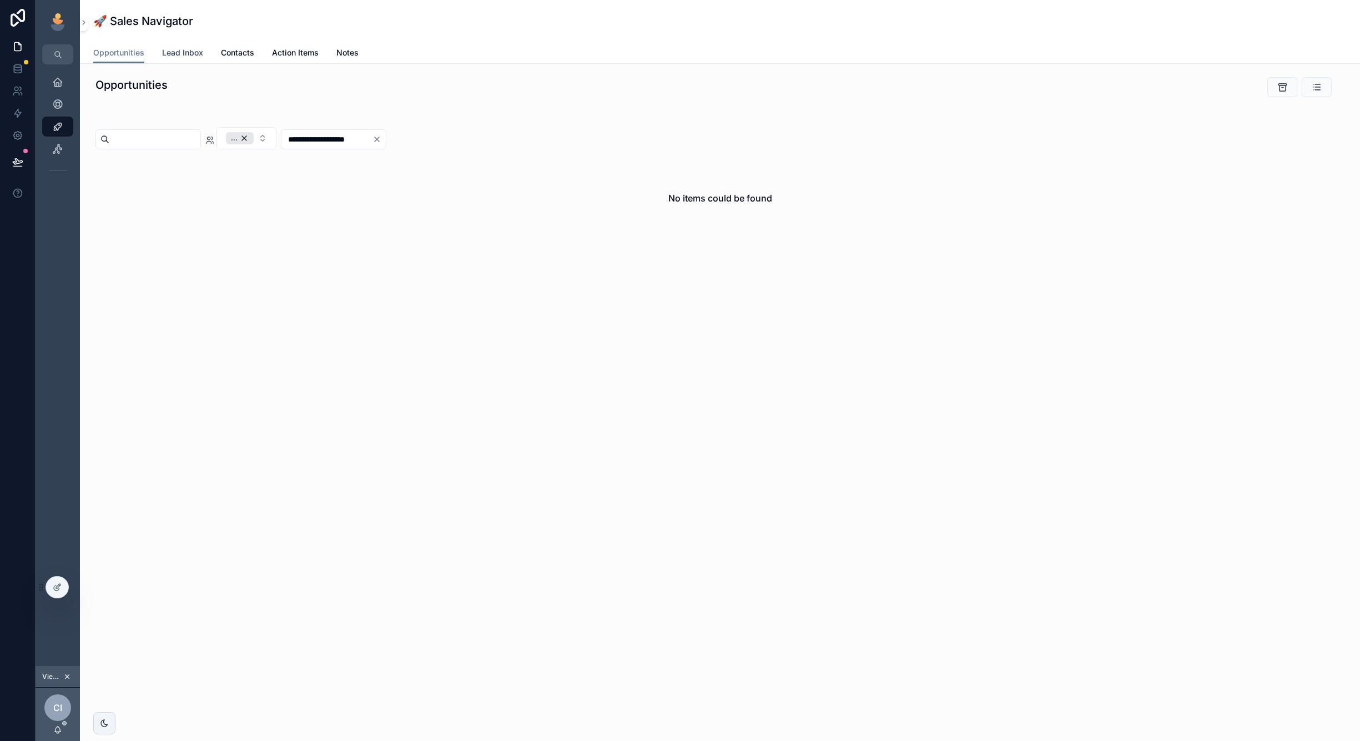
click at [183, 57] on span "Lead Inbox" at bounding box center [182, 52] width 41 height 11
click at [283, 138] on div "CCC Intake" at bounding box center [254, 138] width 57 height 12
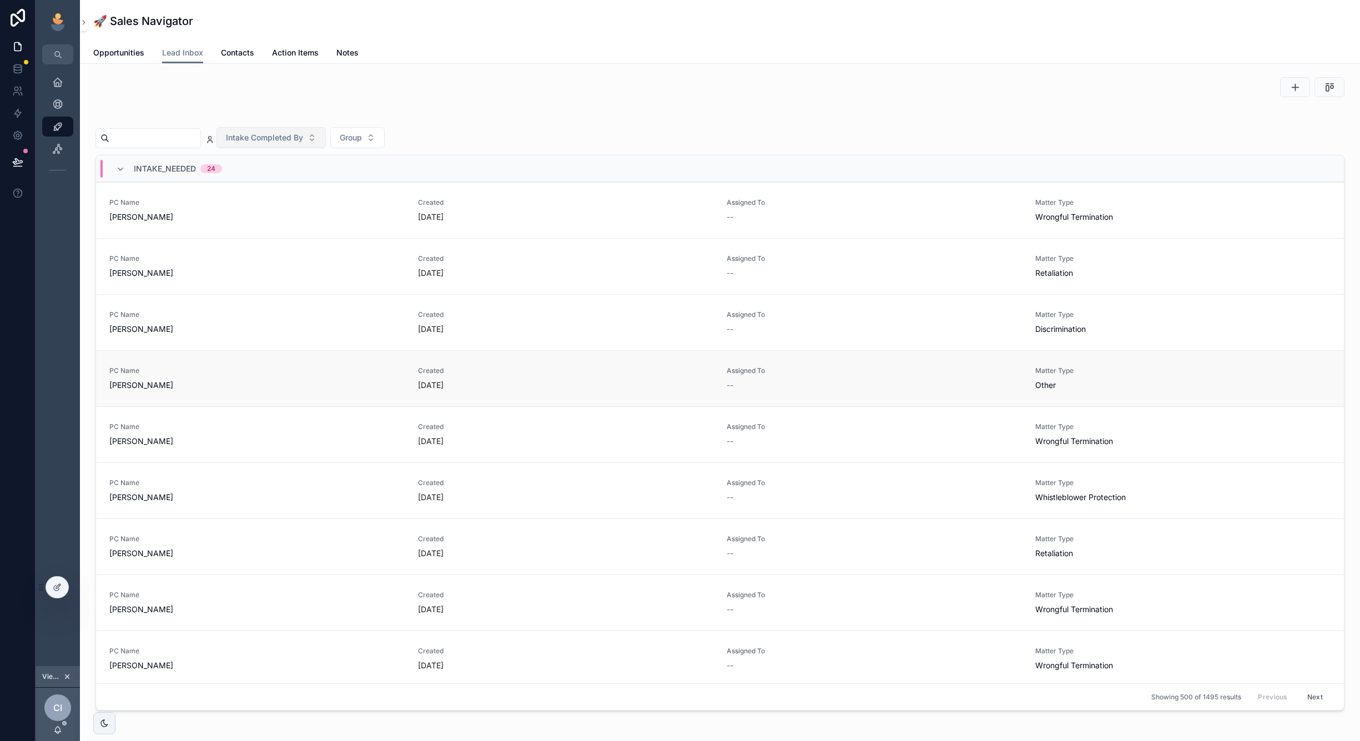
click at [572, 351] on link "PC Name Stephanie Scully Created 11 days ago Assigned To -- Matter Type Other" at bounding box center [720, 378] width 1248 height 56
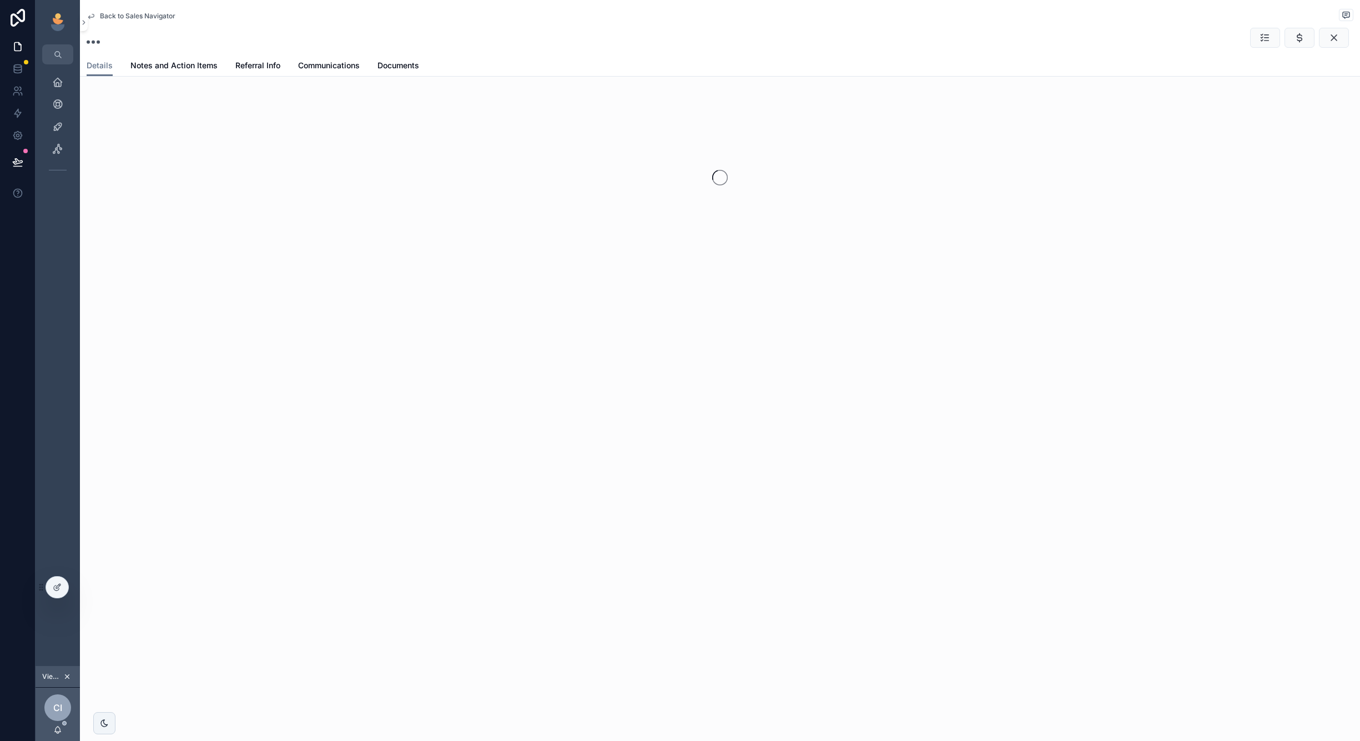
click at [572, 351] on div "Back to Sales Navigator Details Details Notes and Action Items Referral Info Co…" at bounding box center [720, 370] width 1280 height 741
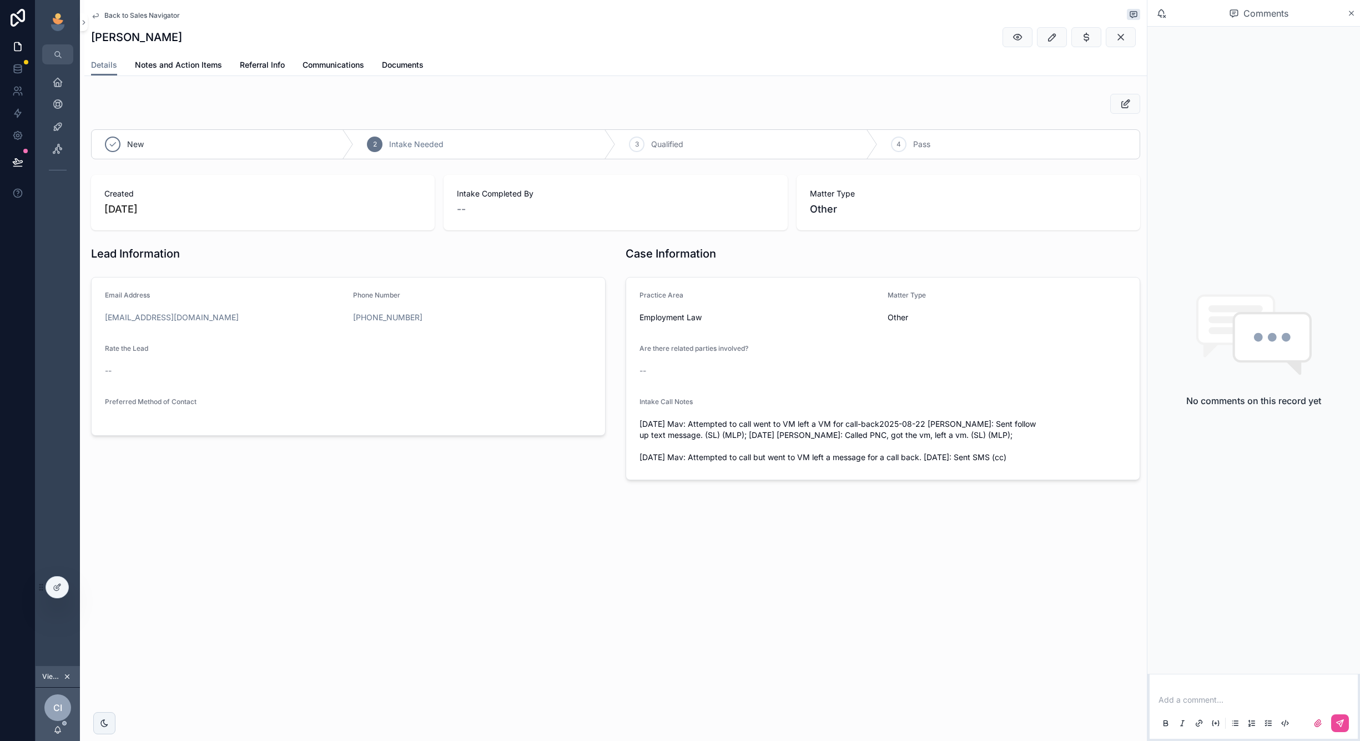
click at [160, 17] on span "Back to Sales Navigator" at bounding box center [141, 15] width 75 height 9
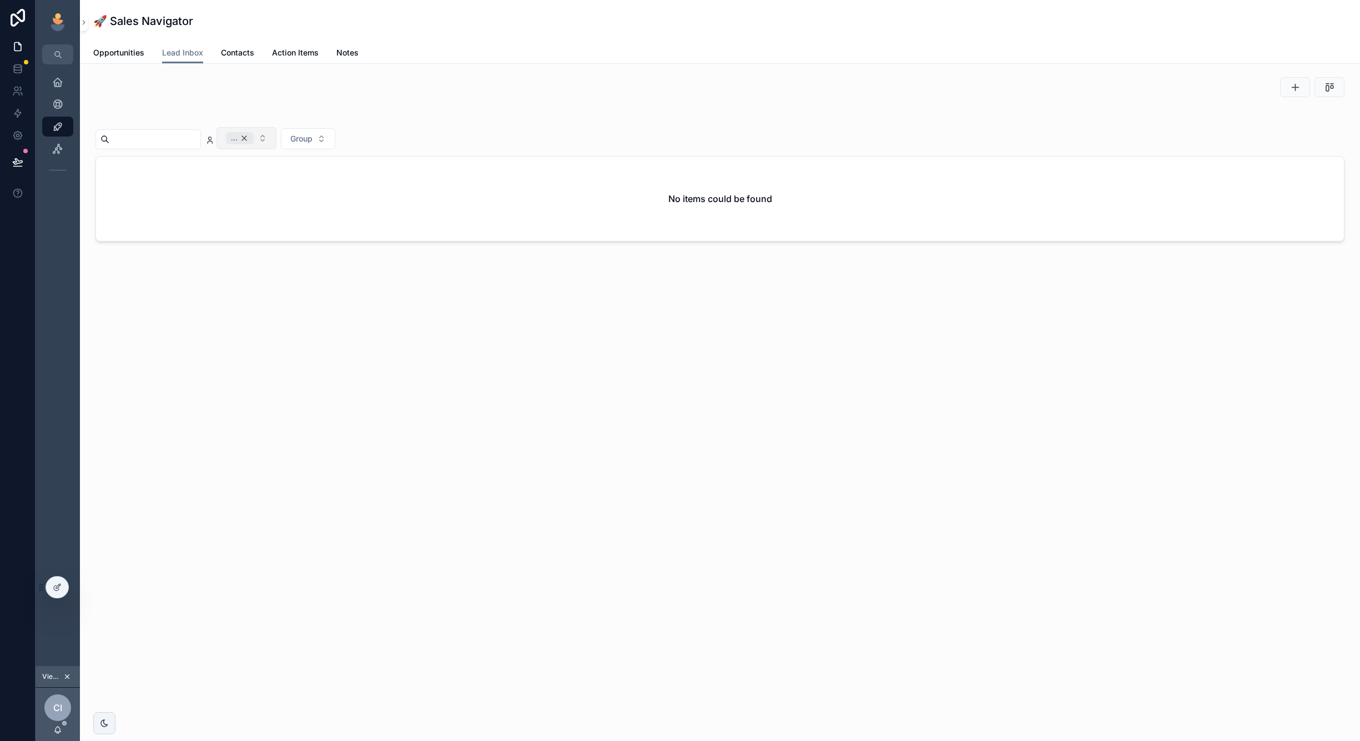
click at [254, 135] on div "..." at bounding box center [240, 138] width 28 height 12
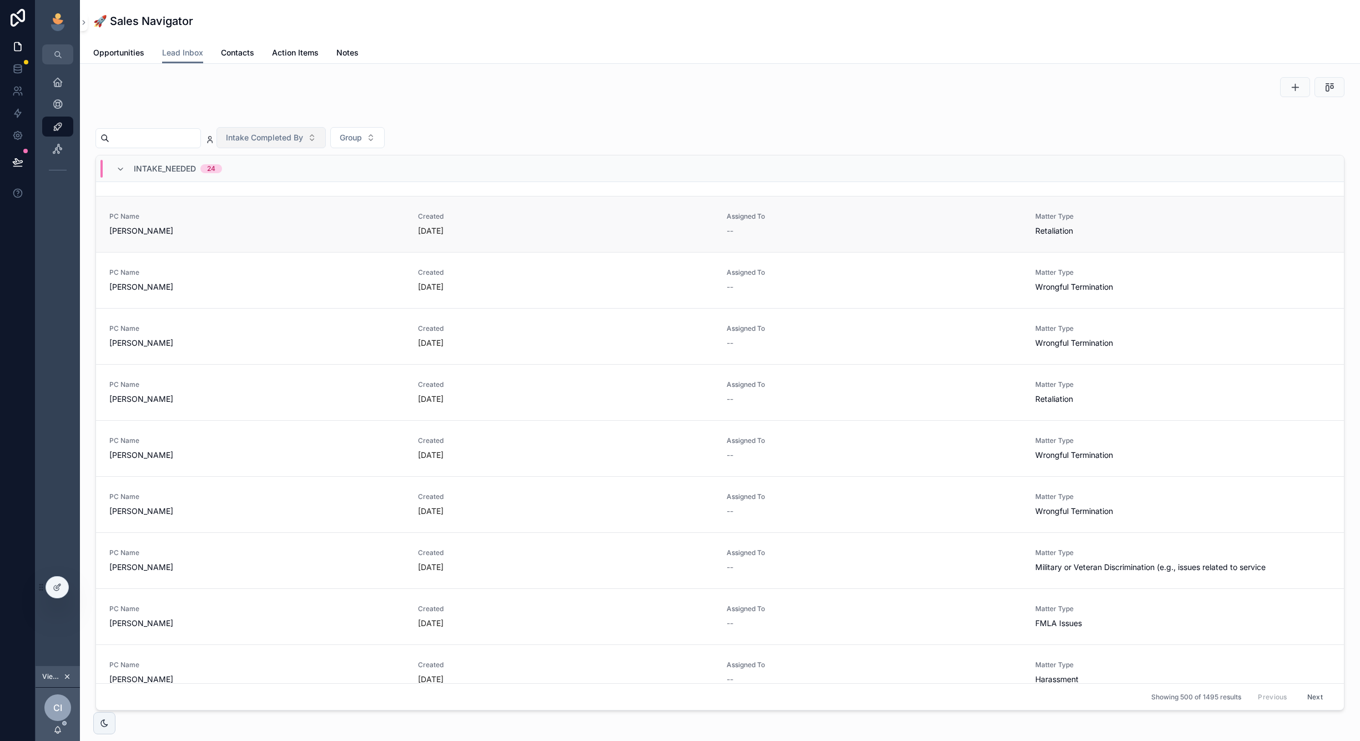
scroll to position [355, 0]
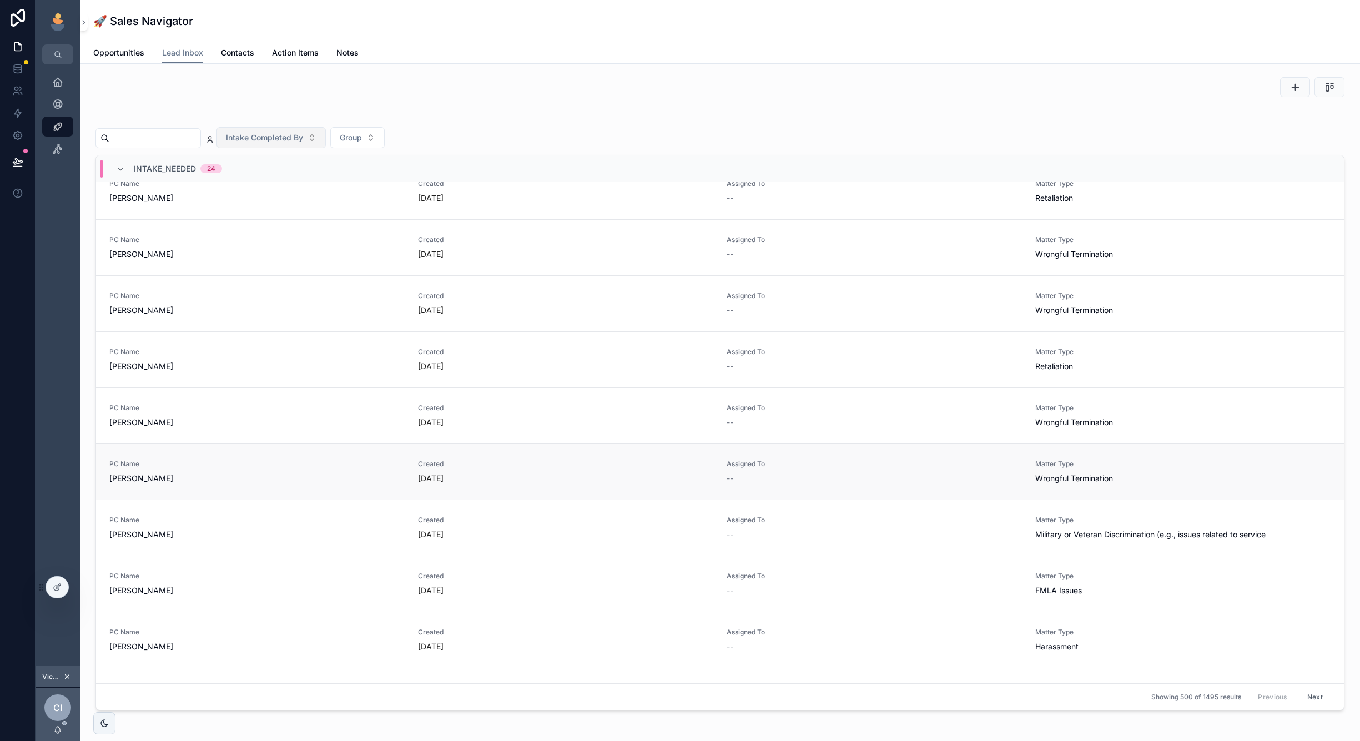
click at [326, 471] on div "PC Name Lorissa Ball" at bounding box center [256, 472] width 295 height 24
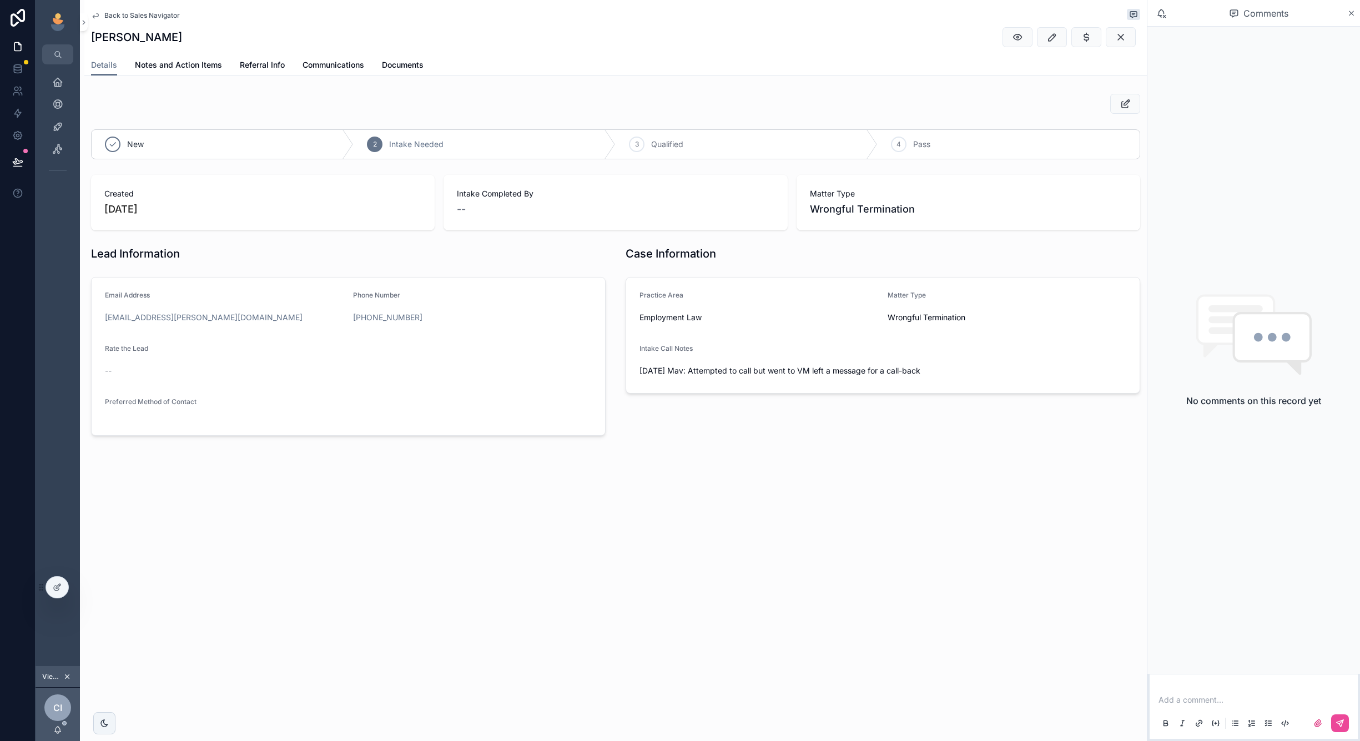
click at [481, 202] on div "--" at bounding box center [615, 209] width 317 height 16
click at [177, 68] on span "Notes and Action Items" at bounding box center [178, 64] width 87 height 11
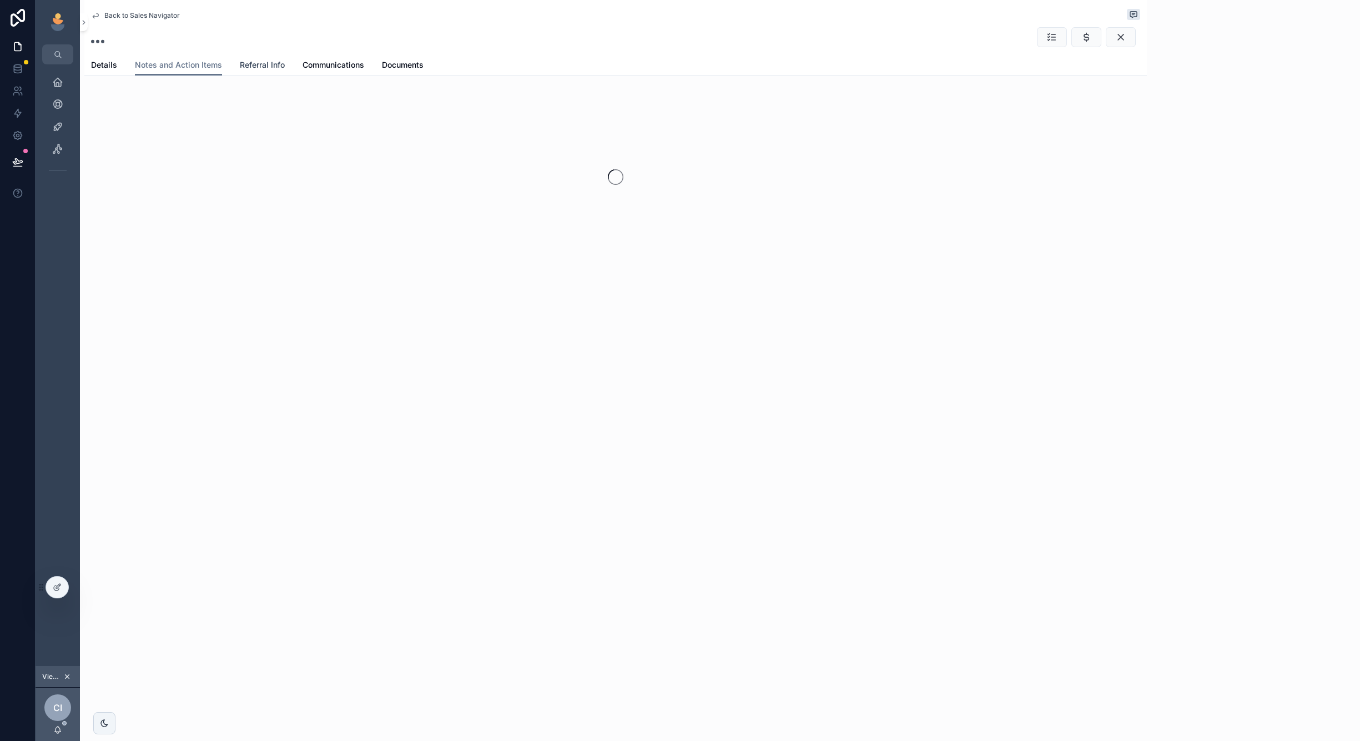
click at [247, 67] on span "Referral Info" at bounding box center [262, 64] width 45 height 11
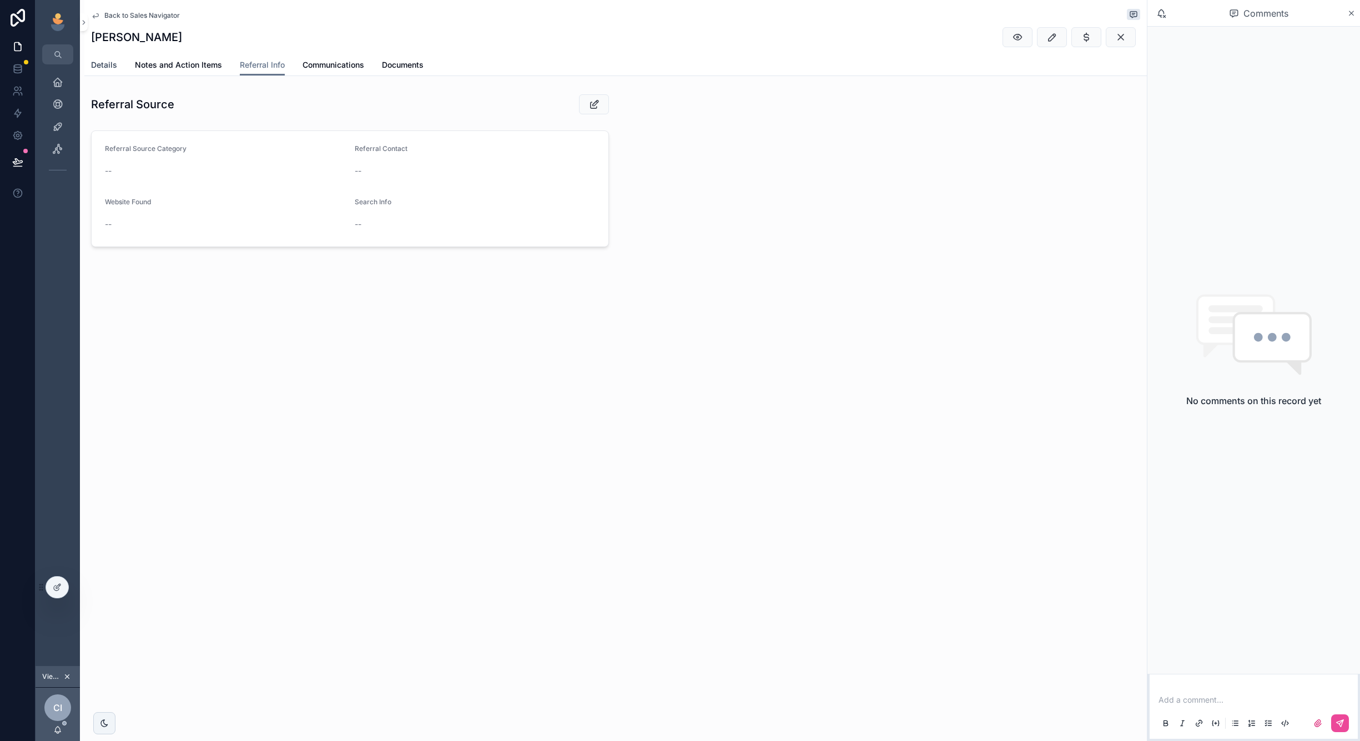
click at [106, 62] on span "Details" at bounding box center [104, 64] width 26 height 11
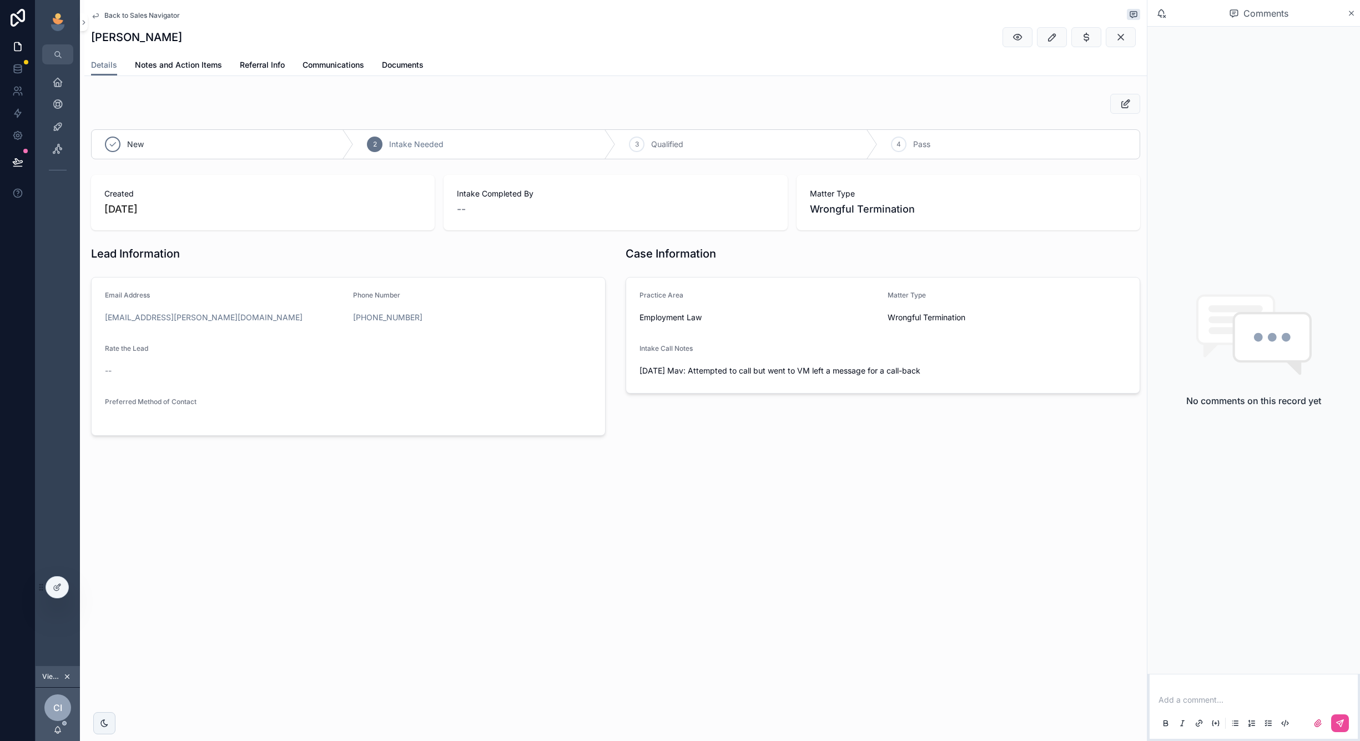
click at [141, 19] on span "Back to Sales Navigator" at bounding box center [141, 15] width 75 height 9
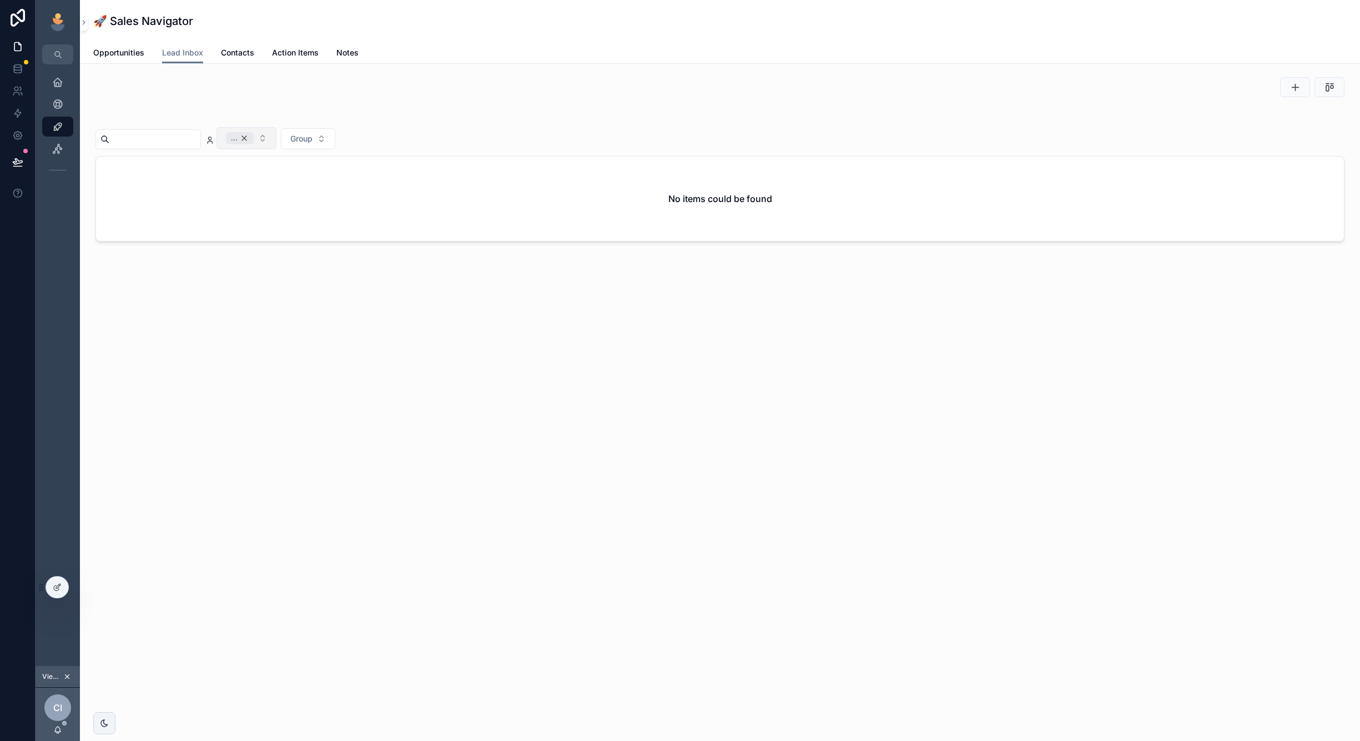
click at [254, 138] on div "..." at bounding box center [240, 138] width 28 height 12
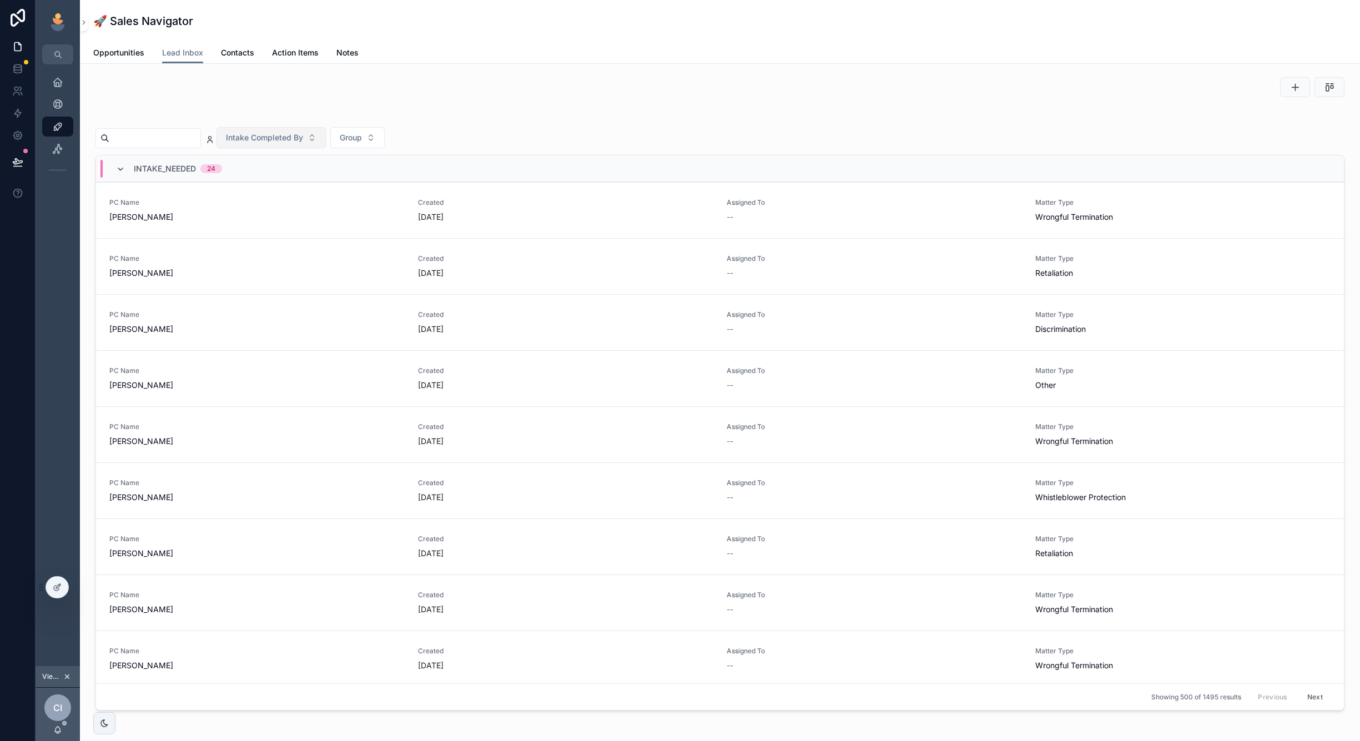
click at [116, 164] on span "scrollable content" at bounding box center [120, 168] width 9 height 9
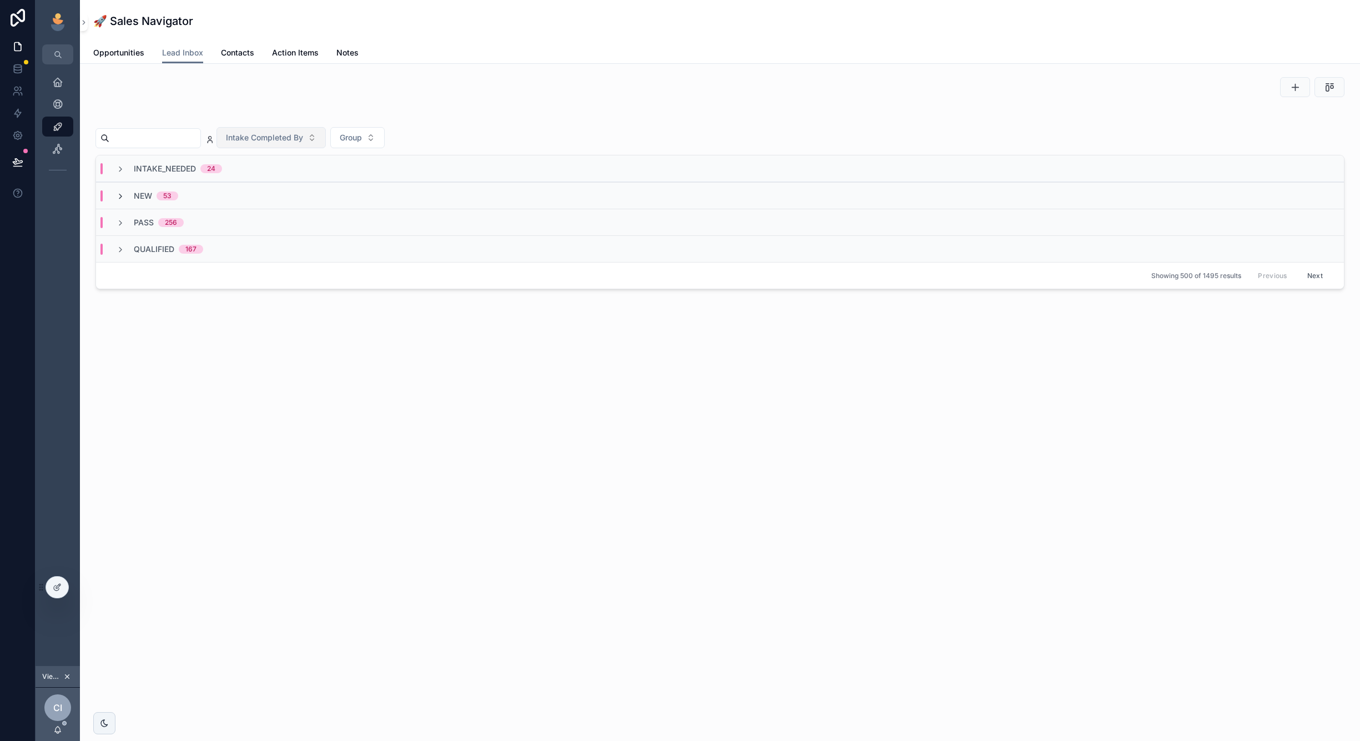
click at [119, 193] on icon "scrollable content" at bounding box center [120, 196] width 9 height 9
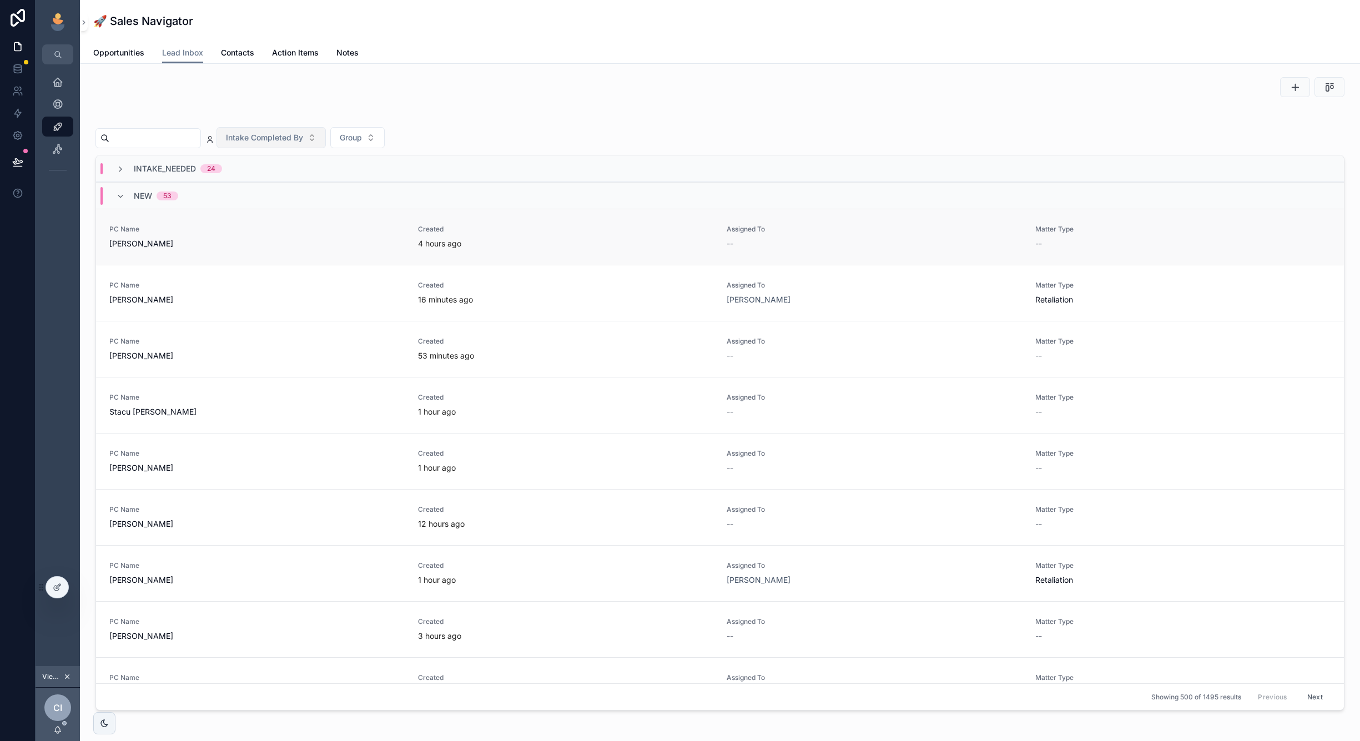
click at [260, 246] on span "Glorivi Diaz" at bounding box center [256, 243] width 295 height 11
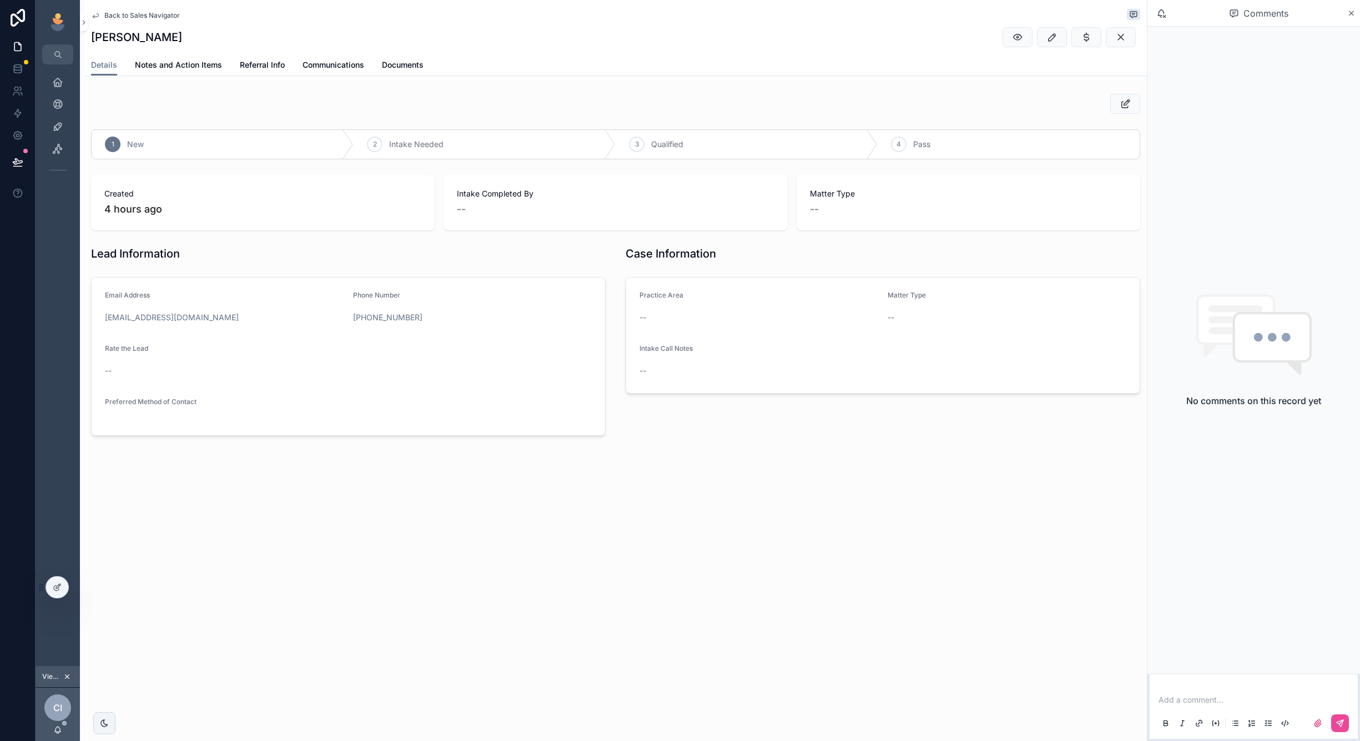
click at [153, 14] on span "Back to Sales Navigator" at bounding box center [141, 15] width 75 height 9
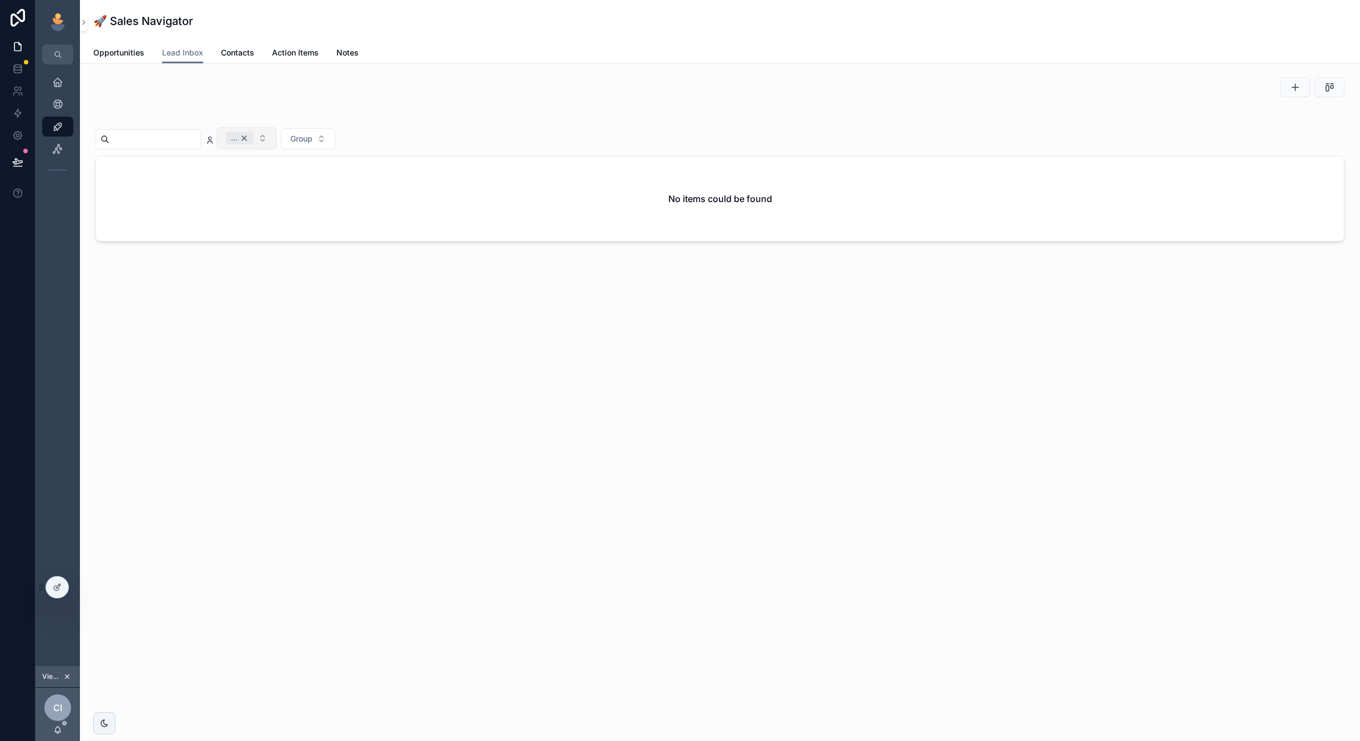
click at [254, 137] on div "..." at bounding box center [240, 138] width 28 height 12
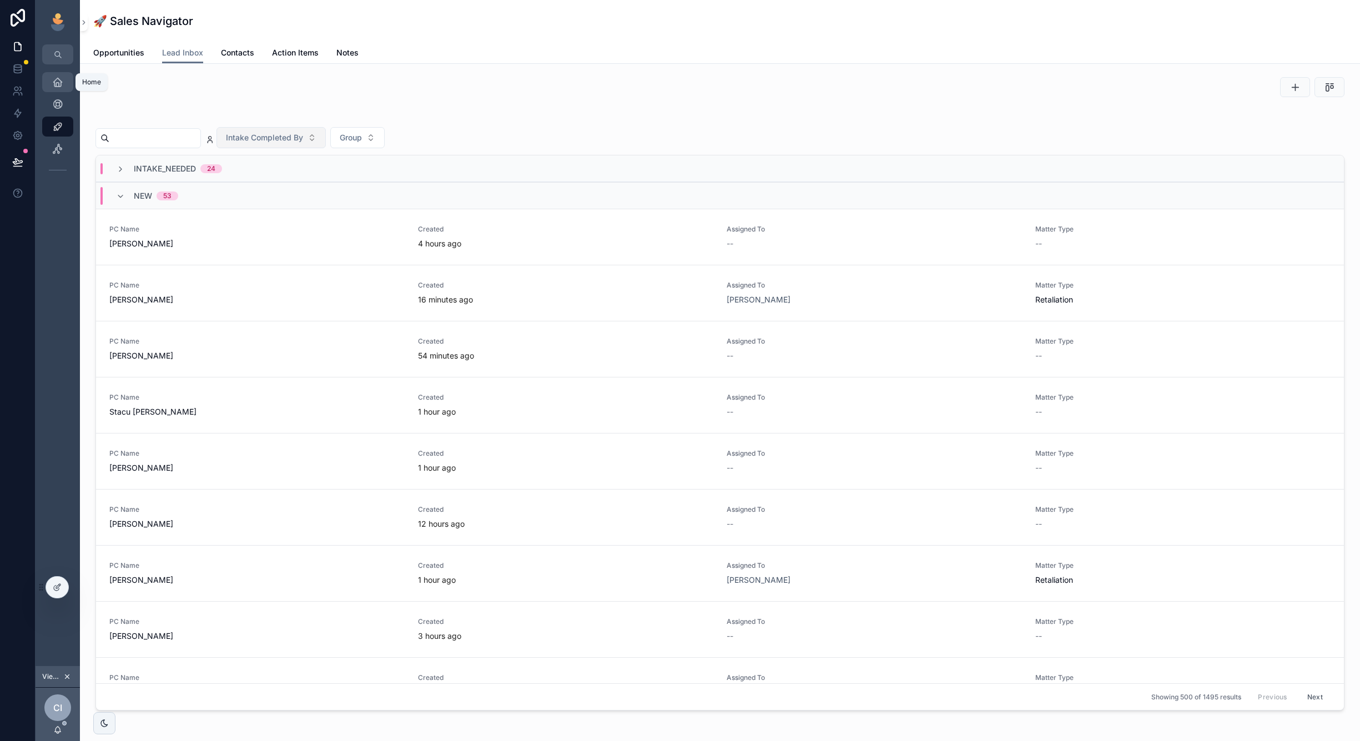
click at [47, 85] on link "Home" at bounding box center [57, 82] width 31 height 20
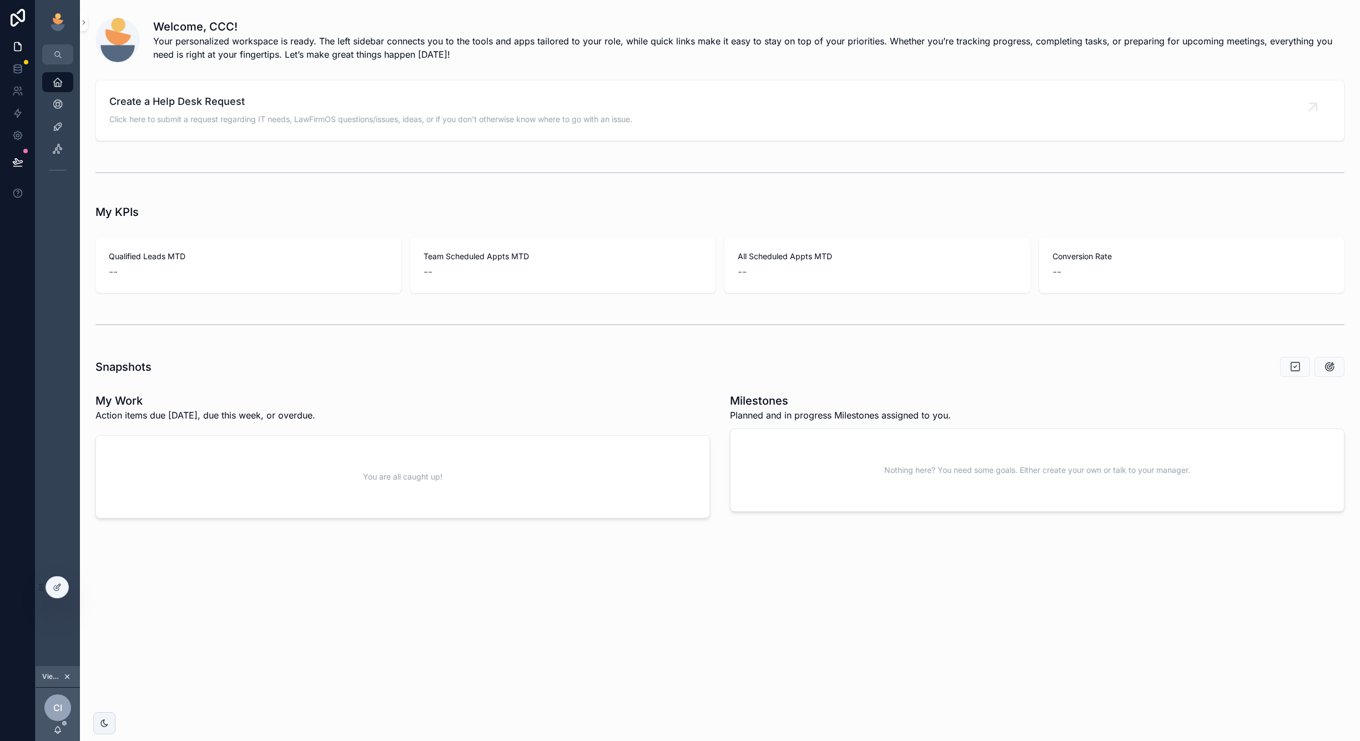
click at [68, 676] on icon "scrollable content" at bounding box center [67, 677] width 4 height 4
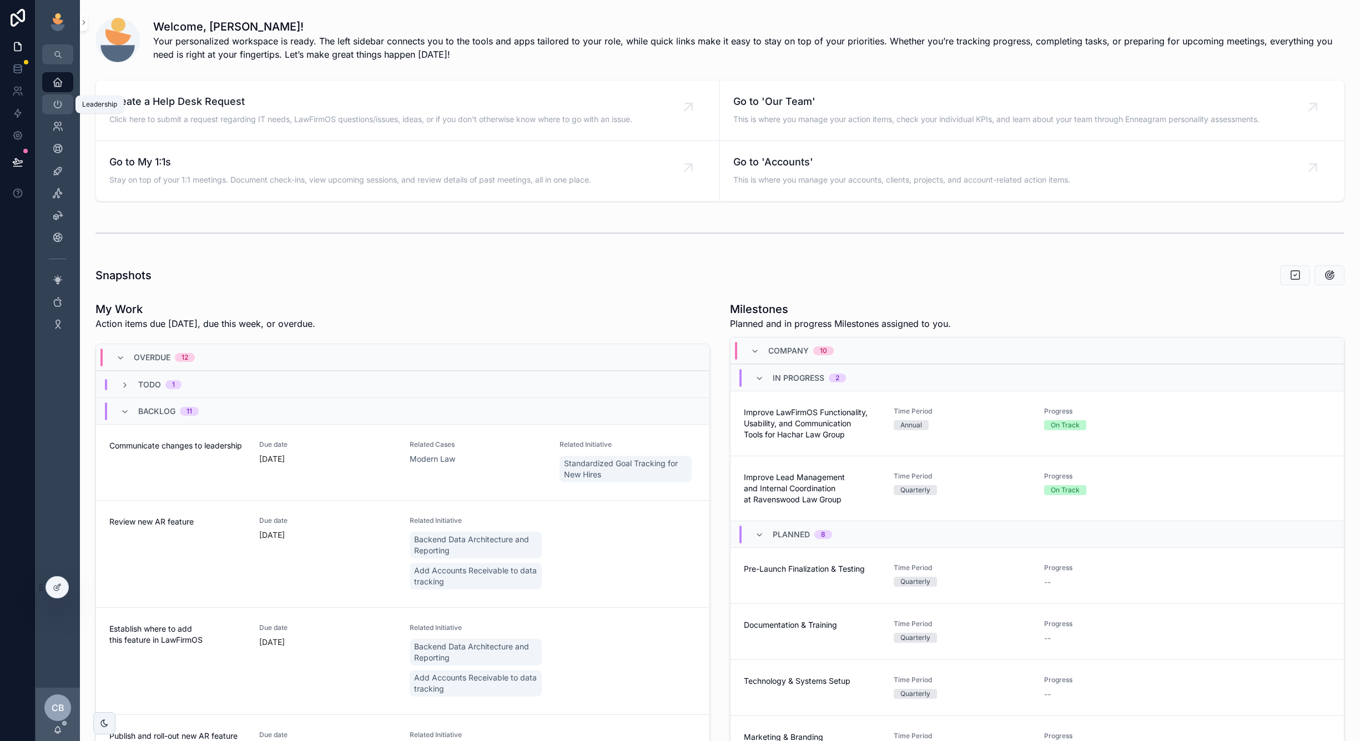
click at [51, 106] on div "Leadership" at bounding box center [58, 104] width 18 height 18
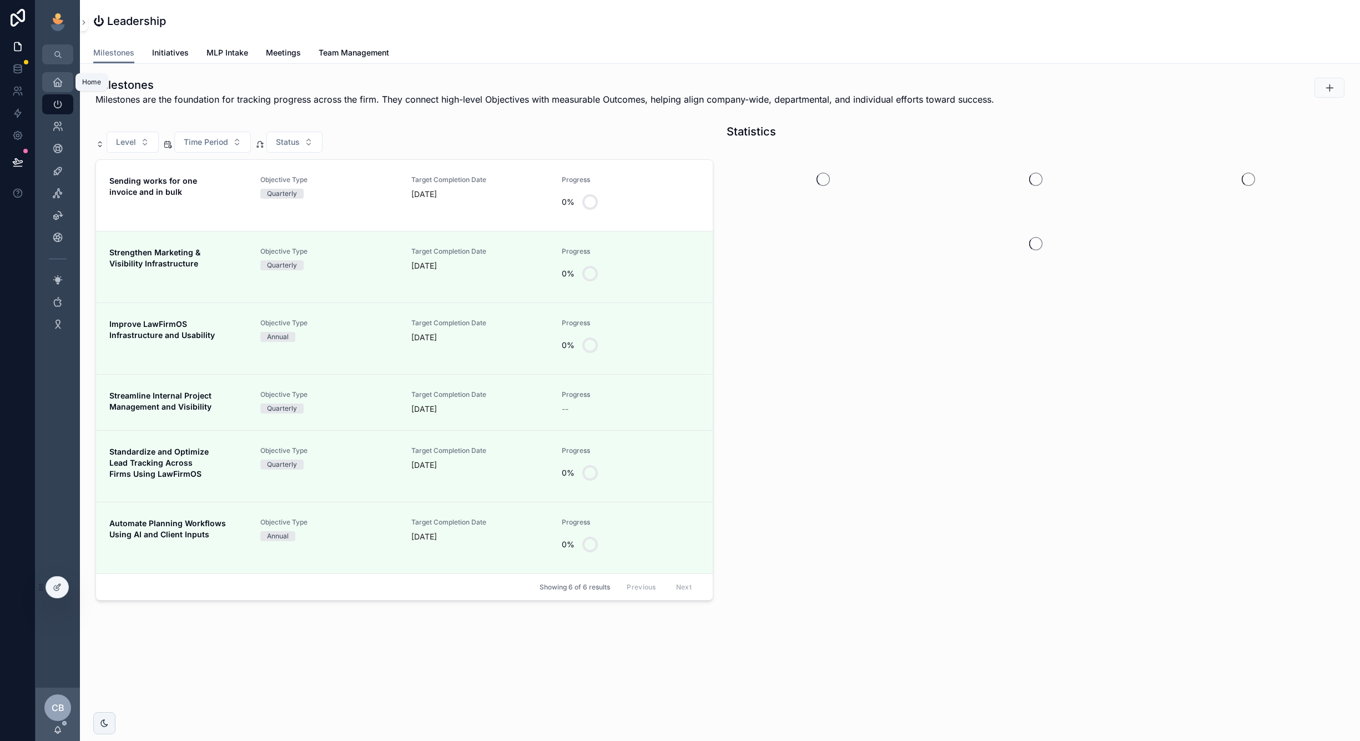
click at [53, 77] on icon "scrollable content" at bounding box center [57, 82] width 11 height 11
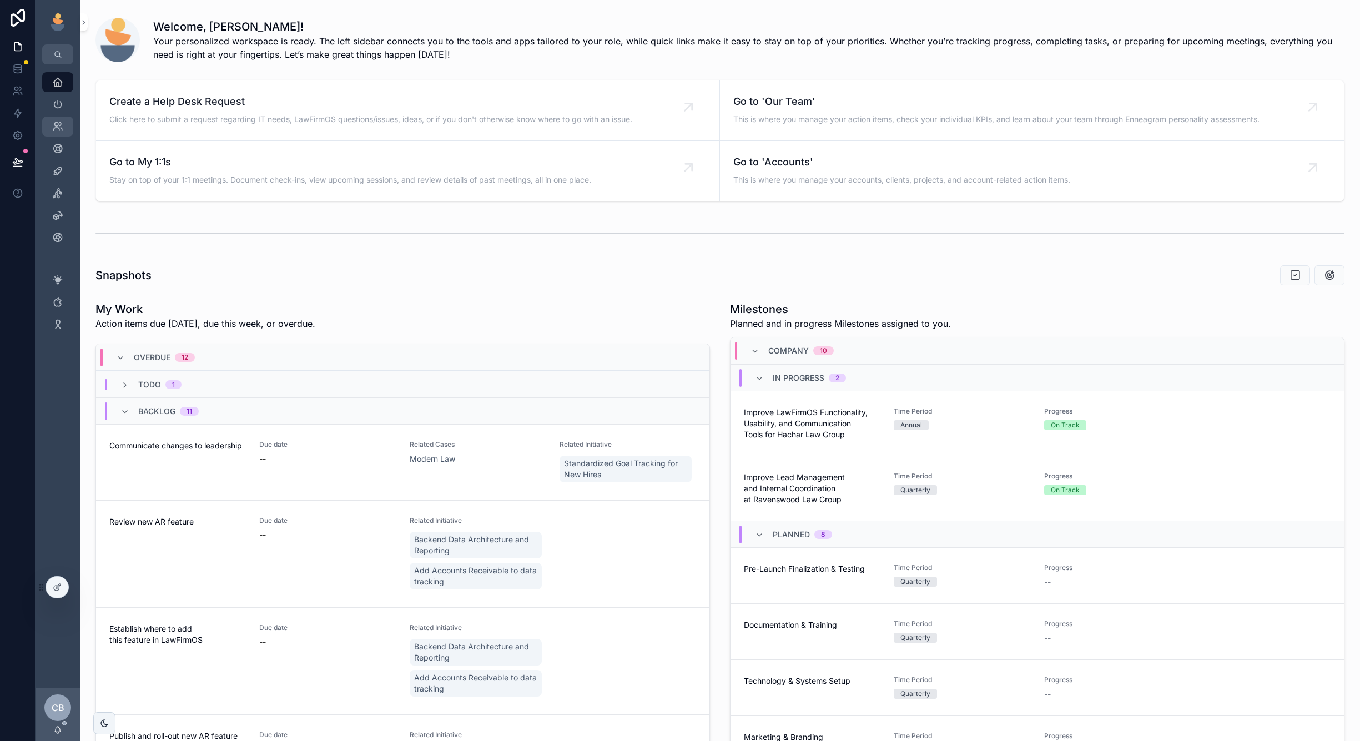
click at [51, 129] on div "Our Team" at bounding box center [58, 127] width 18 height 18
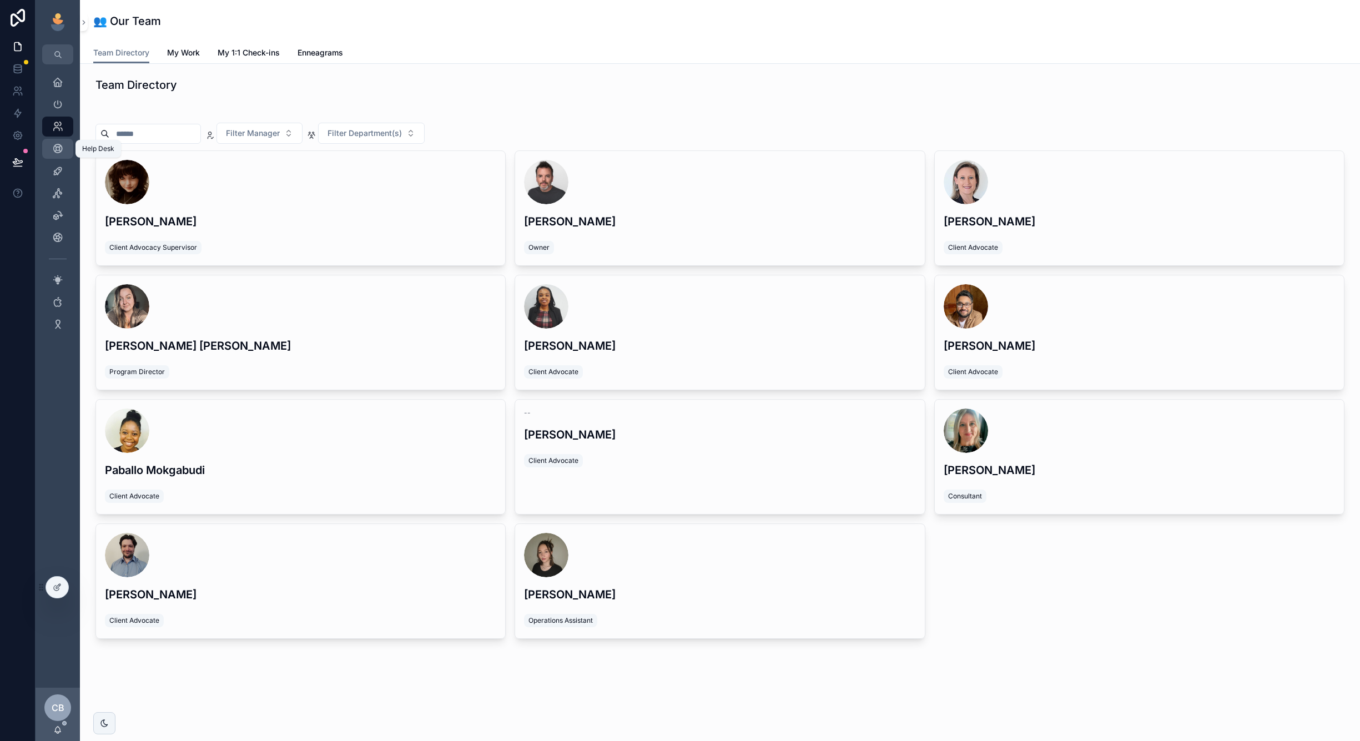
click at [61, 150] on icon "scrollable content" at bounding box center [57, 148] width 11 height 11
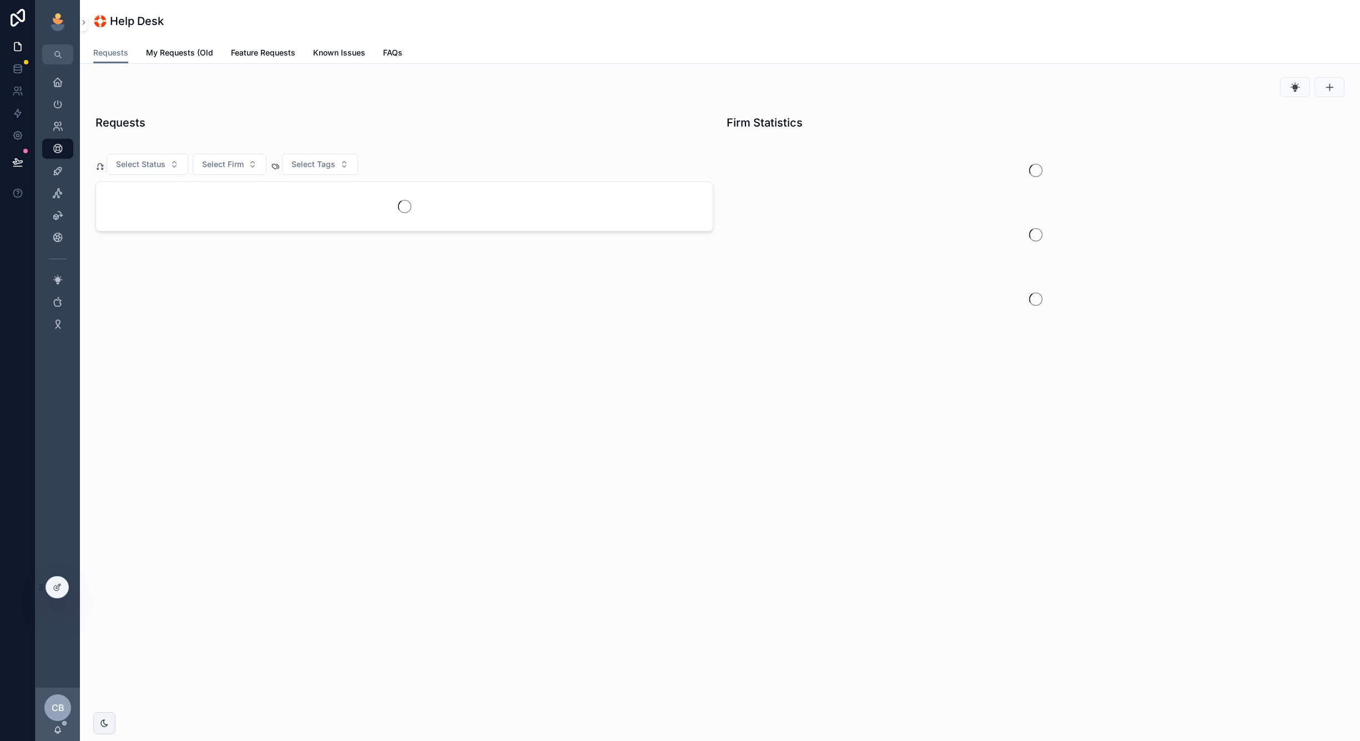
click at [60, 93] on div "Leadership" at bounding box center [58, 104] width 44 height 22
click at [60, 87] on icon "scrollable content" at bounding box center [57, 82] width 11 height 11
